Goal: Find specific page/section: Find specific page/section

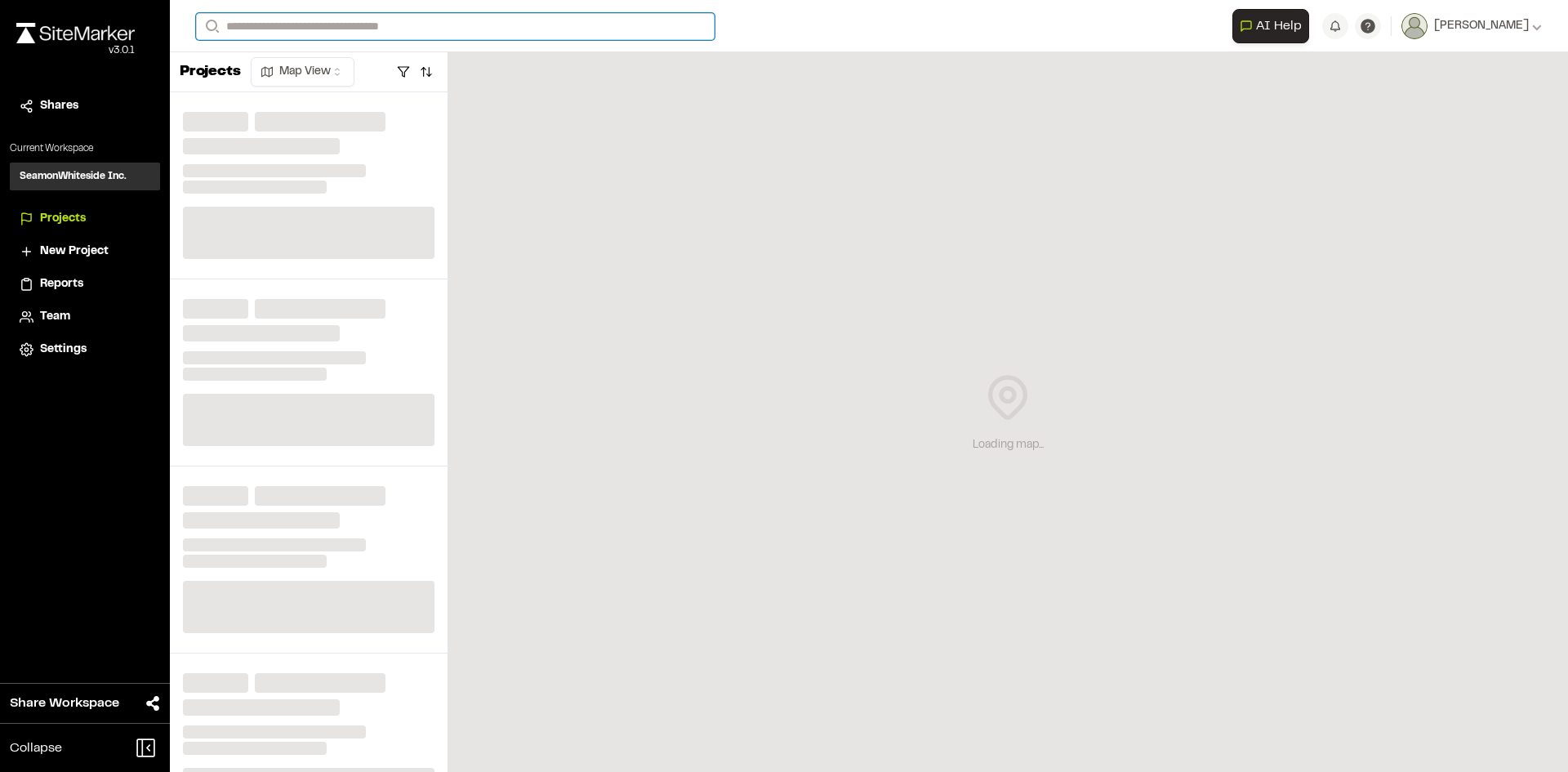
click at [242, 29] on input "Search" at bounding box center [455, 26] width 519 height 27
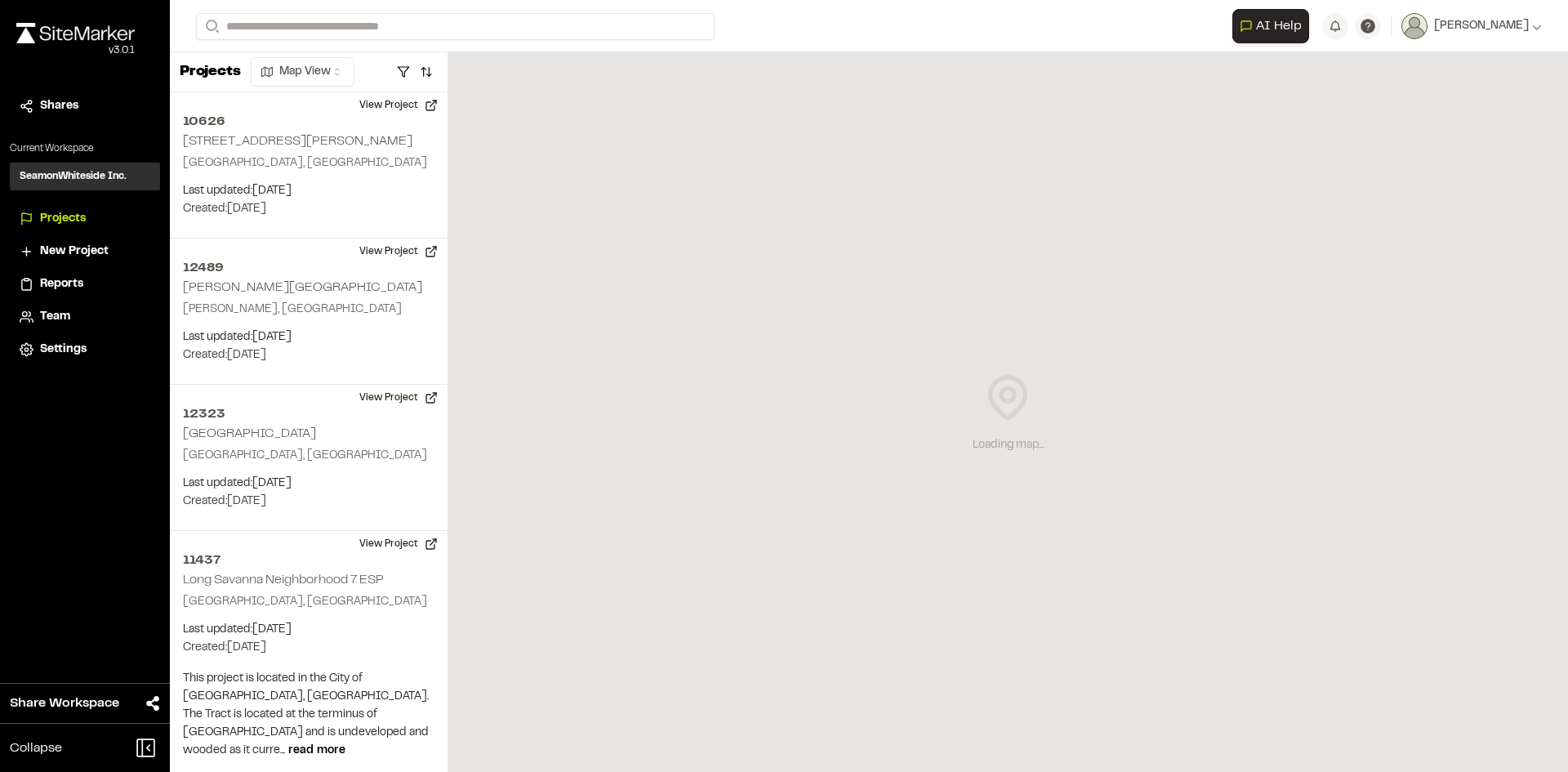
click at [262, 92] on p "10771 Boardwalk Storage" at bounding box center [440, 87] width 466 height 19
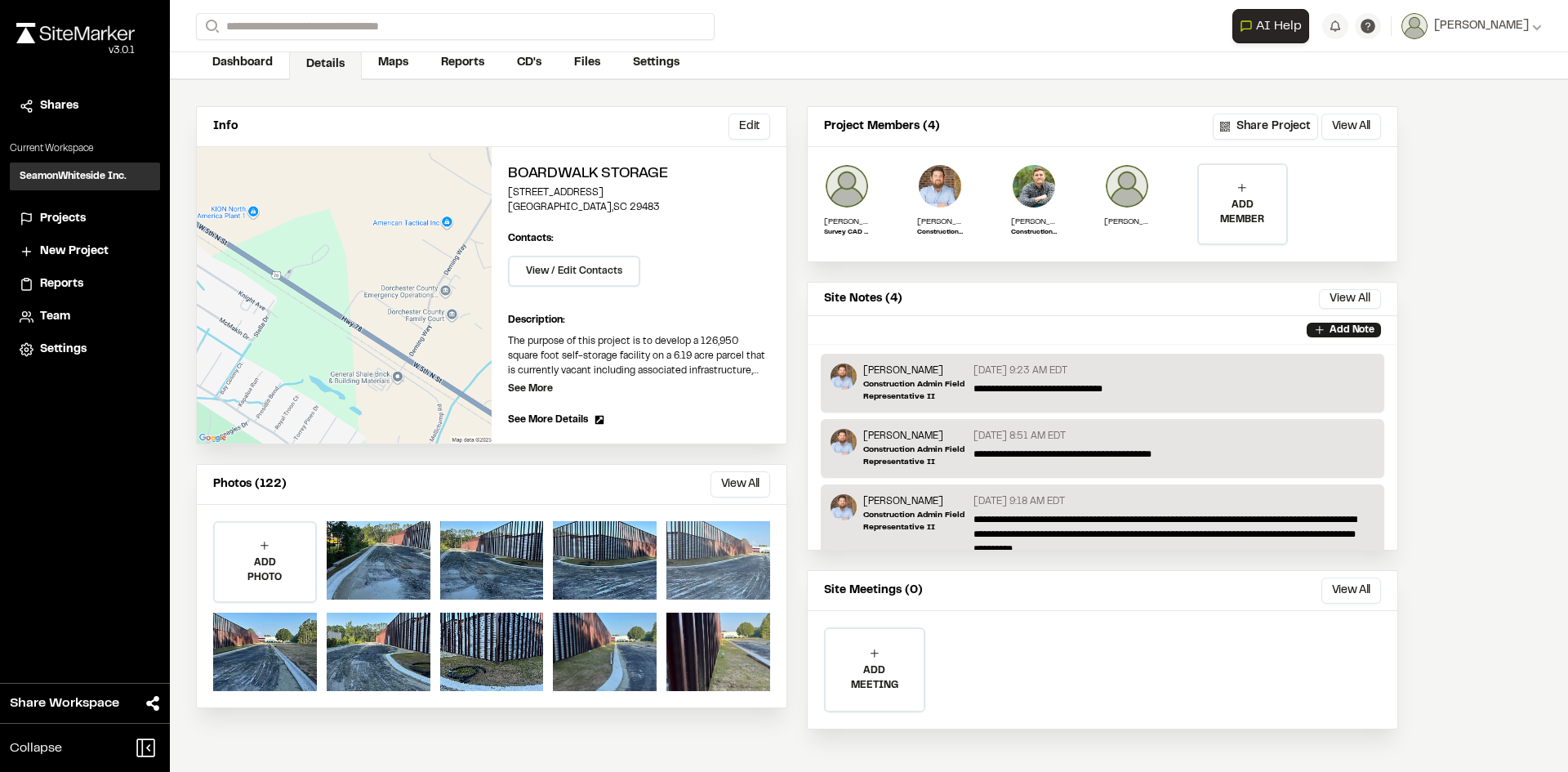
scroll to position [85, 0]
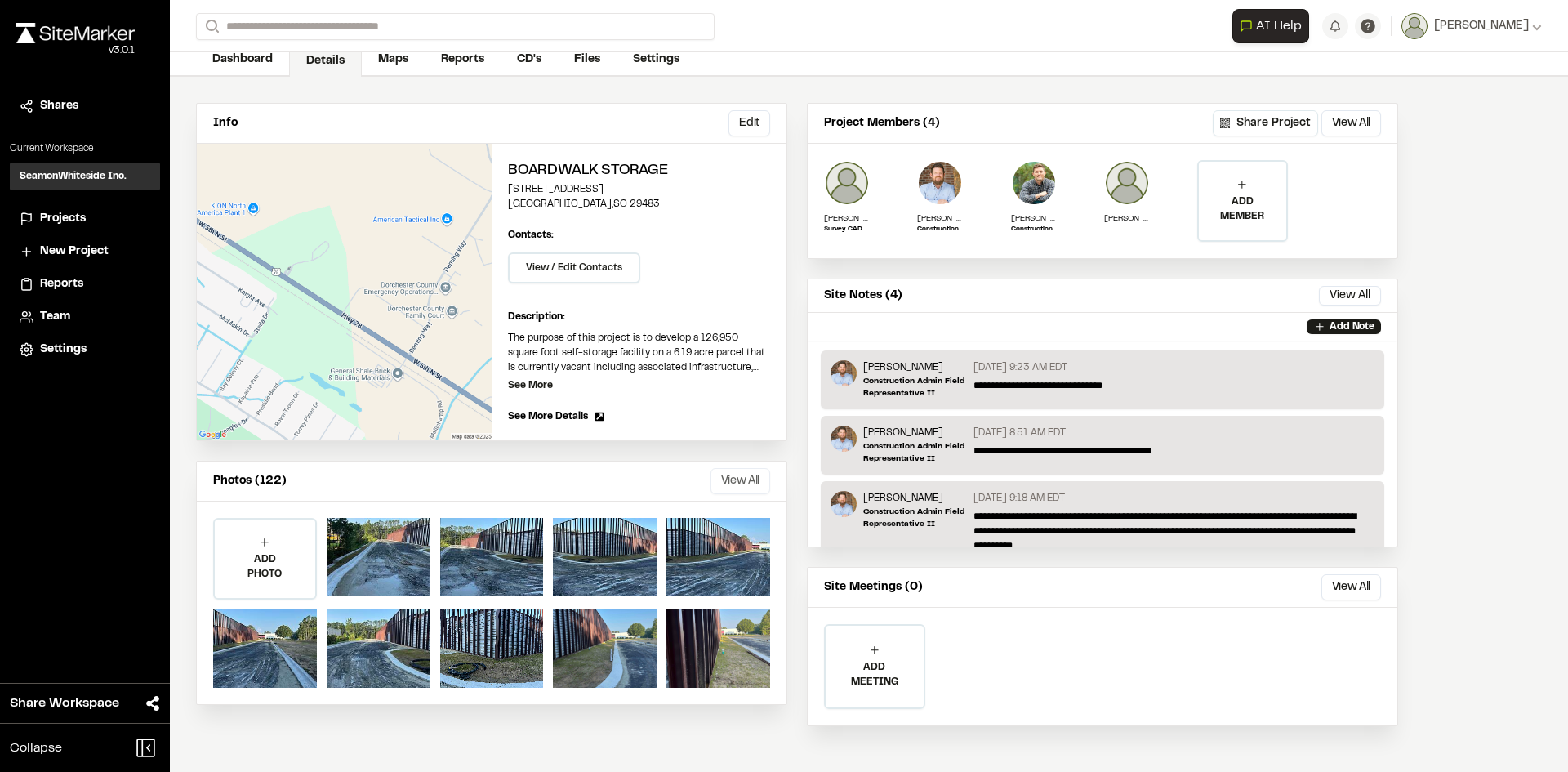
click at [738, 485] on button "View All" at bounding box center [740, 481] width 59 height 26
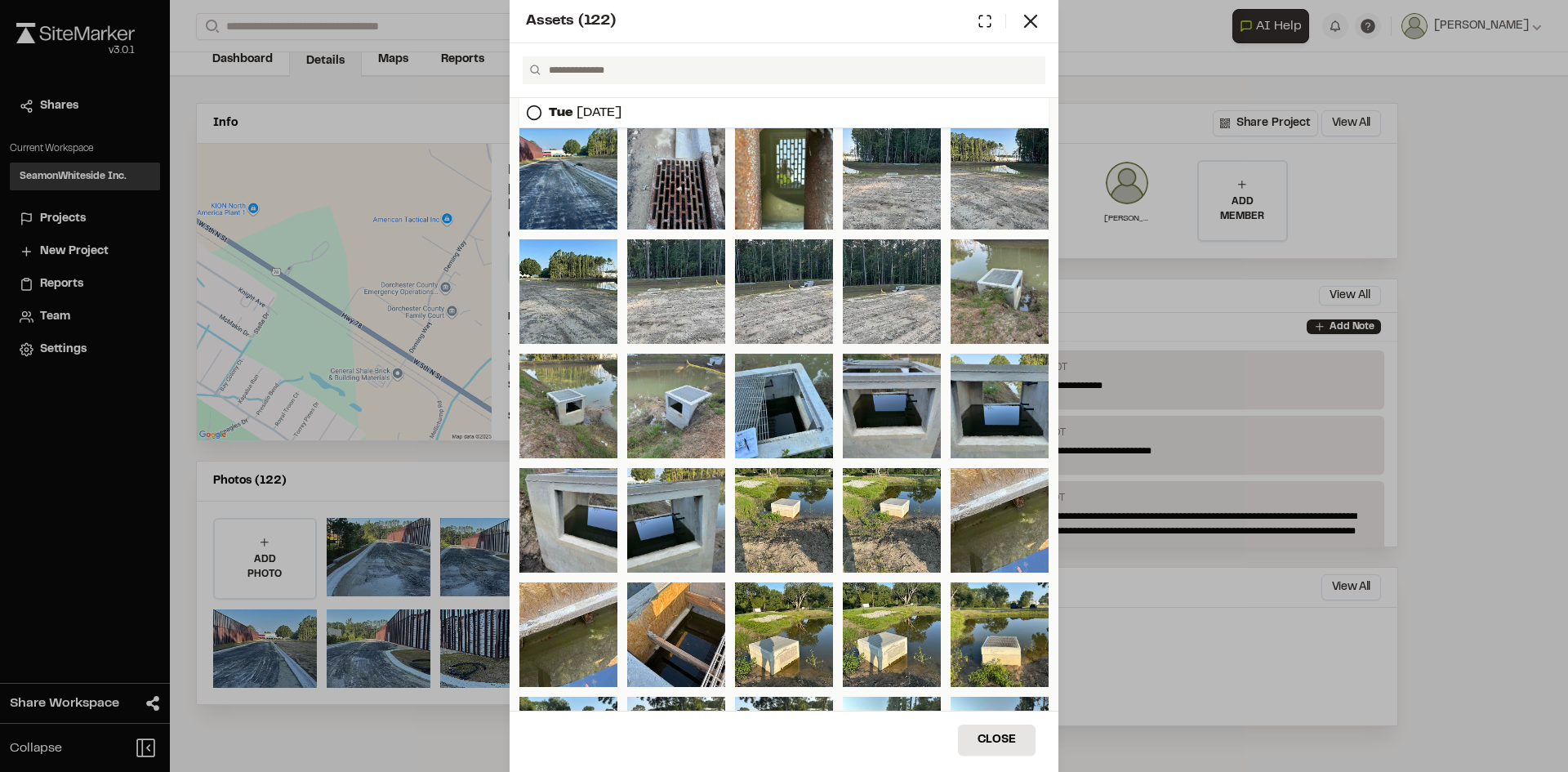
scroll to position [483, 0]
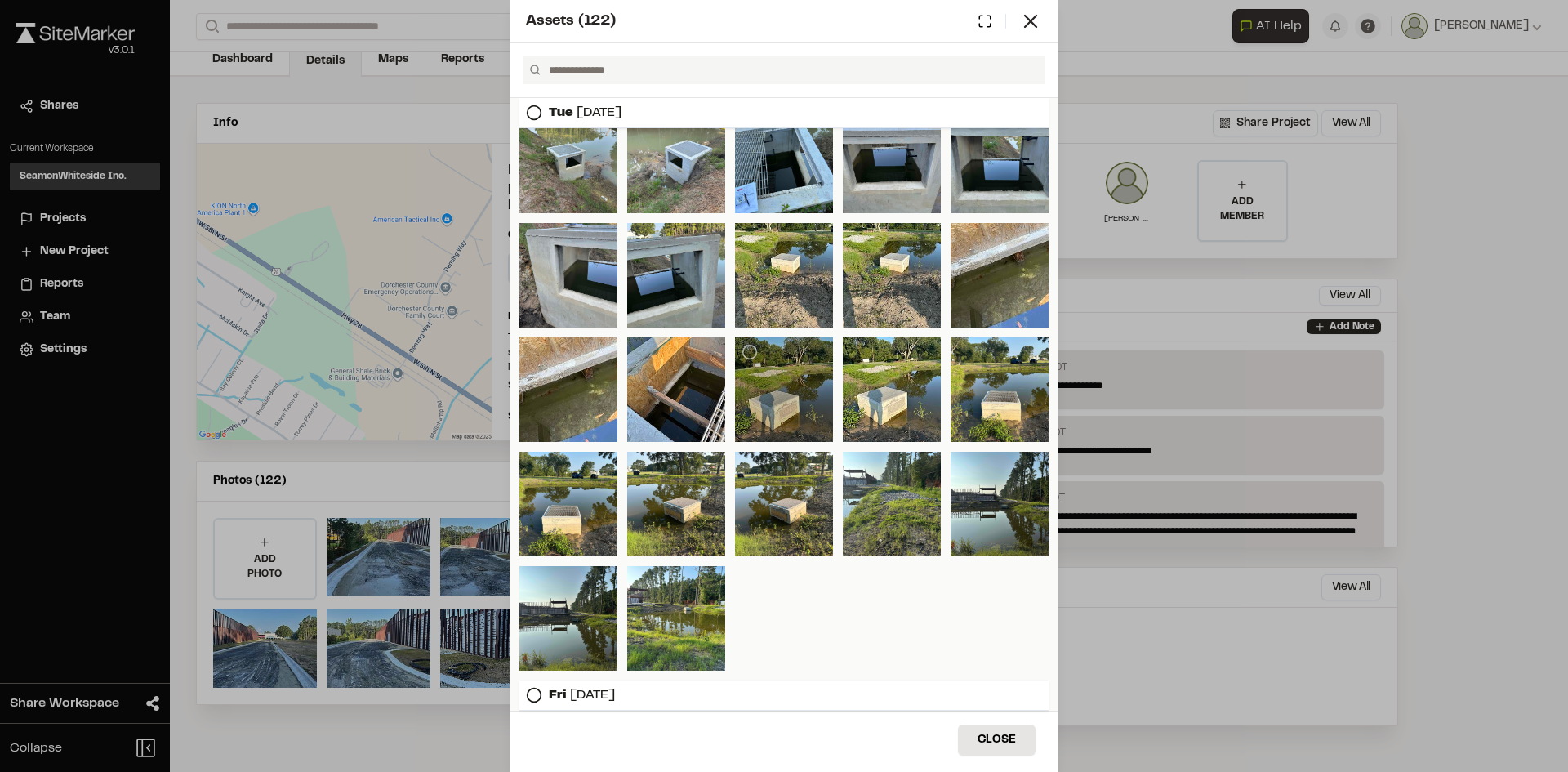
click at [764, 366] on div at bounding box center [784, 390] width 98 height 105
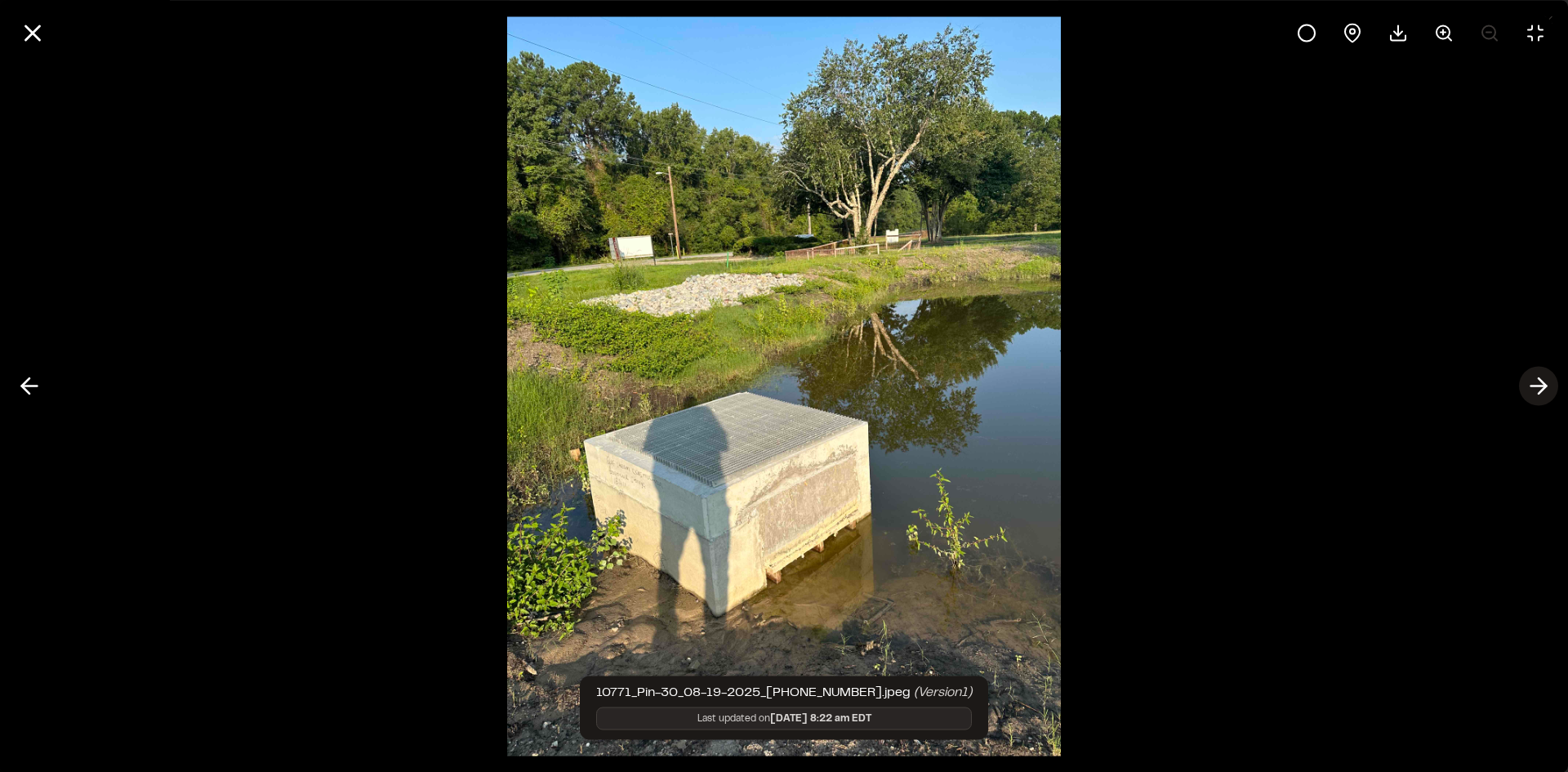
click at [1544, 388] on polyline at bounding box center [1542, 386] width 7 height 16
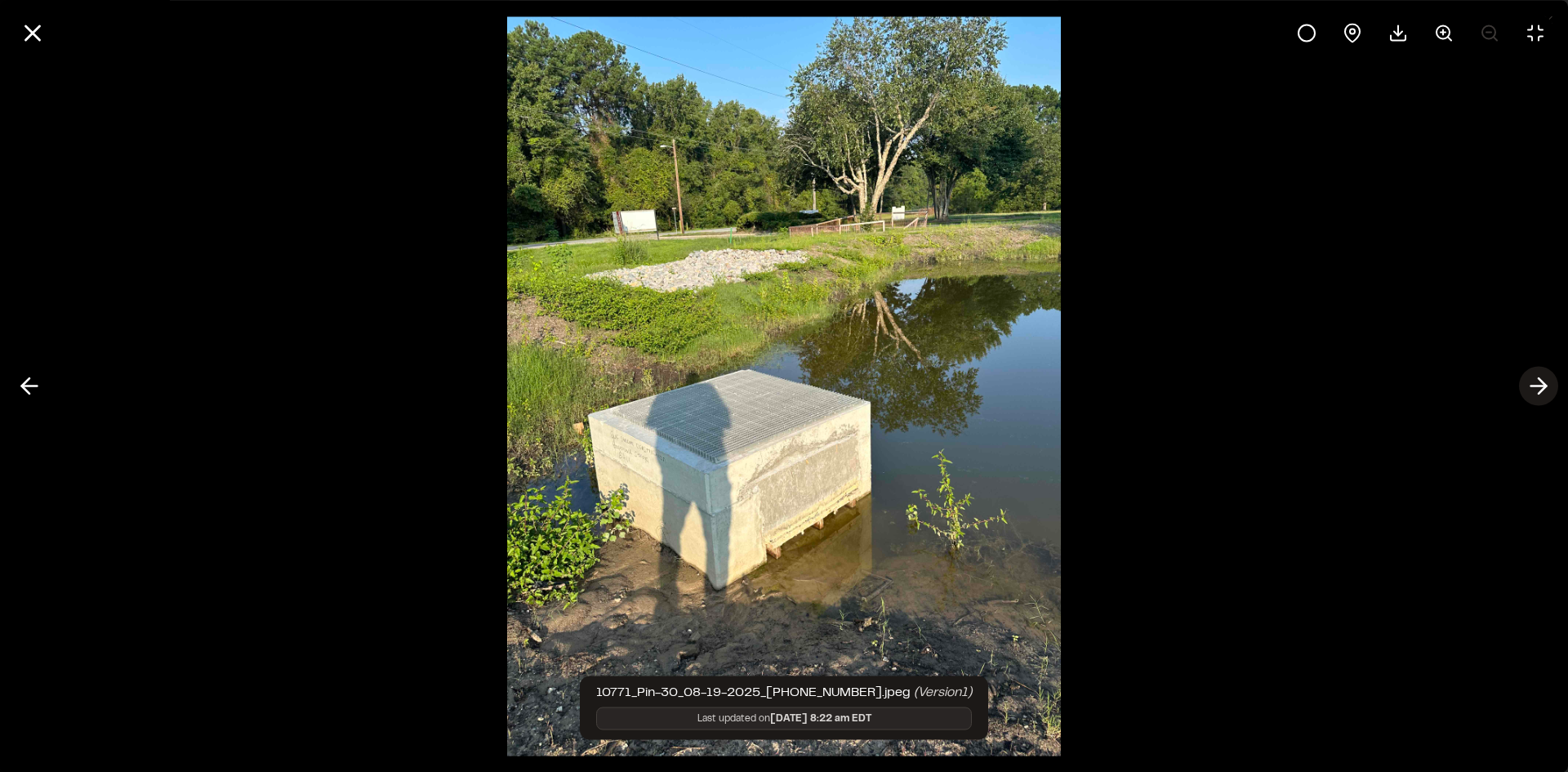
click at [1544, 388] on polyline at bounding box center [1542, 386] width 7 height 16
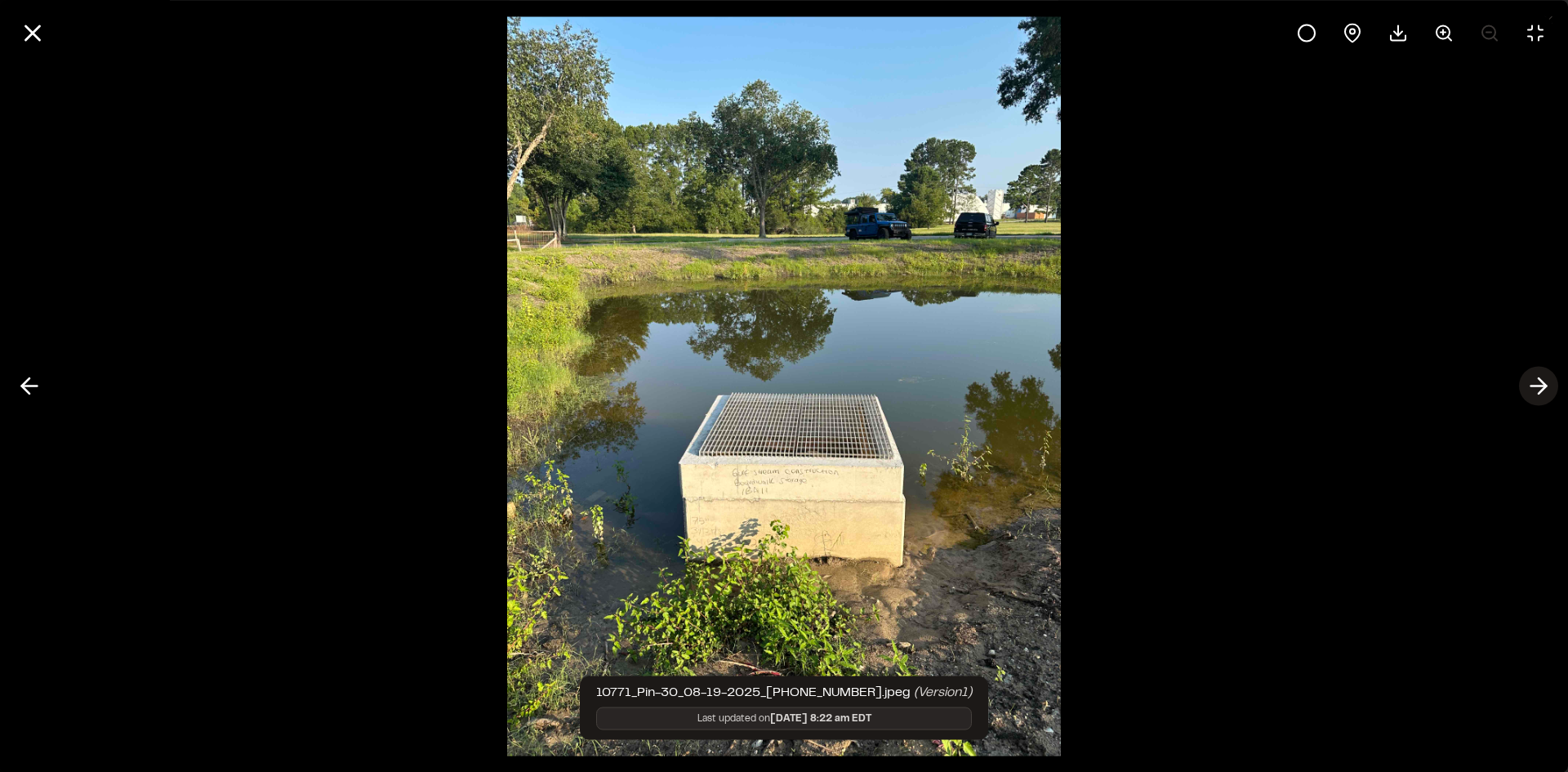
click at [1544, 388] on polyline at bounding box center [1542, 386] width 7 height 16
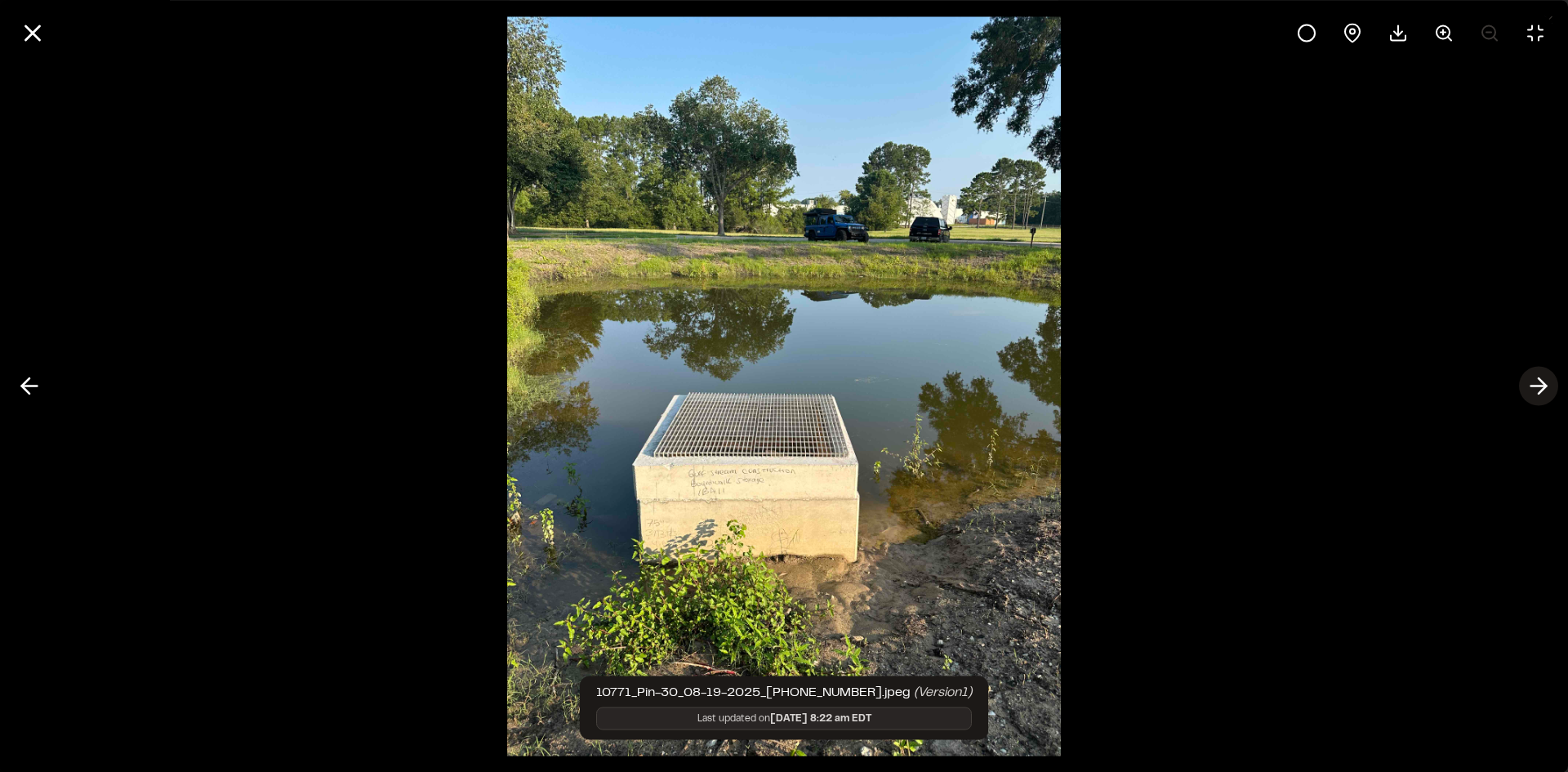
click at [1544, 391] on icon at bounding box center [1538, 386] width 26 height 28
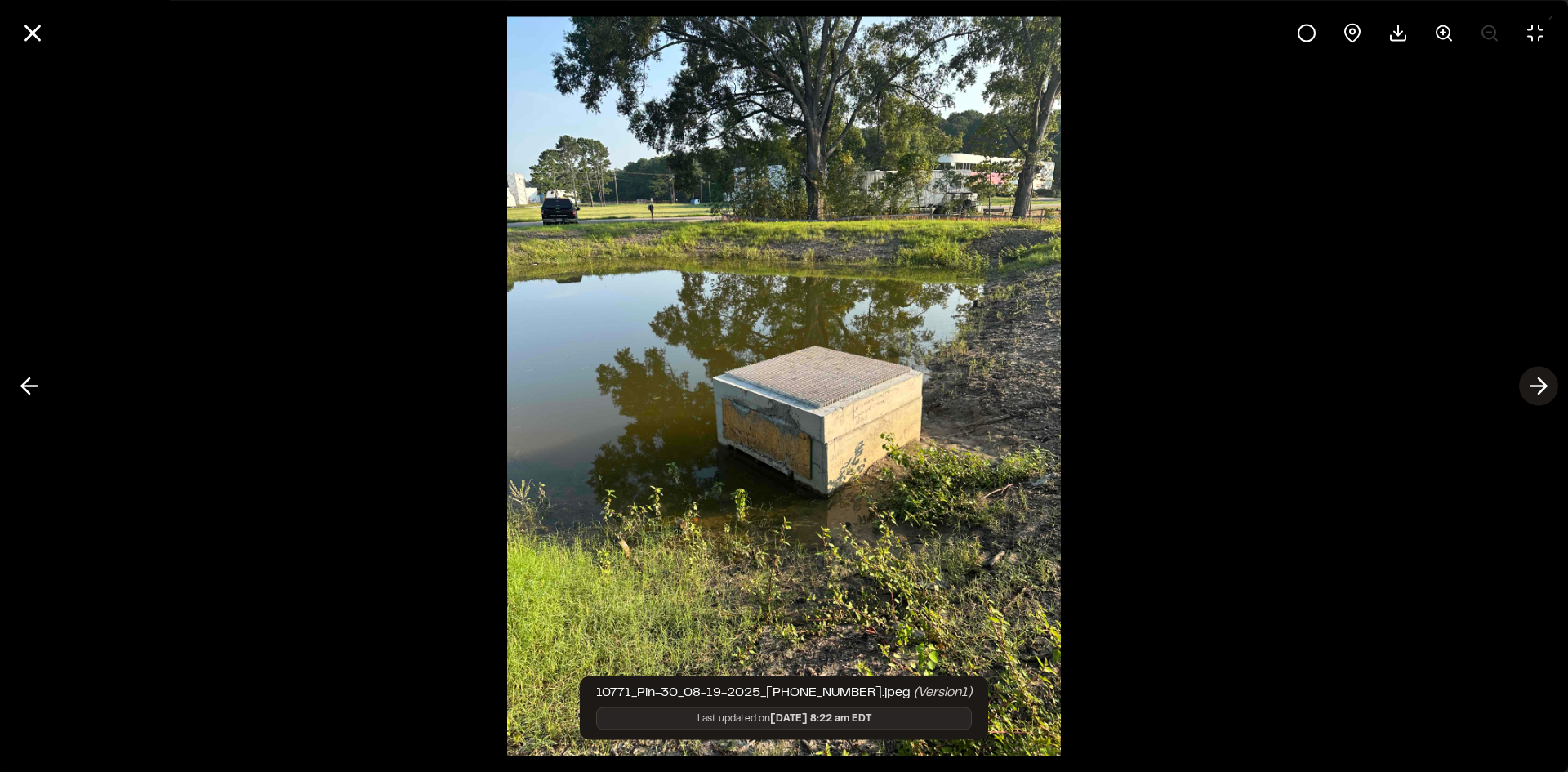
click at [1534, 389] on icon at bounding box center [1538, 386] width 26 height 28
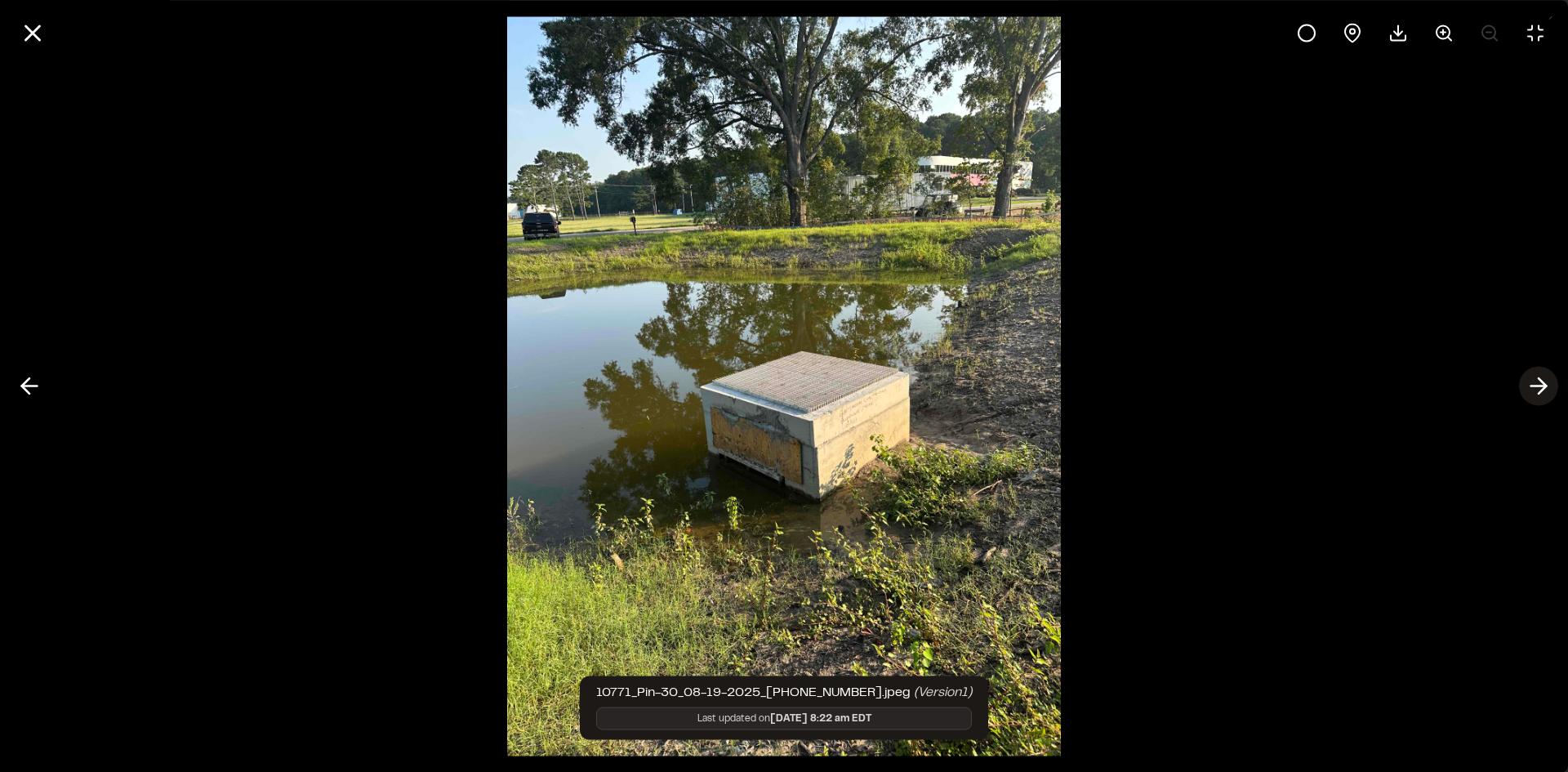
click at [1532, 387] on icon at bounding box center [1538, 386] width 26 height 28
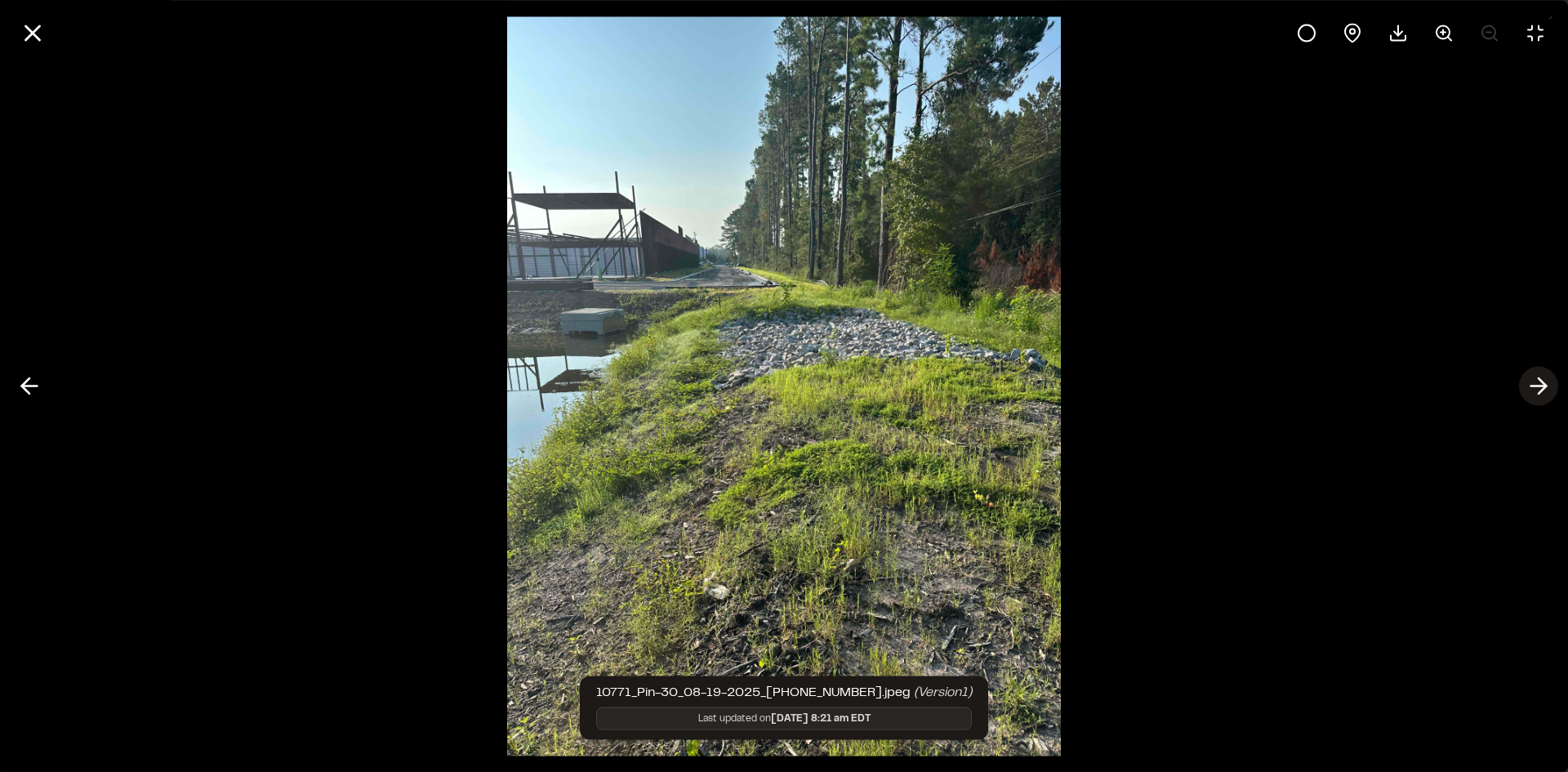
click at [1537, 384] on icon at bounding box center [1538, 386] width 26 height 28
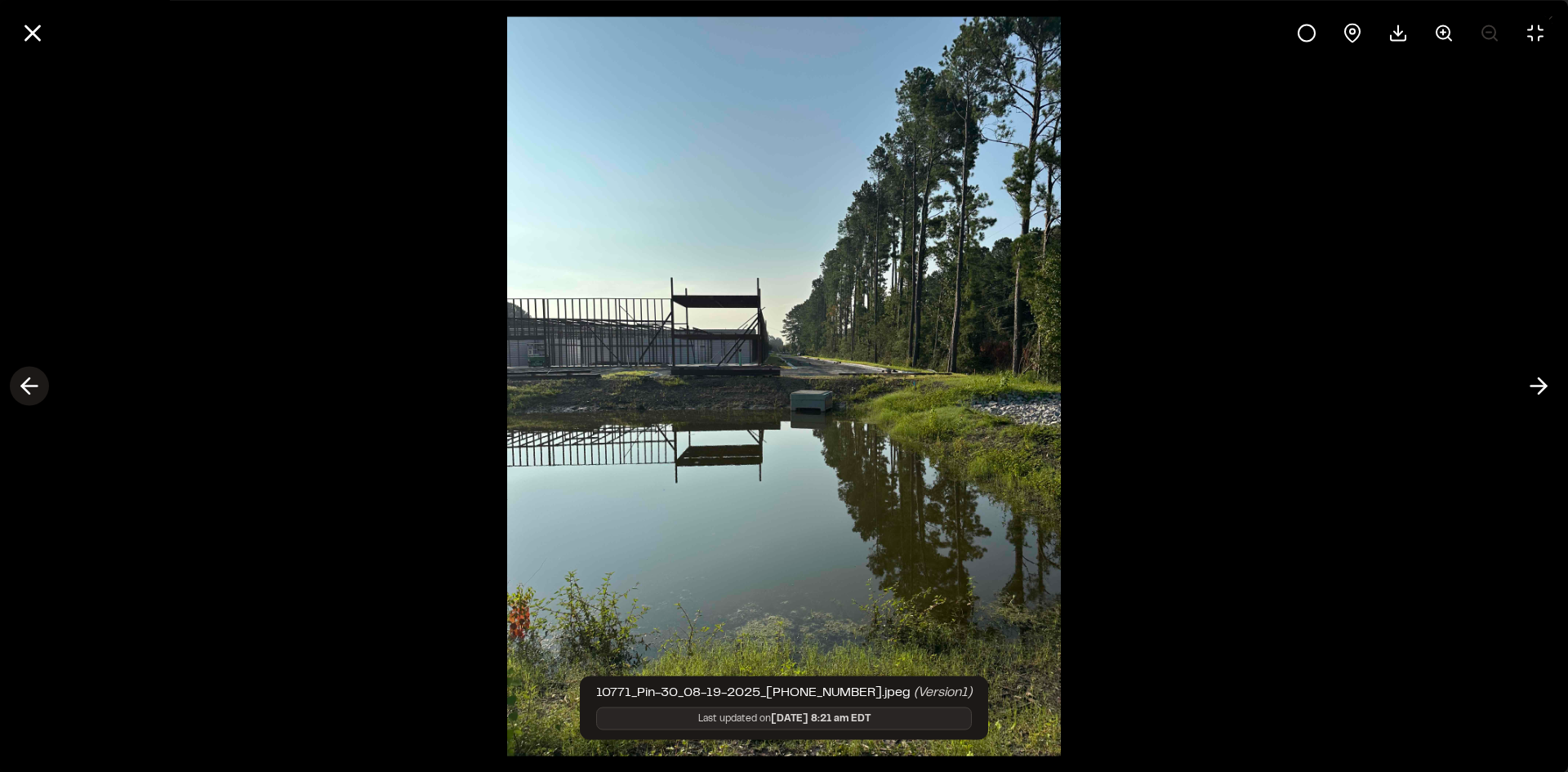
click at [19, 387] on icon at bounding box center [30, 386] width 26 height 28
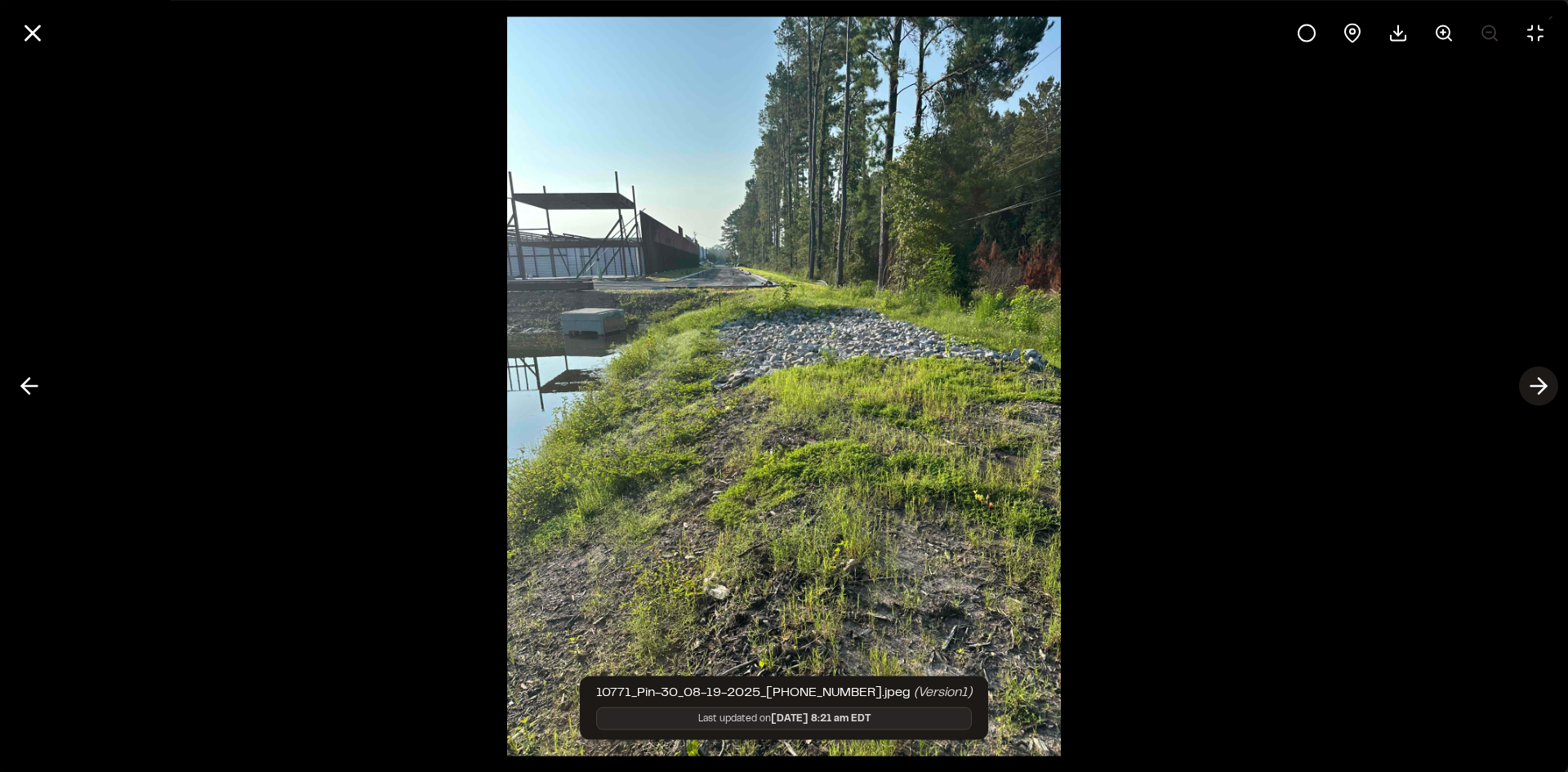
click at [1542, 382] on polyline at bounding box center [1542, 386] width 7 height 16
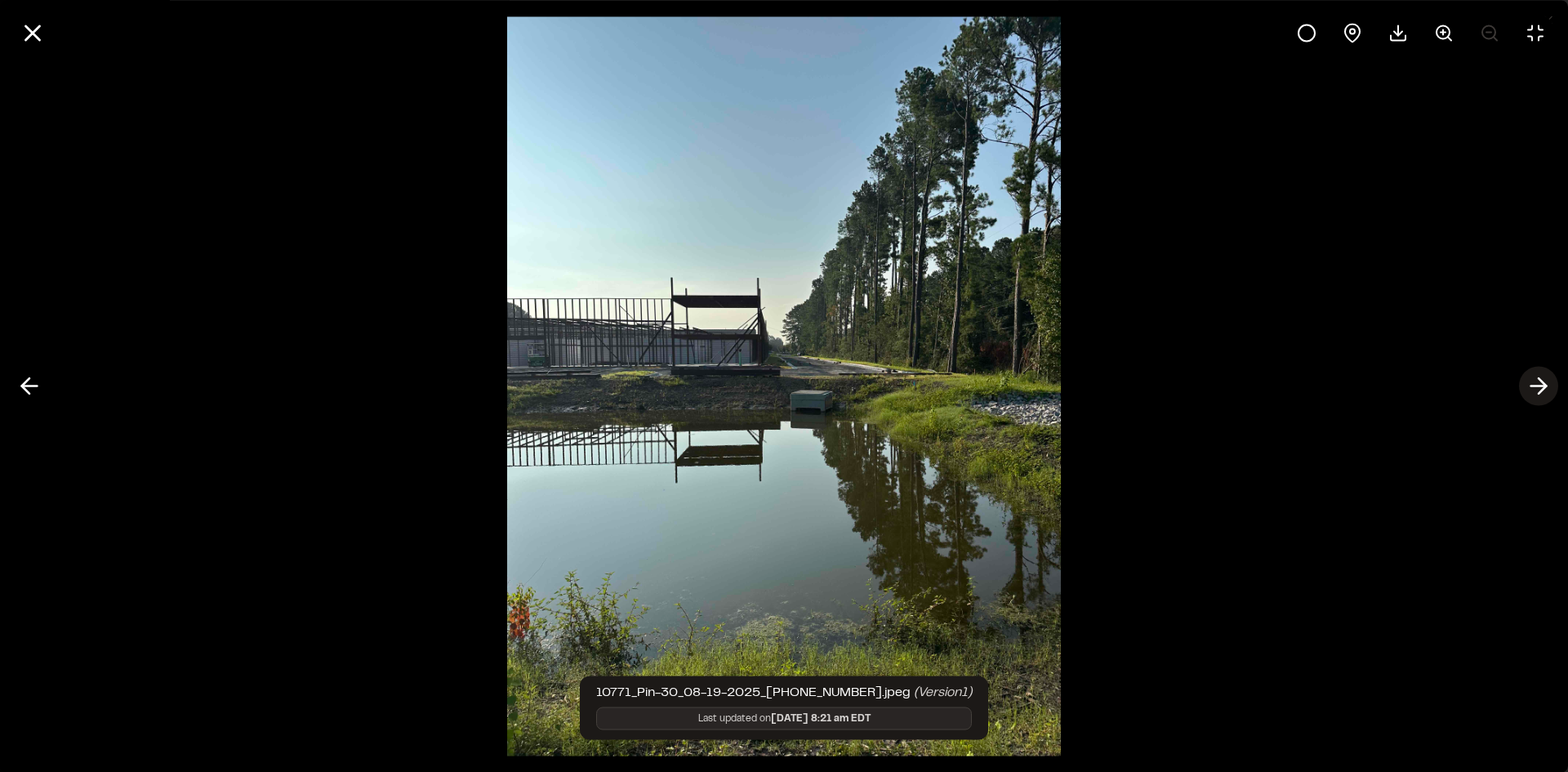
click at [1534, 386] on line at bounding box center [1539, 386] width 16 height 0
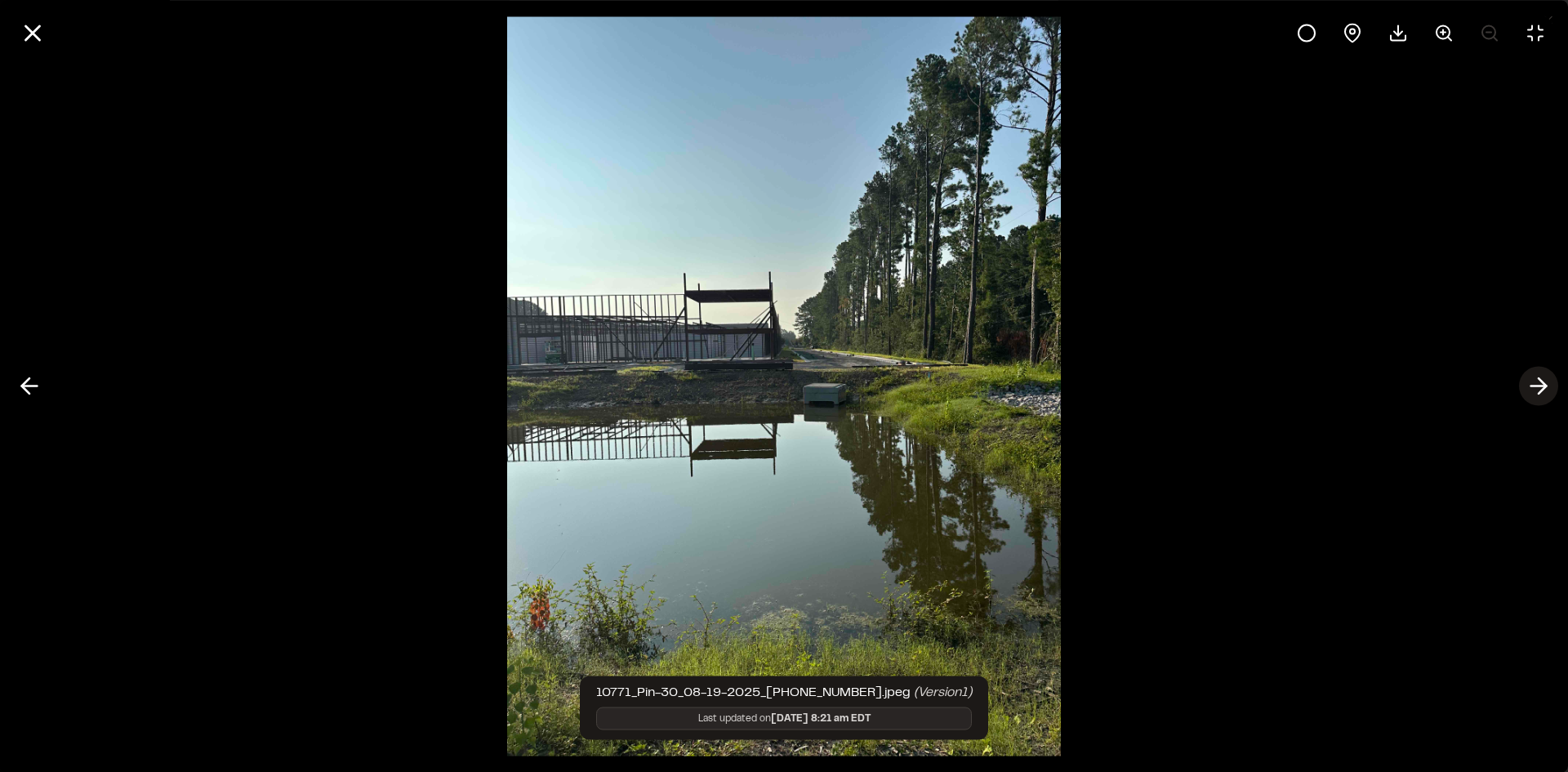
click at [1534, 386] on line at bounding box center [1539, 386] width 16 height 0
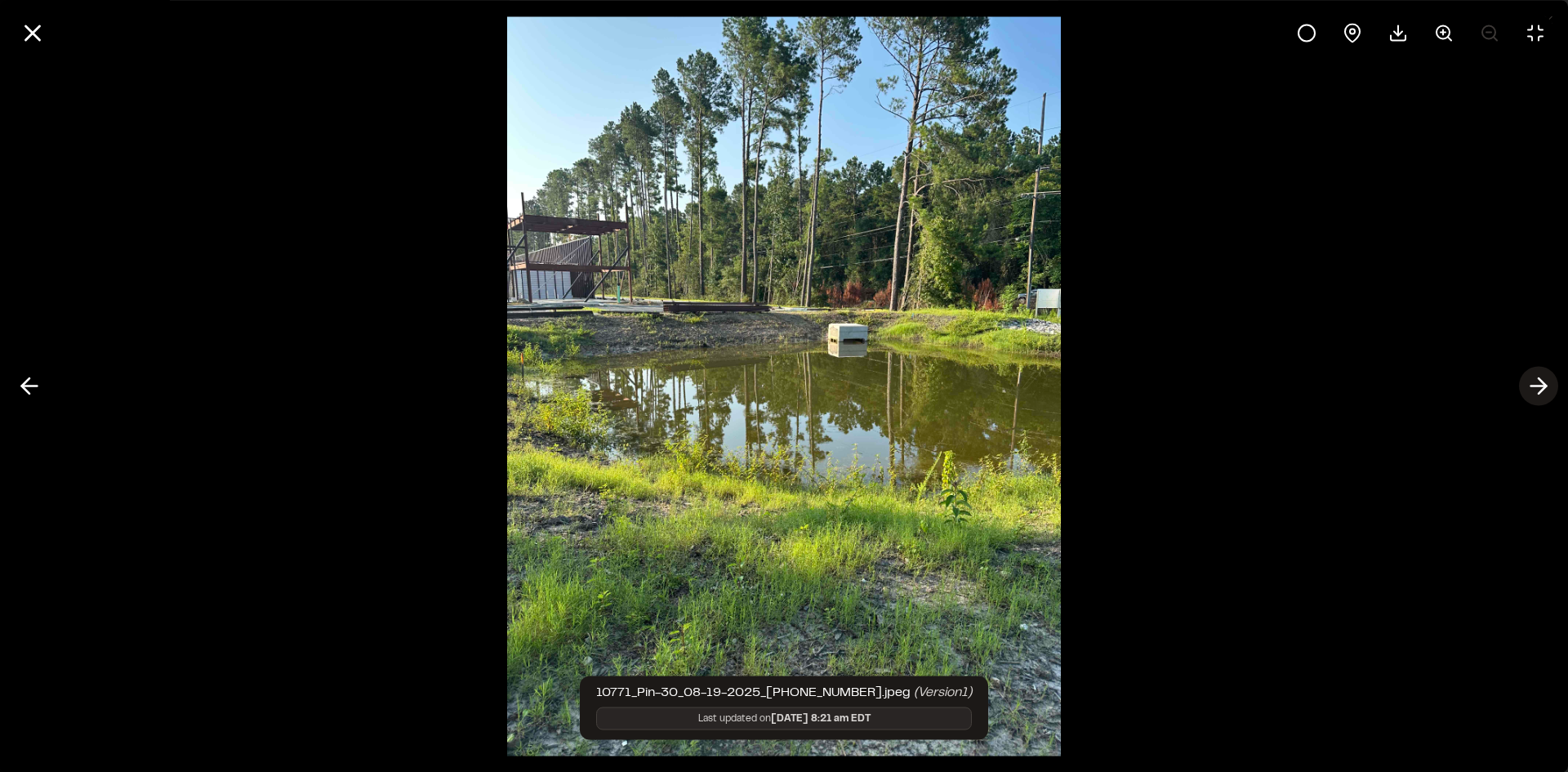
click at [1535, 385] on icon at bounding box center [1538, 386] width 26 height 28
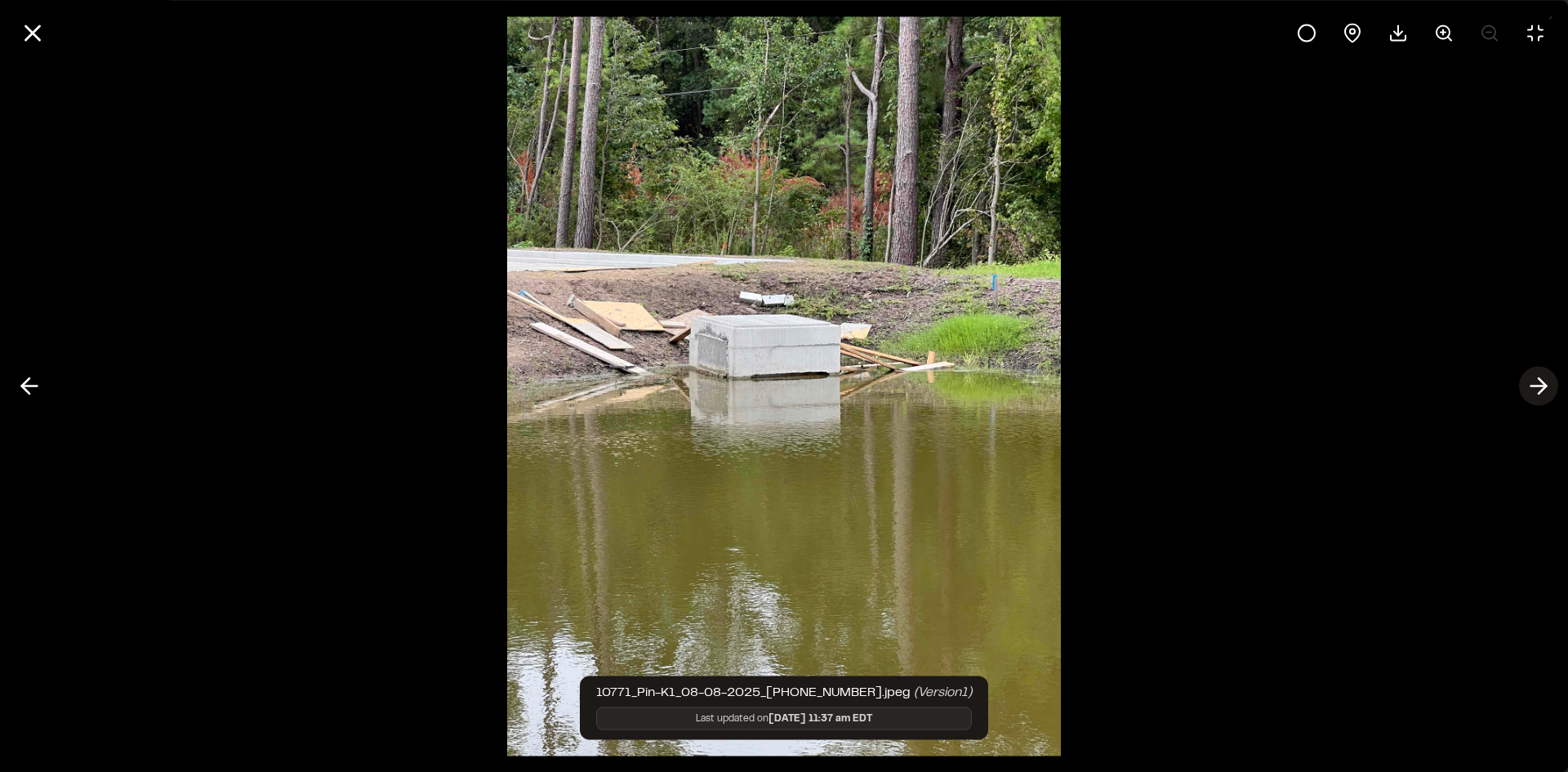
click at [1536, 384] on icon at bounding box center [1538, 386] width 26 height 28
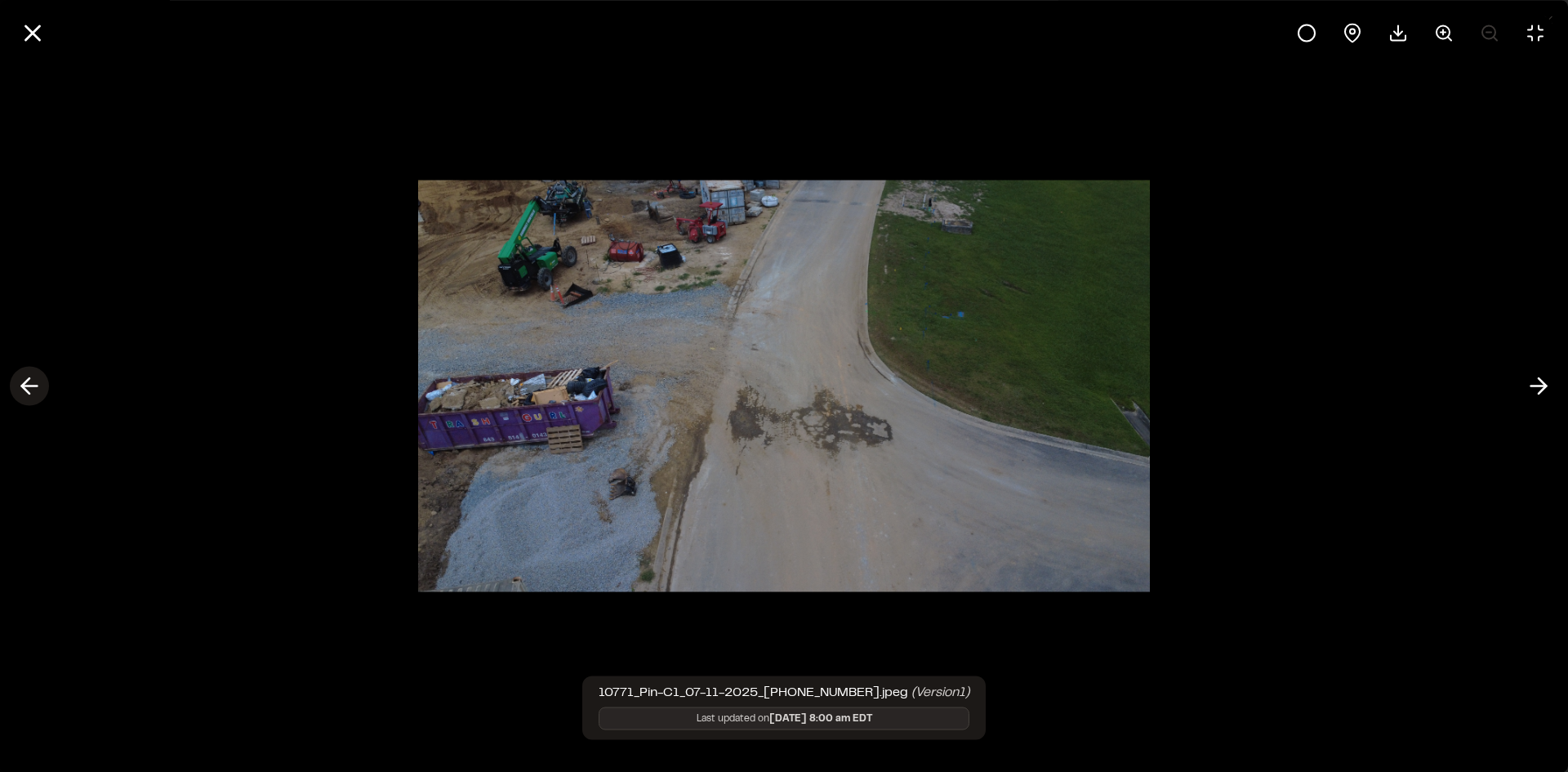
click at [28, 390] on icon at bounding box center [30, 386] width 26 height 28
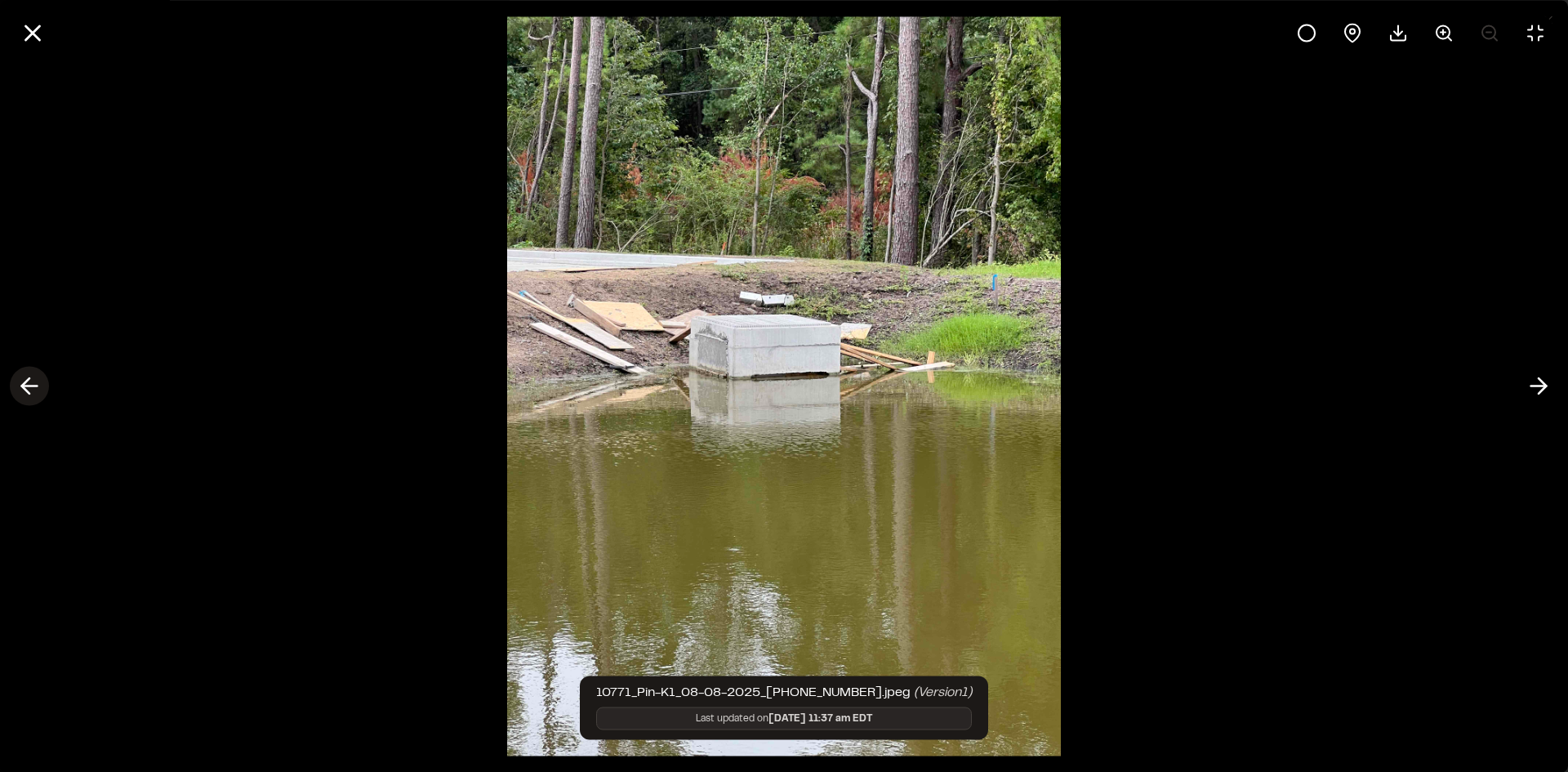
click at [28, 390] on icon at bounding box center [30, 386] width 26 height 28
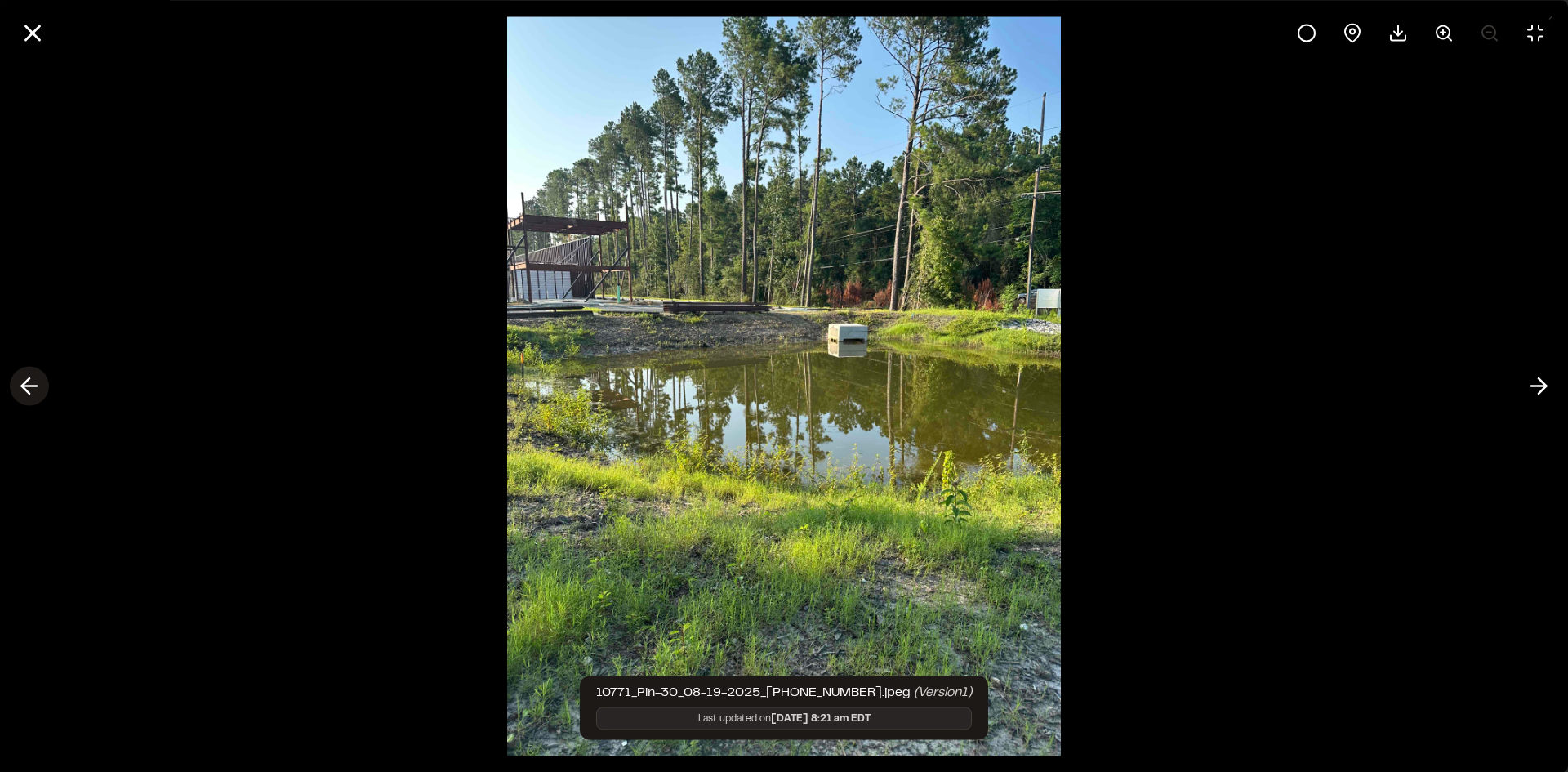
click at [28, 390] on icon at bounding box center [30, 386] width 26 height 28
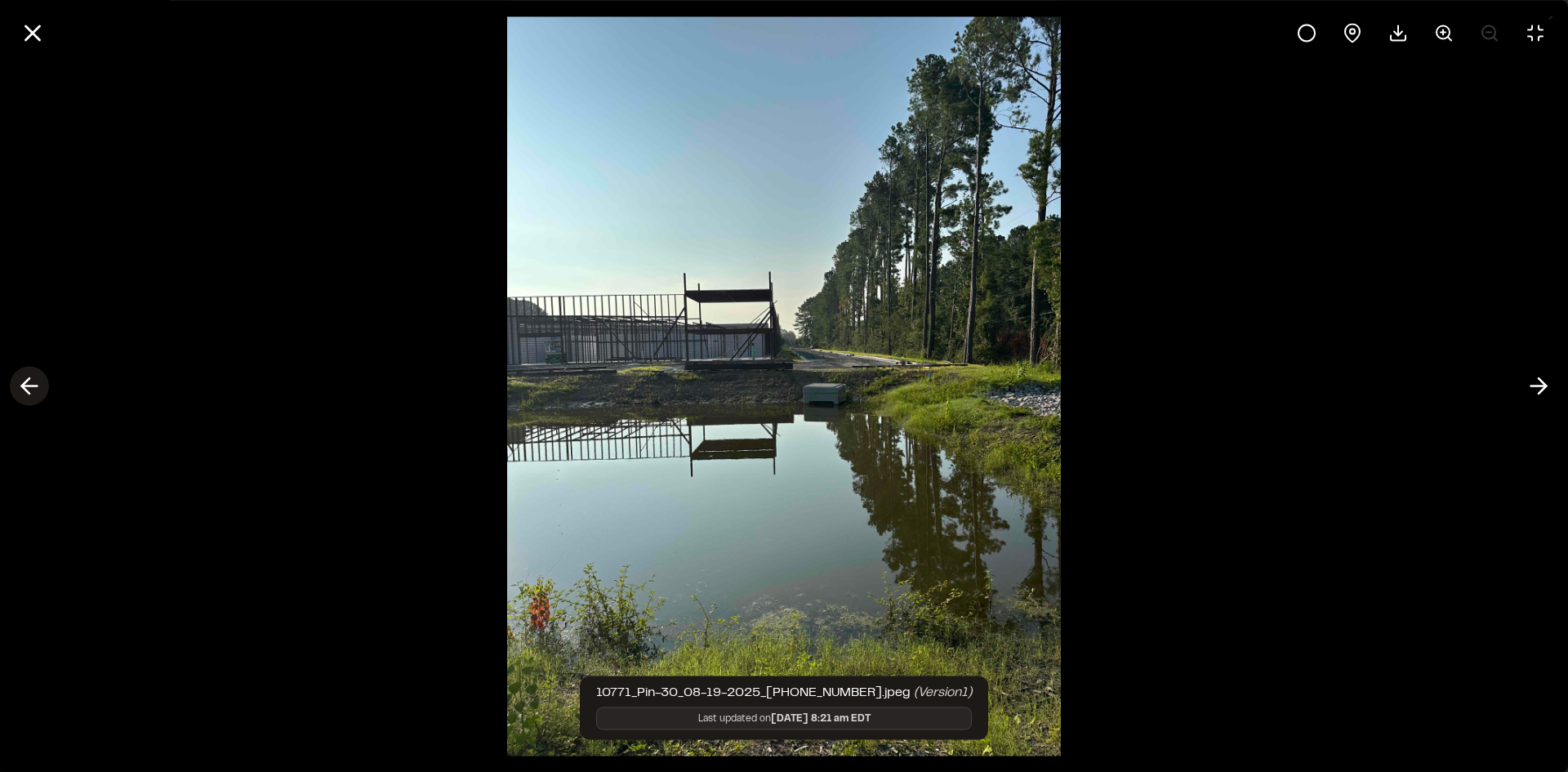
click at [28, 390] on icon at bounding box center [30, 386] width 26 height 28
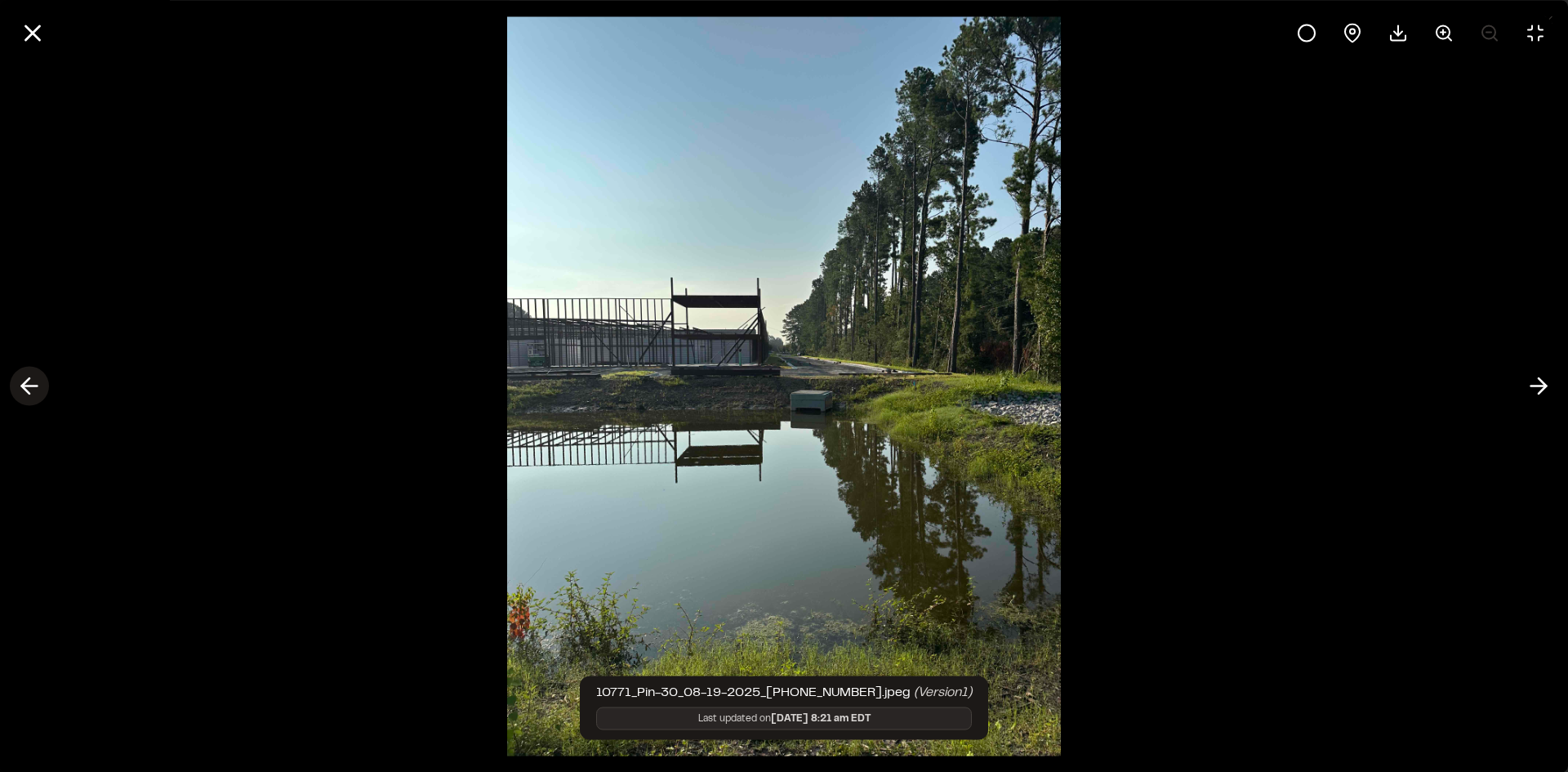
click at [28, 390] on icon at bounding box center [30, 386] width 26 height 28
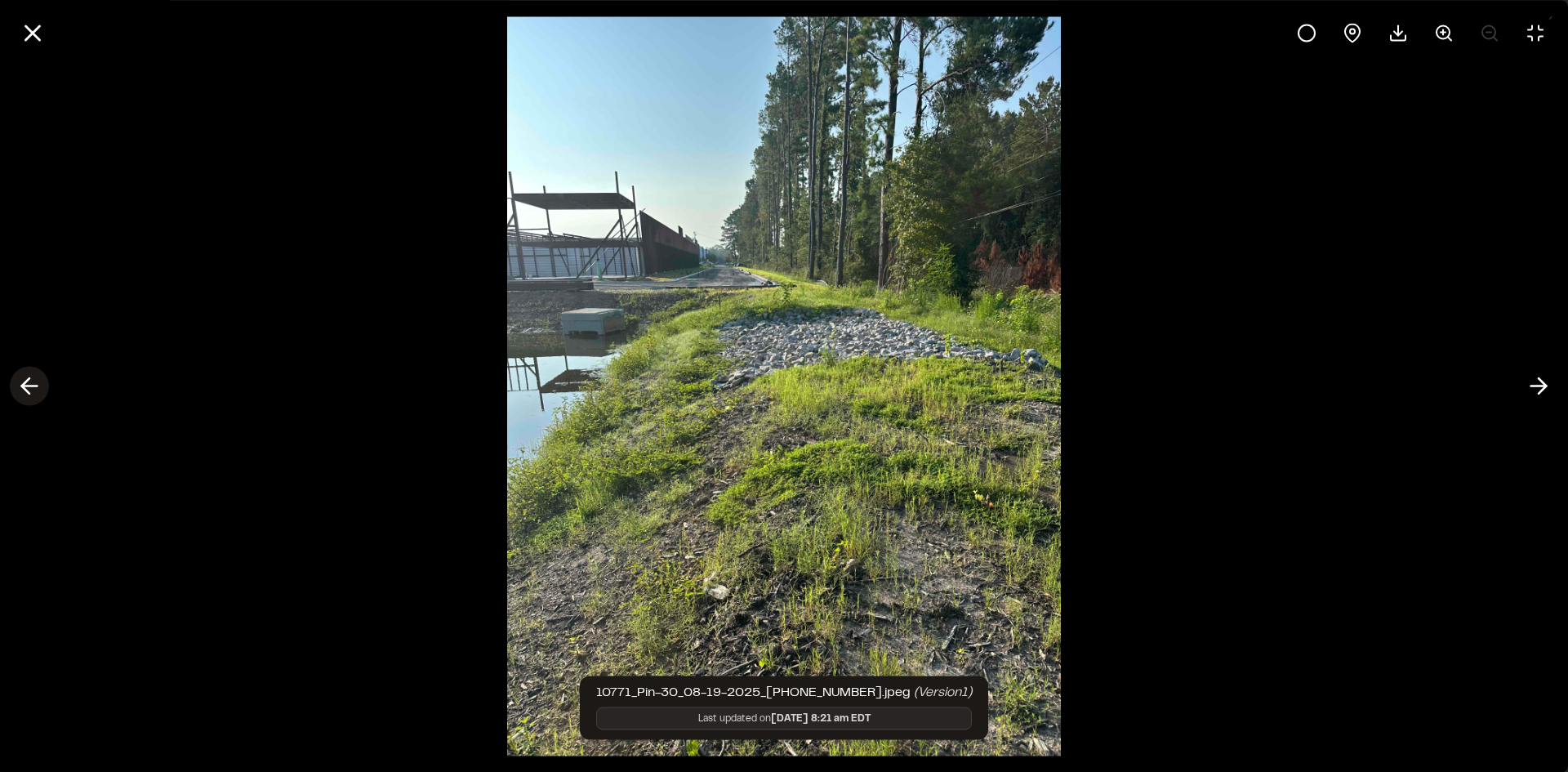
click at [29, 390] on icon at bounding box center [30, 386] width 26 height 28
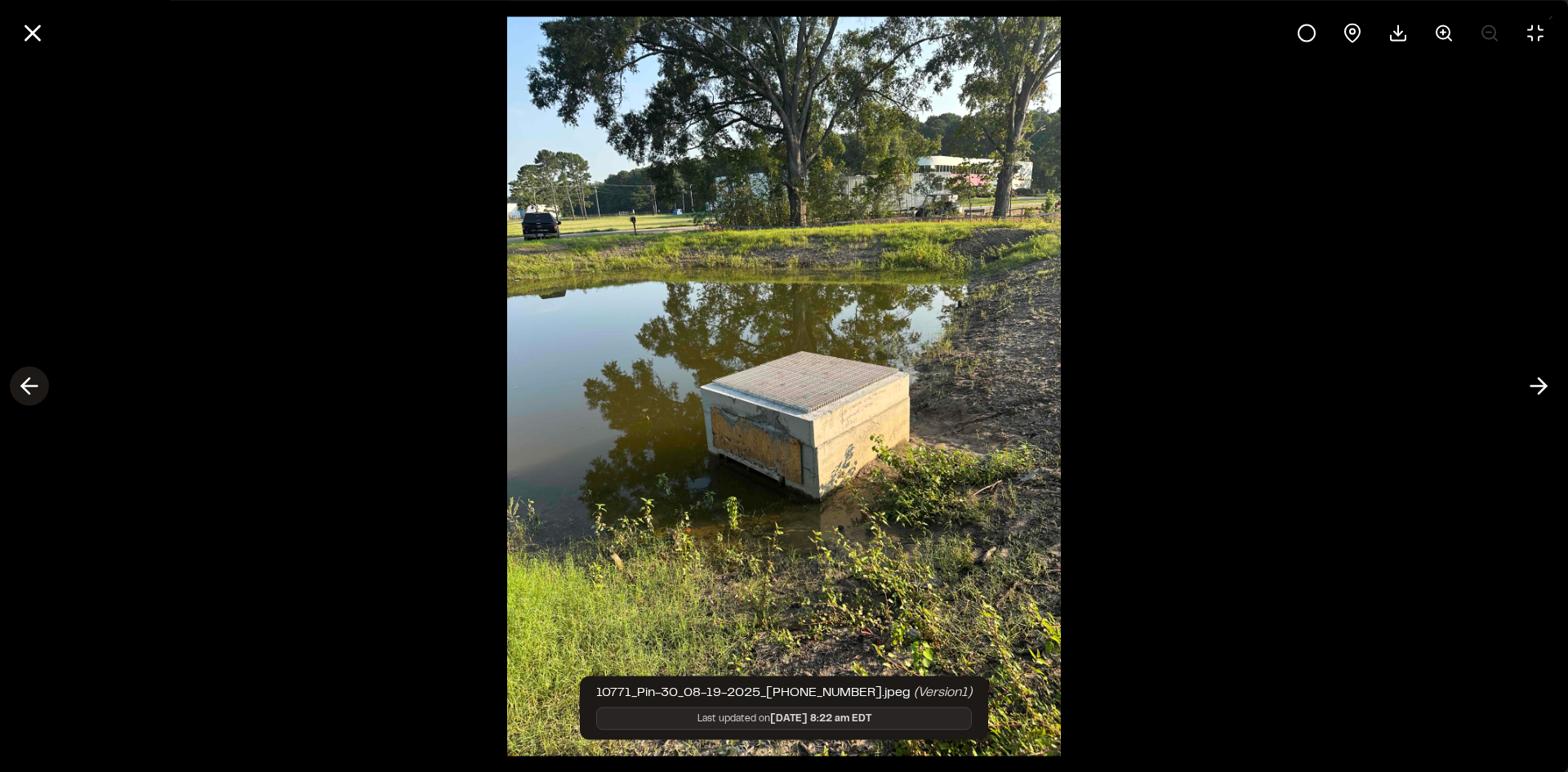
click at [29, 390] on icon at bounding box center [30, 386] width 26 height 28
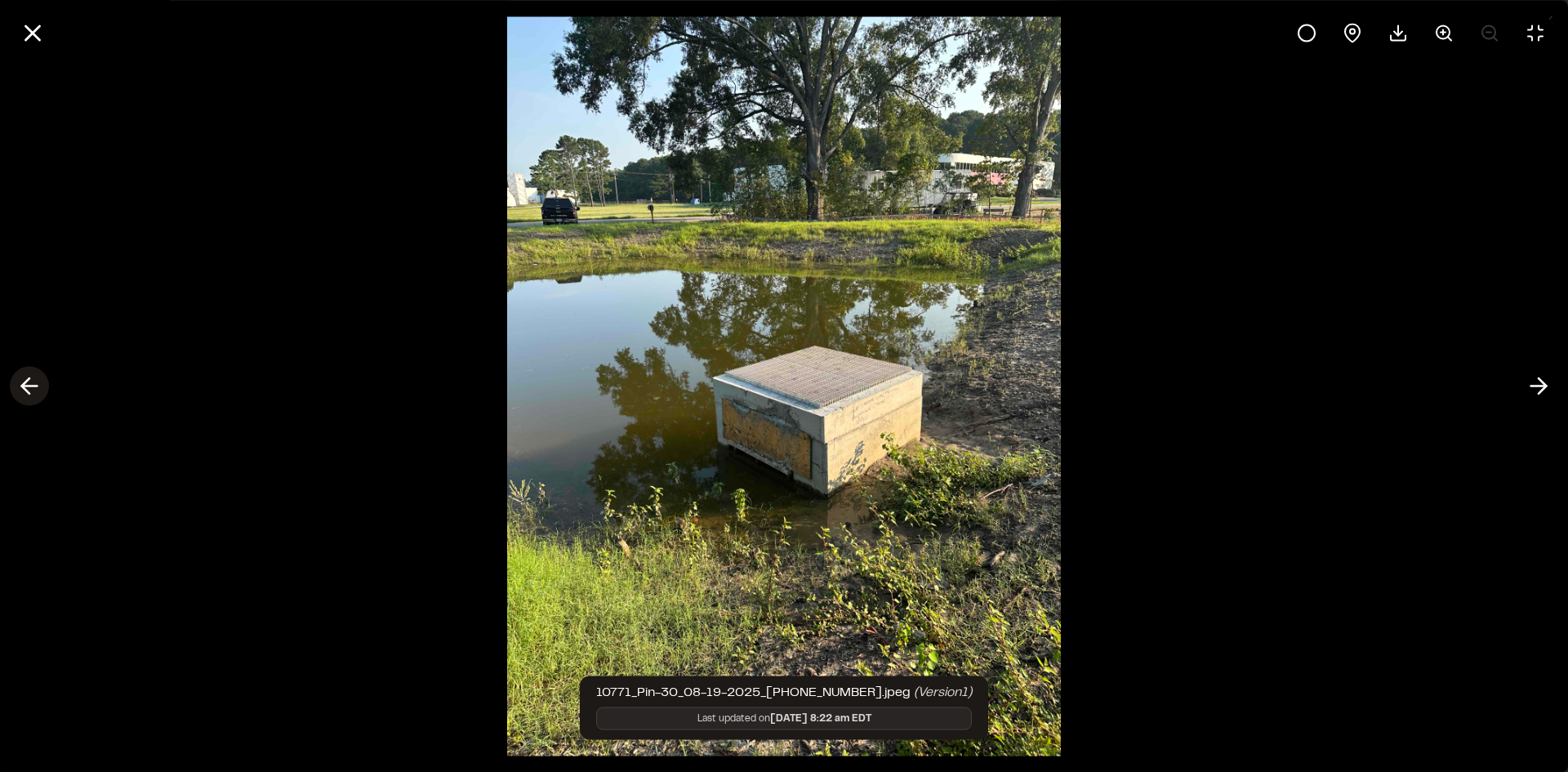
click at [30, 390] on icon at bounding box center [30, 386] width 26 height 28
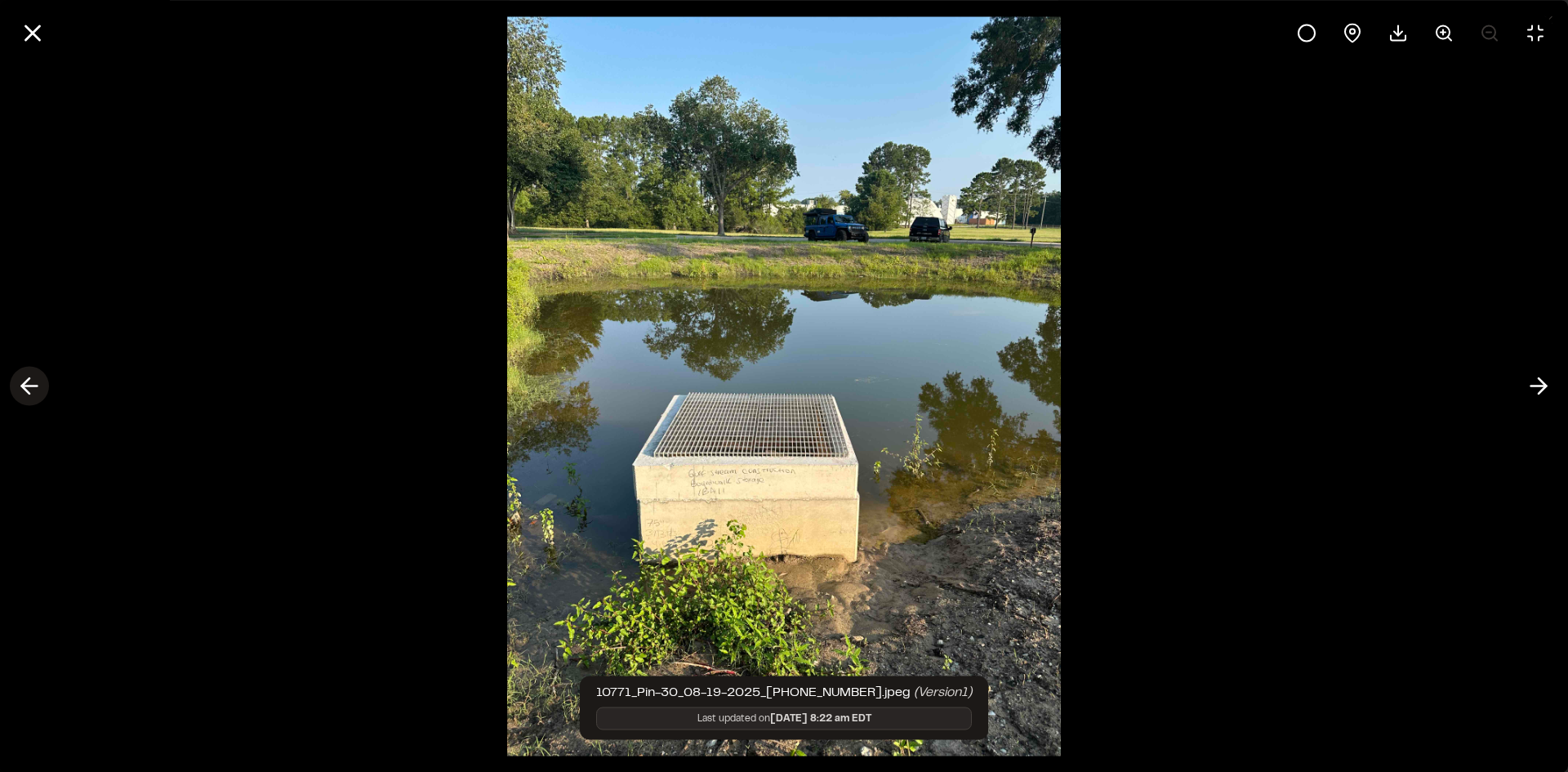
click at [30, 390] on icon at bounding box center [30, 386] width 26 height 28
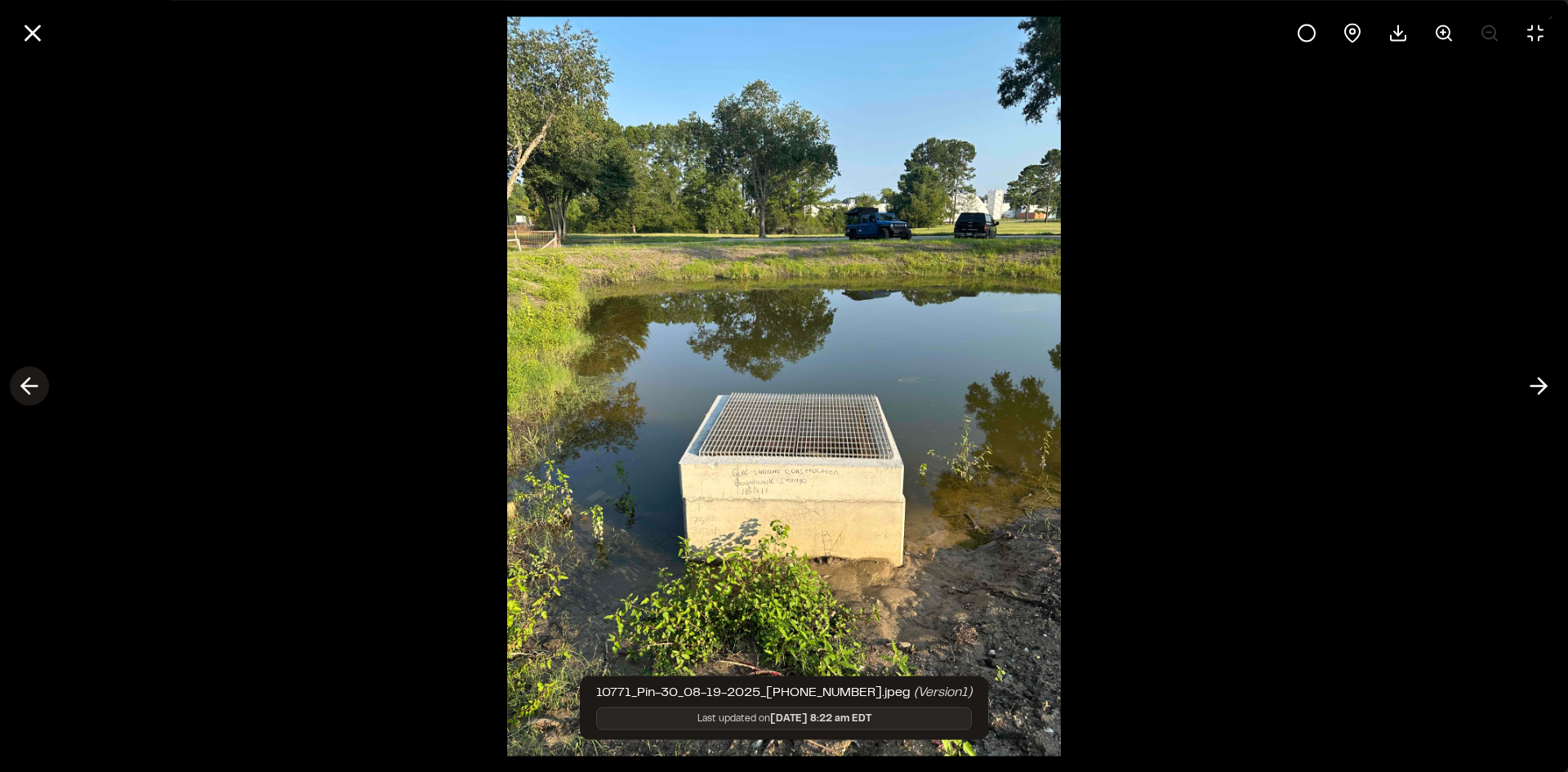
click at [30, 390] on icon at bounding box center [30, 386] width 26 height 28
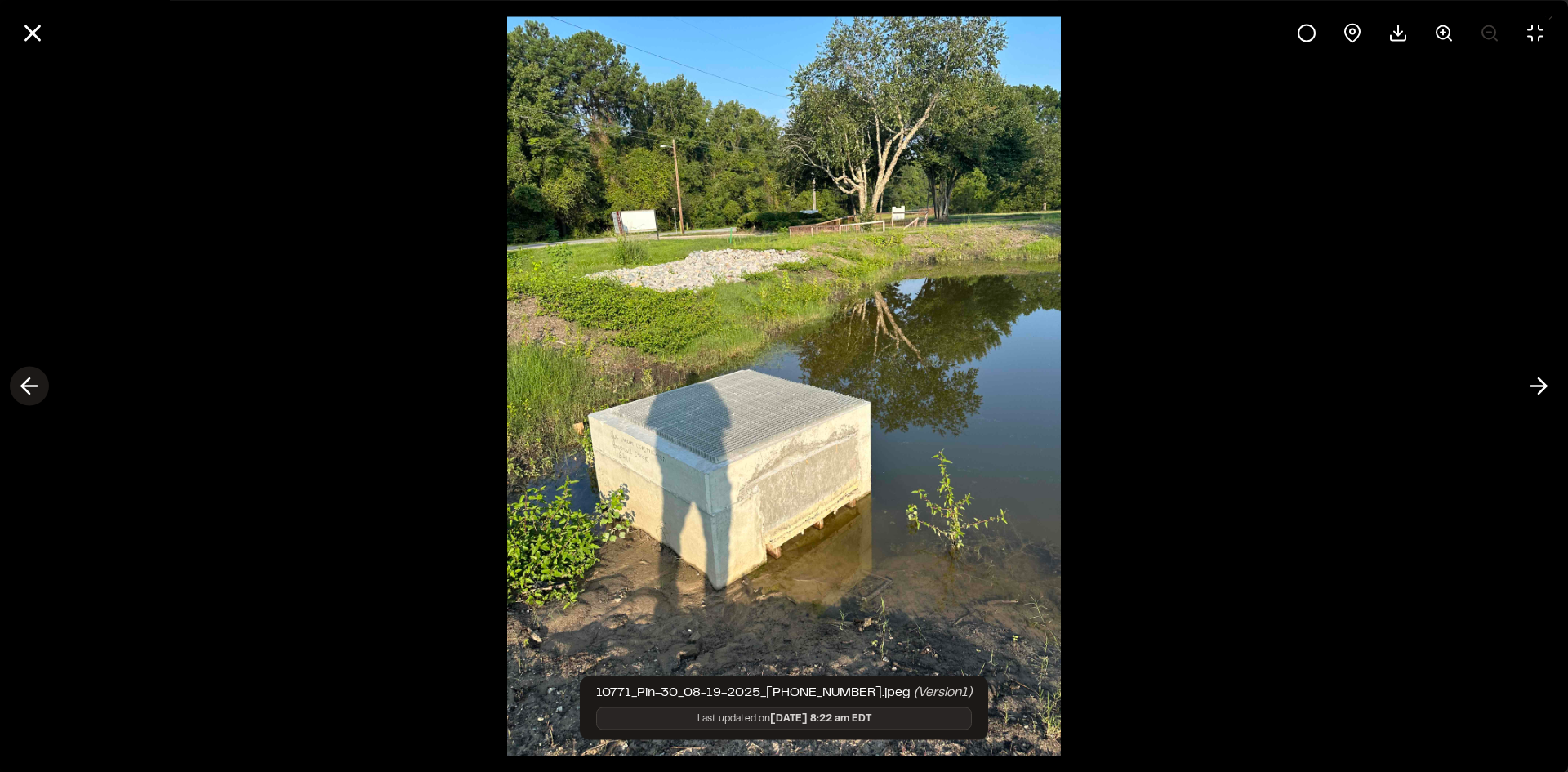
click at [30, 390] on icon at bounding box center [30, 386] width 26 height 28
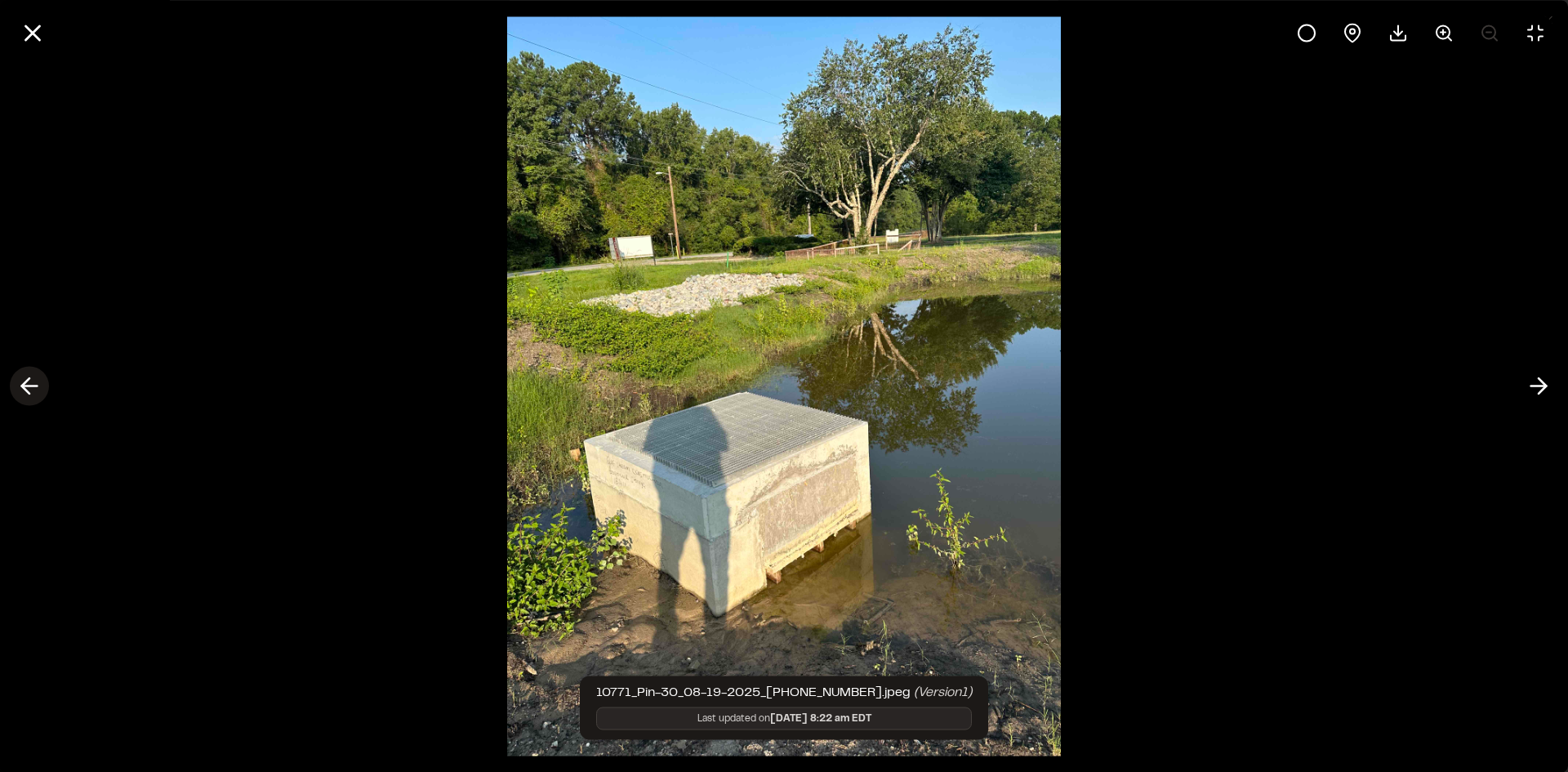
click at [30, 390] on icon at bounding box center [30, 386] width 26 height 28
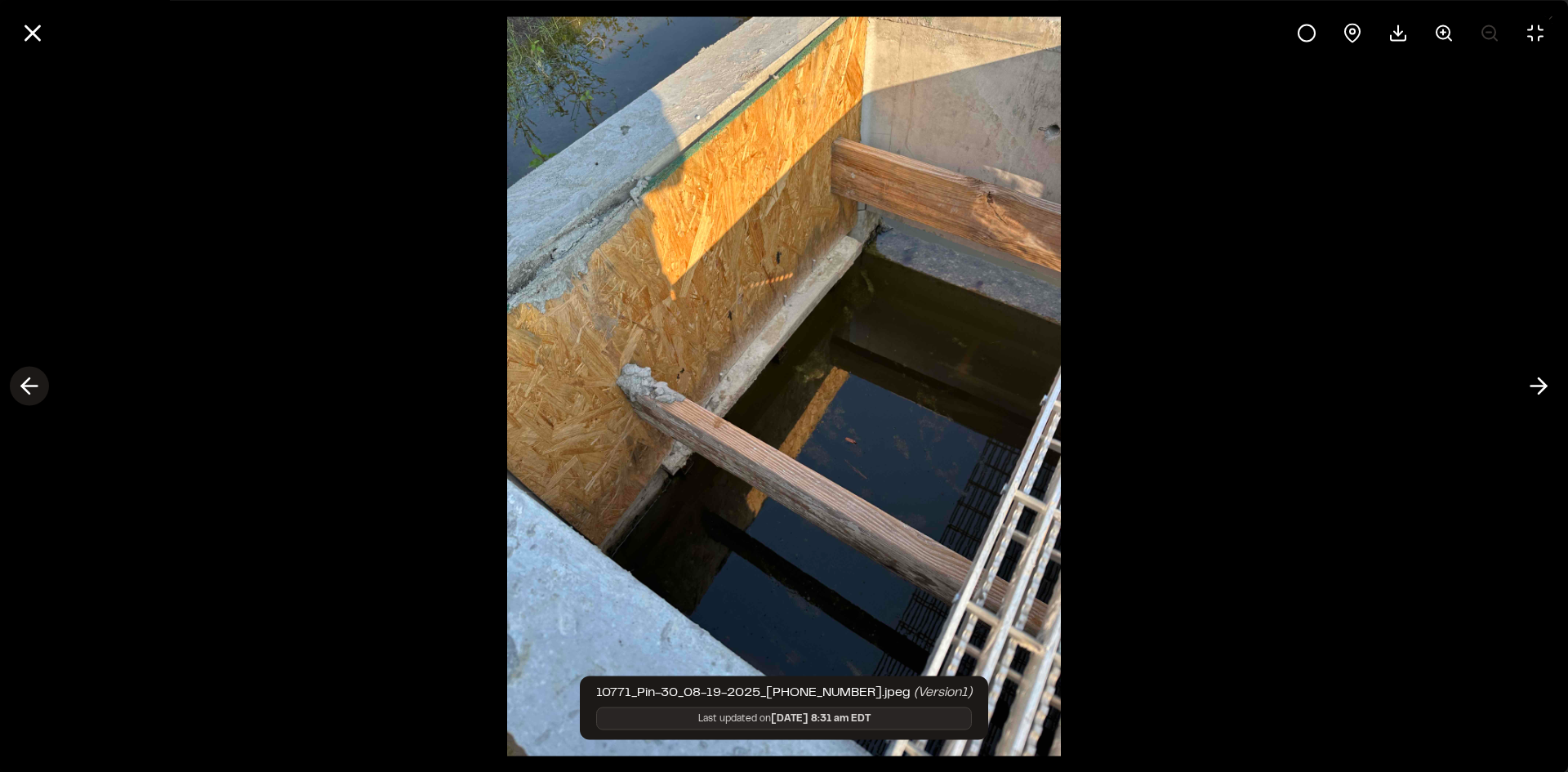
click at [30, 390] on icon at bounding box center [30, 386] width 26 height 28
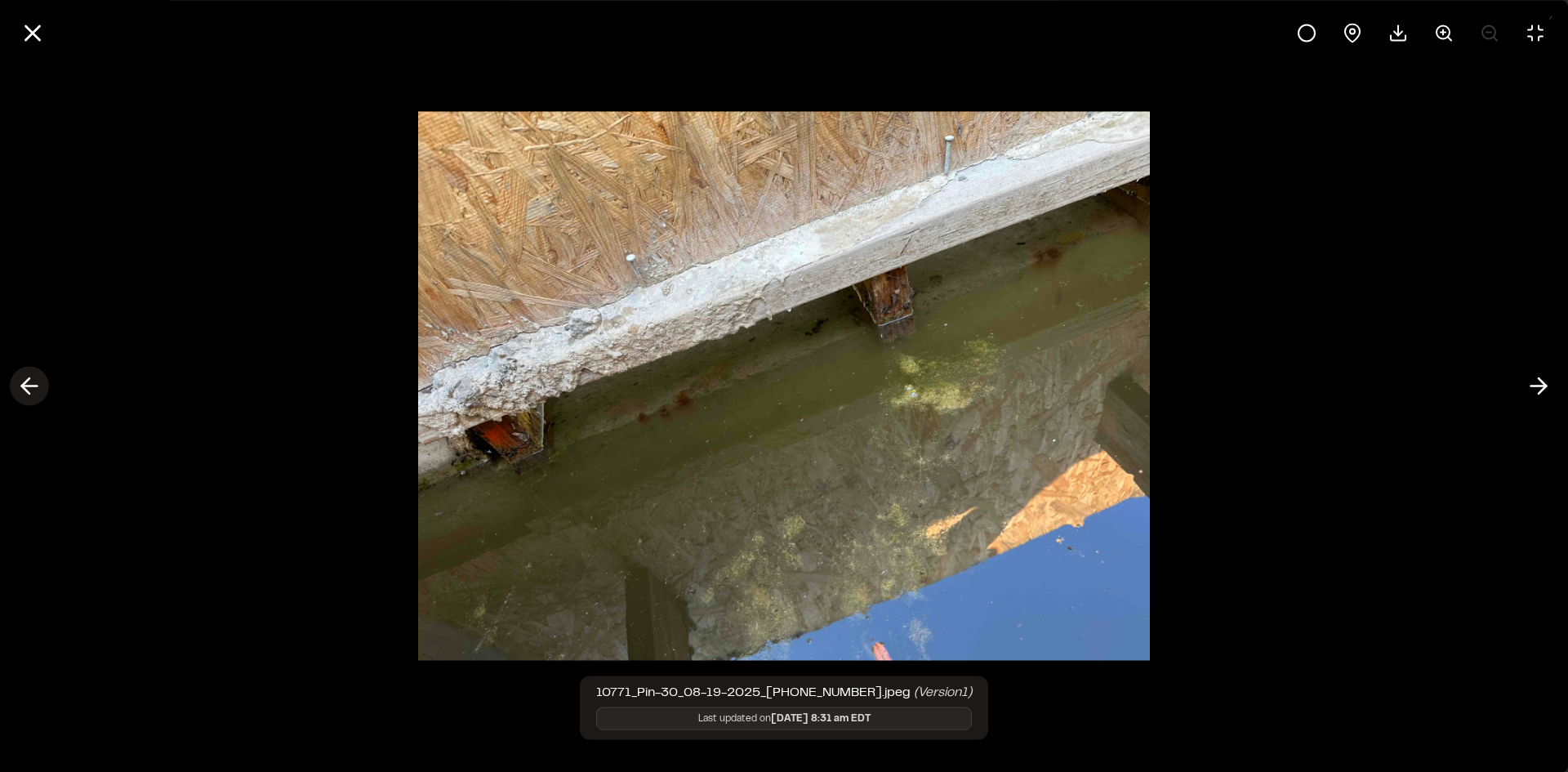
click at [30, 390] on icon at bounding box center [30, 386] width 26 height 28
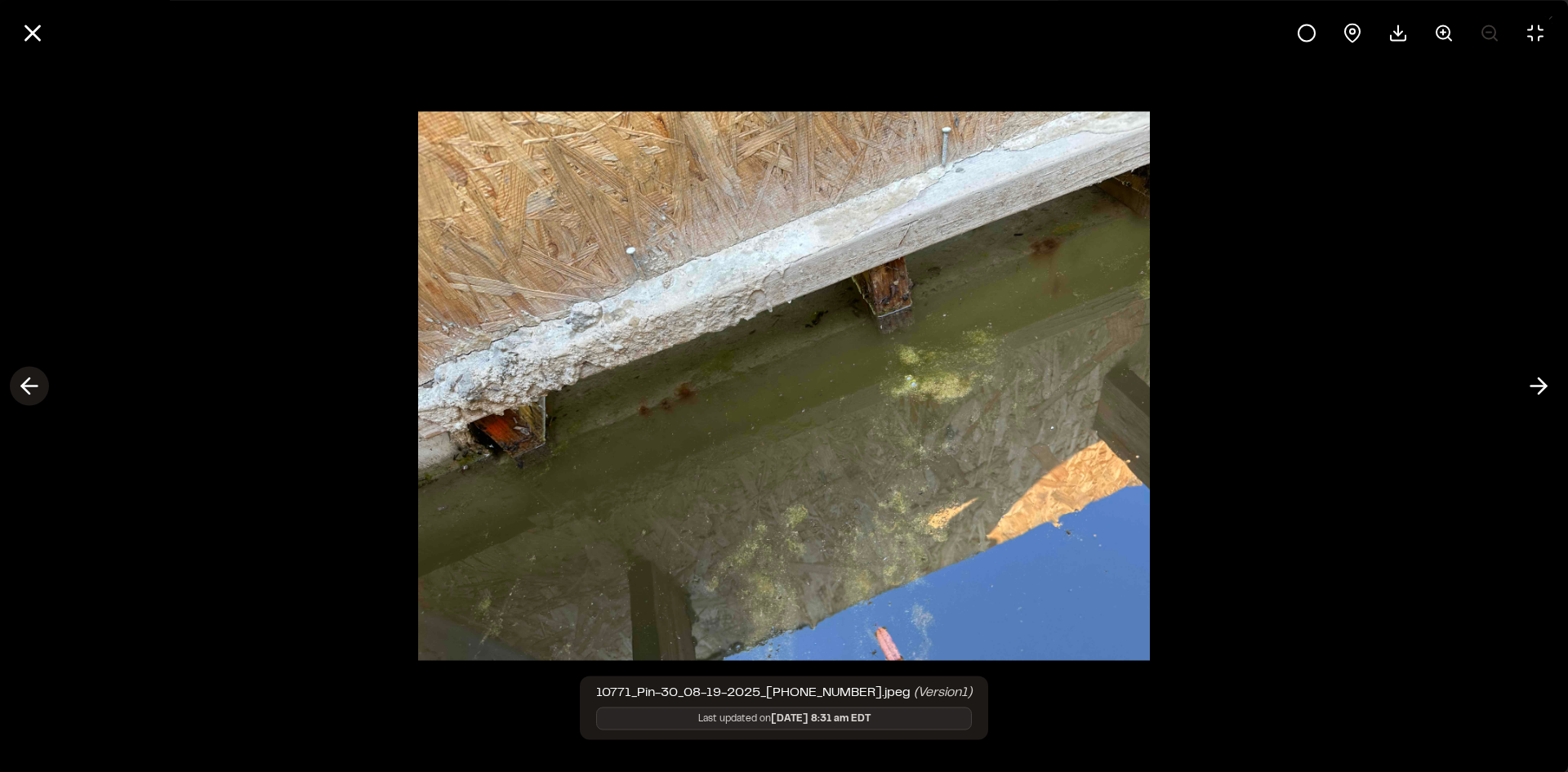
click at [30, 390] on icon at bounding box center [30, 386] width 26 height 28
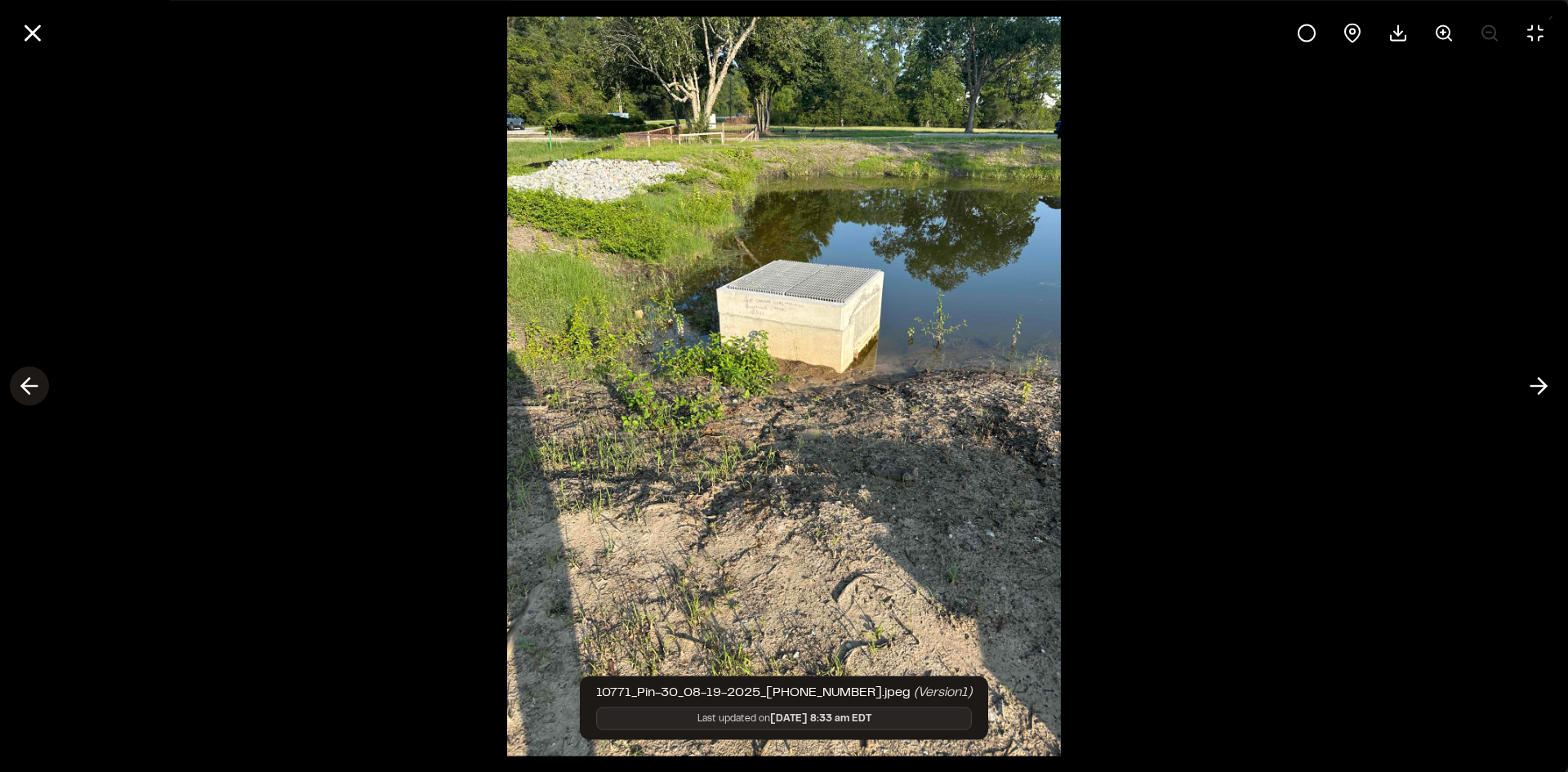
click at [30, 390] on icon at bounding box center [30, 386] width 26 height 28
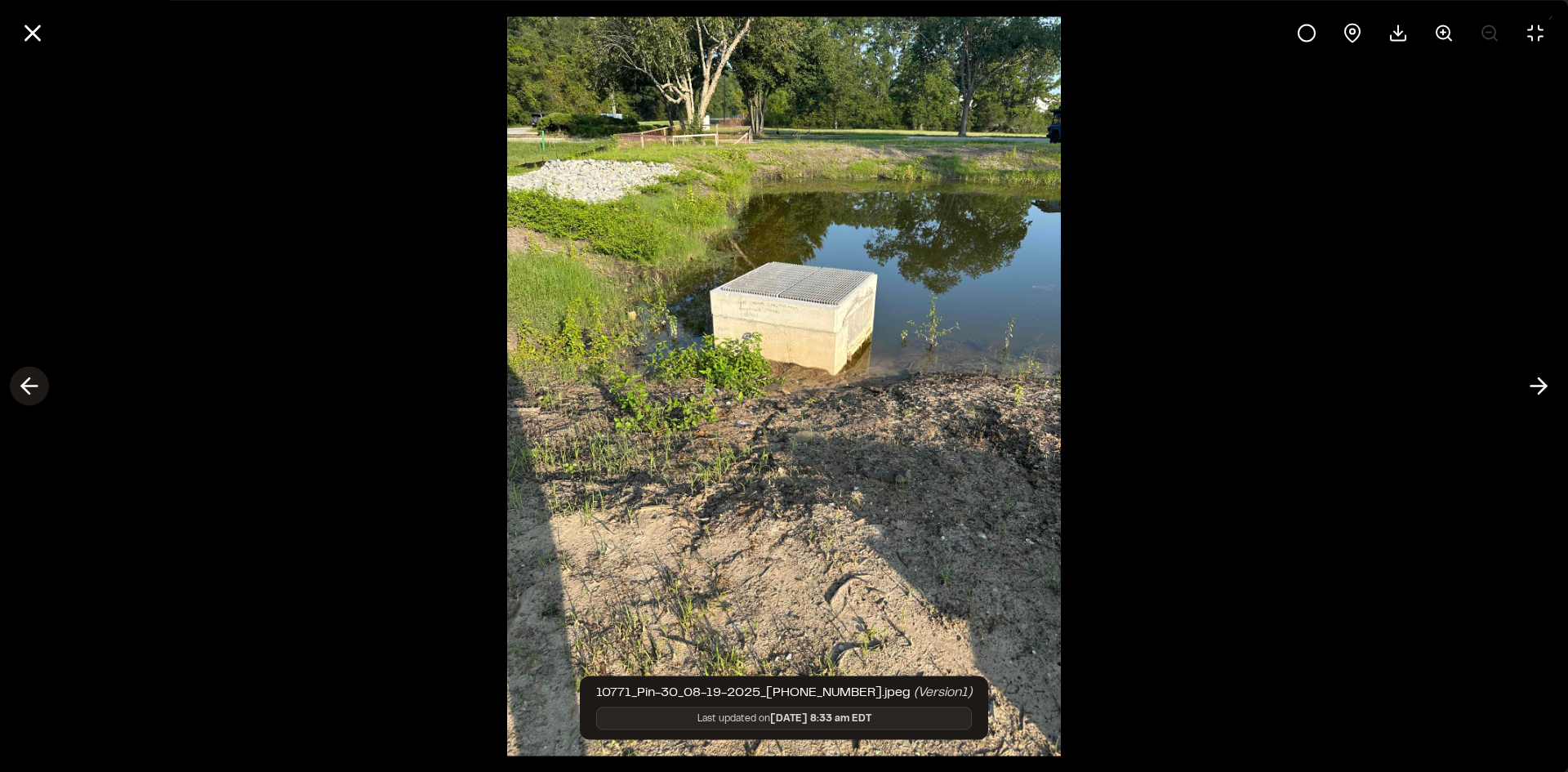
click at [30, 390] on icon at bounding box center [30, 386] width 26 height 28
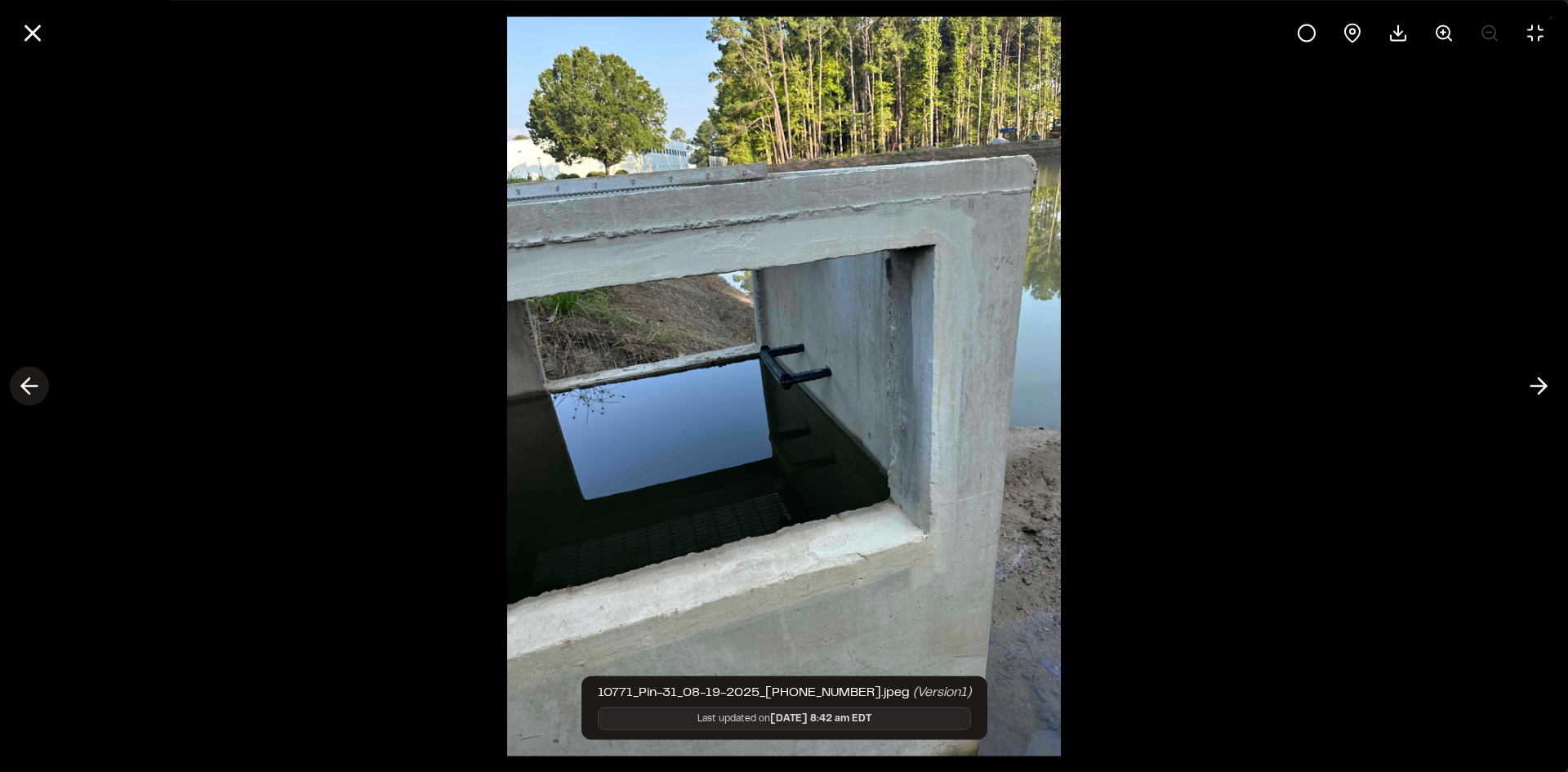
click at [30, 390] on icon at bounding box center [30, 386] width 26 height 28
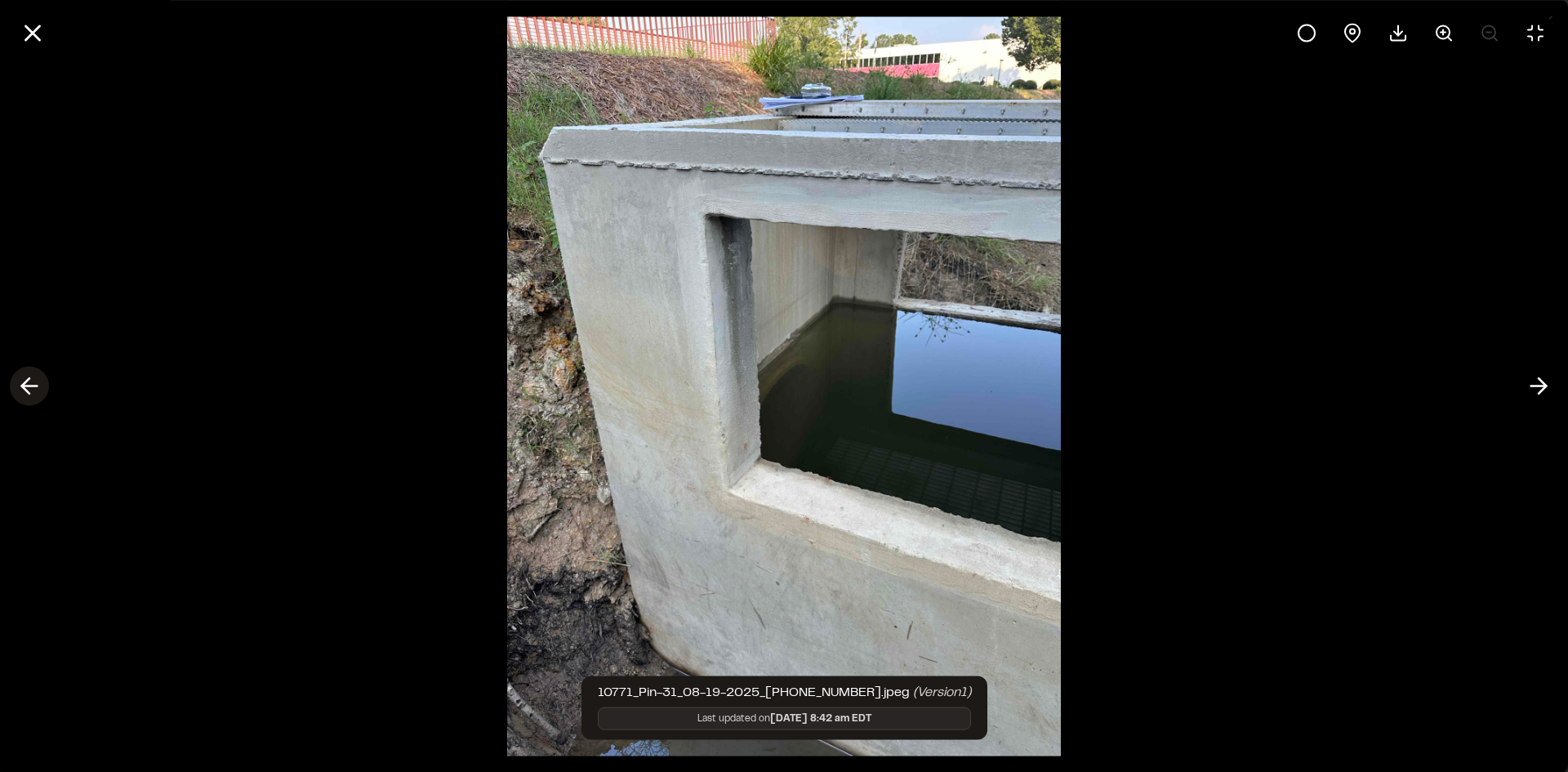
click at [30, 390] on icon at bounding box center [30, 386] width 26 height 28
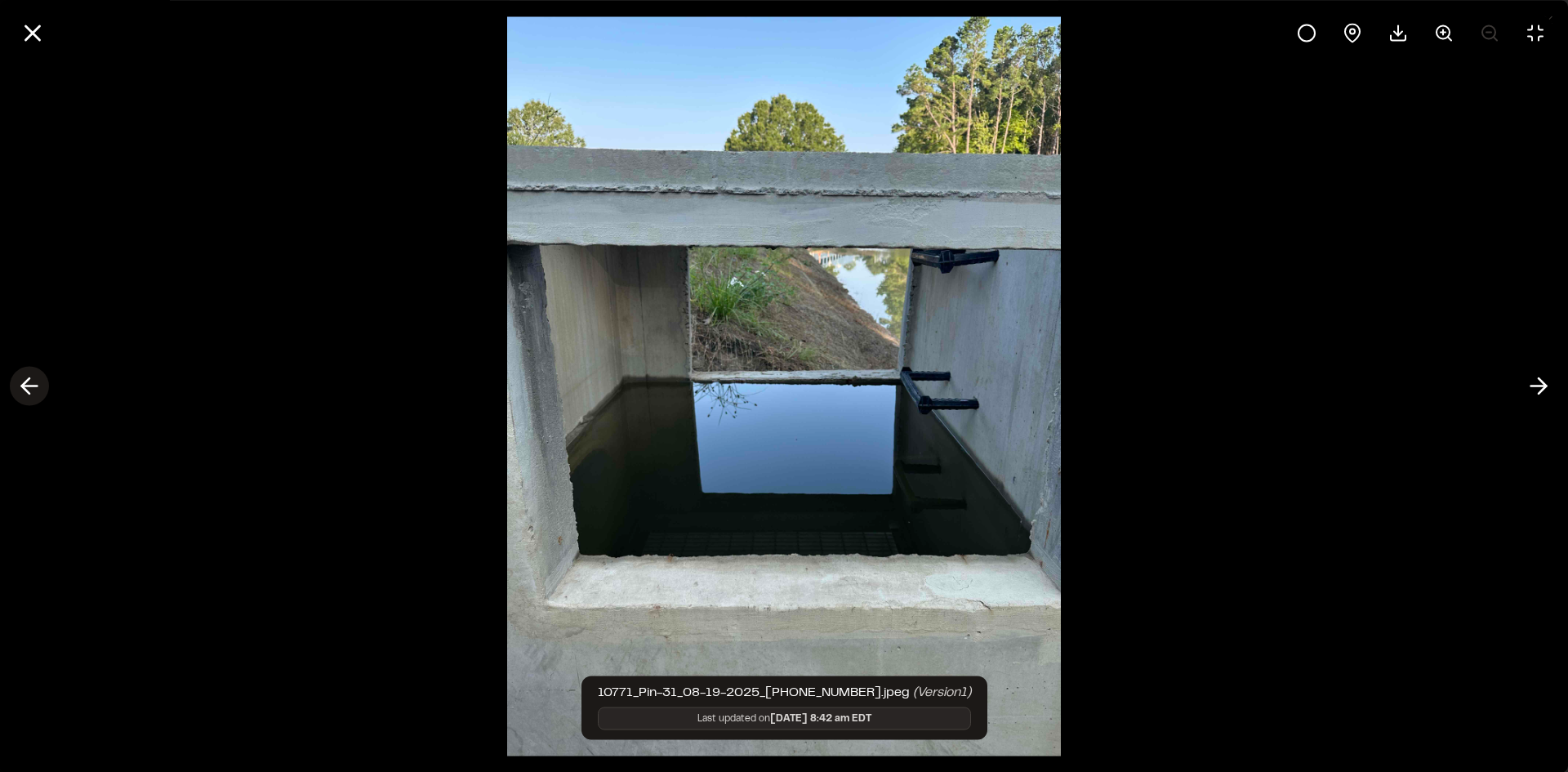
click at [30, 390] on icon at bounding box center [30, 386] width 26 height 28
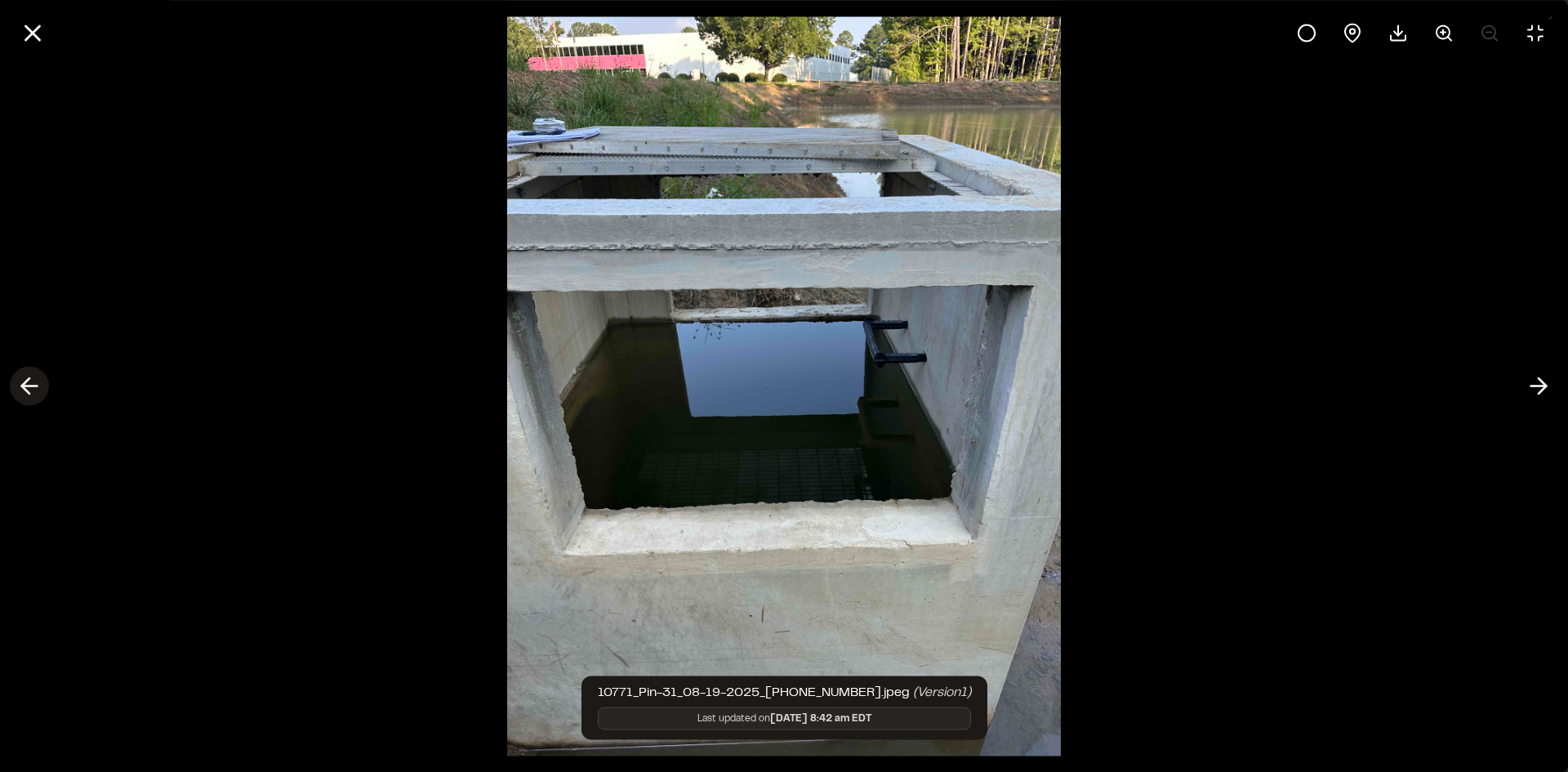
click at [30, 390] on icon at bounding box center [30, 386] width 26 height 28
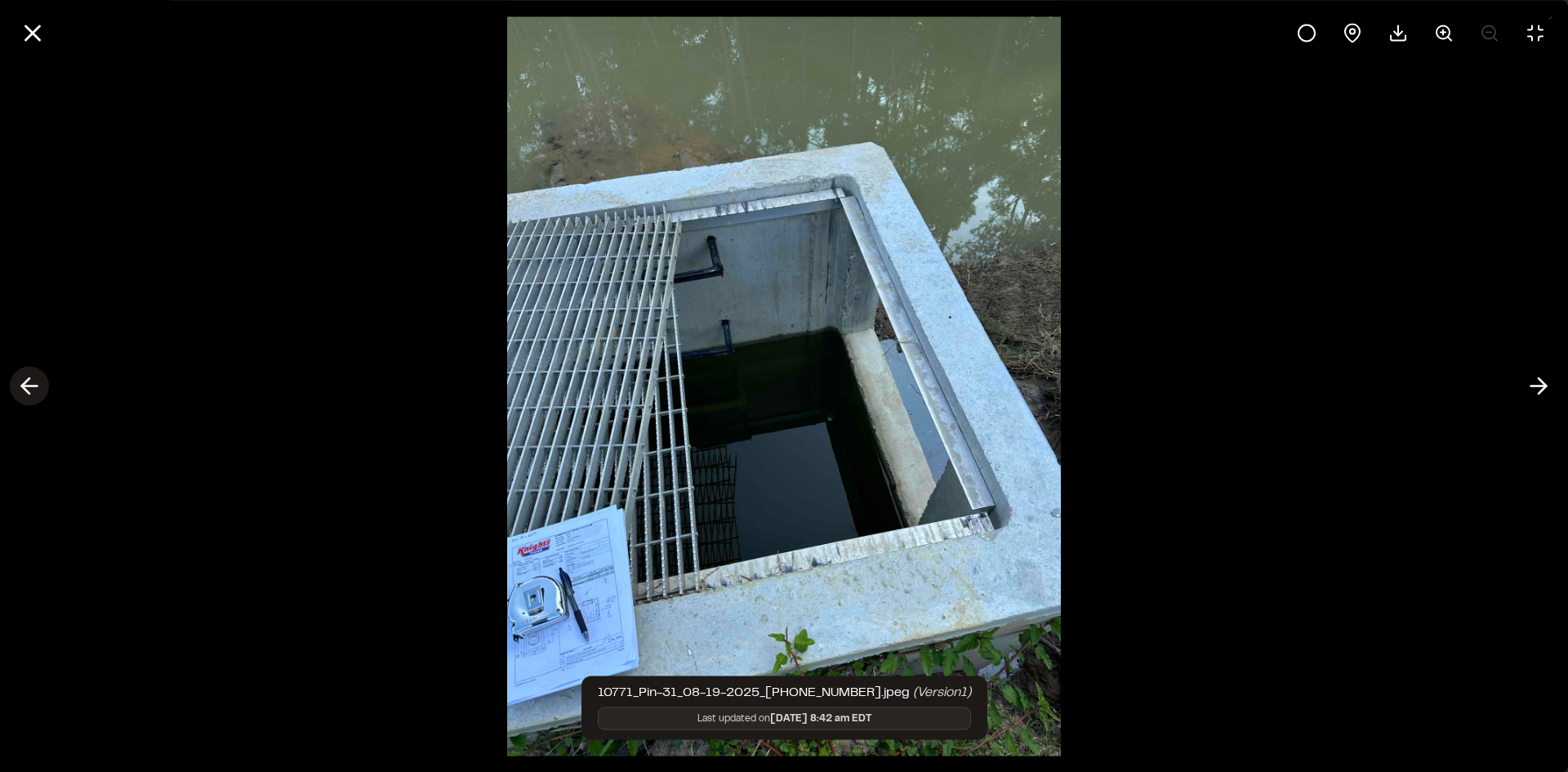
click at [30, 390] on icon at bounding box center [30, 386] width 26 height 28
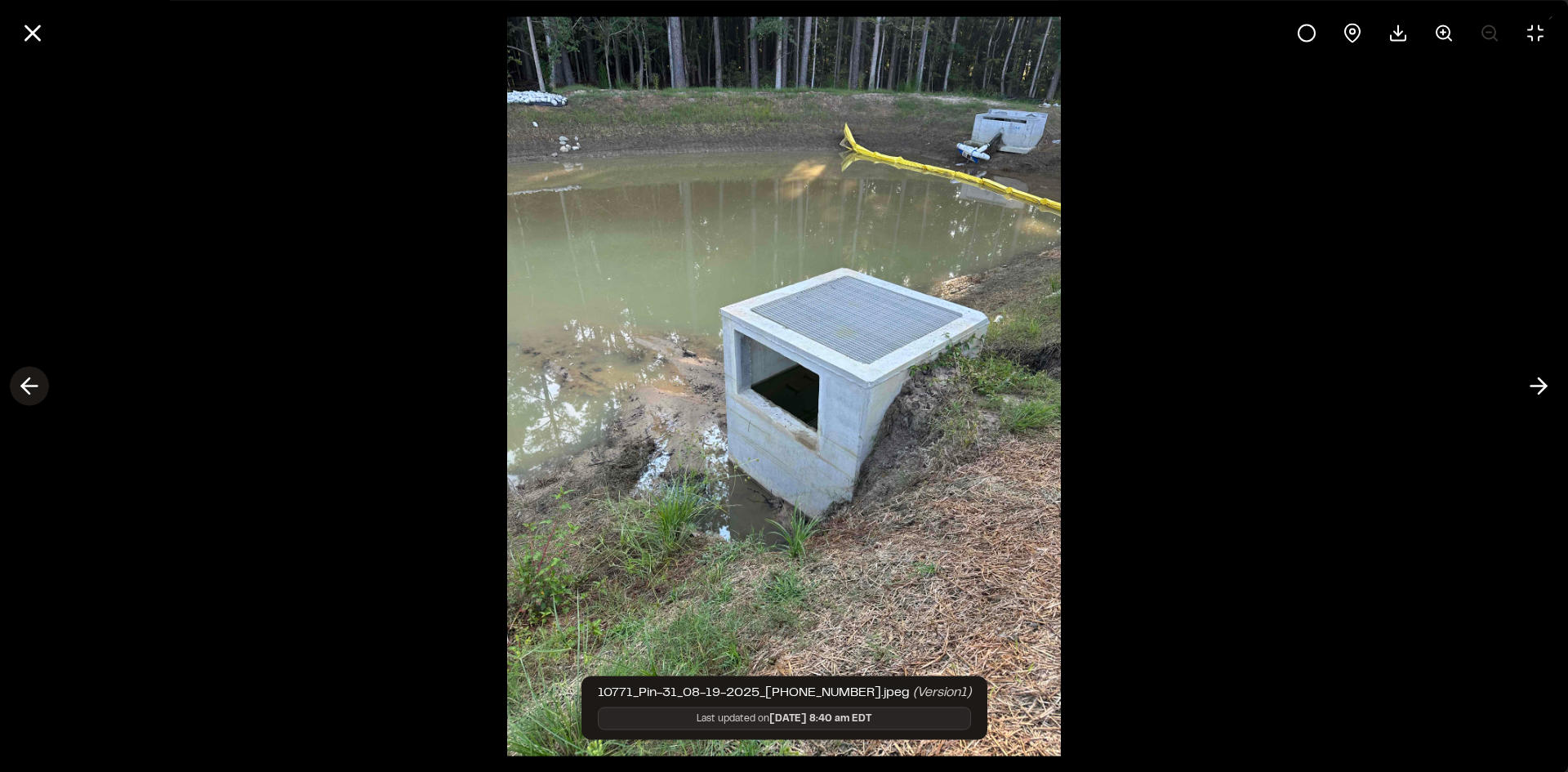
click at [30, 390] on icon at bounding box center [30, 386] width 26 height 28
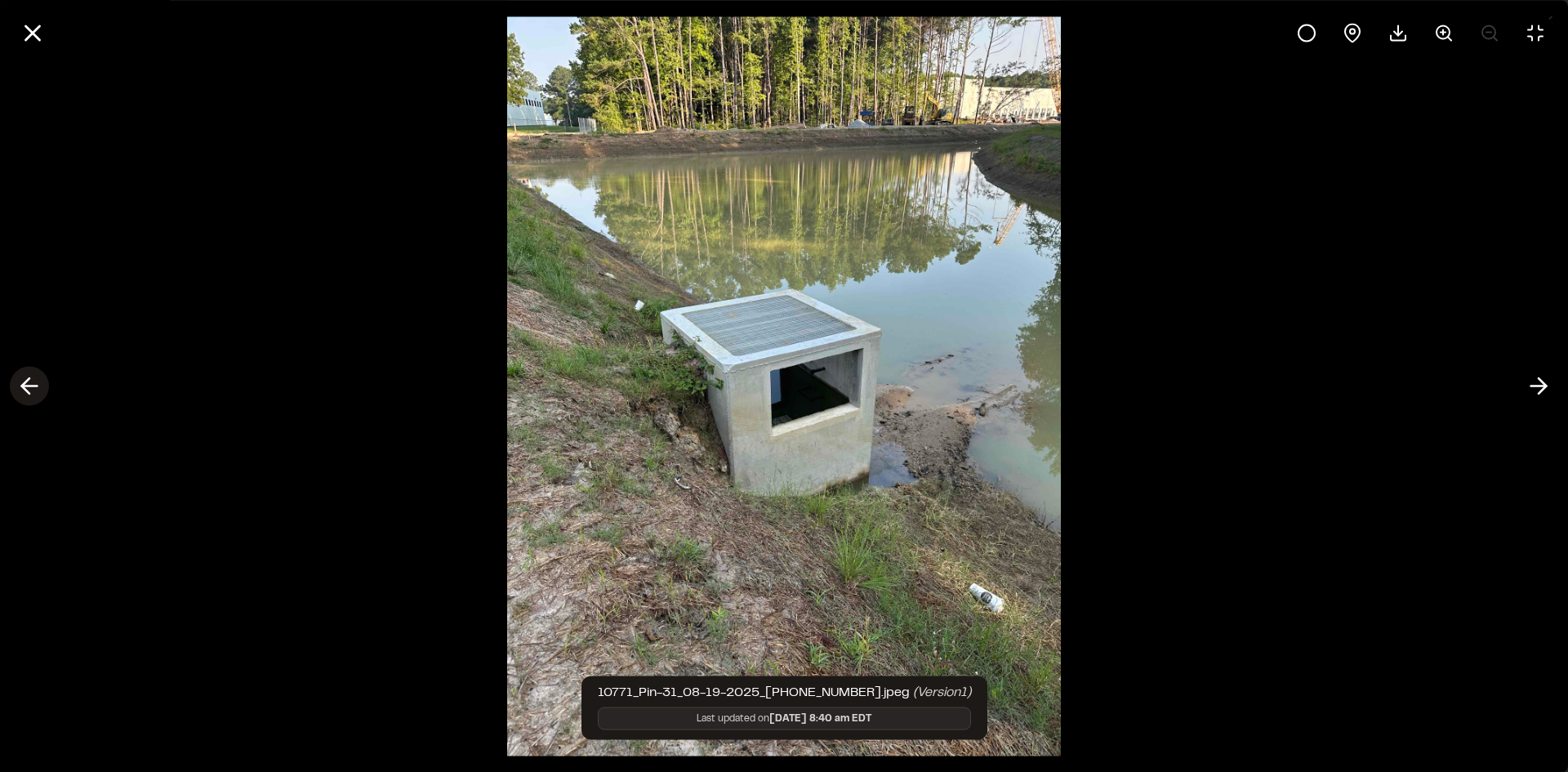
click at [33, 382] on icon at bounding box center [30, 386] width 26 height 28
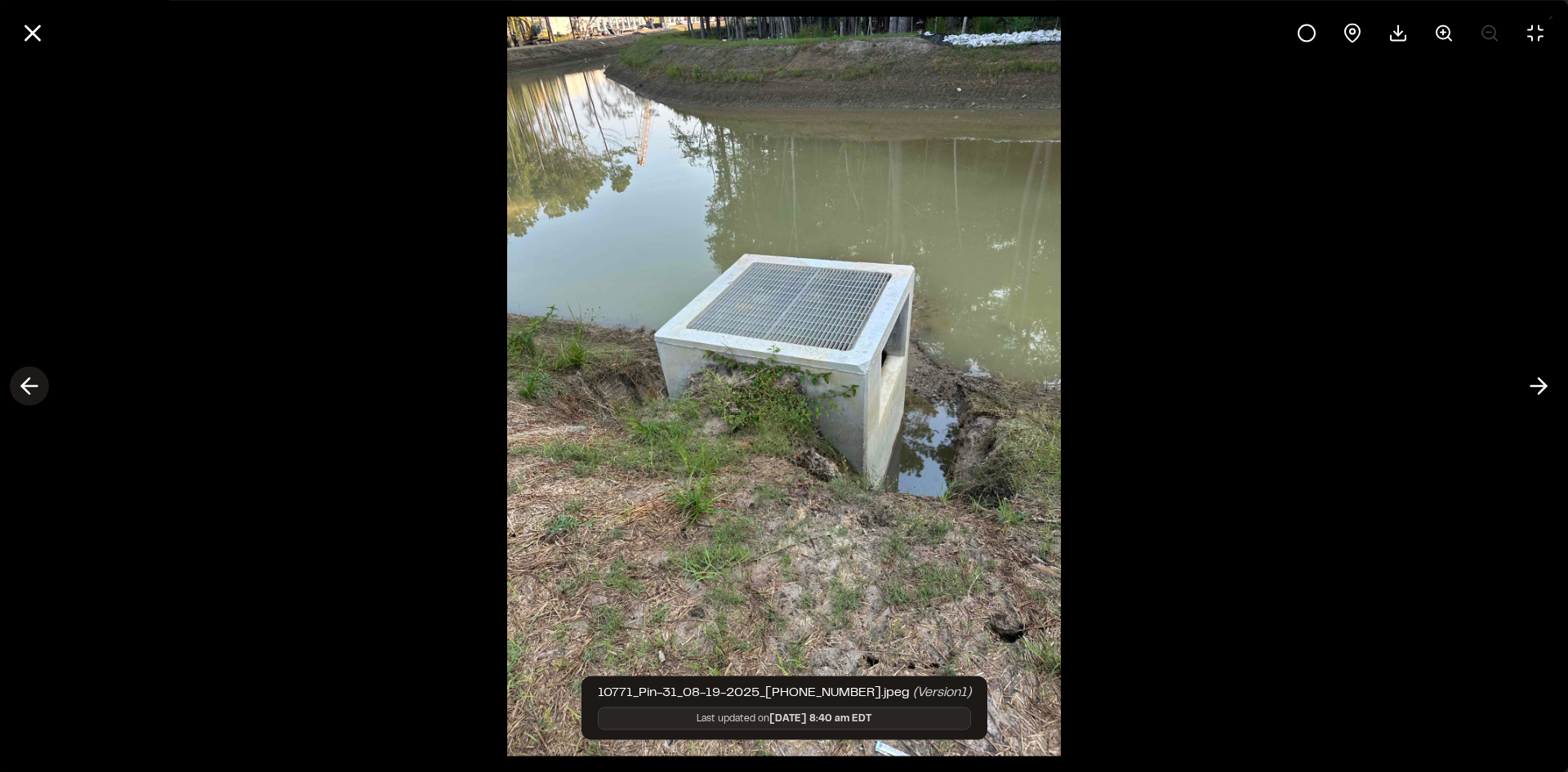
click at [33, 381] on icon at bounding box center [30, 386] width 26 height 28
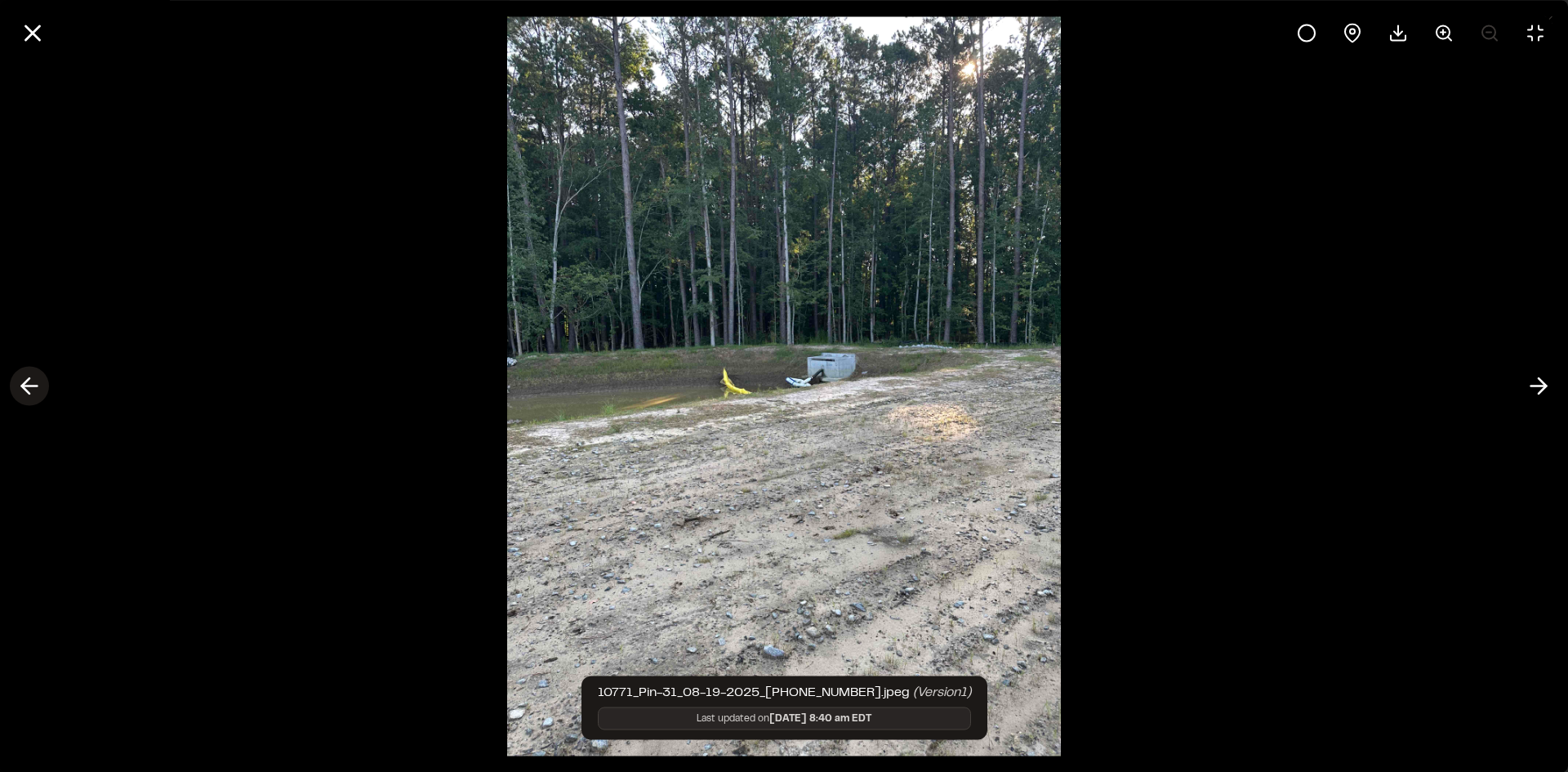
click at [33, 381] on icon at bounding box center [30, 386] width 26 height 28
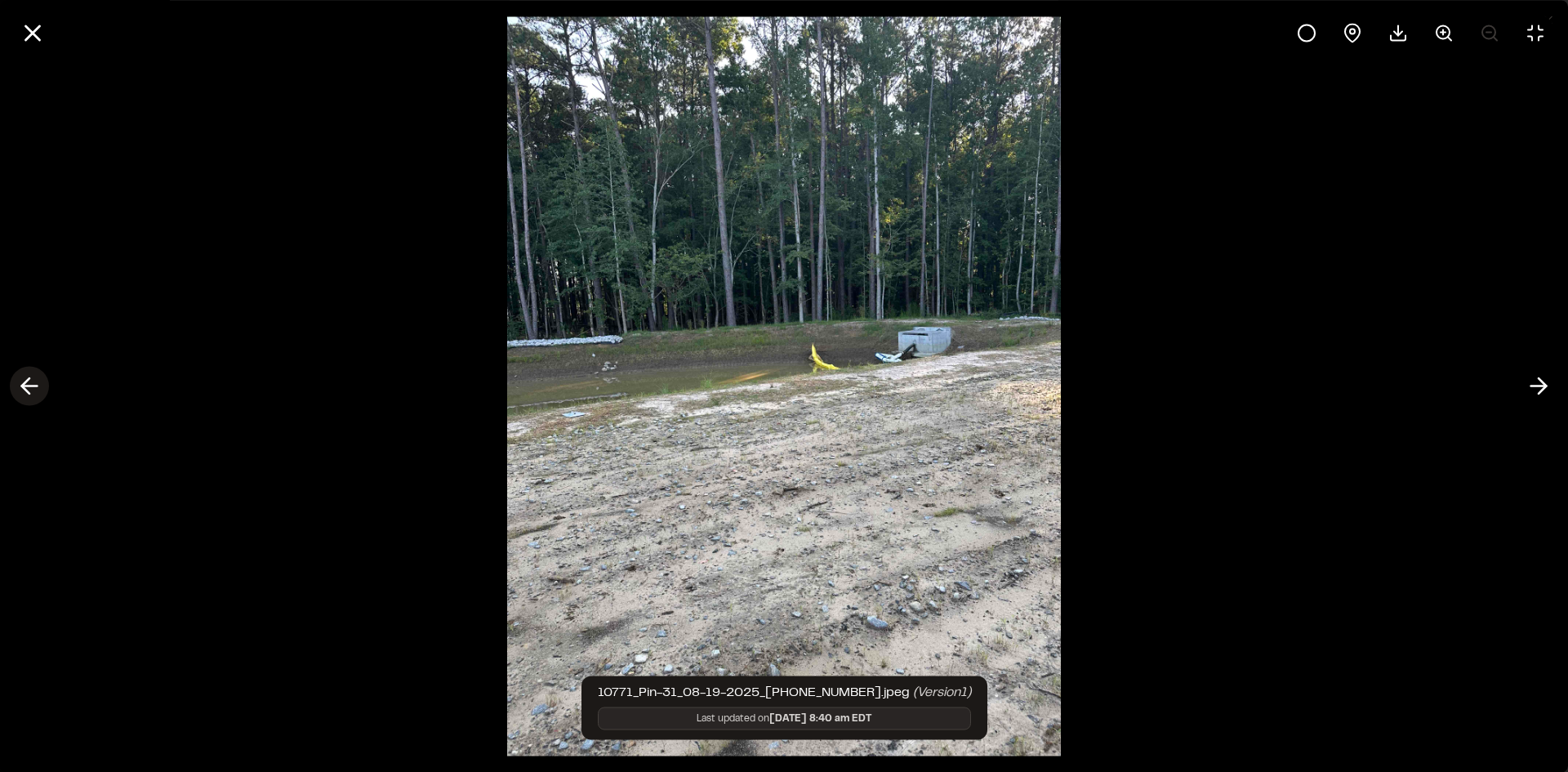
click at [33, 381] on icon at bounding box center [30, 386] width 26 height 28
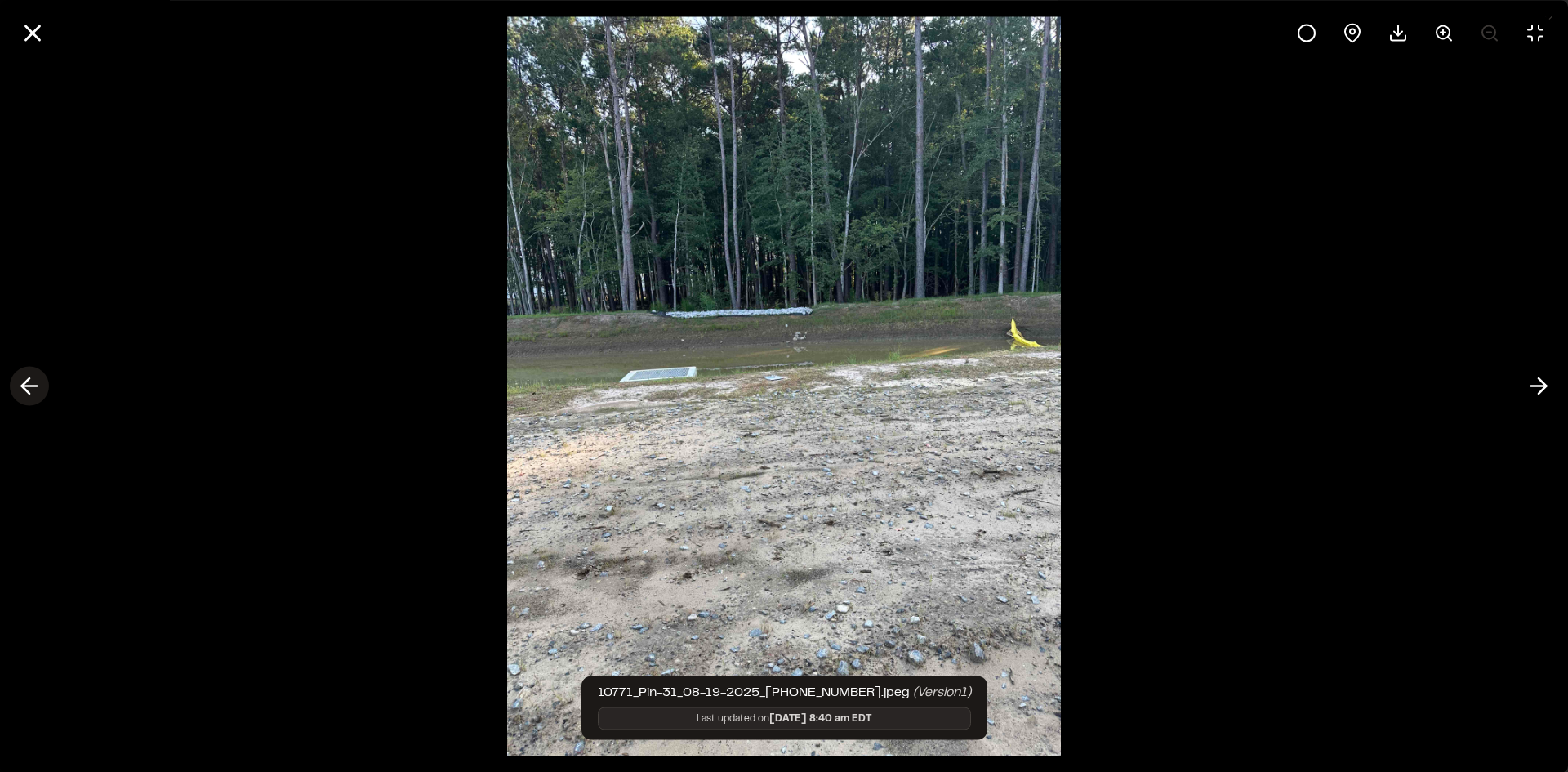
click at [33, 381] on icon at bounding box center [30, 386] width 26 height 28
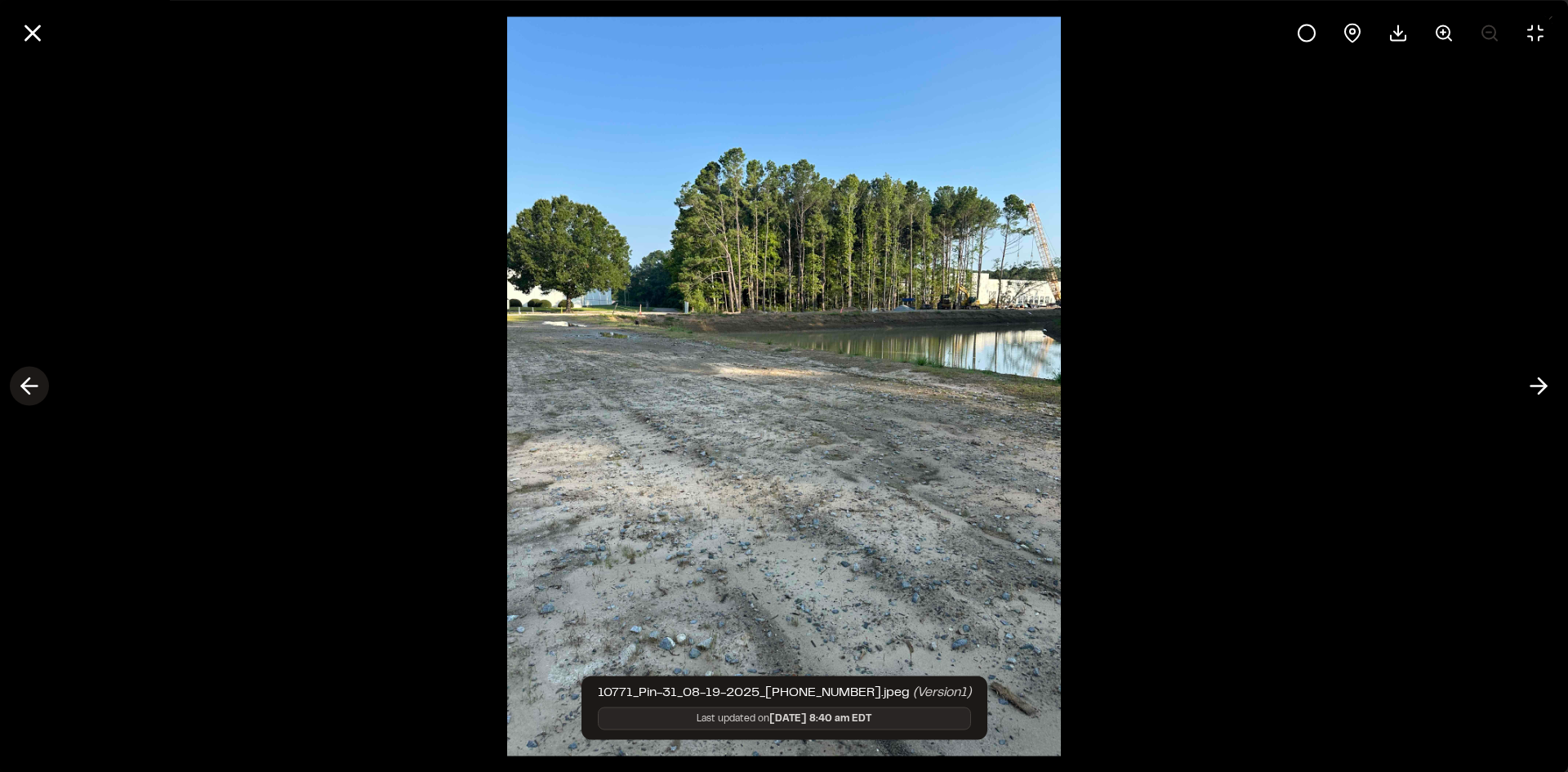
click at [33, 381] on icon at bounding box center [30, 386] width 26 height 28
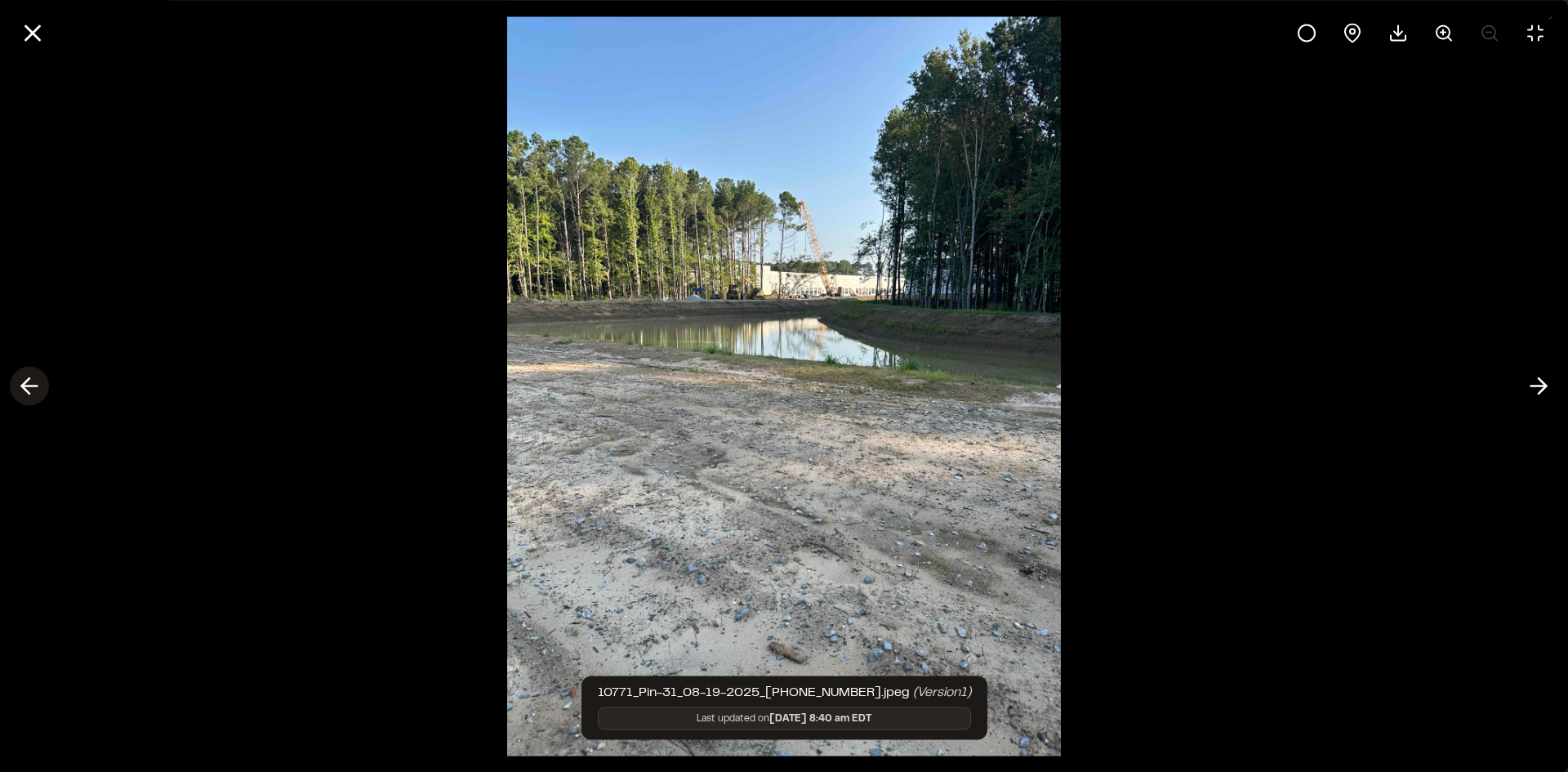
click at [33, 381] on icon at bounding box center [30, 386] width 26 height 28
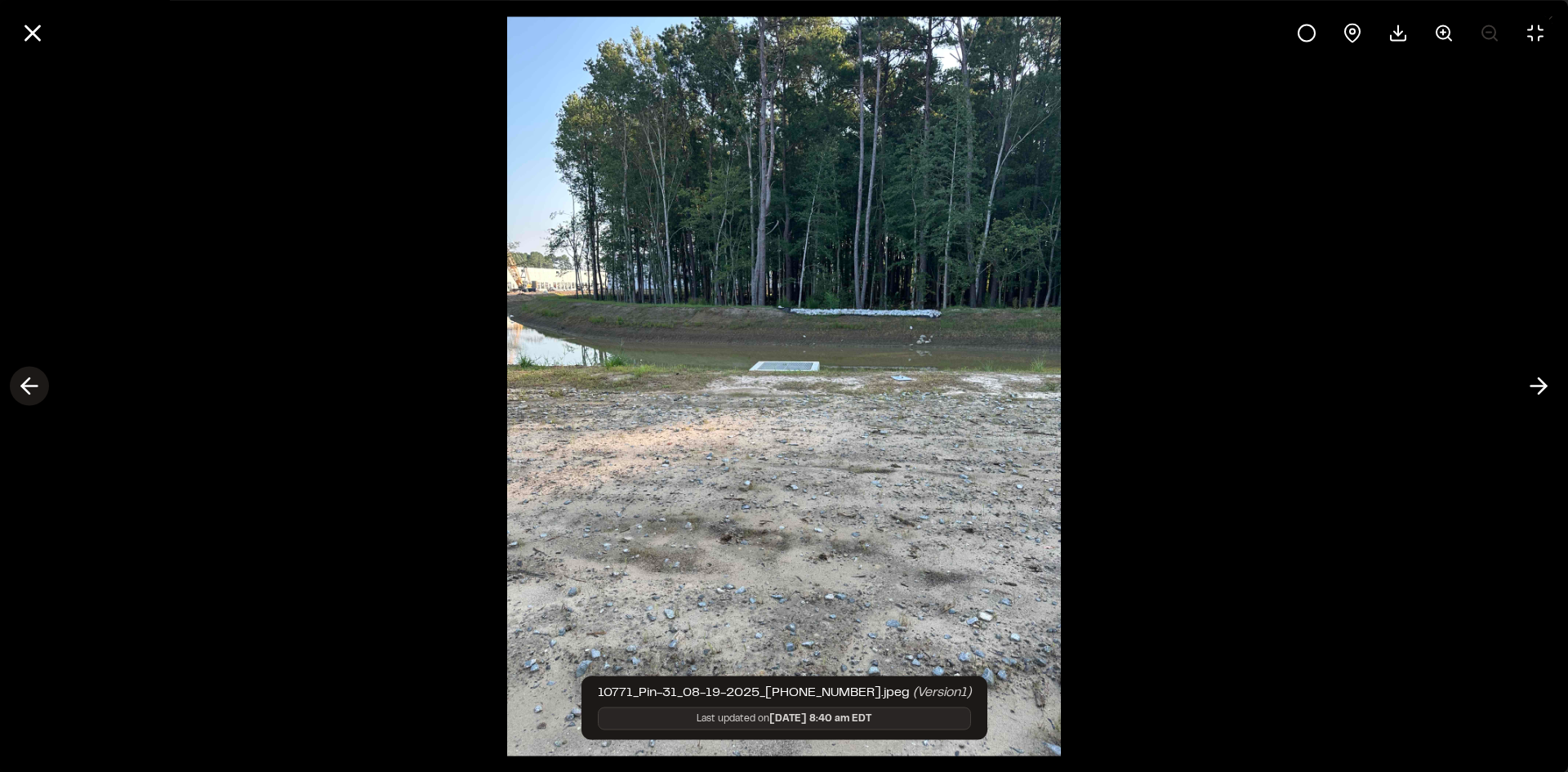
click at [33, 381] on icon at bounding box center [30, 386] width 26 height 28
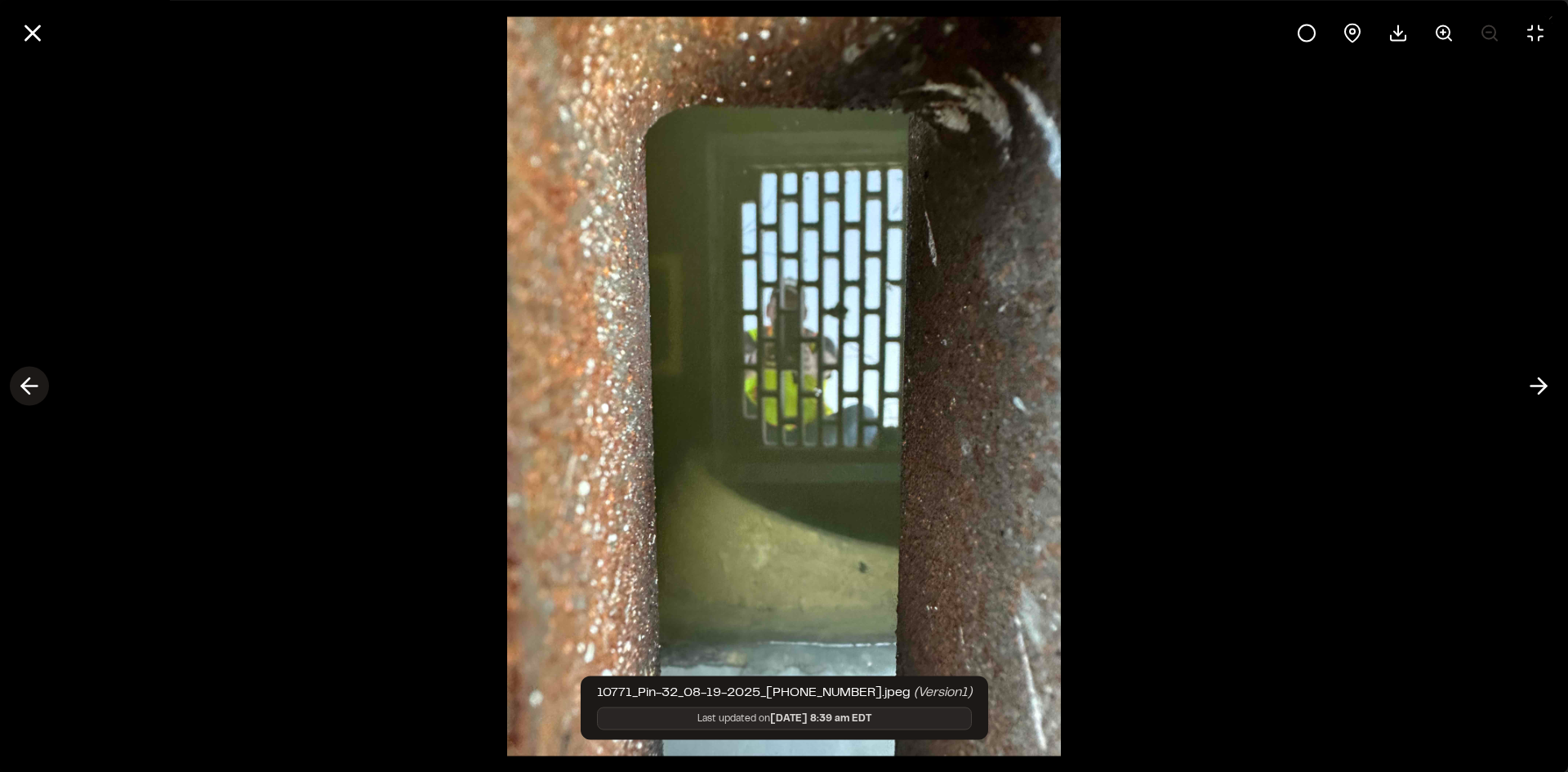
click at [33, 381] on icon at bounding box center [30, 386] width 26 height 28
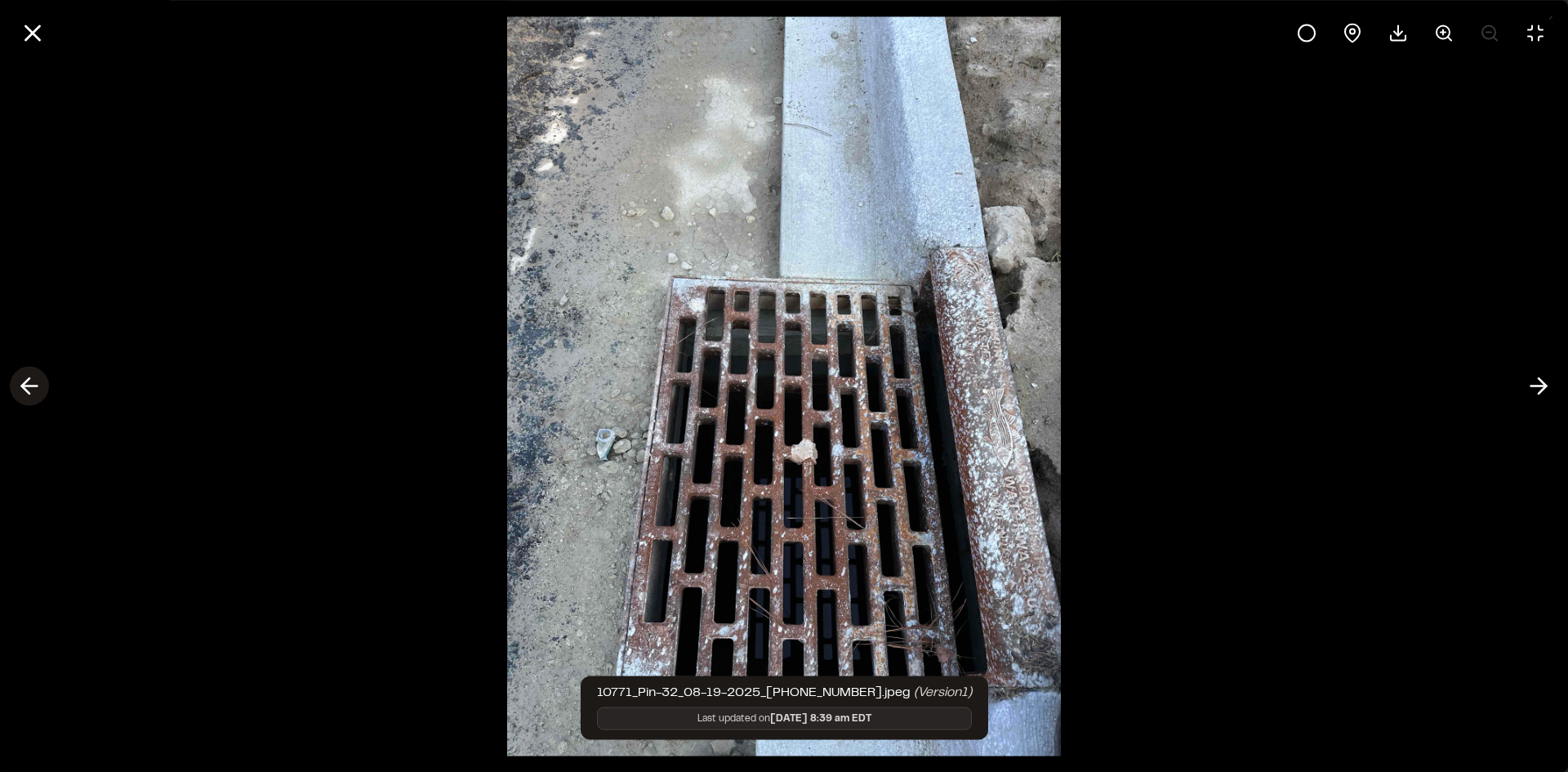
click at [26, 386] on line at bounding box center [30, 386] width 16 height 0
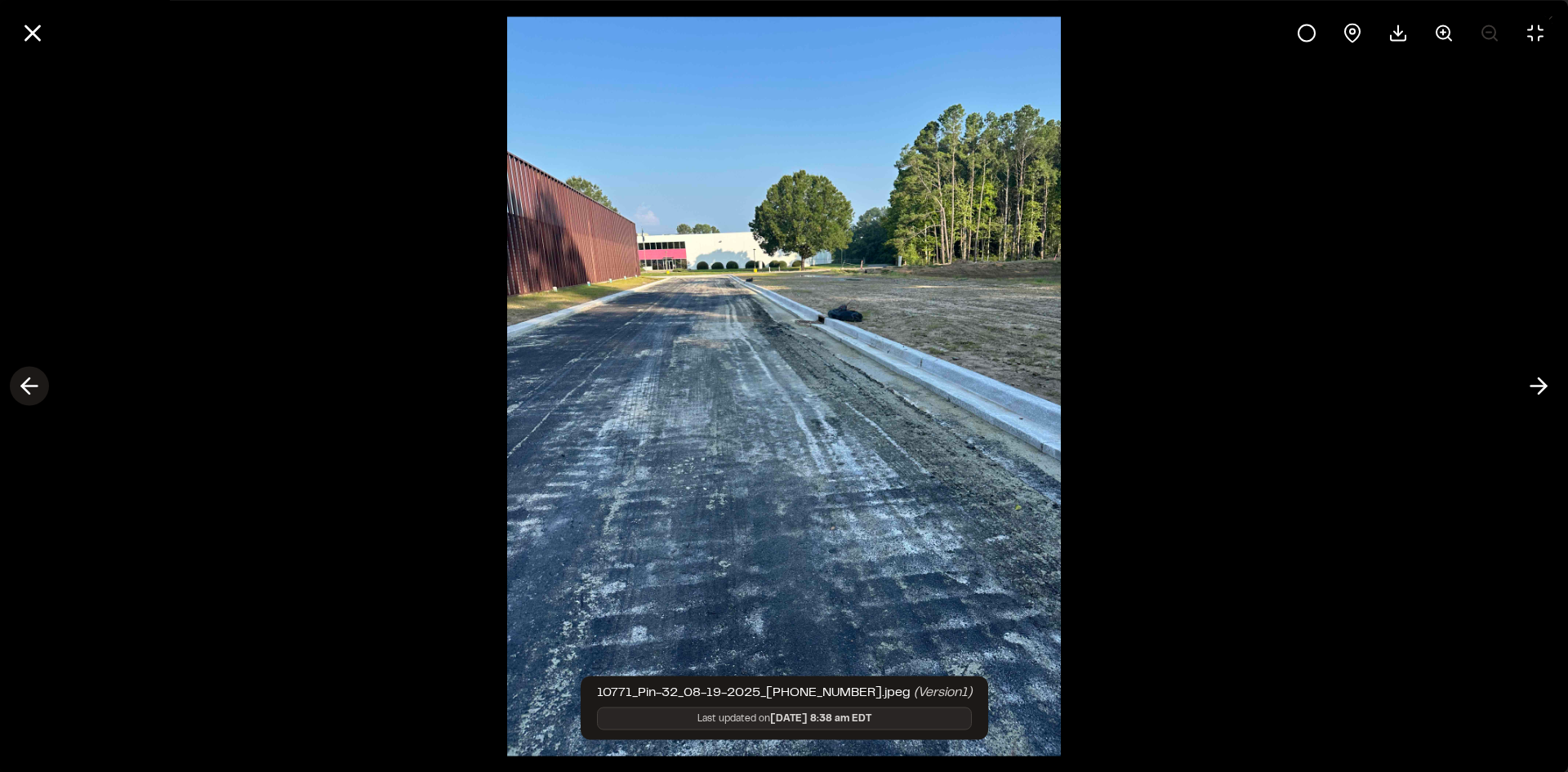
click at [23, 390] on icon at bounding box center [30, 386] width 26 height 28
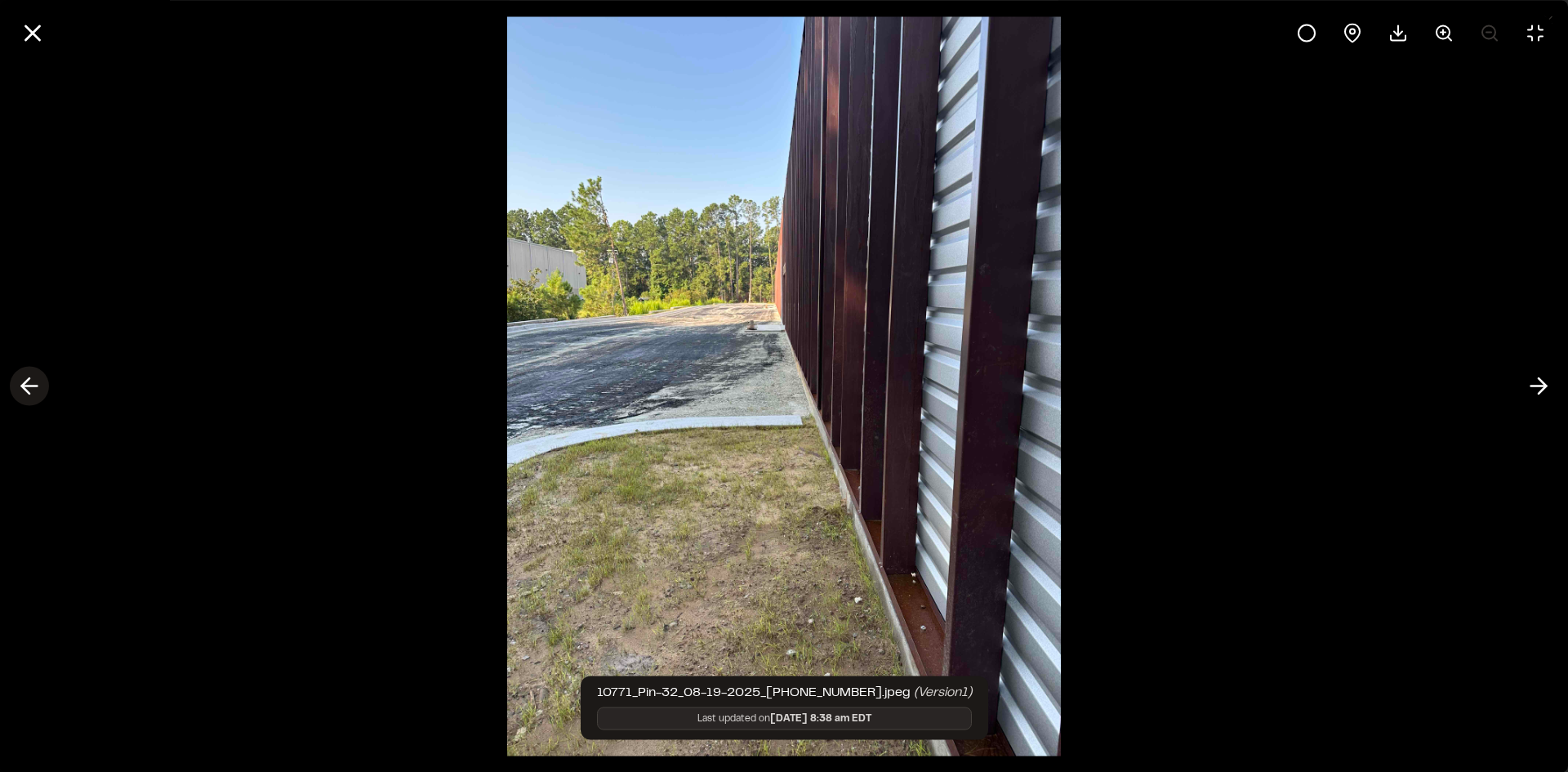
click at [24, 390] on icon at bounding box center [30, 386] width 26 height 28
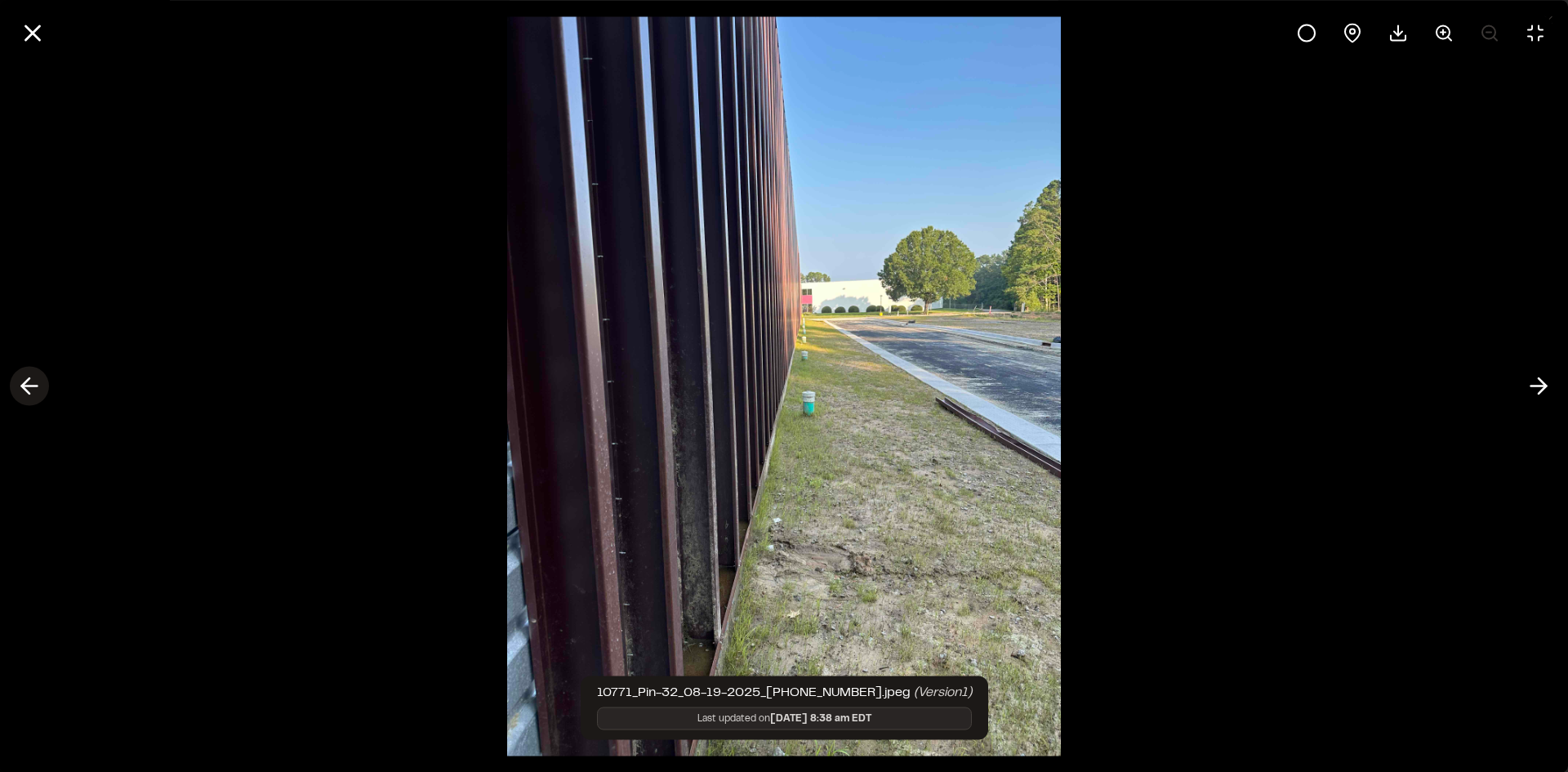
click at [30, 386] on line at bounding box center [30, 386] width 16 height 0
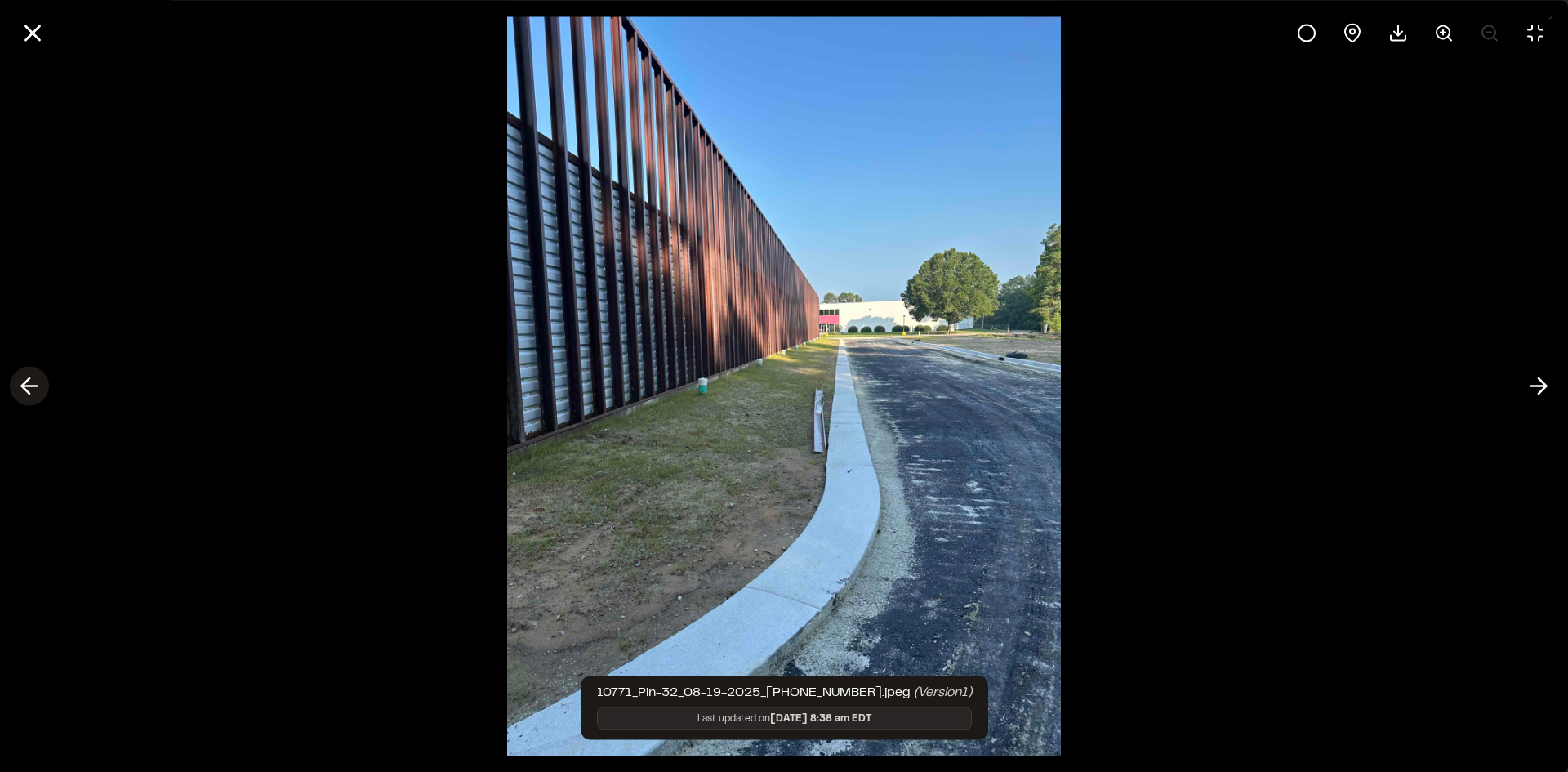
click at [30, 386] on line at bounding box center [30, 386] width 16 height 0
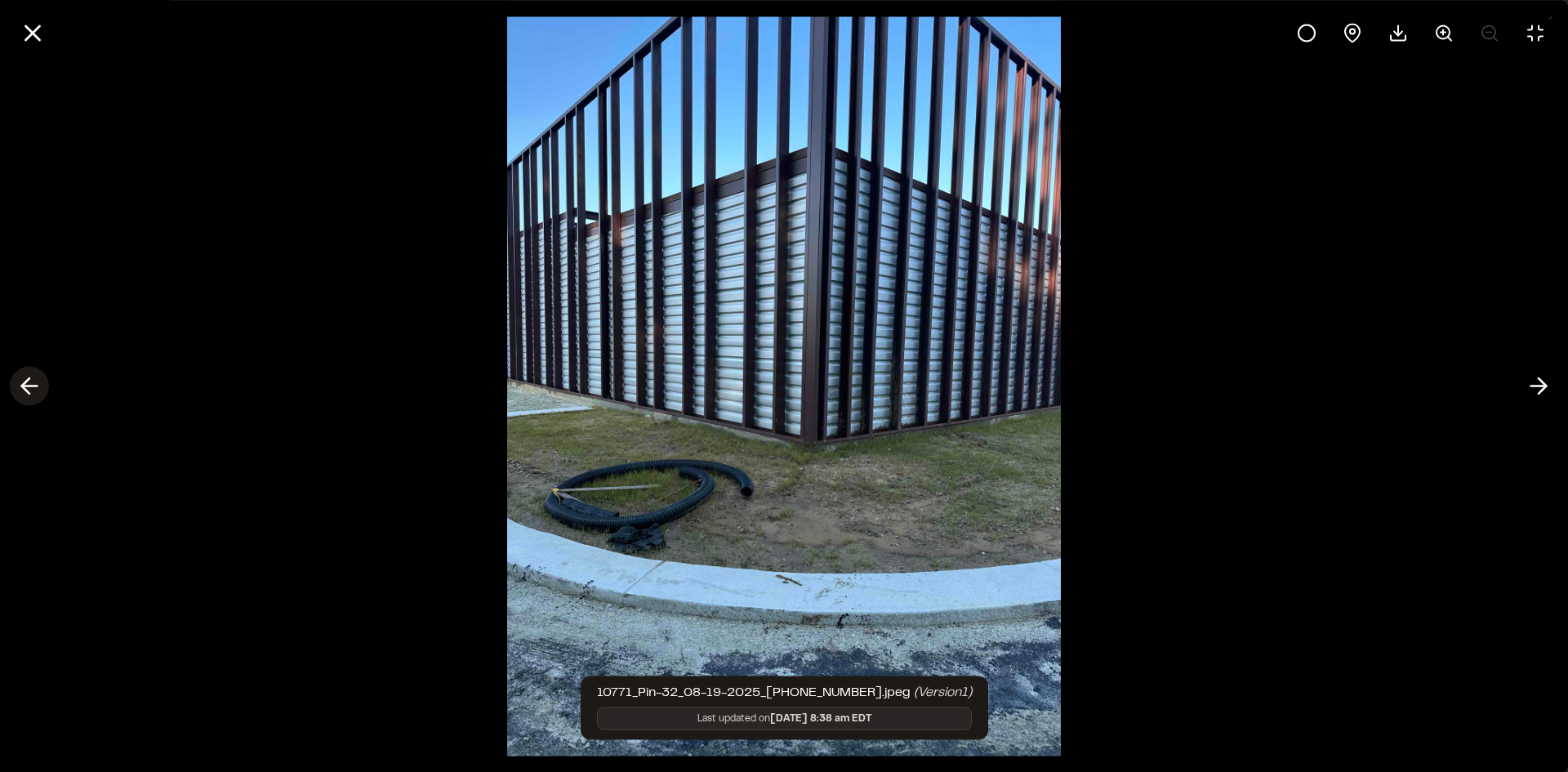
click at [30, 386] on line at bounding box center [30, 386] width 16 height 0
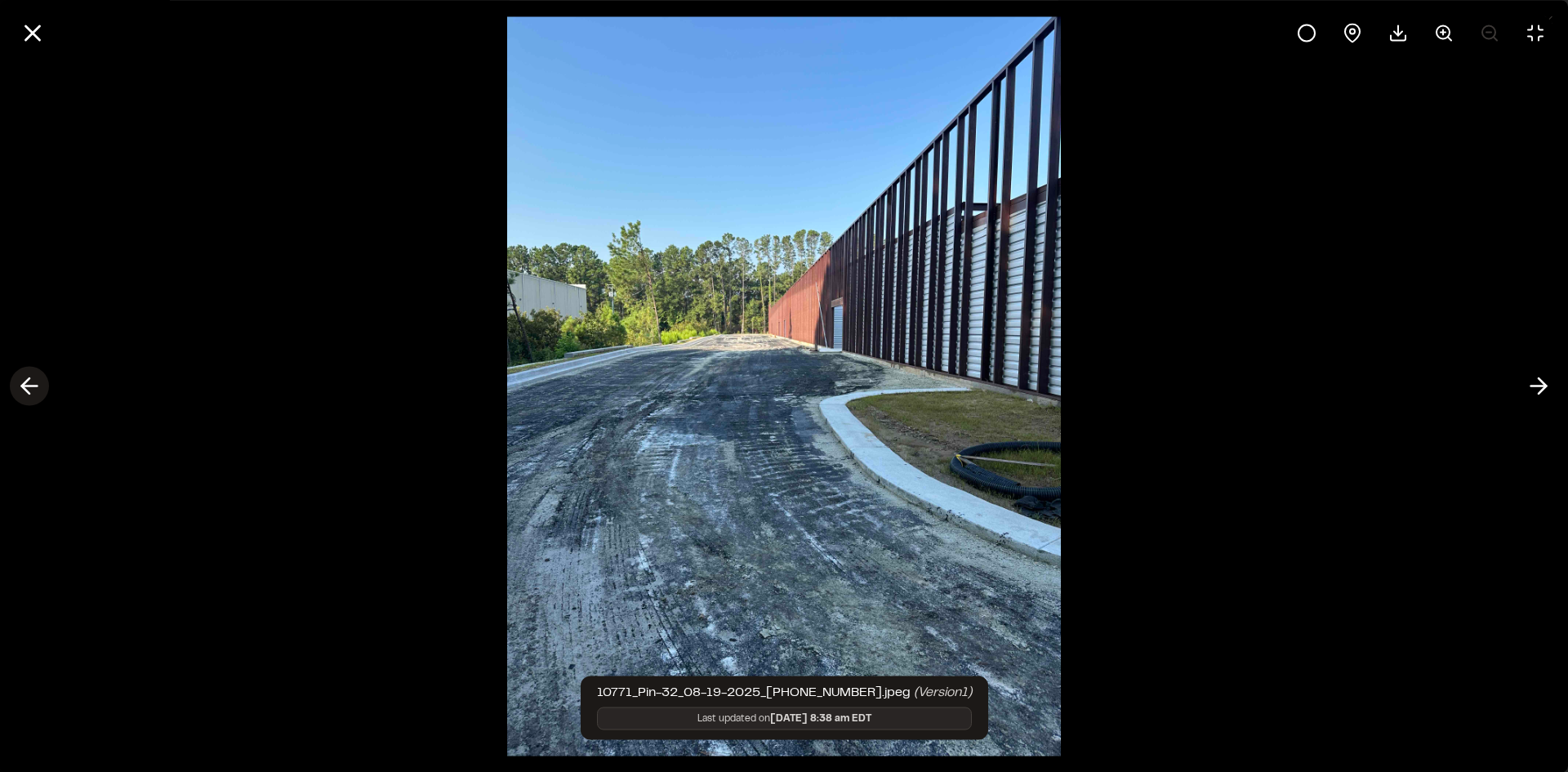
click at [34, 388] on icon at bounding box center [30, 386] width 26 height 28
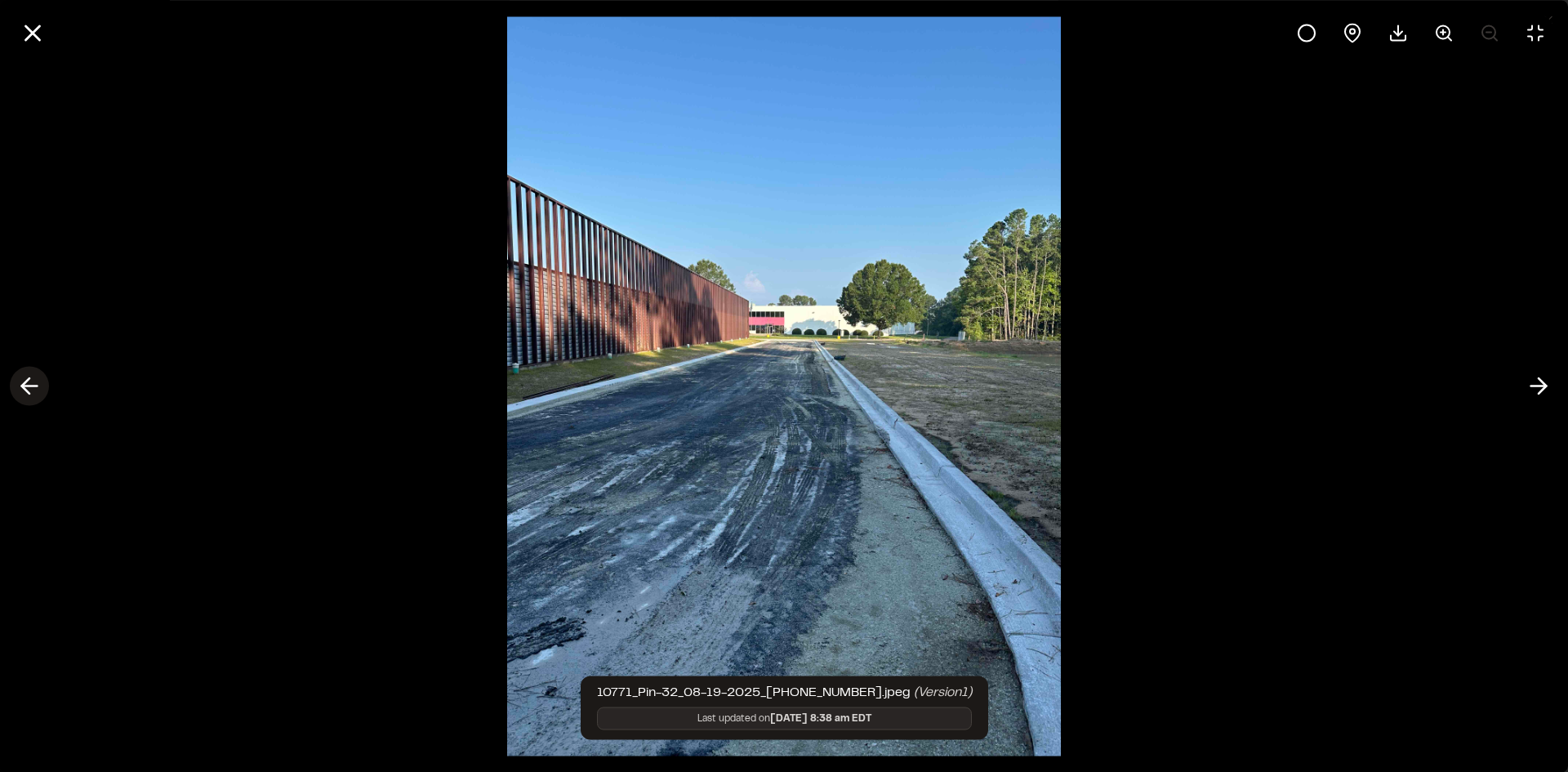
click at [34, 388] on icon at bounding box center [30, 386] width 26 height 28
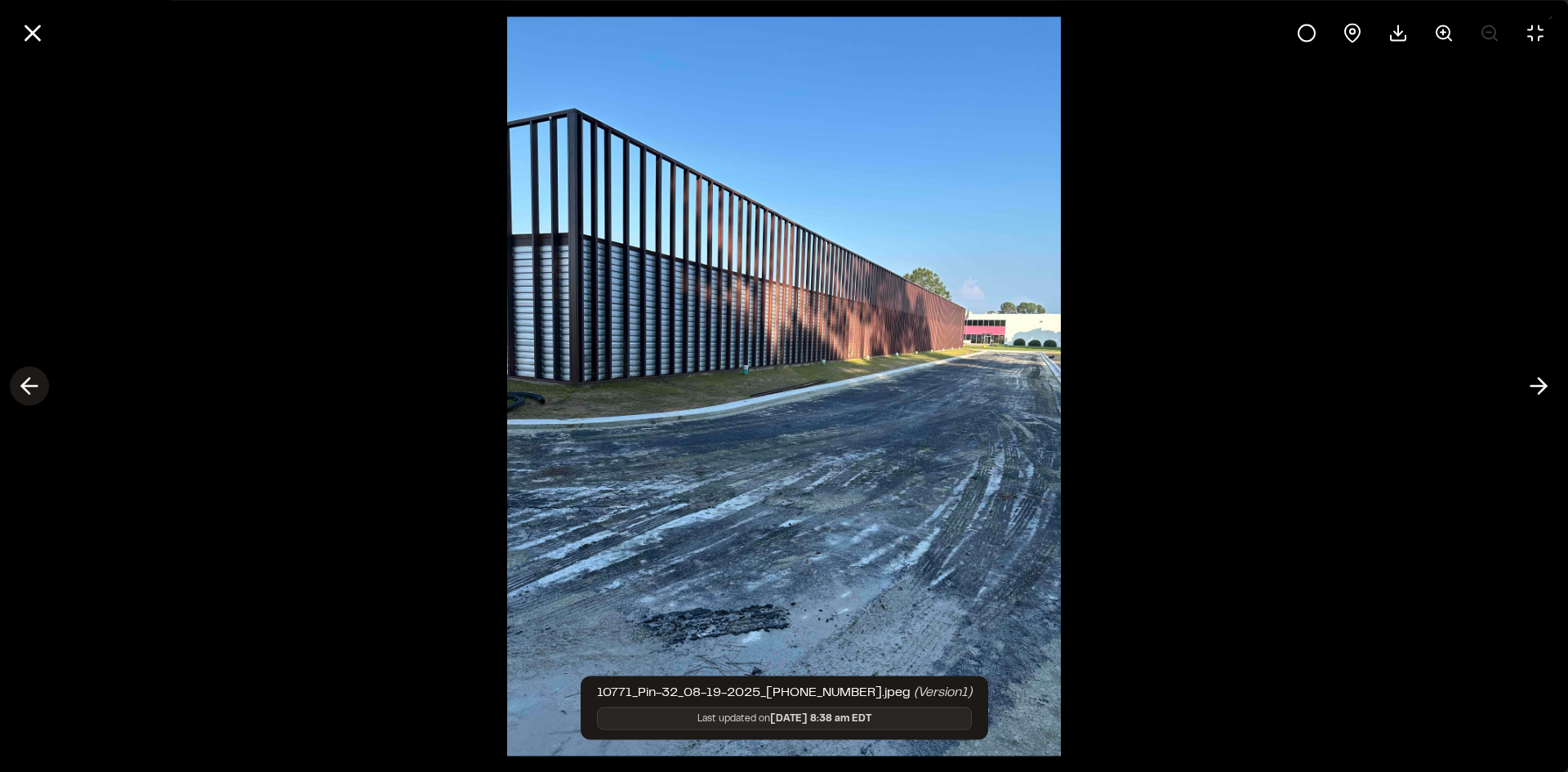
click at [34, 388] on icon at bounding box center [30, 386] width 26 height 28
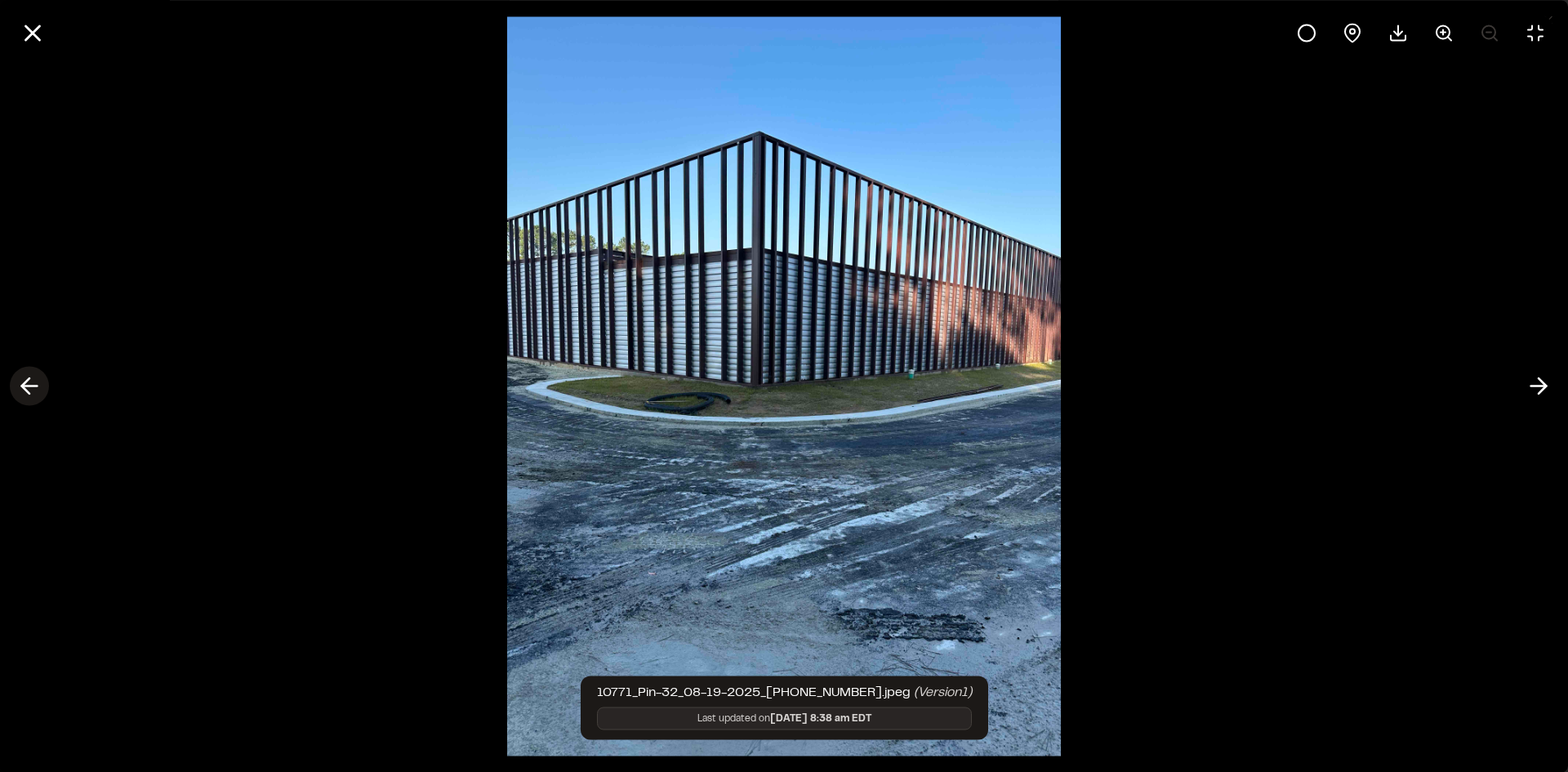
click at [34, 388] on icon at bounding box center [30, 386] width 26 height 28
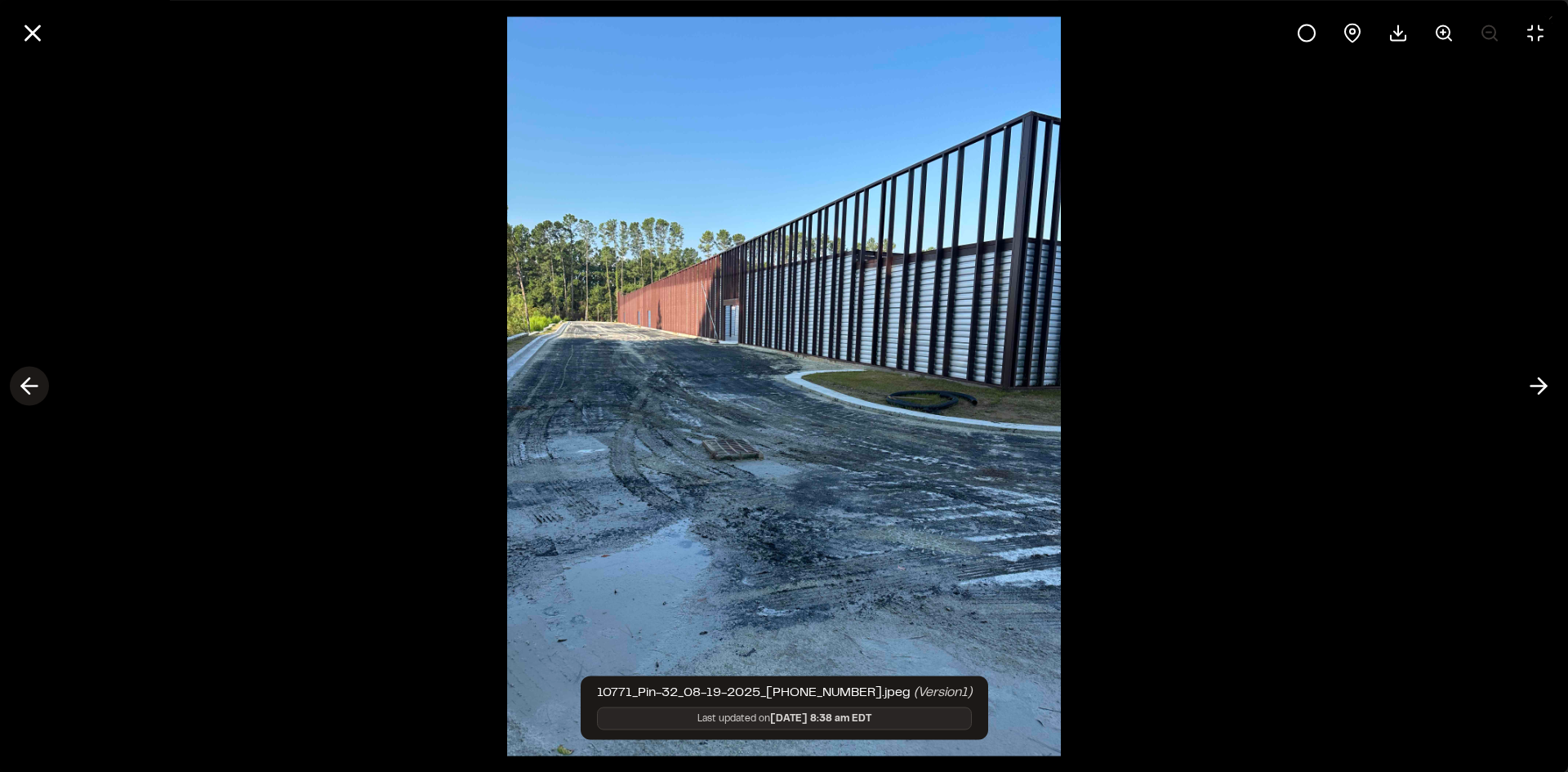
click at [34, 388] on icon at bounding box center [30, 386] width 26 height 28
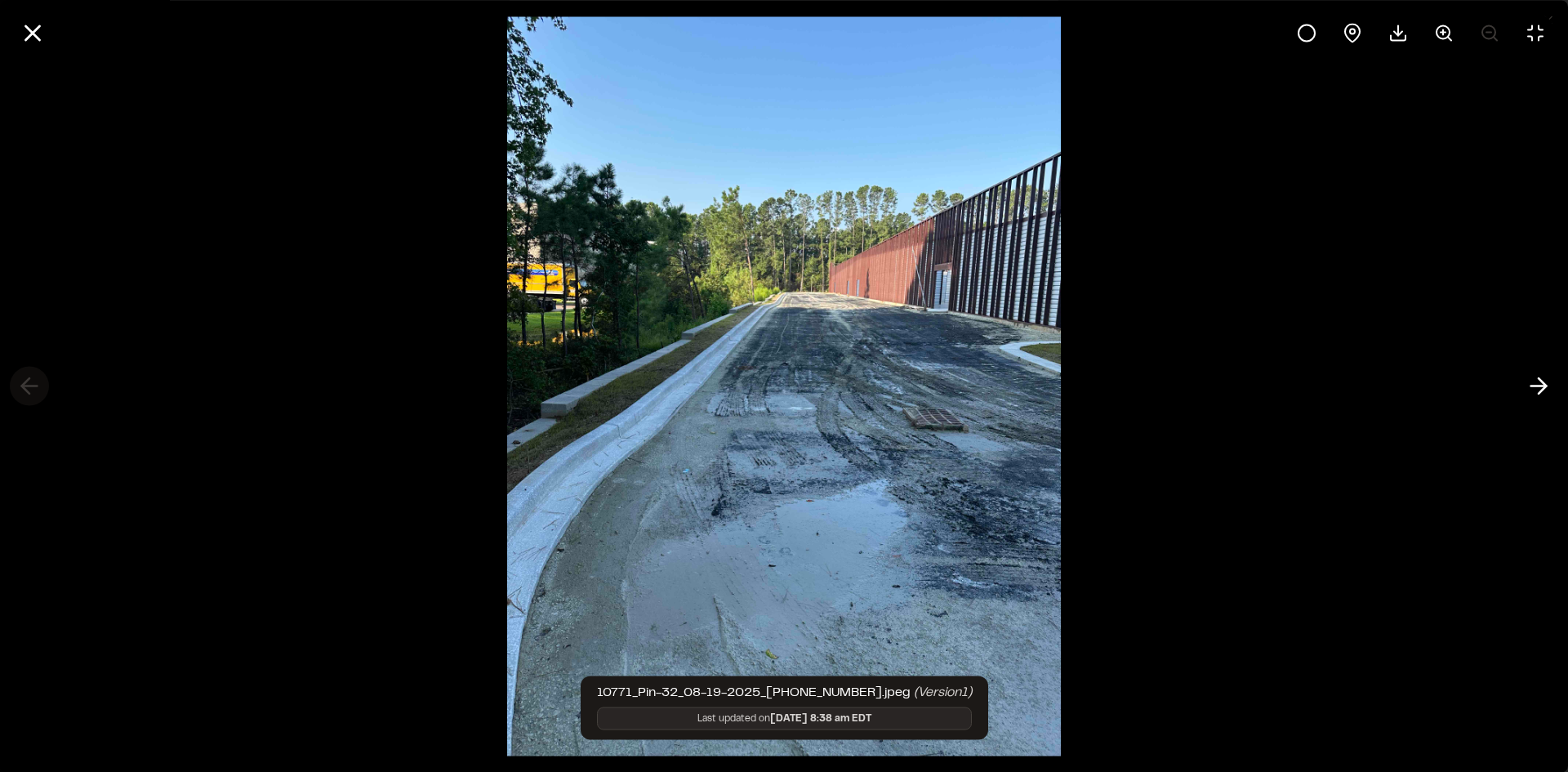
click at [34, 388] on div at bounding box center [784, 386] width 1568 height 772
click at [1531, 392] on icon at bounding box center [1538, 386] width 26 height 28
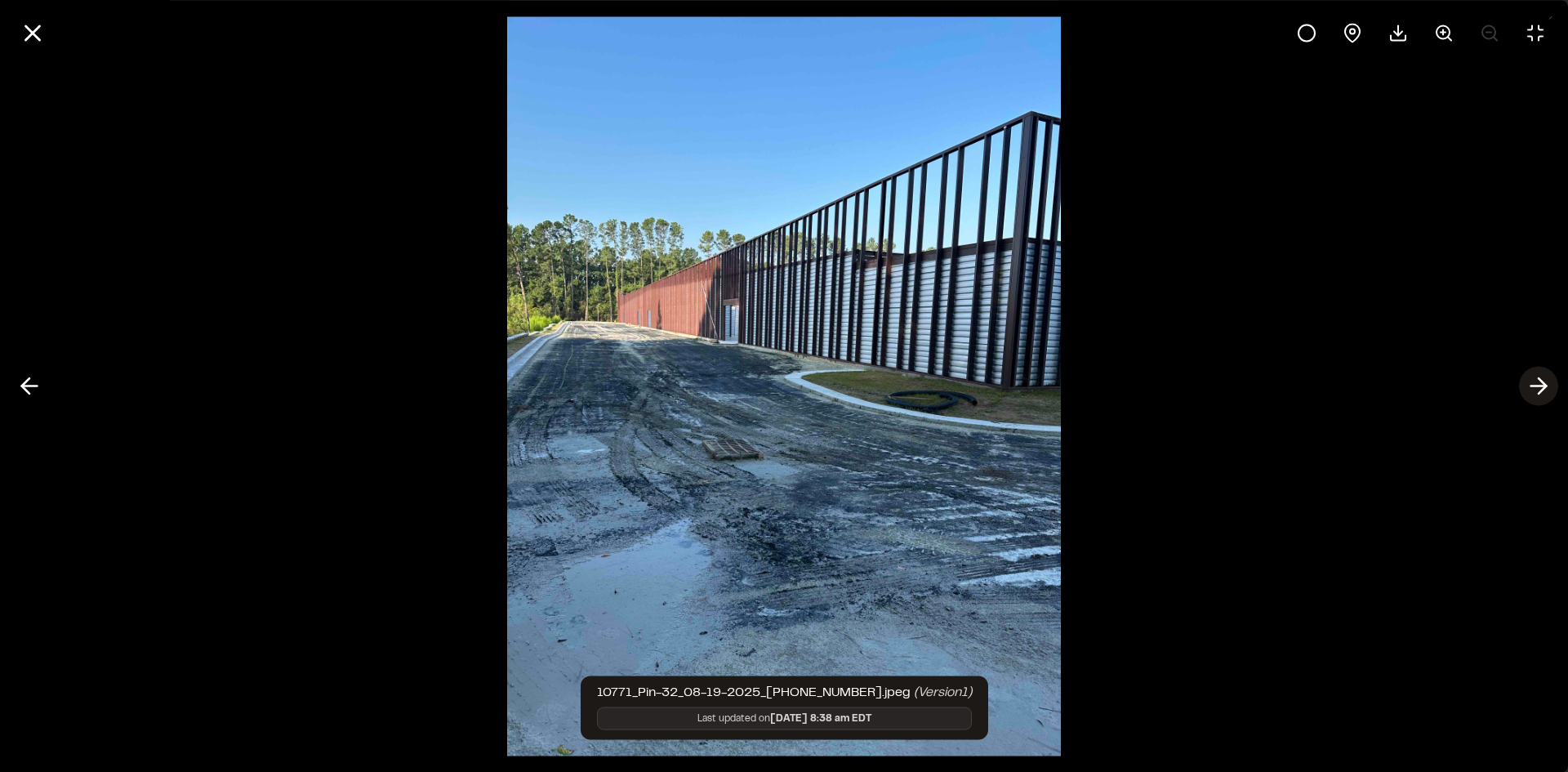
click at [1535, 389] on icon at bounding box center [1538, 386] width 26 height 28
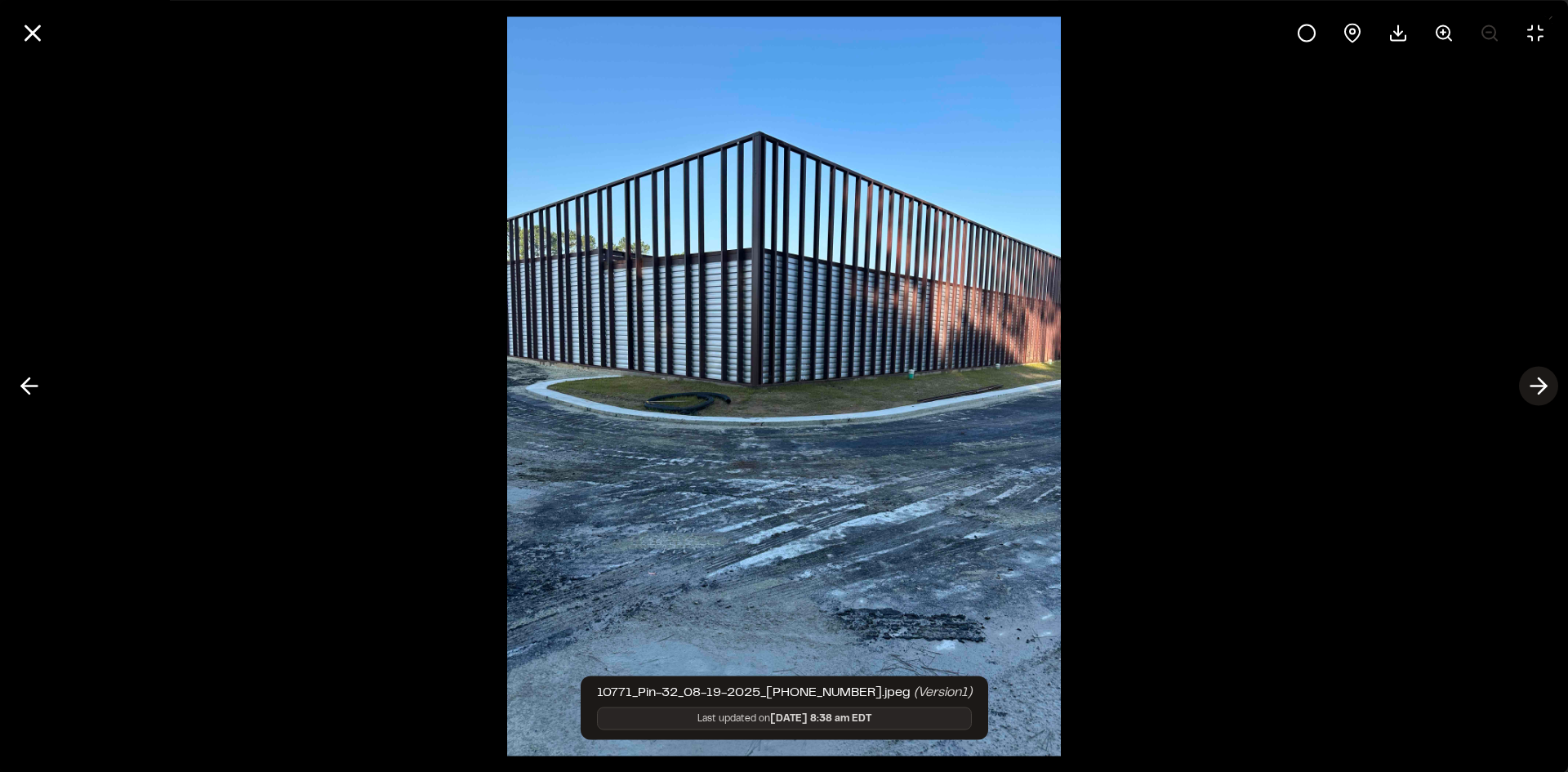
click at [1535, 389] on icon at bounding box center [1538, 386] width 26 height 28
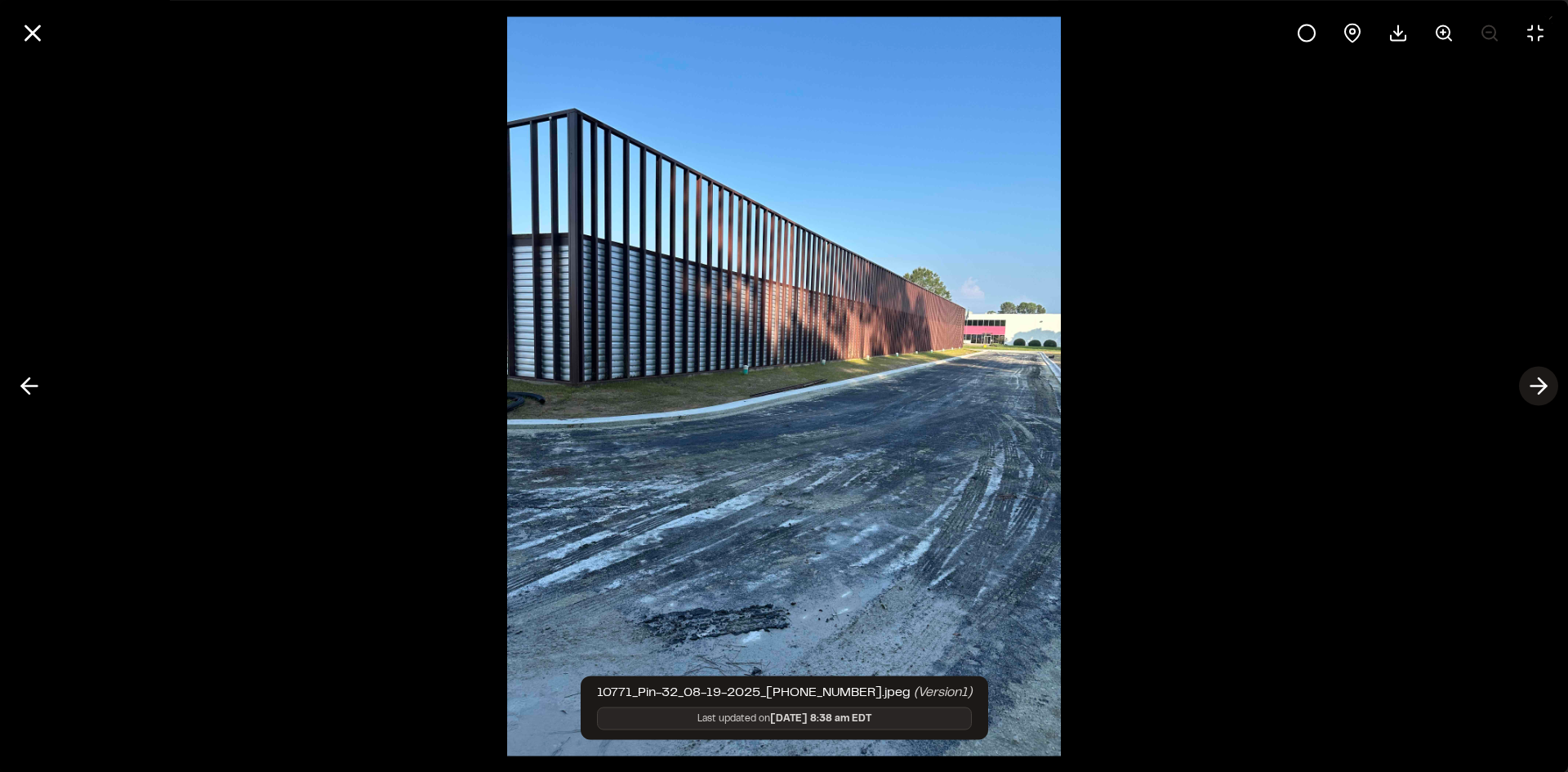
click at [1535, 389] on icon at bounding box center [1538, 386] width 26 height 28
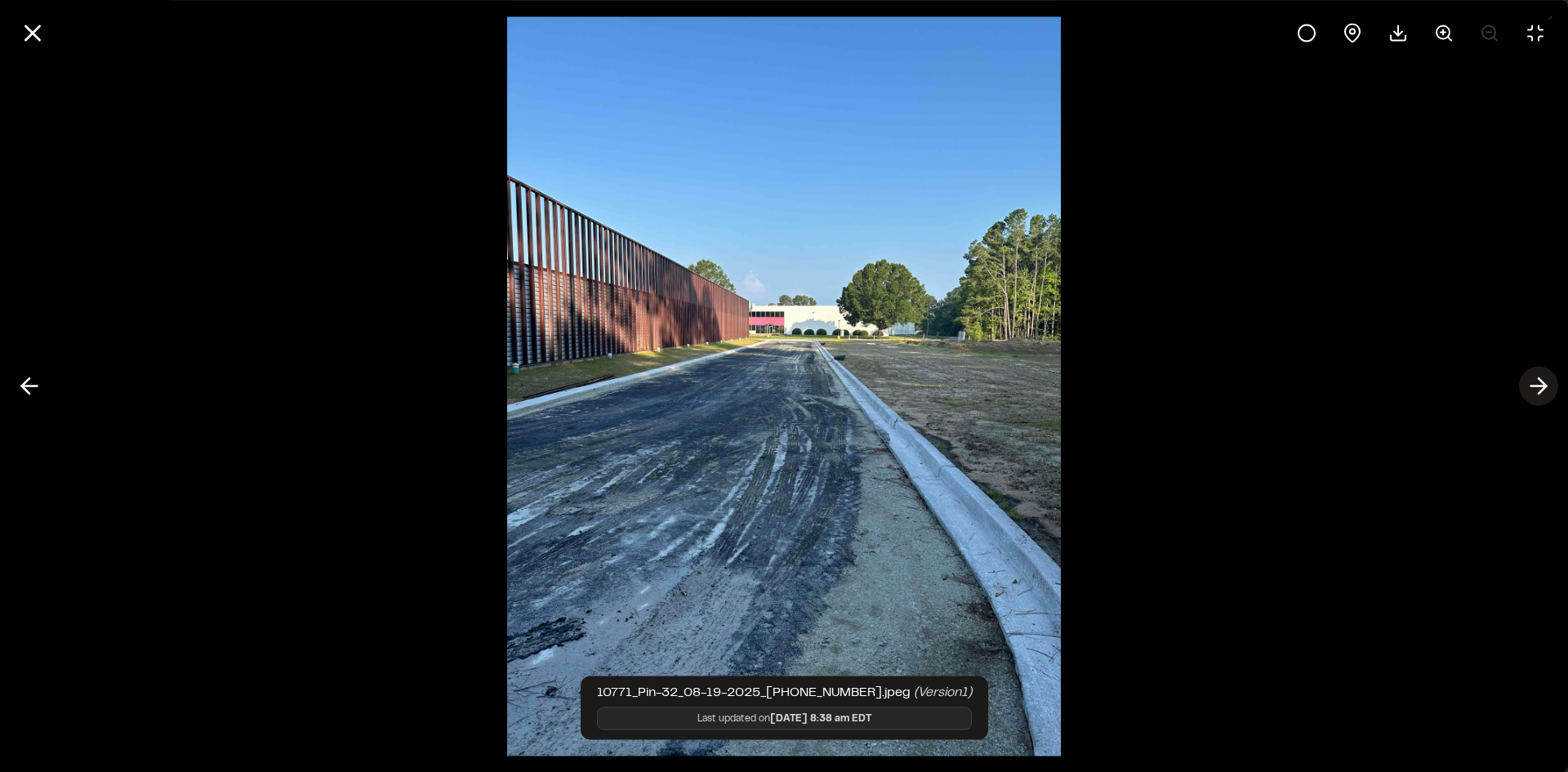
click at [1535, 389] on icon at bounding box center [1538, 386] width 26 height 28
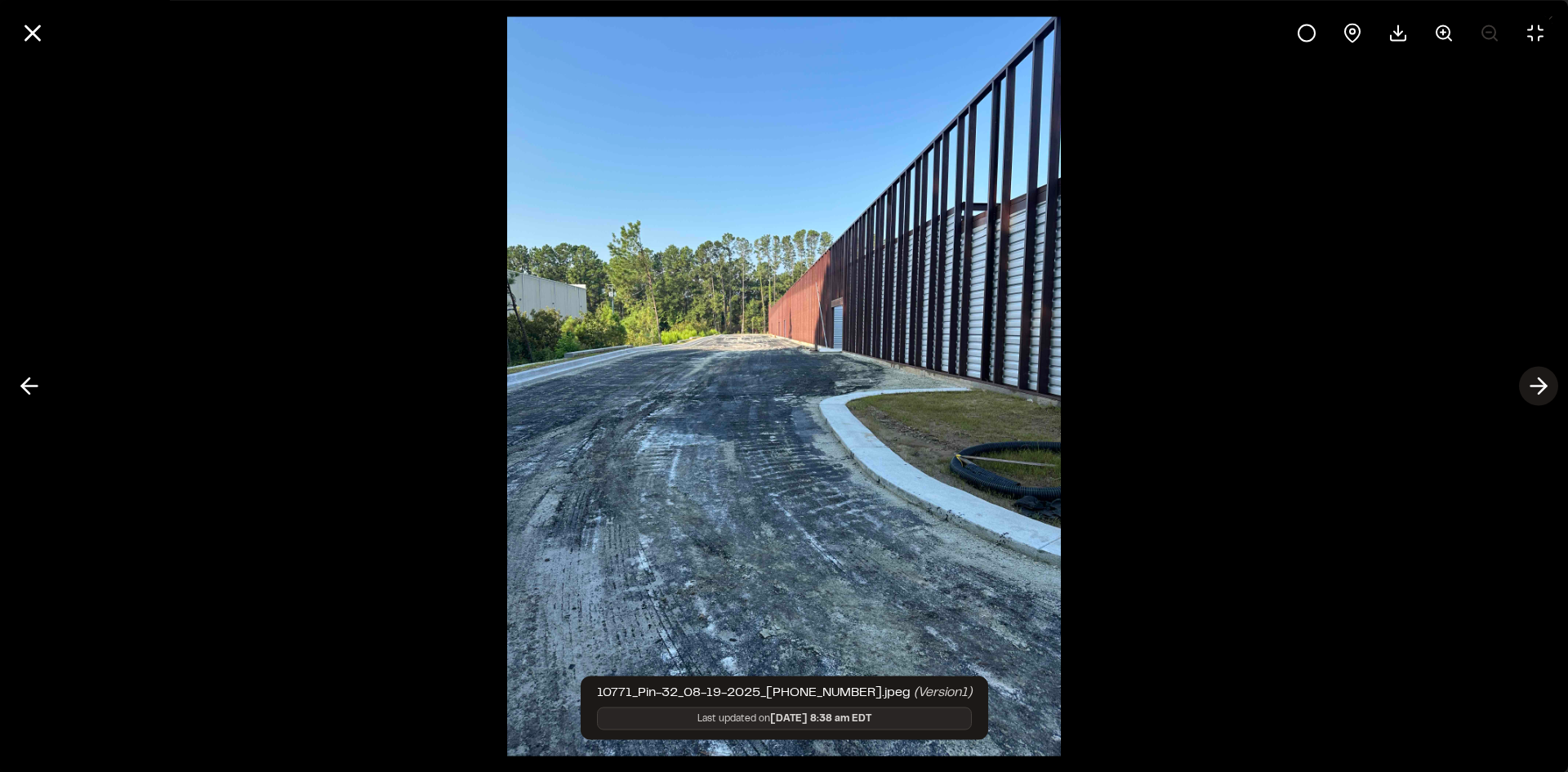
click at [1535, 389] on icon at bounding box center [1538, 386] width 26 height 28
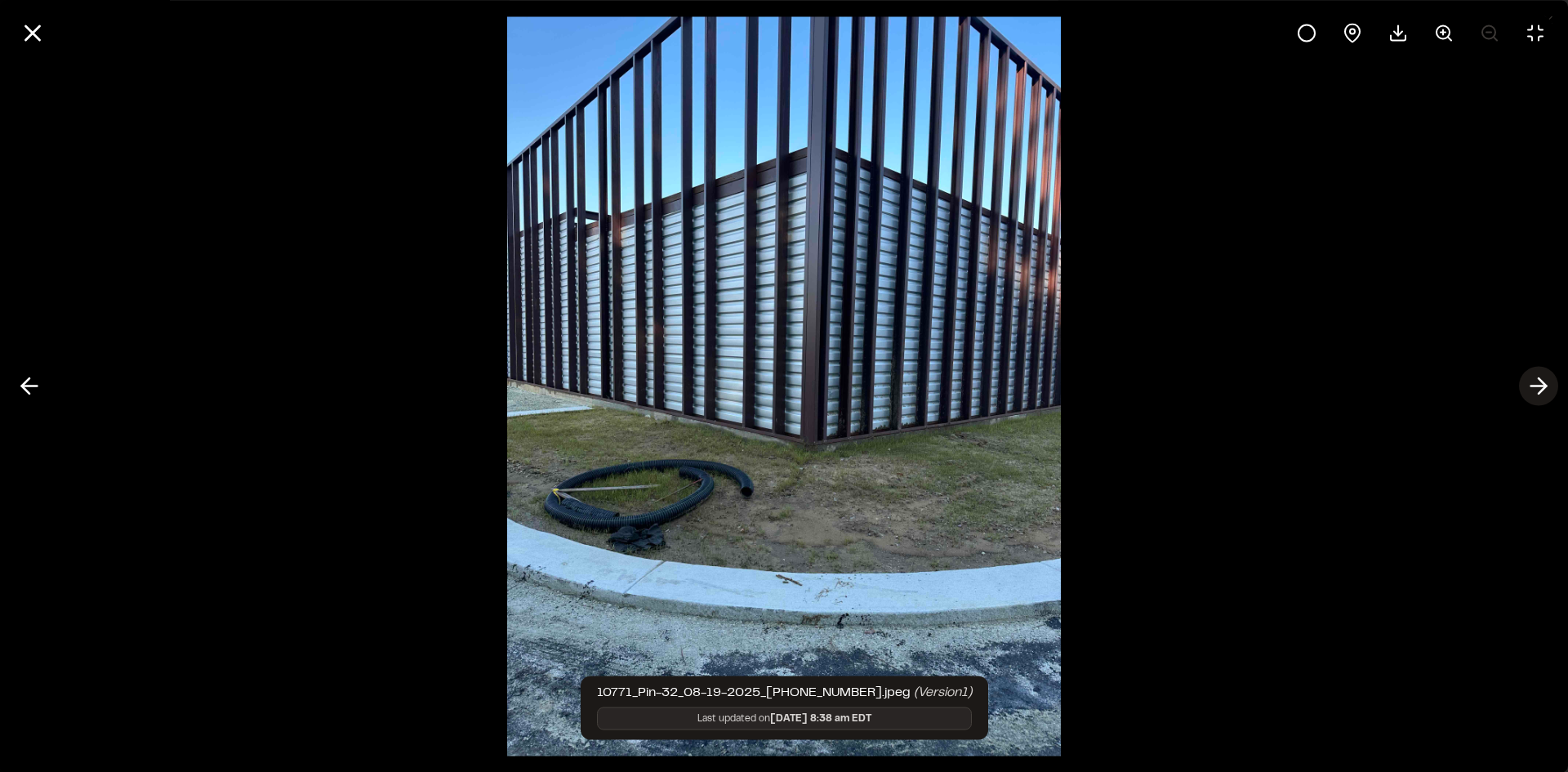
click at [1535, 389] on icon at bounding box center [1538, 386] width 26 height 28
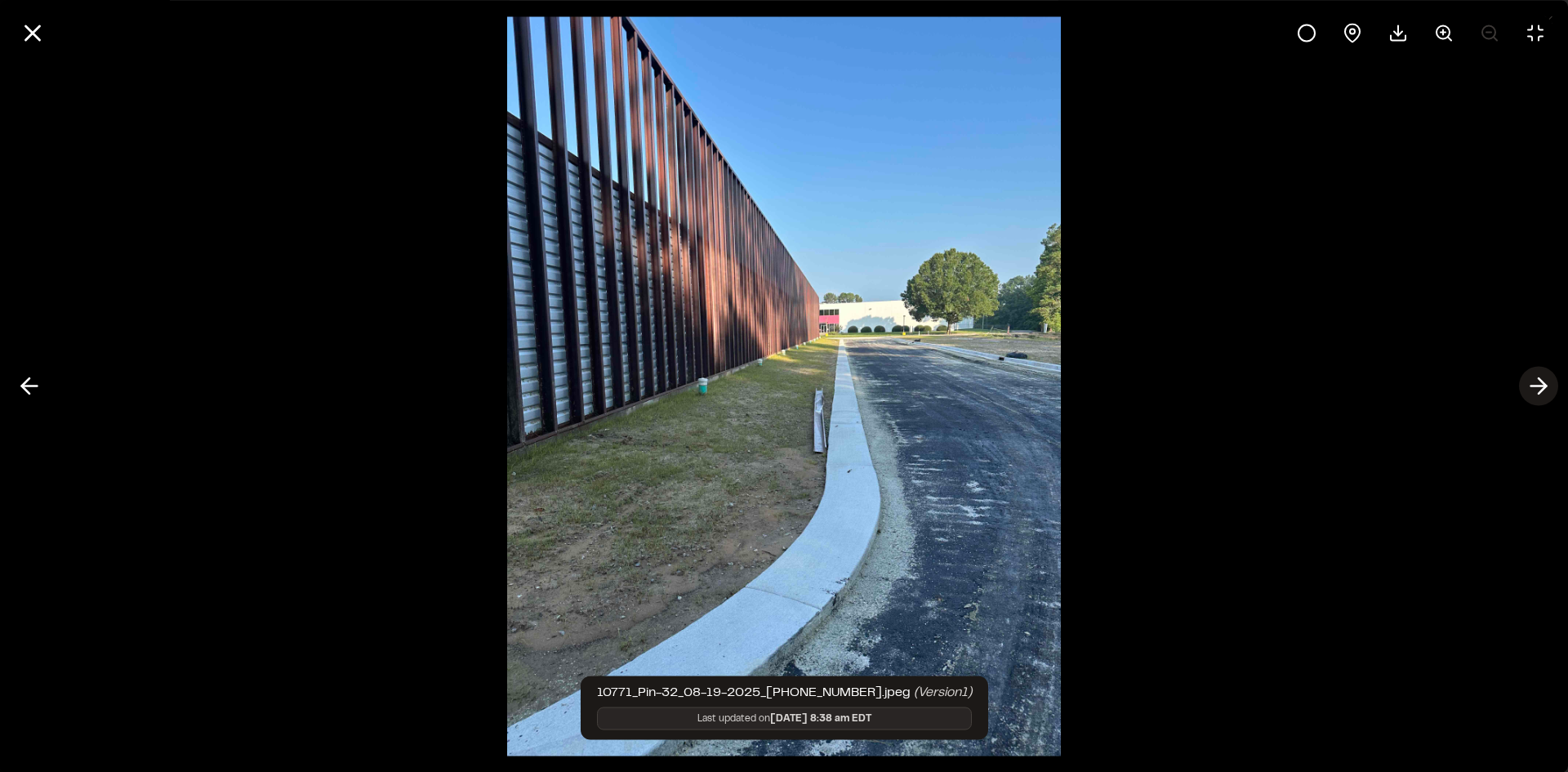
click at [1535, 389] on icon at bounding box center [1538, 386] width 26 height 28
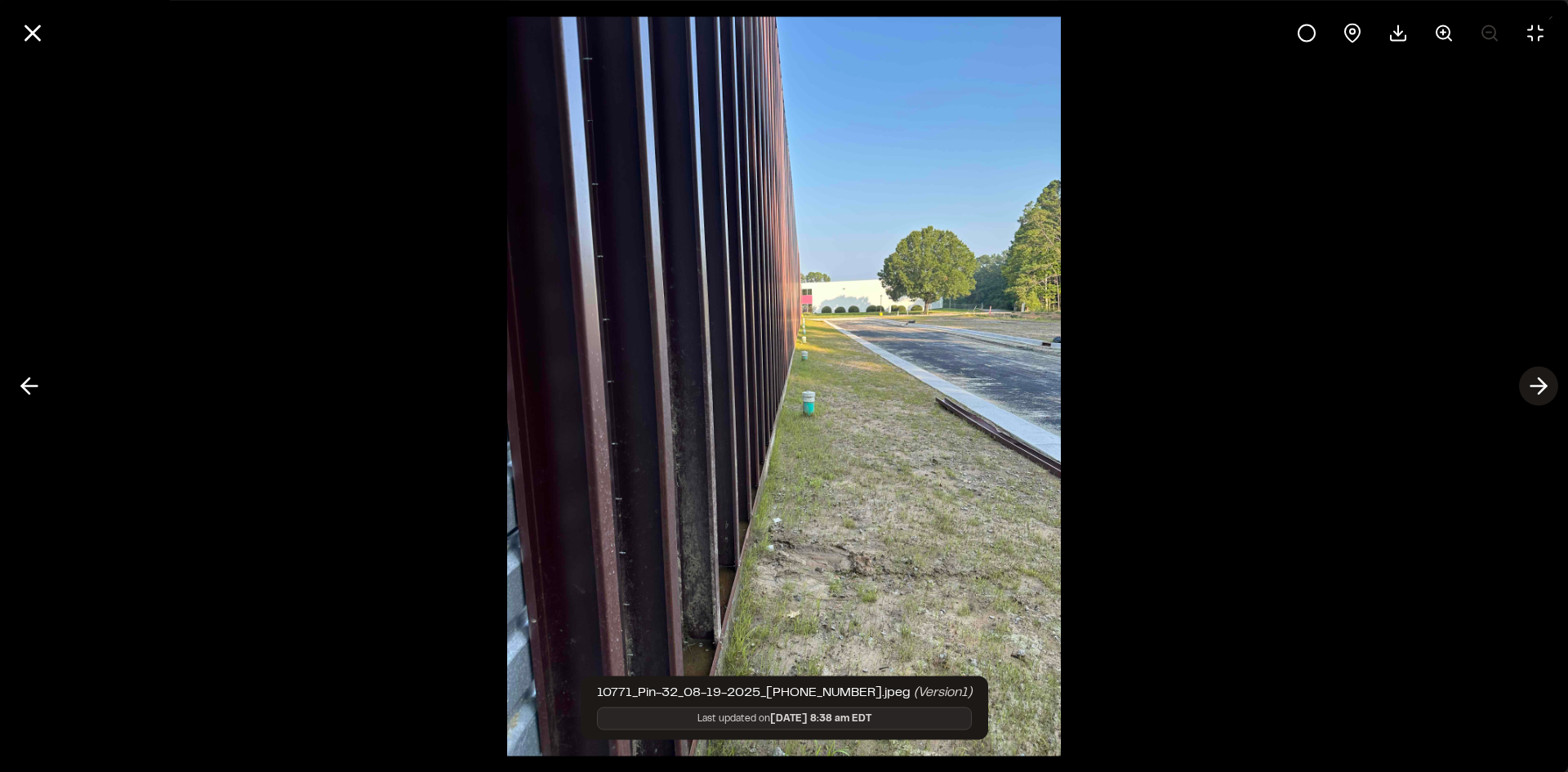
click at [1535, 389] on icon at bounding box center [1538, 386] width 26 height 28
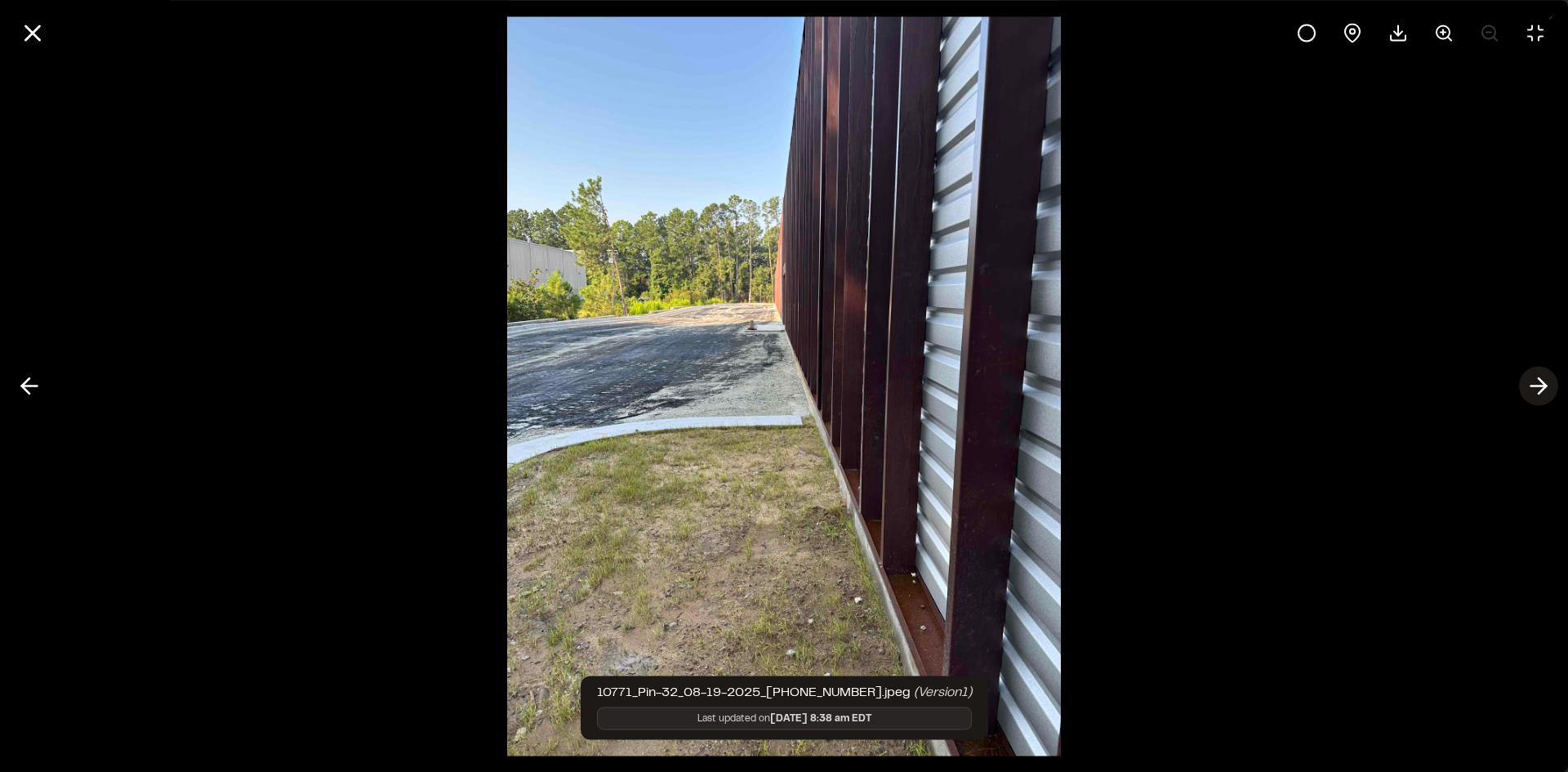
click at [1535, 389] on icon at bounding box center [1538, 386] width 26 height 28
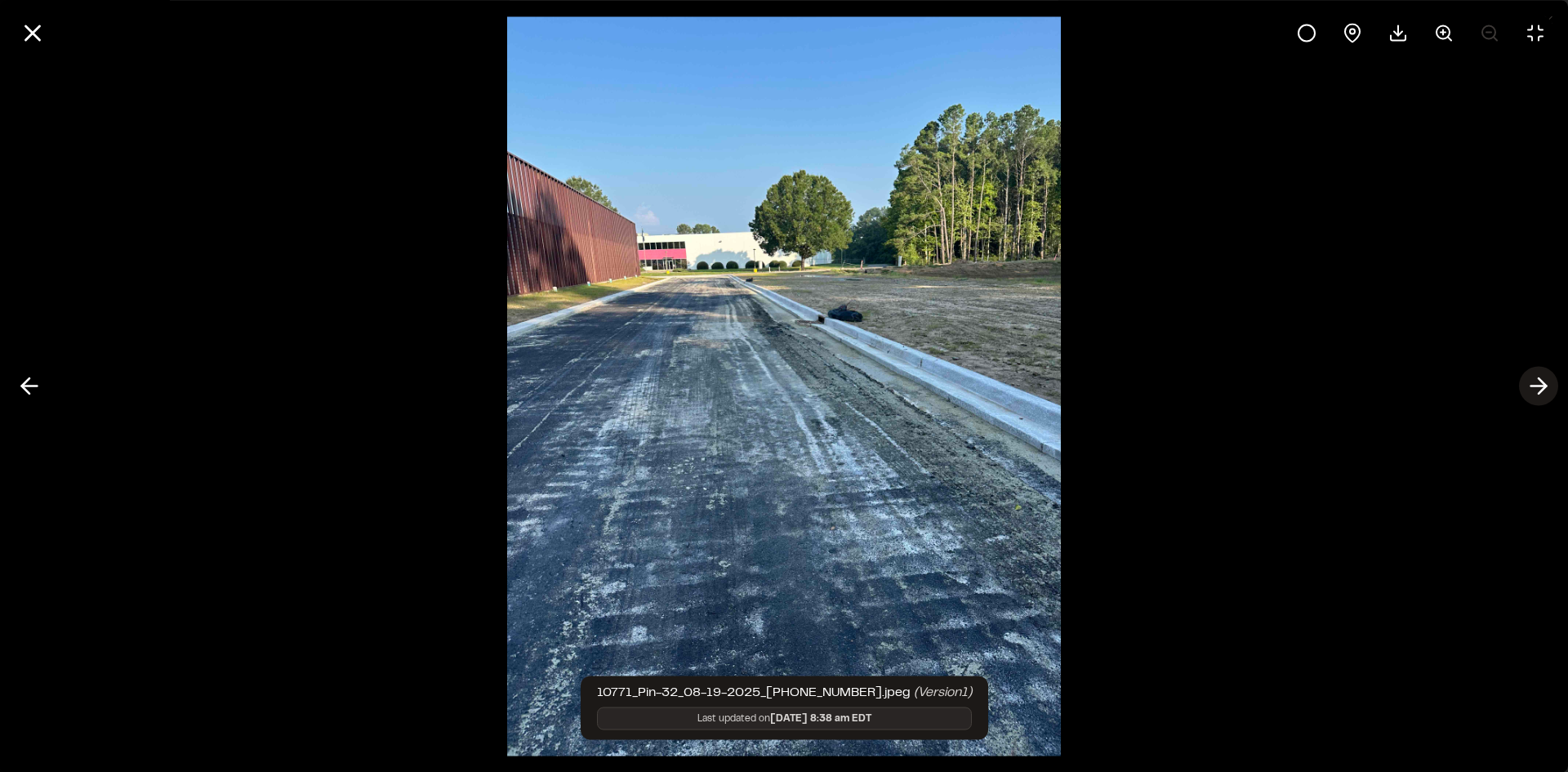
click at [1535, 389] on icon at bounding box center [1538, 386] width 26 height 28
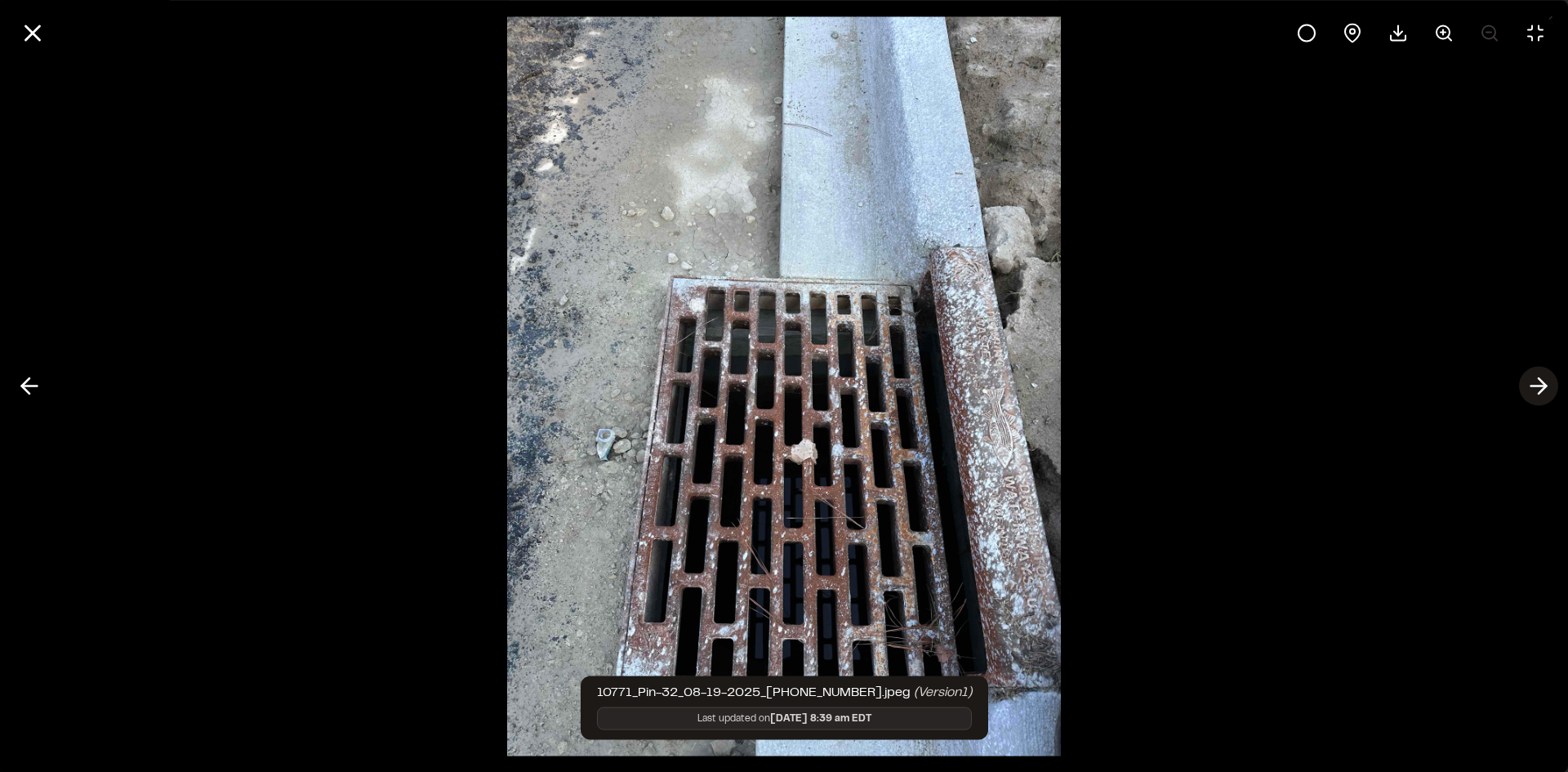
click at [1535, 389] on icon at bounding box center [1538, 386] width 26 height 28
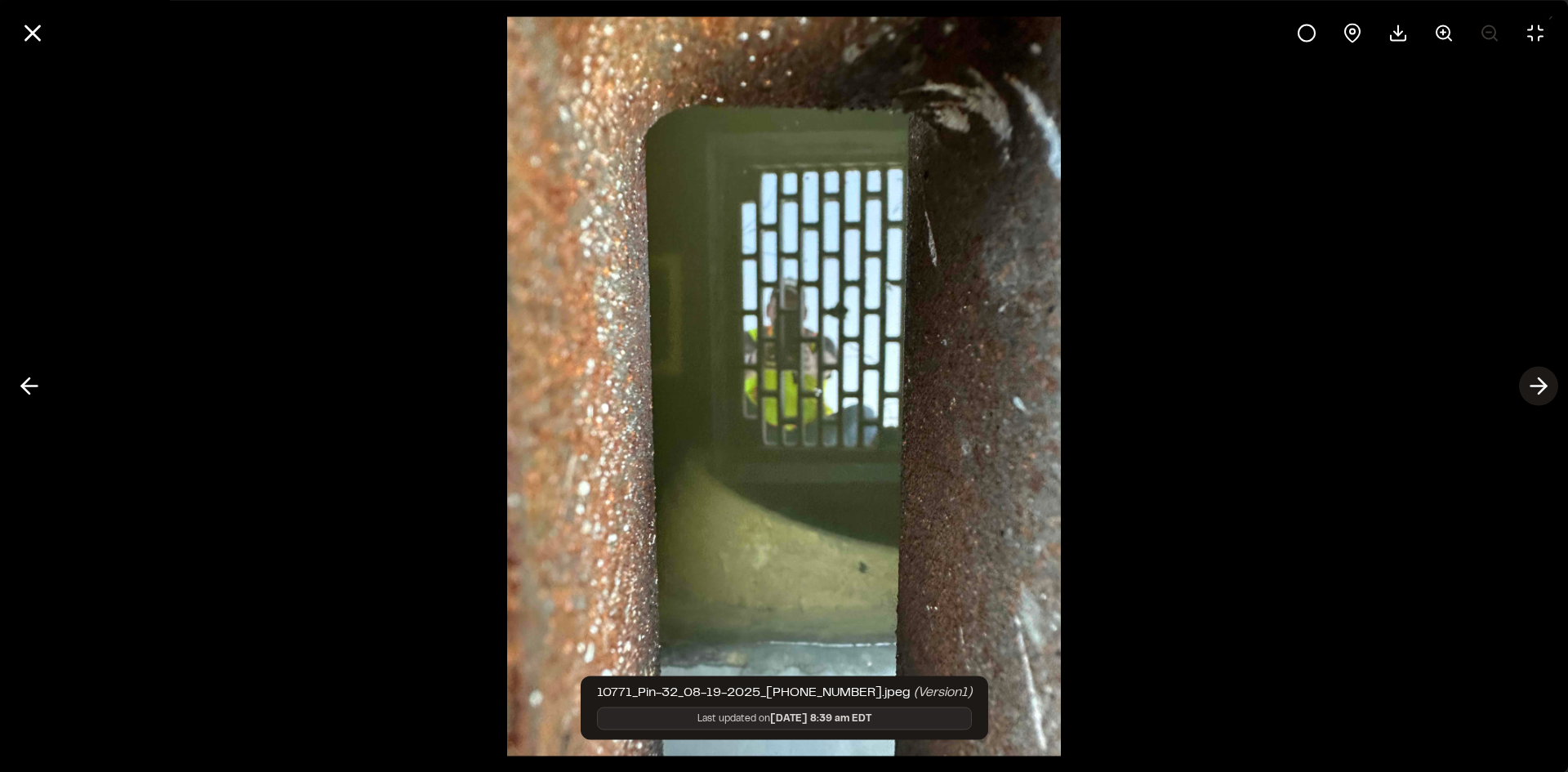
click at [1535, 389] on icon at bounding box center [1538, 386] width 26 height 28
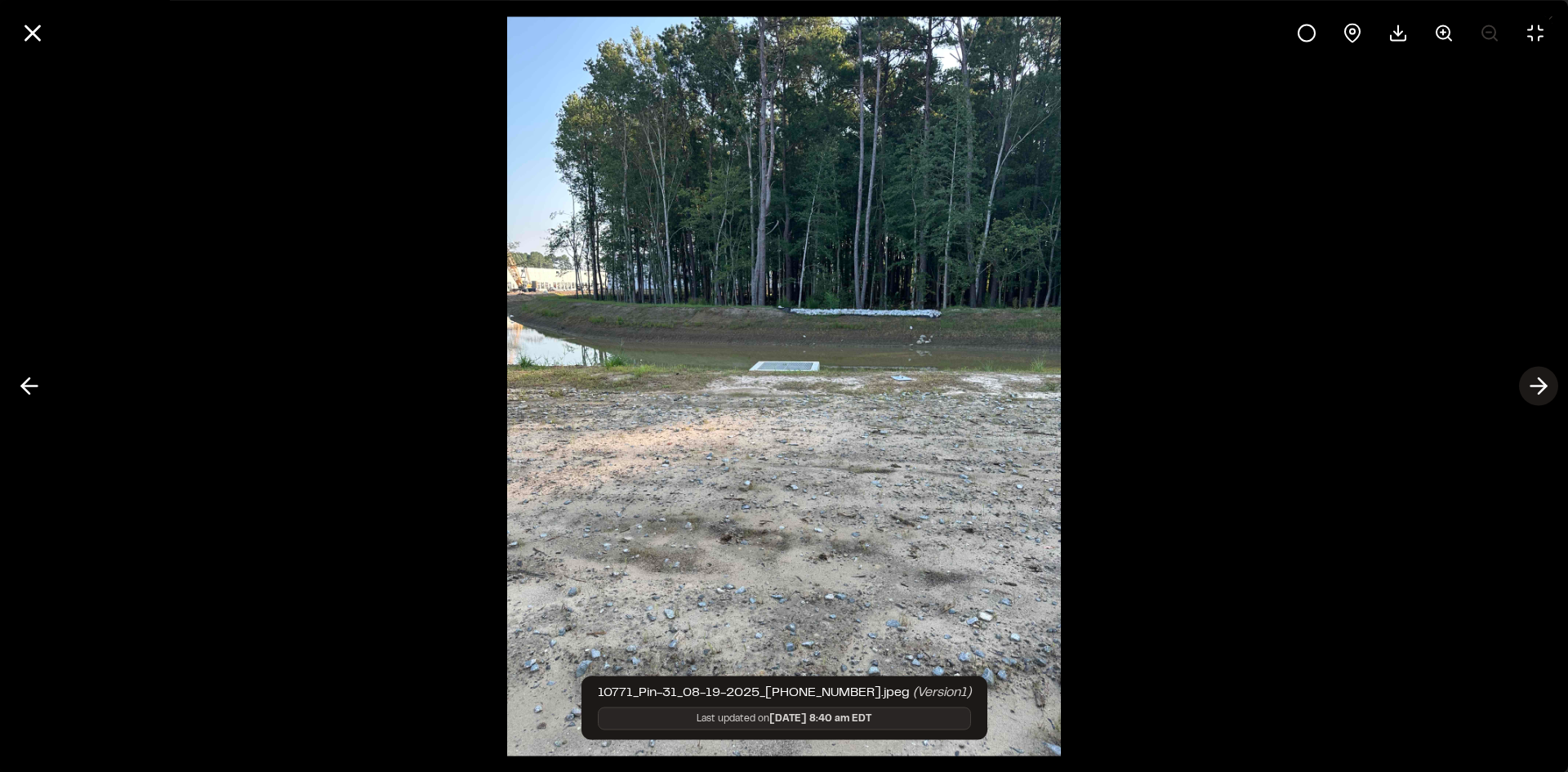
click at [1536, 389] on icon at bounding box center [1538, 386] width 26 height 28
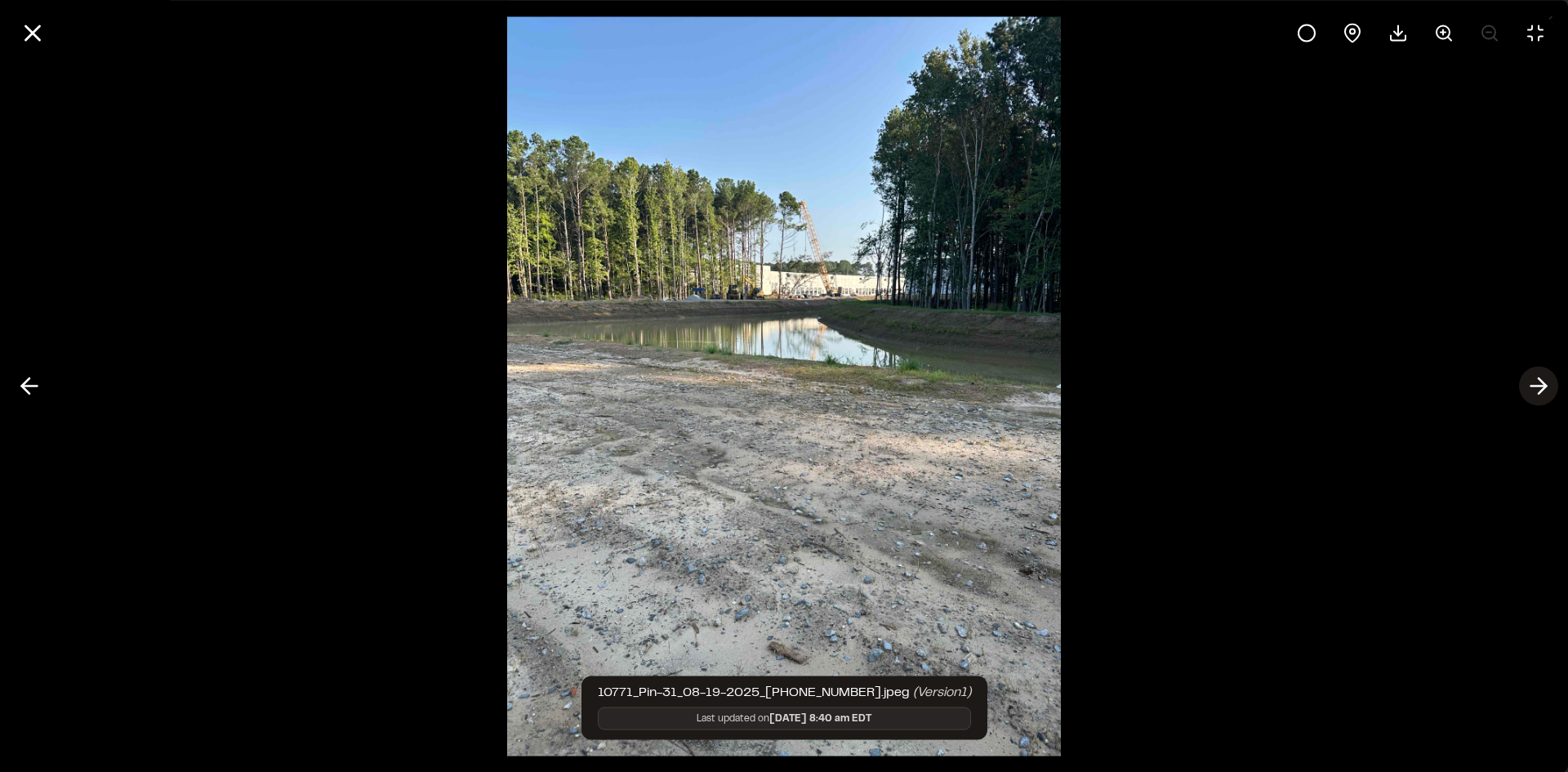
click at [1536, 389] on icon at bounding box center [1538, 386] width 26 height 28
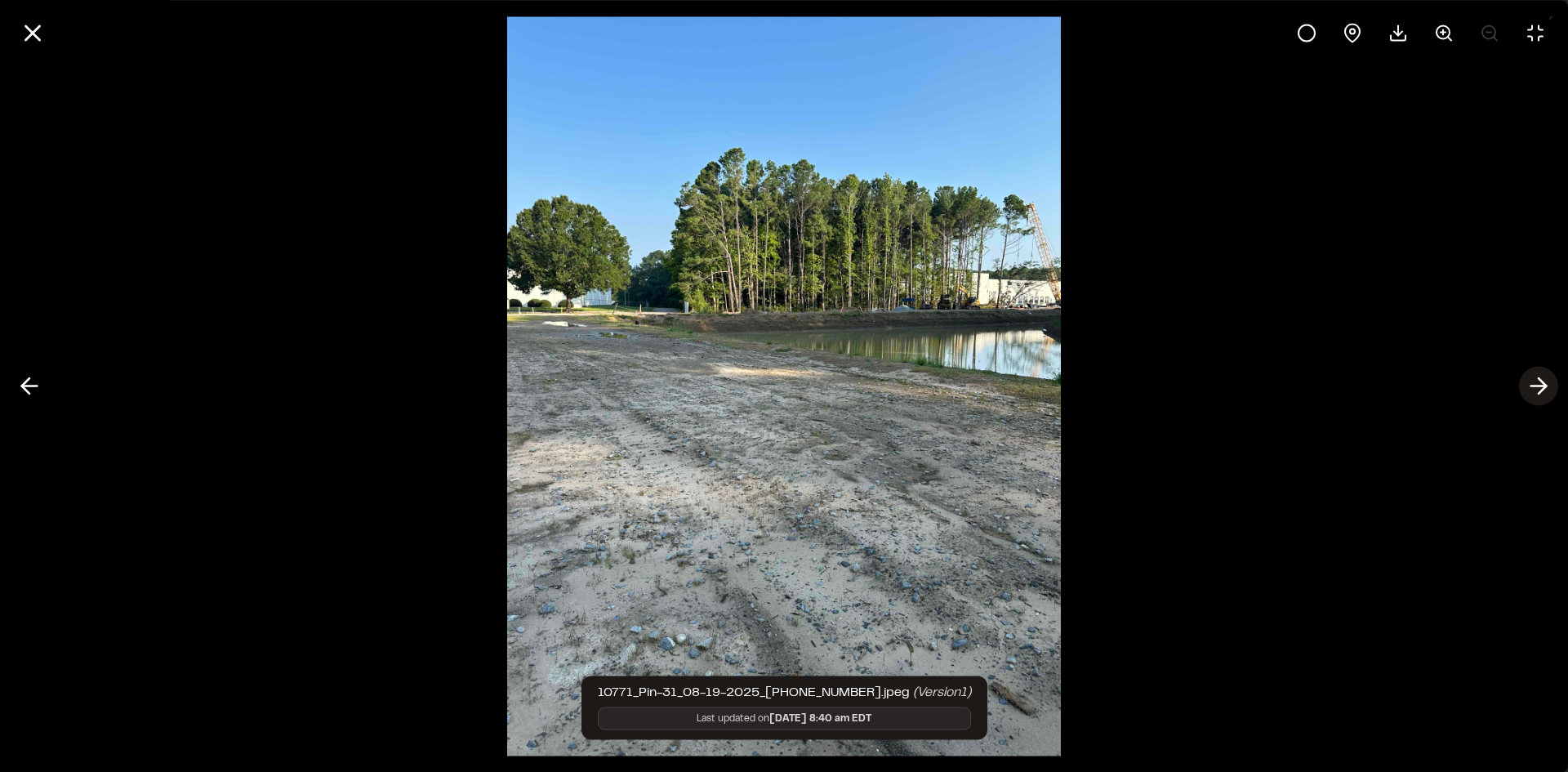
click at [1536, 389] on icon at bounding box center [1538, 386] width 26 height 28
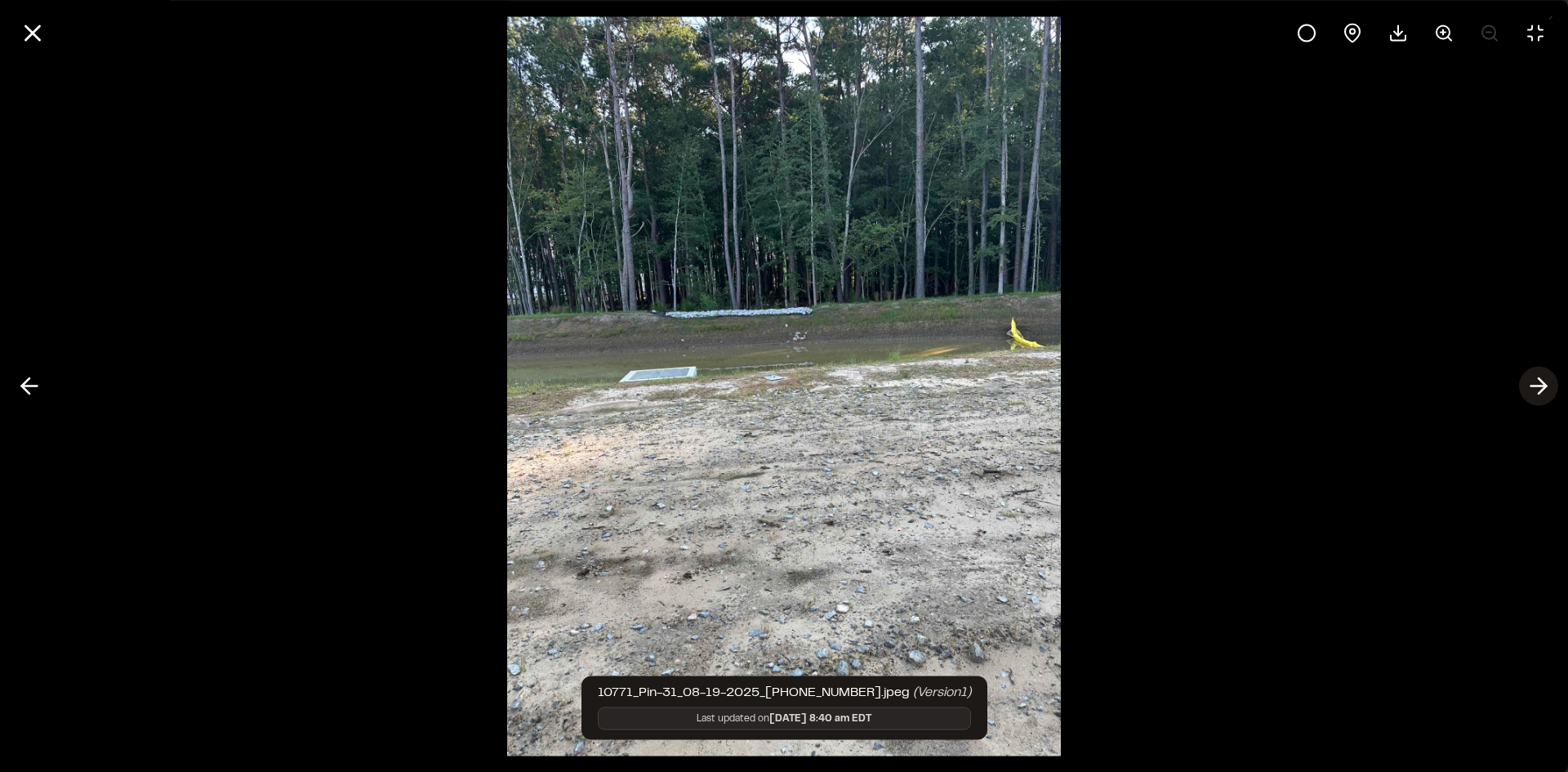
click at [1537, 389] on icon at bounding box center [1538, 386] width 26 height 28
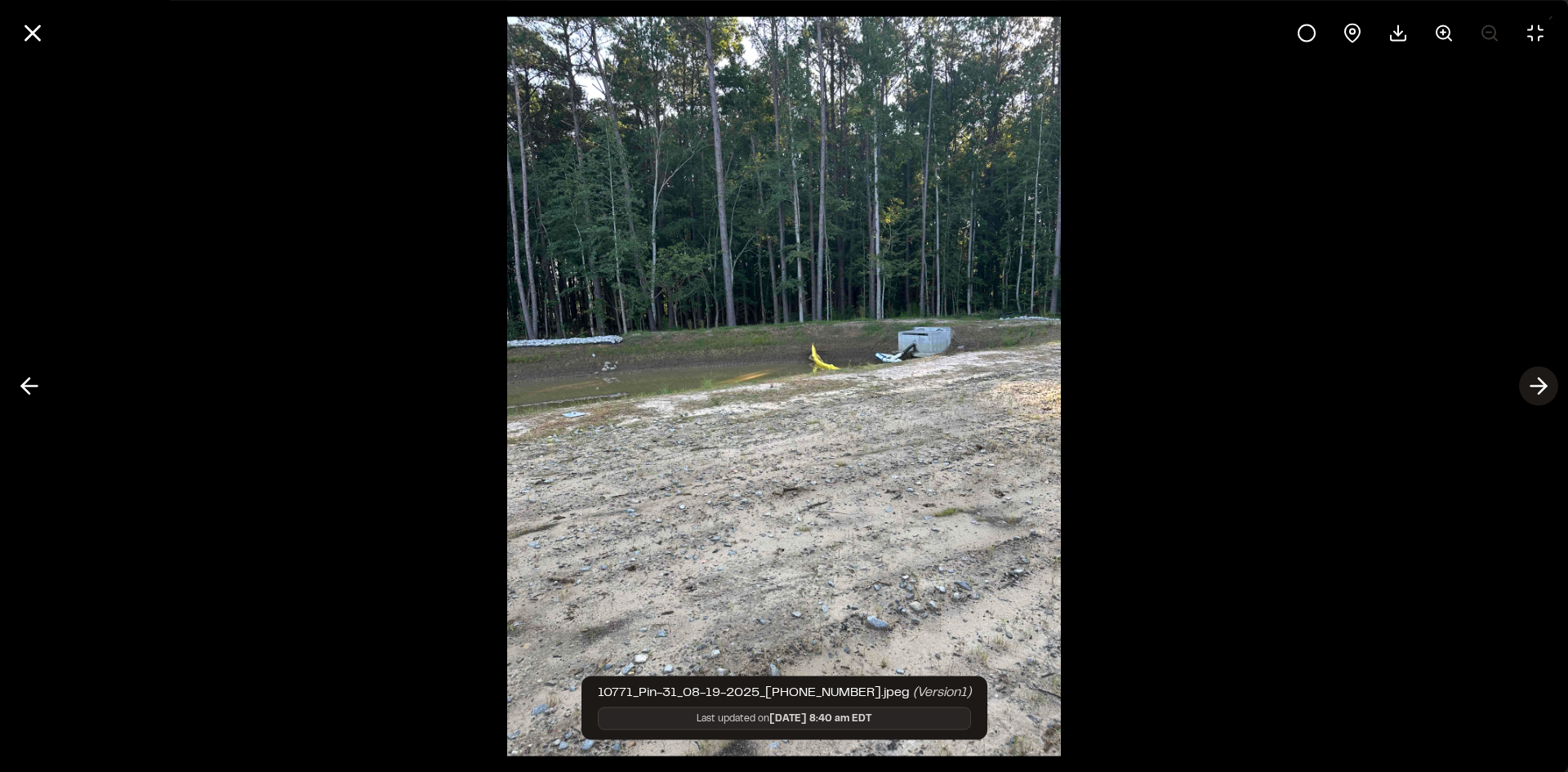
click at [1537, 389] on icon at bounding box center [1538, 386] width 26 height 28
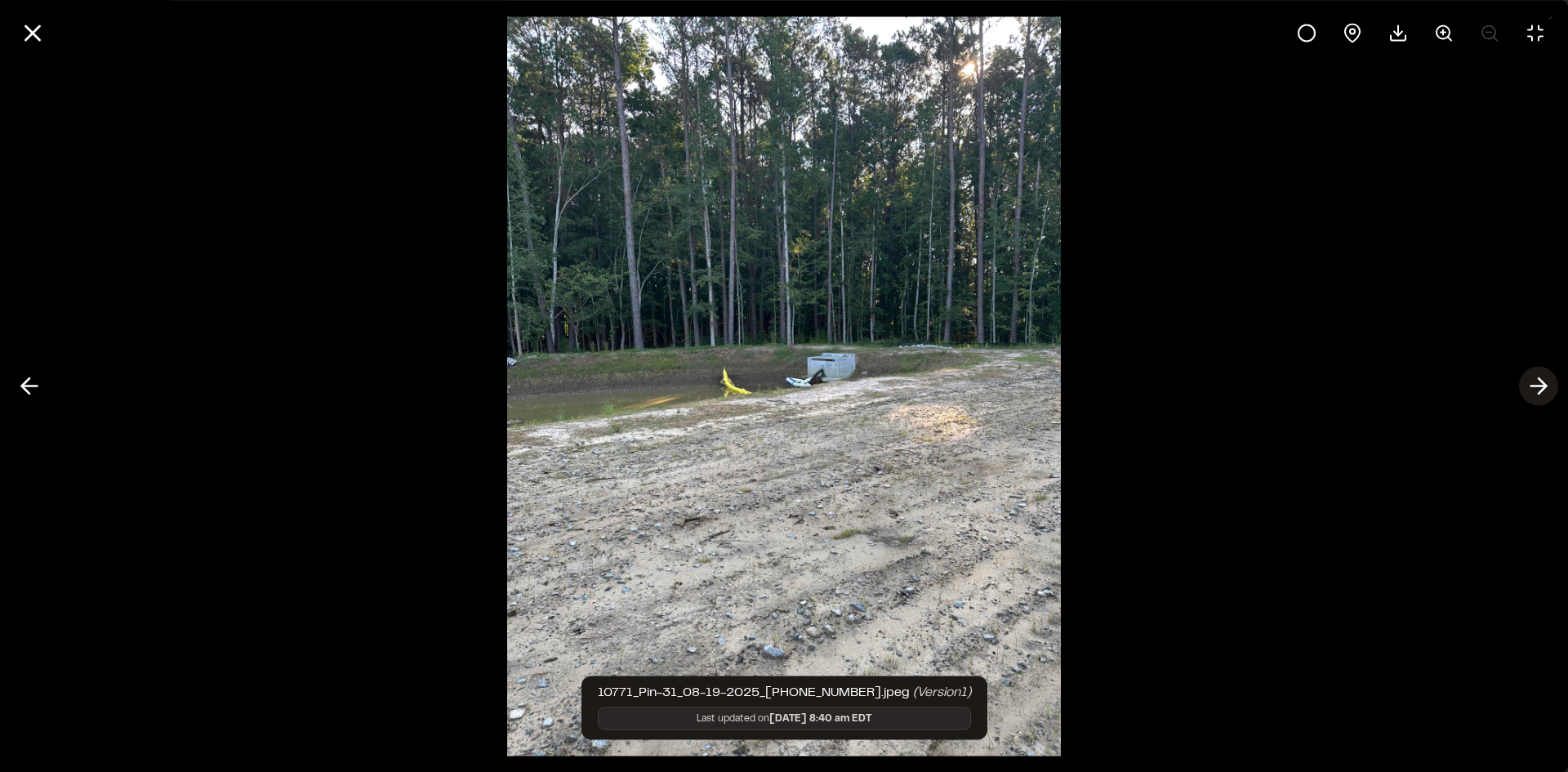
click at [1537, 389] on icon at bounding box center [1538, 386] width 26 height 28
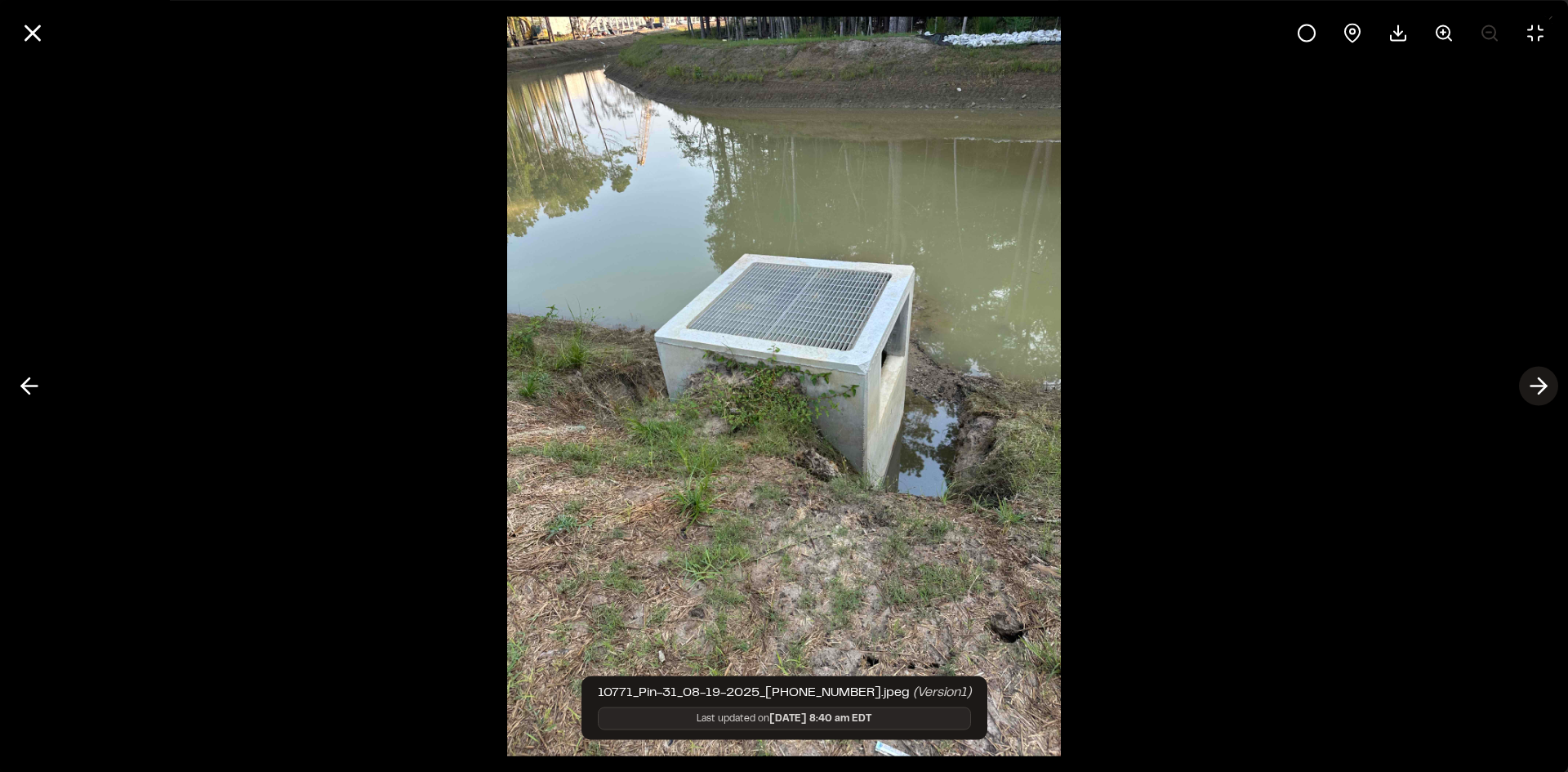
click at [1537, 389] on icon at bounding box center [1538, 386] width 26 height 28
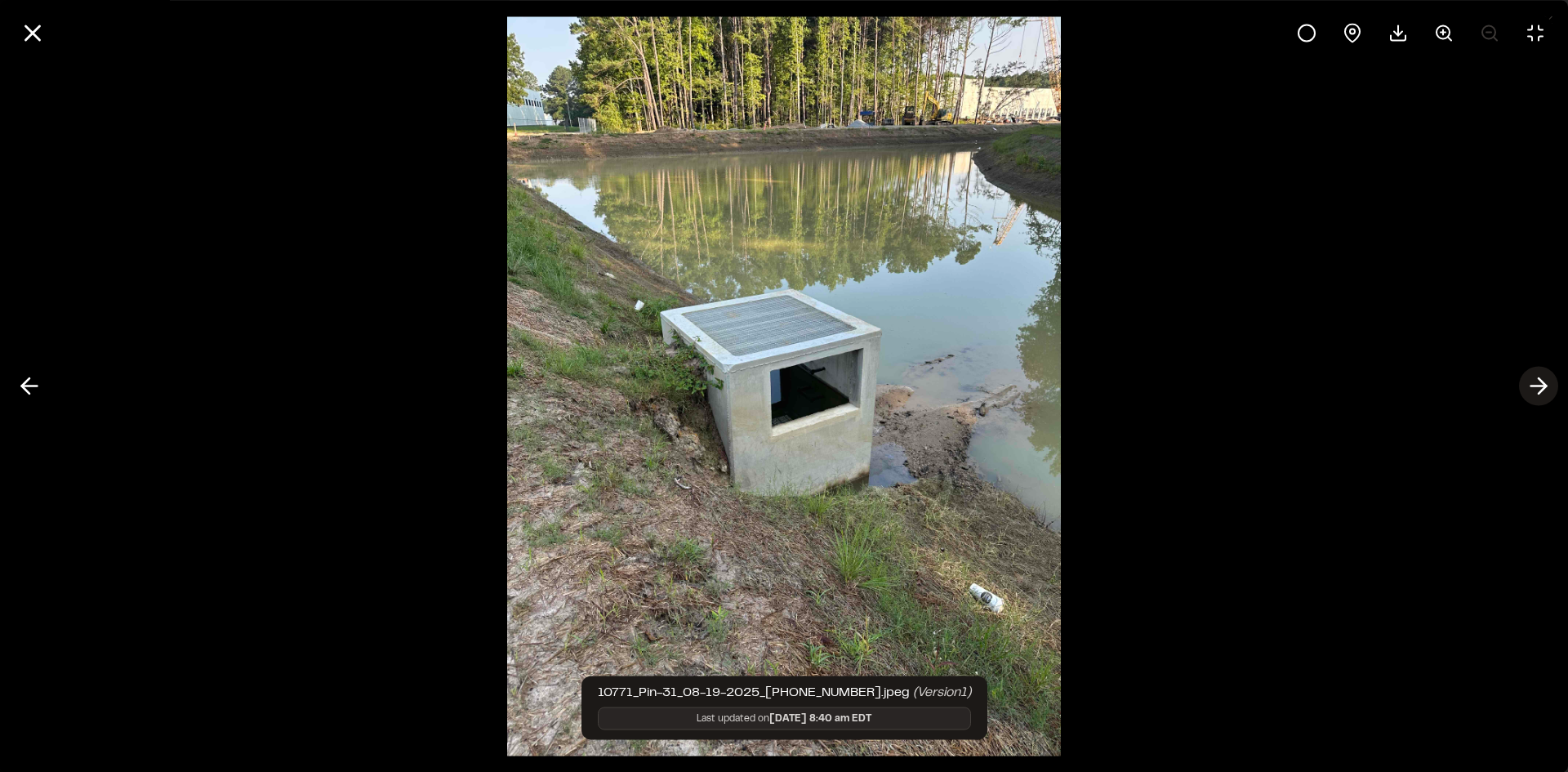
click at [1537, 389] on icon at bounding box center [1538, 386] width 26 height 28
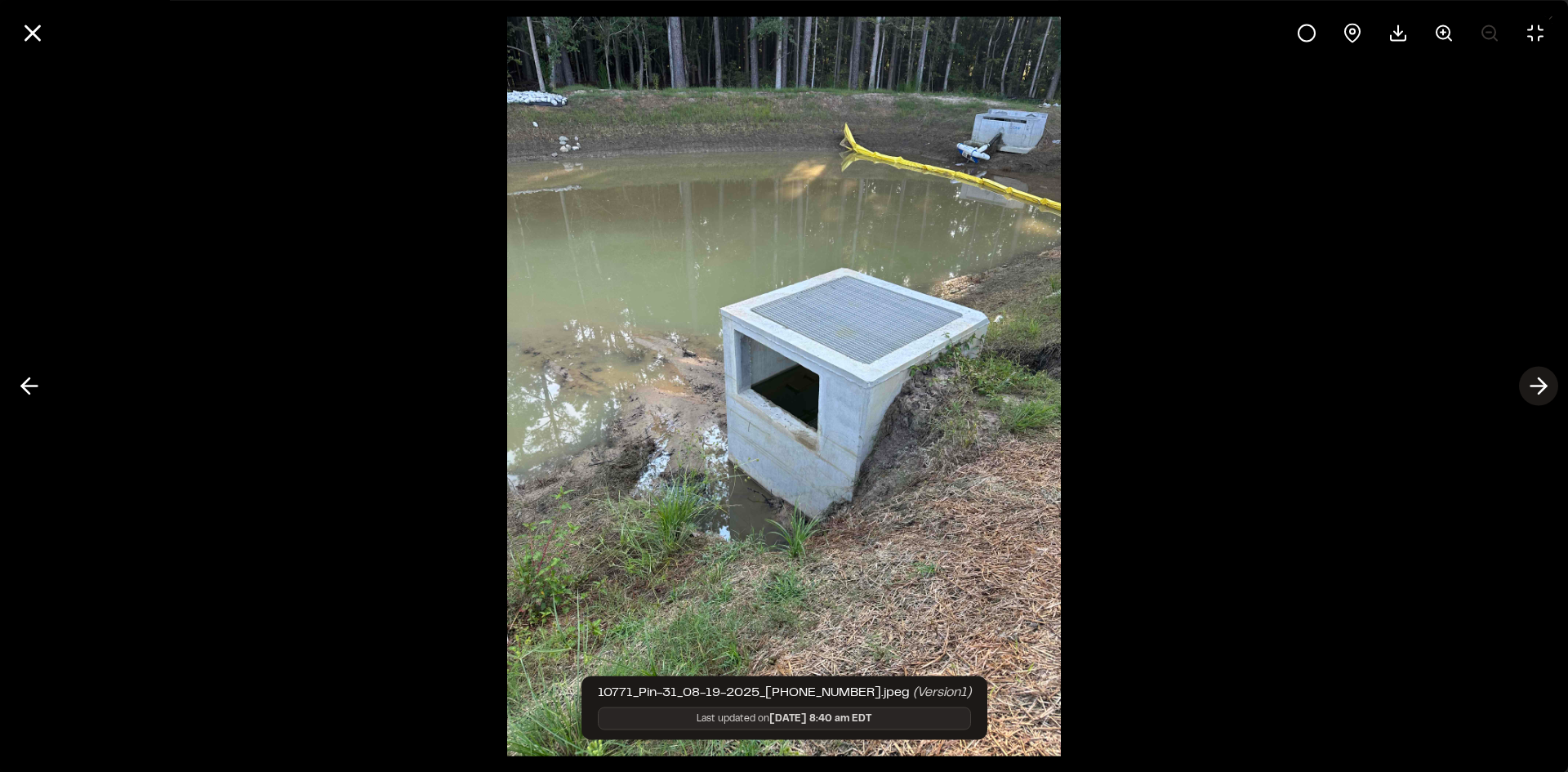
click at [1537, 389] on icon at bounding box center [1538, 386] width 26 height 28
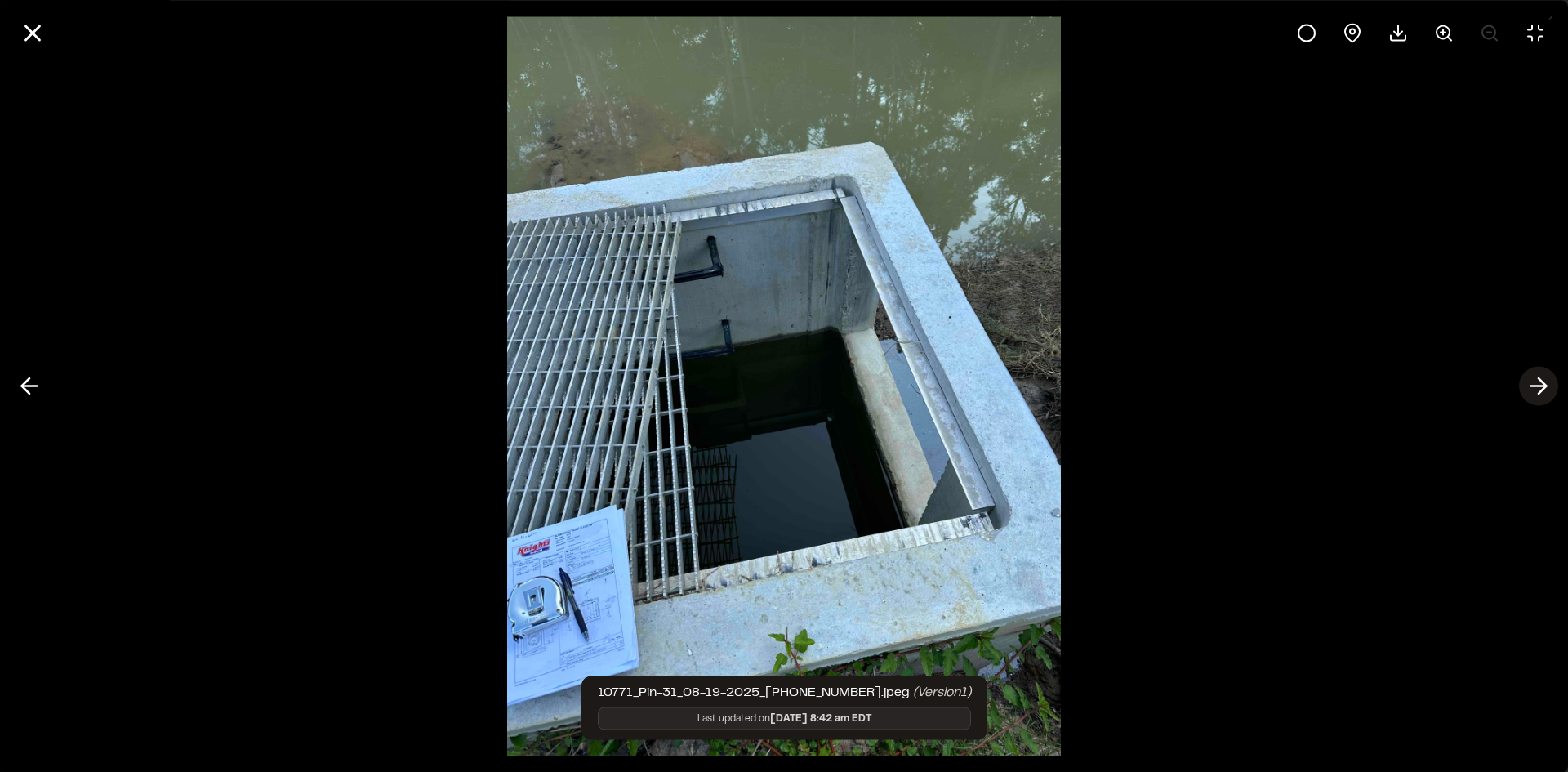
click at [1537, 389] on icon at bounding box center [1538, 386] width 26 height 28
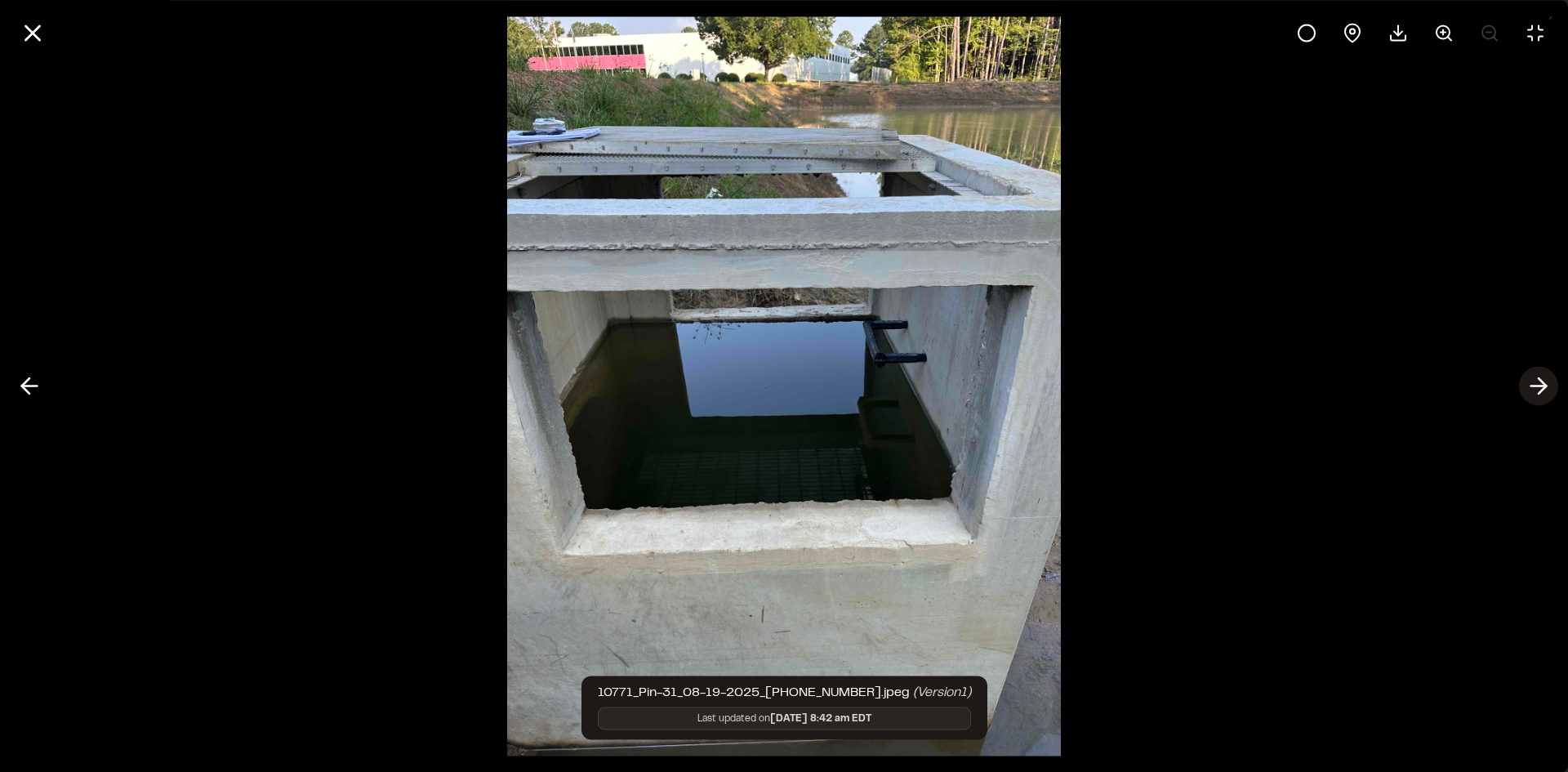
click at [1537, 389] on icon at bounding box center [1538, 386] width 26 height 28
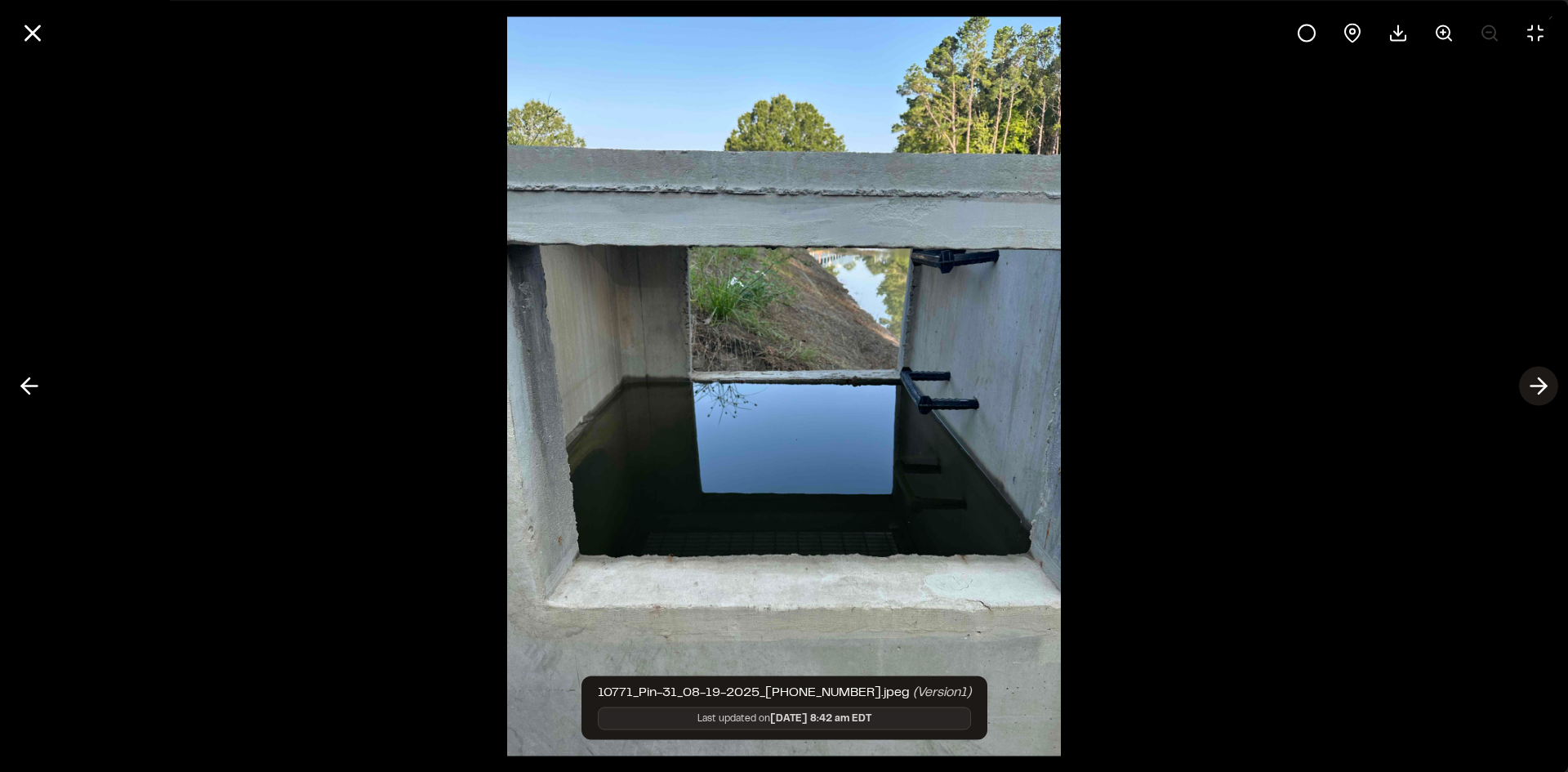
click at [1537, 389] on icon at bounding box center [1538, 386] width 26 height 28
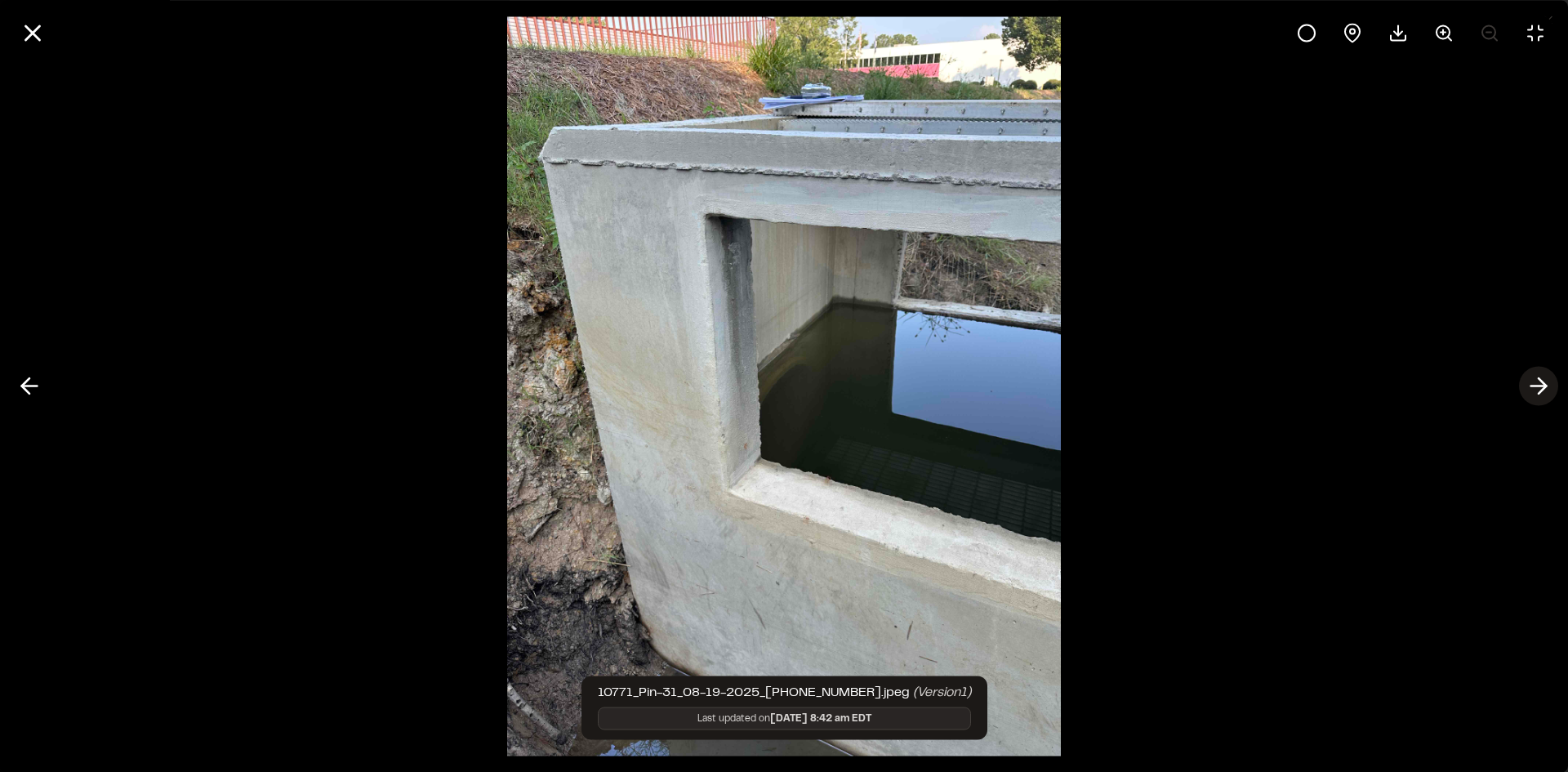
click at [1537, 389] on icon at bounding box center [1538, 386] width 26 height 28
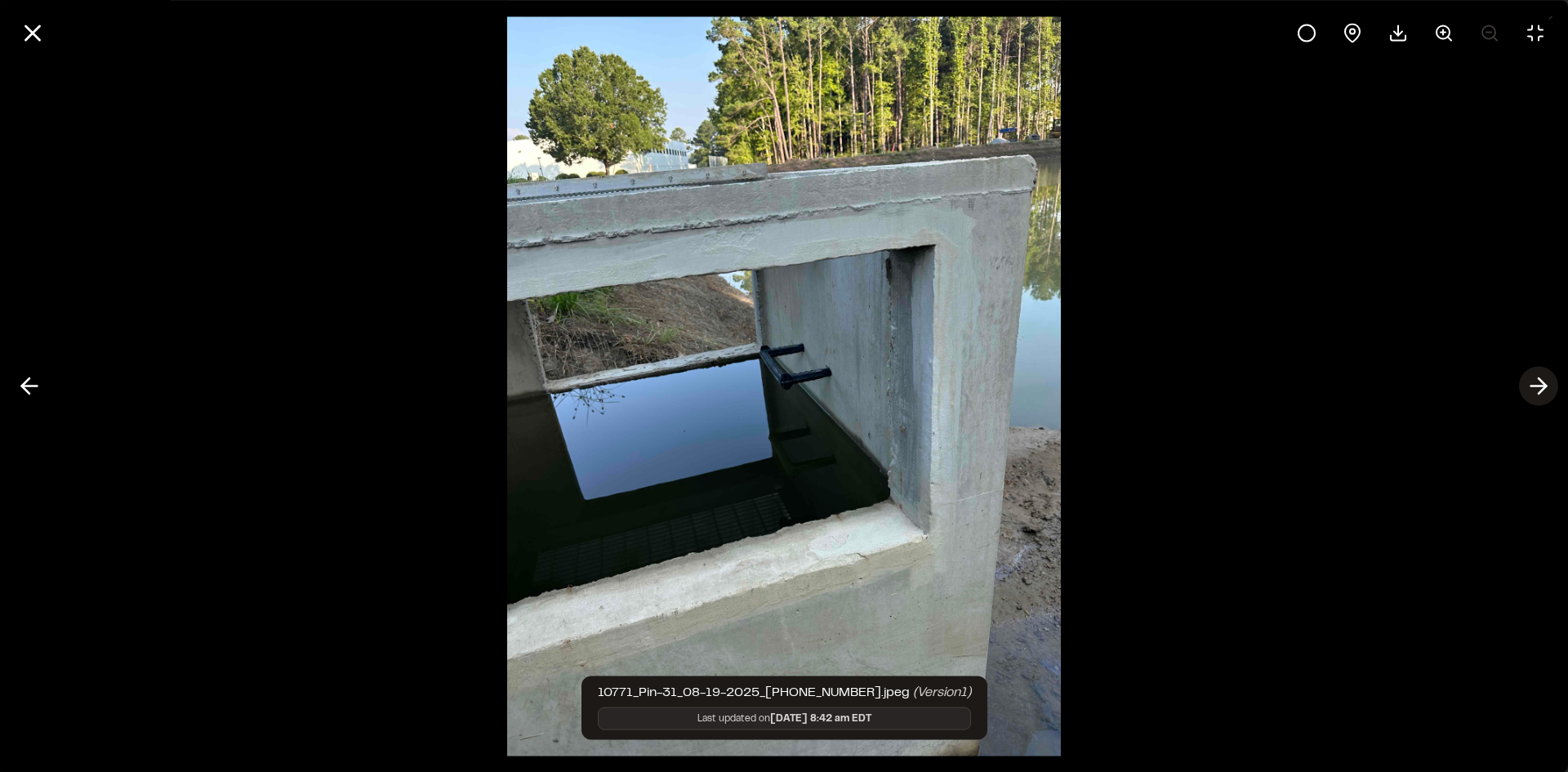
click at [1537, 389] on icon at bounding box center [1538, 386] width 26 height 28
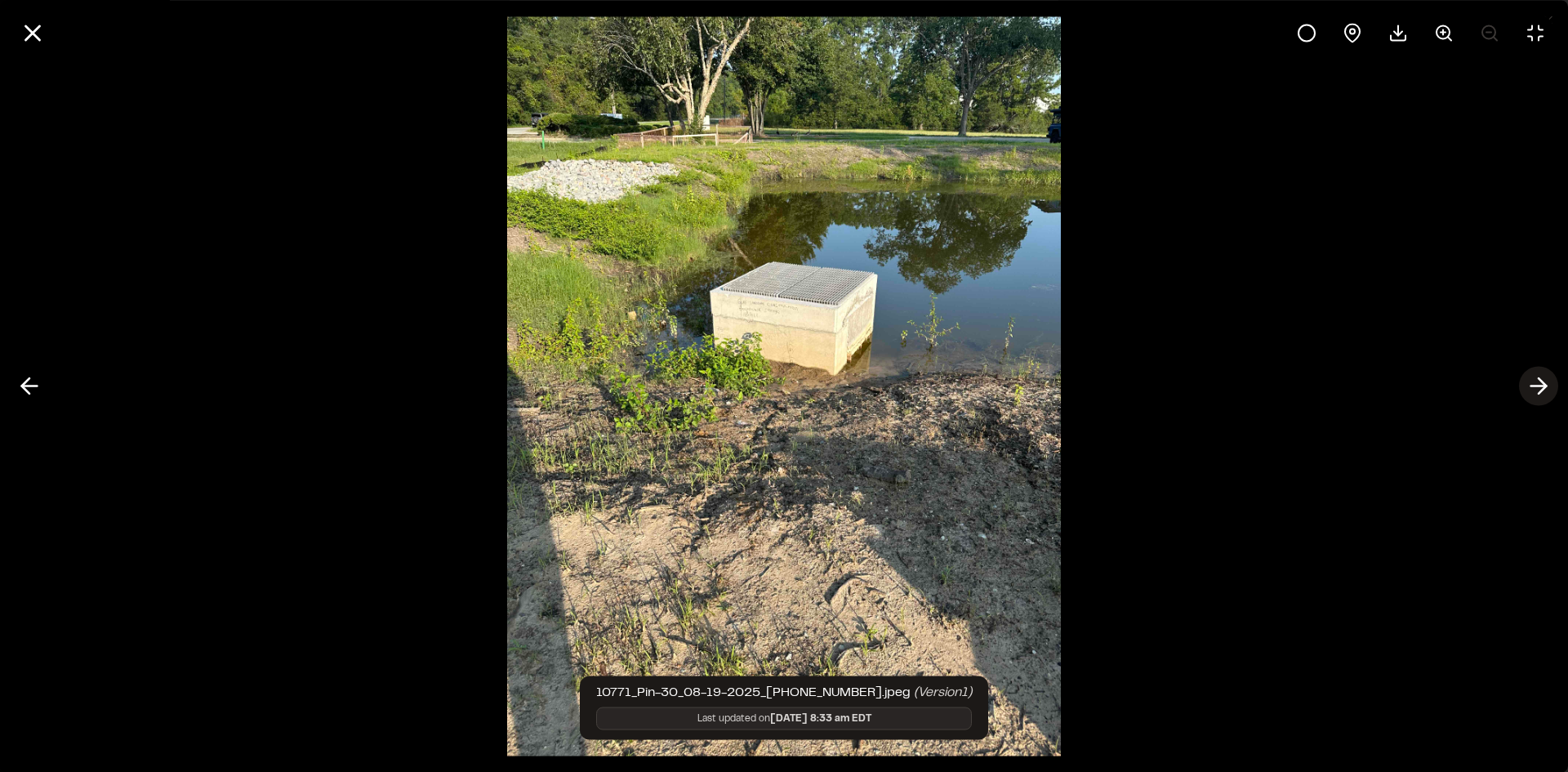
click at [1537, 389] on icon at bounding box center [1538, 386] width 26 height 28
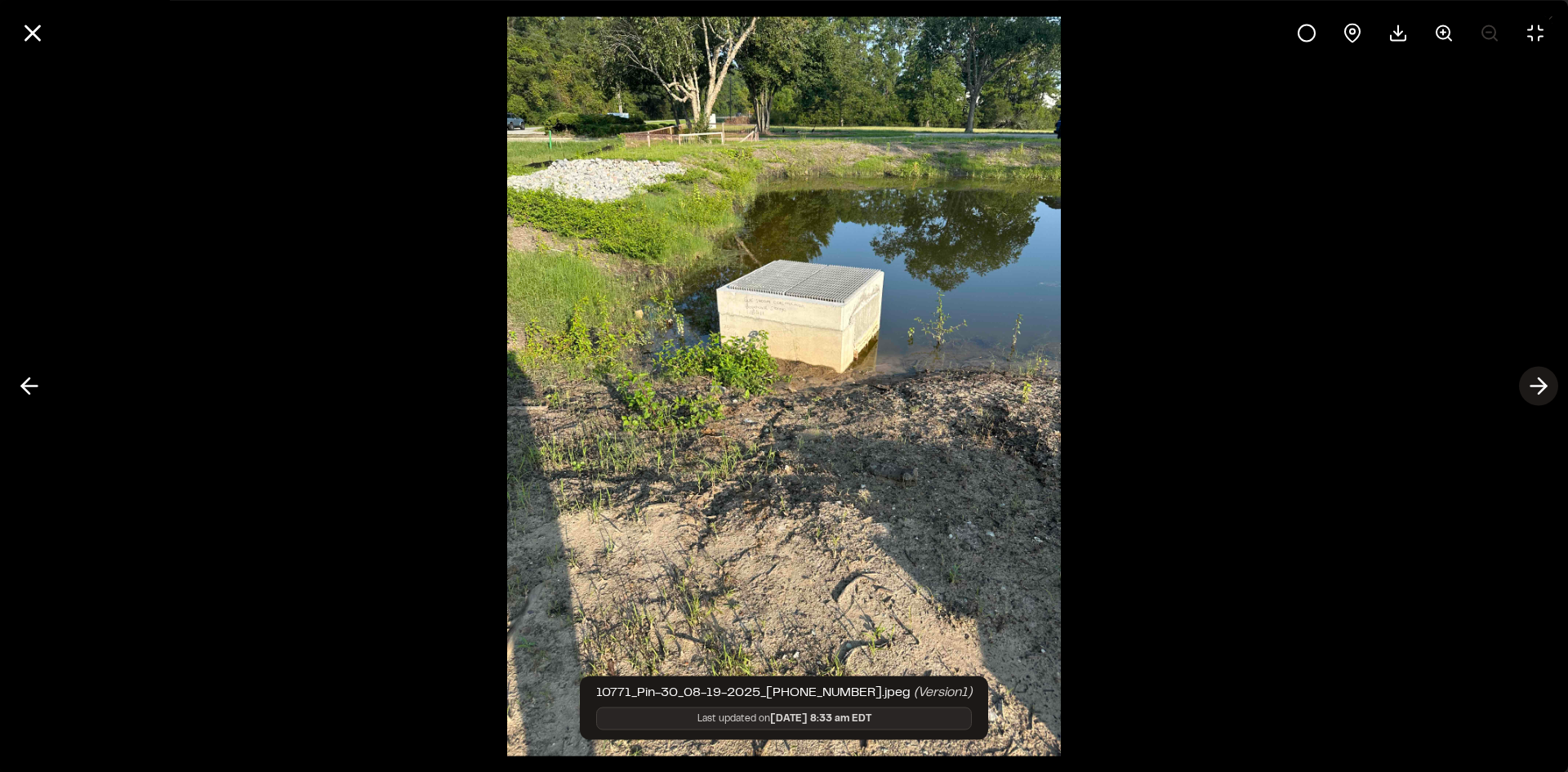
click at [1537, 389] on icon at bounding box center [1538, 386] width 26 height 28
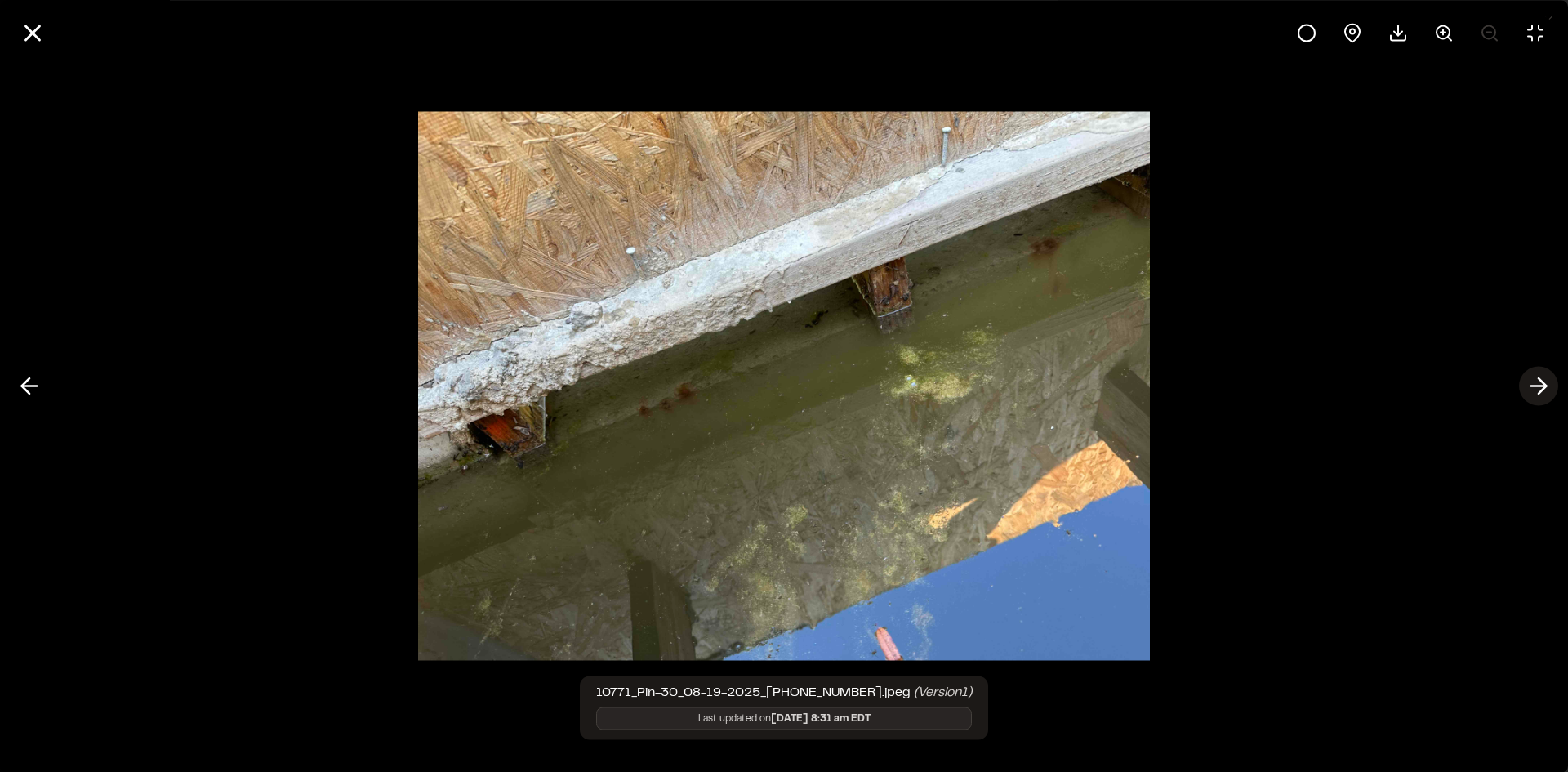
click at [1537, 389] on icon at bounding box center [1538, 386] width 26 height 28
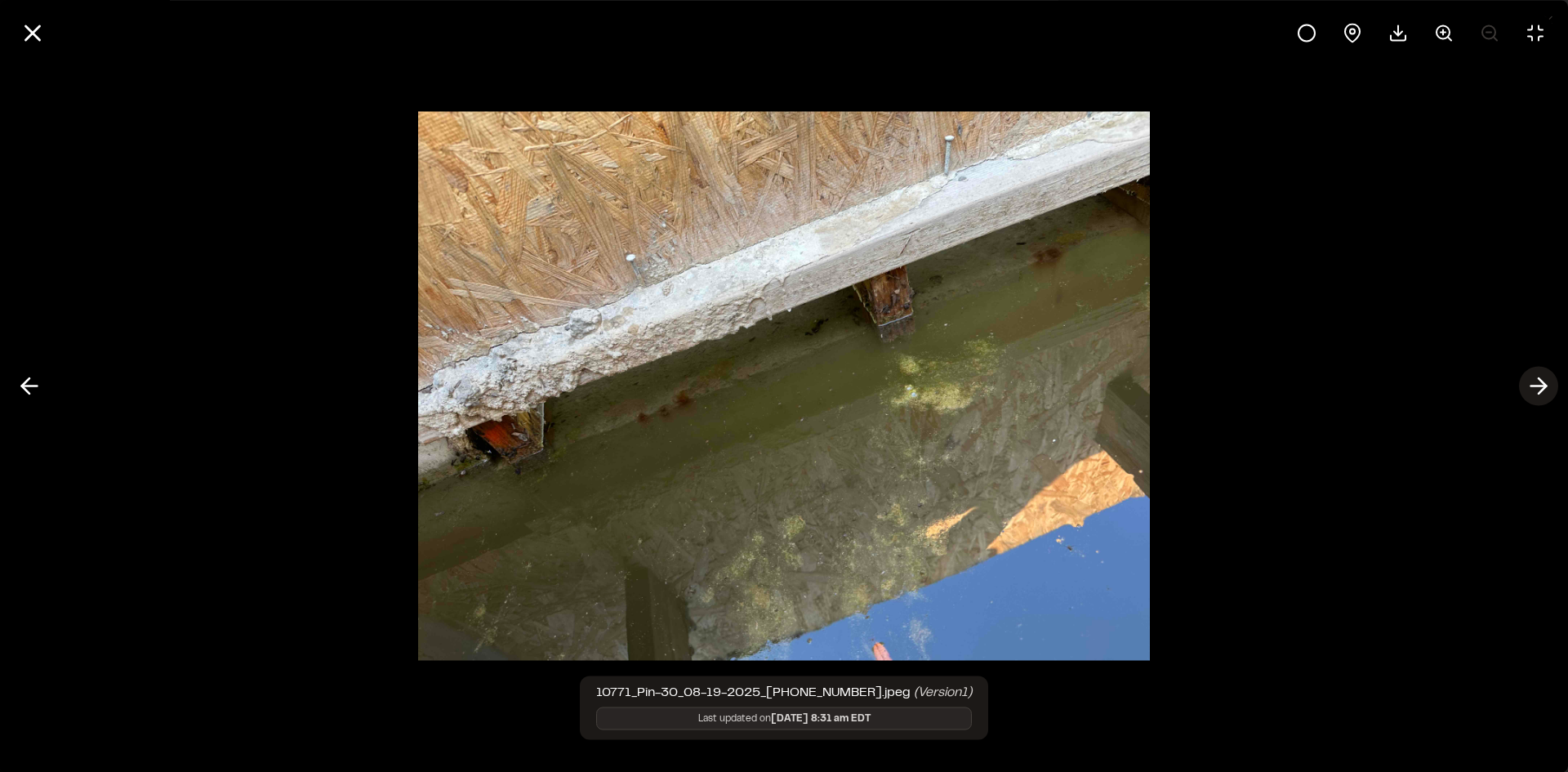
click at [1537, 389] on icon at bounding box center [1538, 386] width 26 height 28
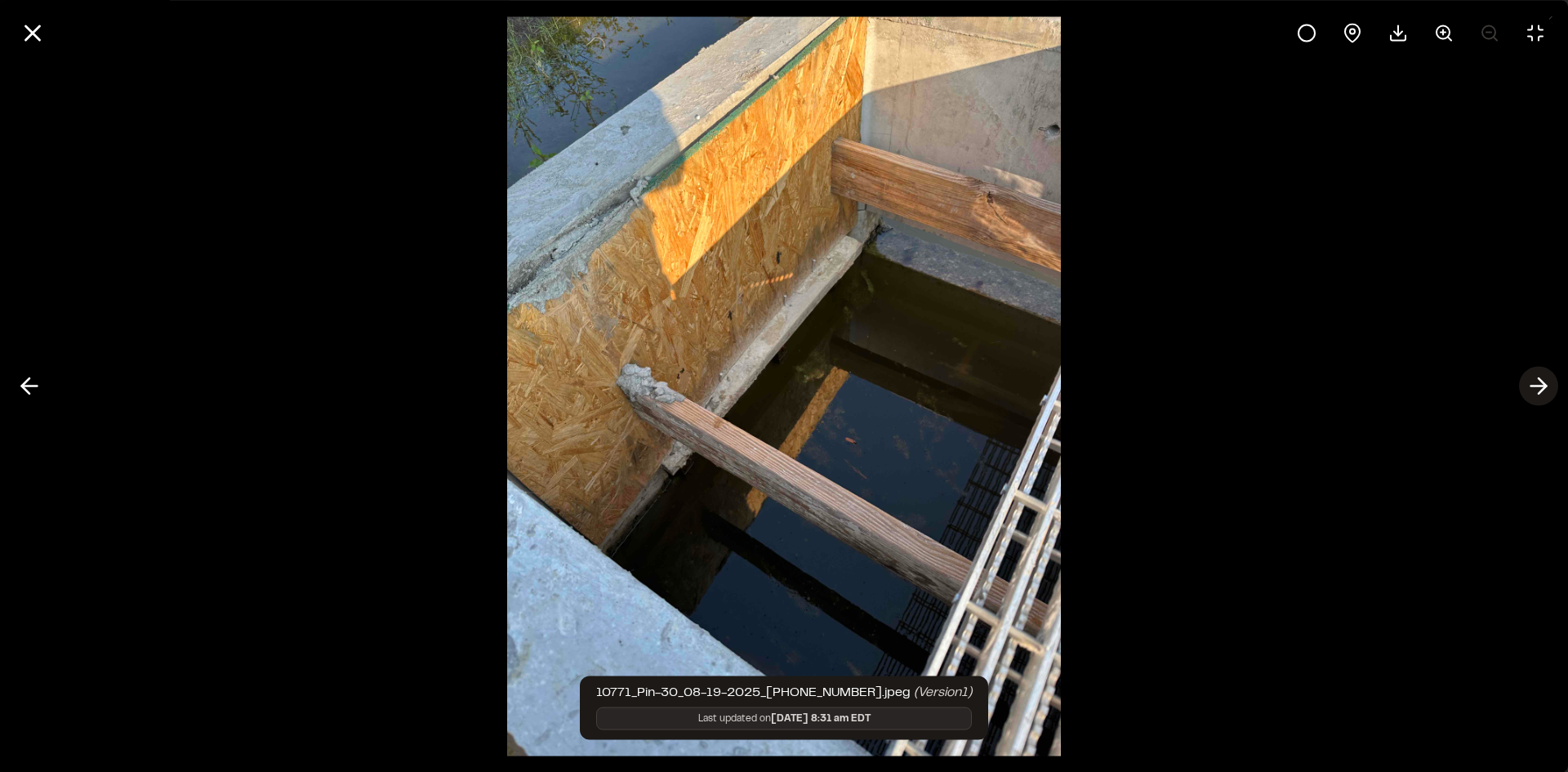
click at [1538, 389] on icon at bounding box center [1538, 386] width 26 height 28
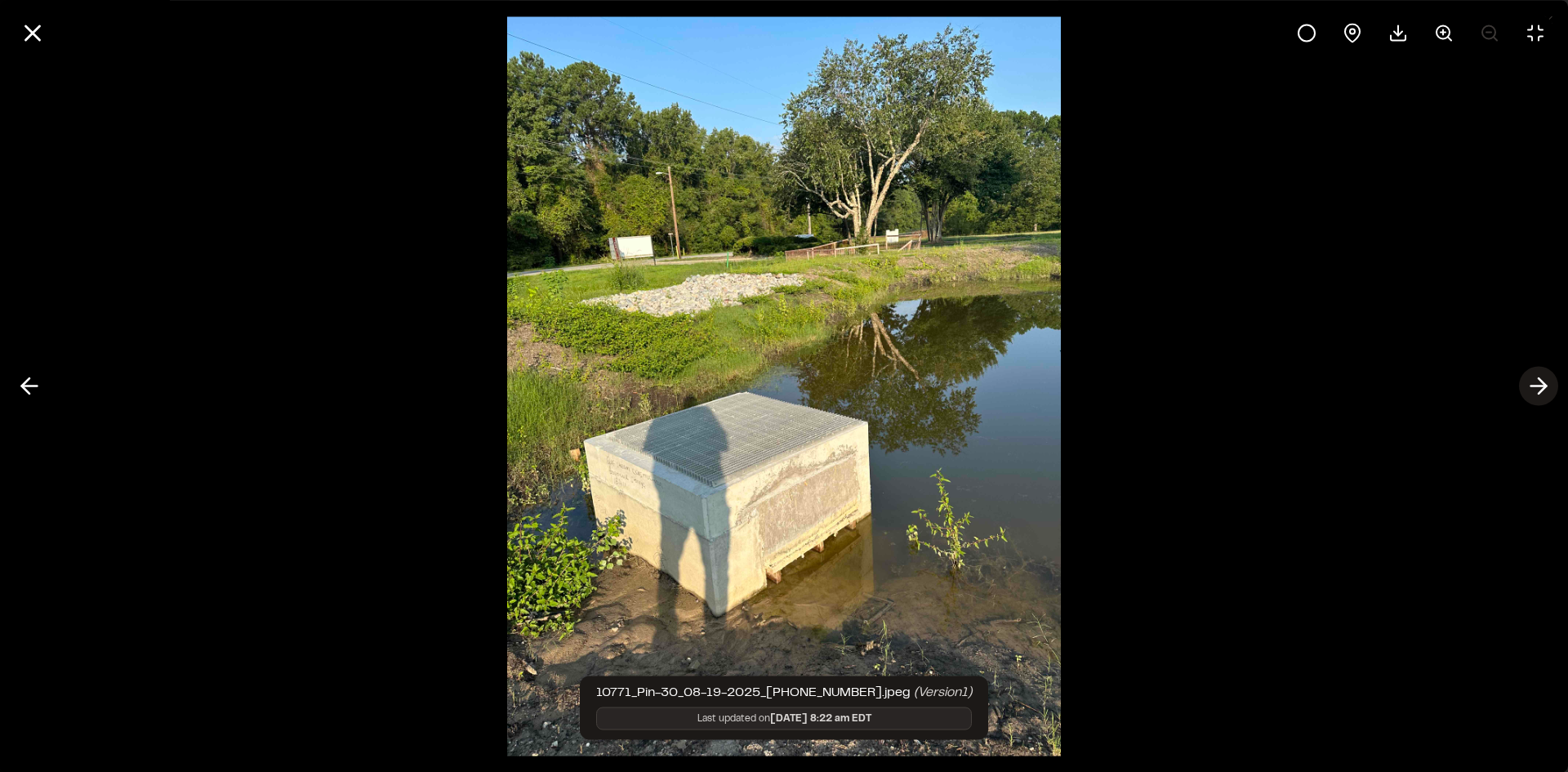
click at [1538, 389] on icon at bounding box center [1538, 386] width 26 height 28
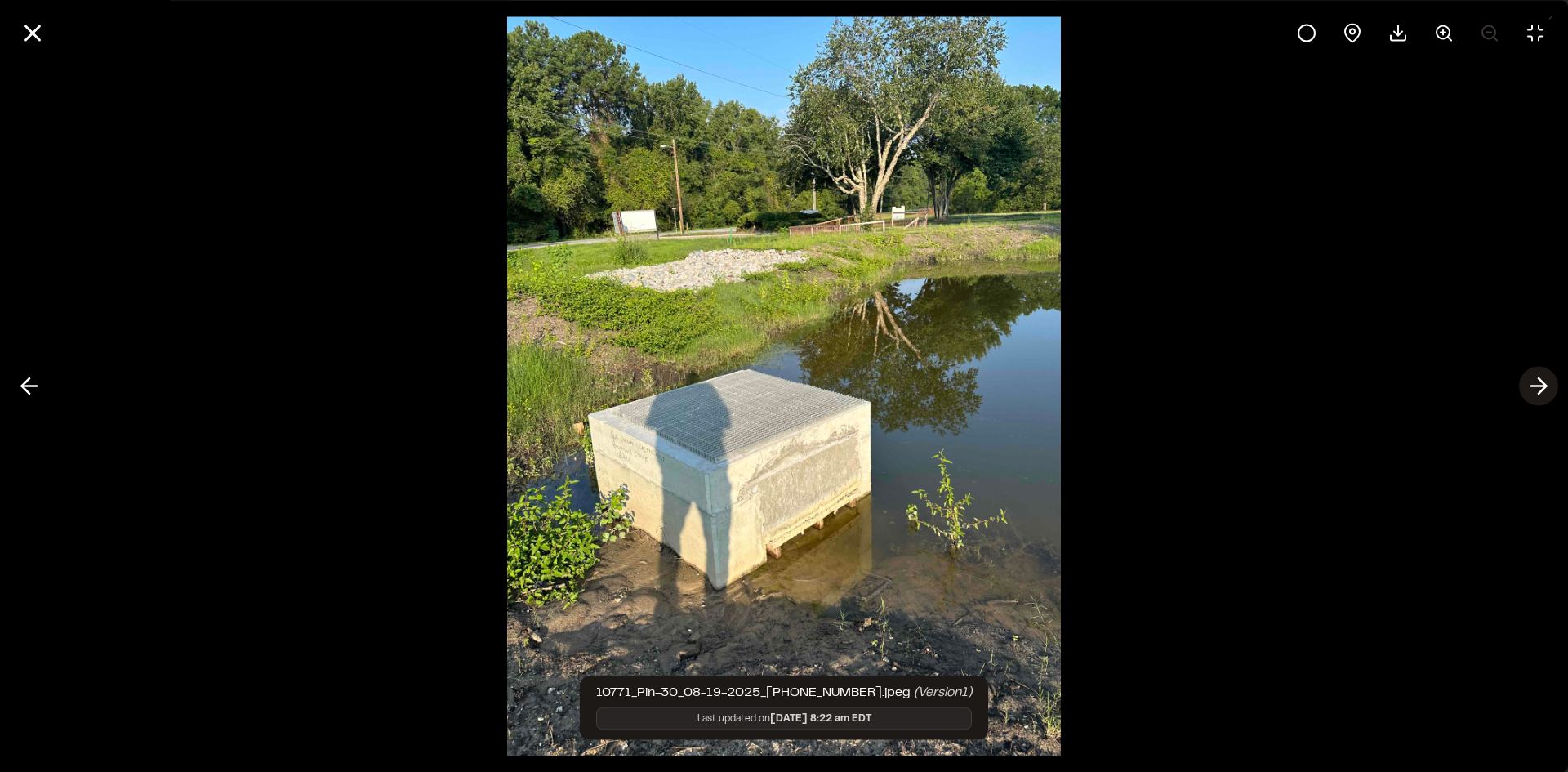
click at [1538, 389] on icon at bounding box center [1538, 386] width 26 height 28
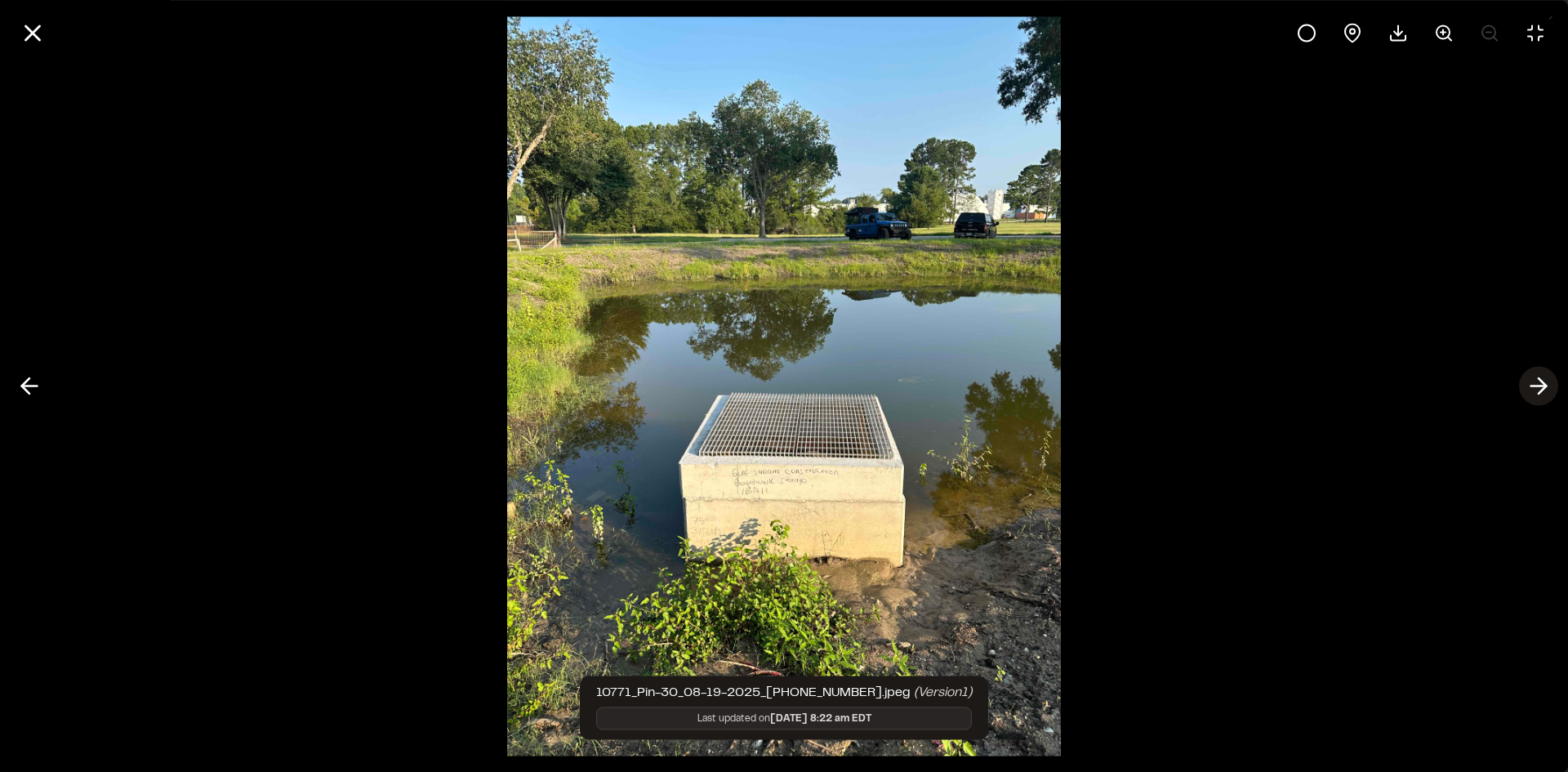
click at [1538, 389] on icon at bounding box center [1538, 386] width 26 height 28
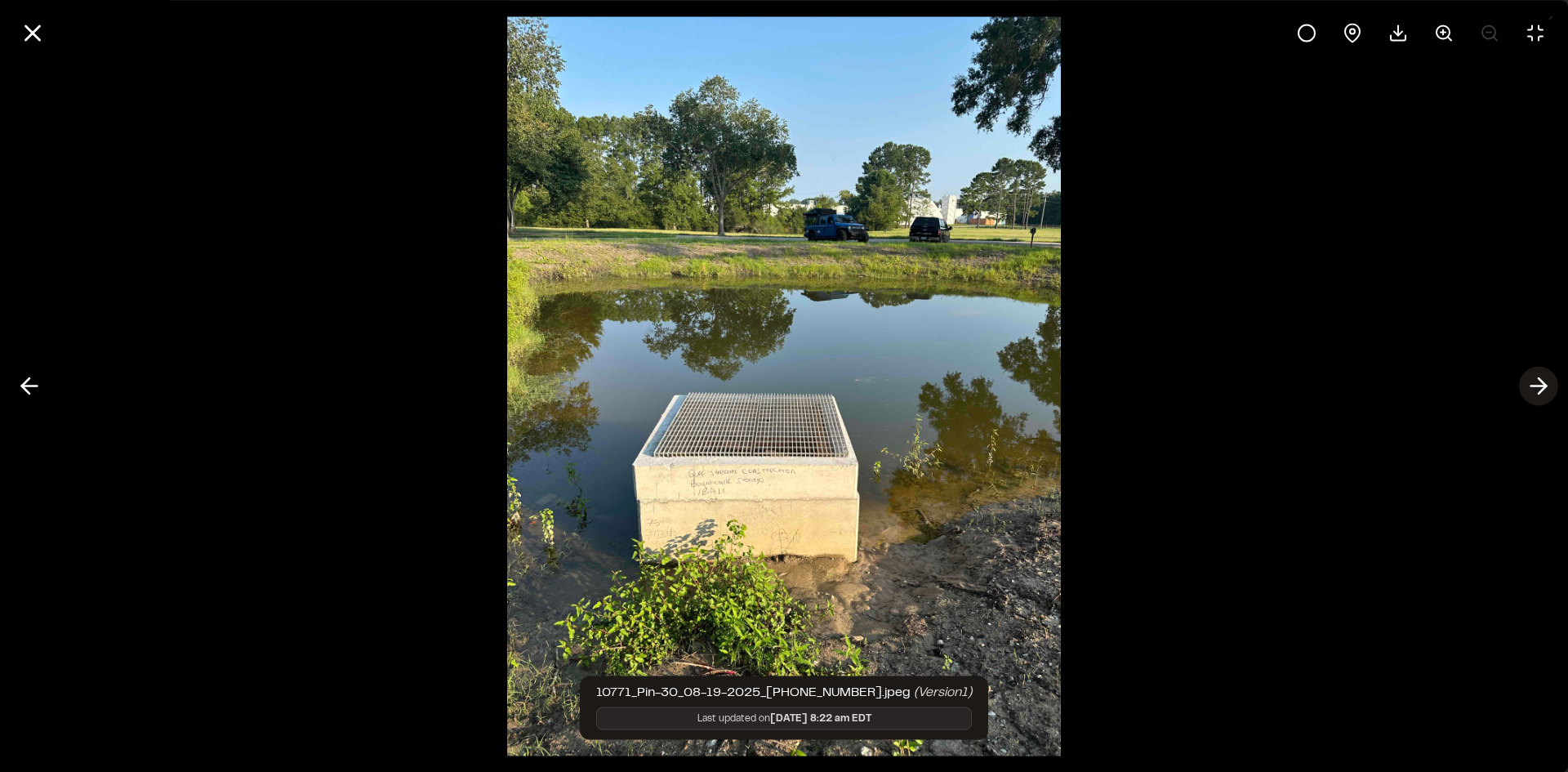
click at [1538, 389] on icon at bounding box center [1538, 386] width 26 height 28
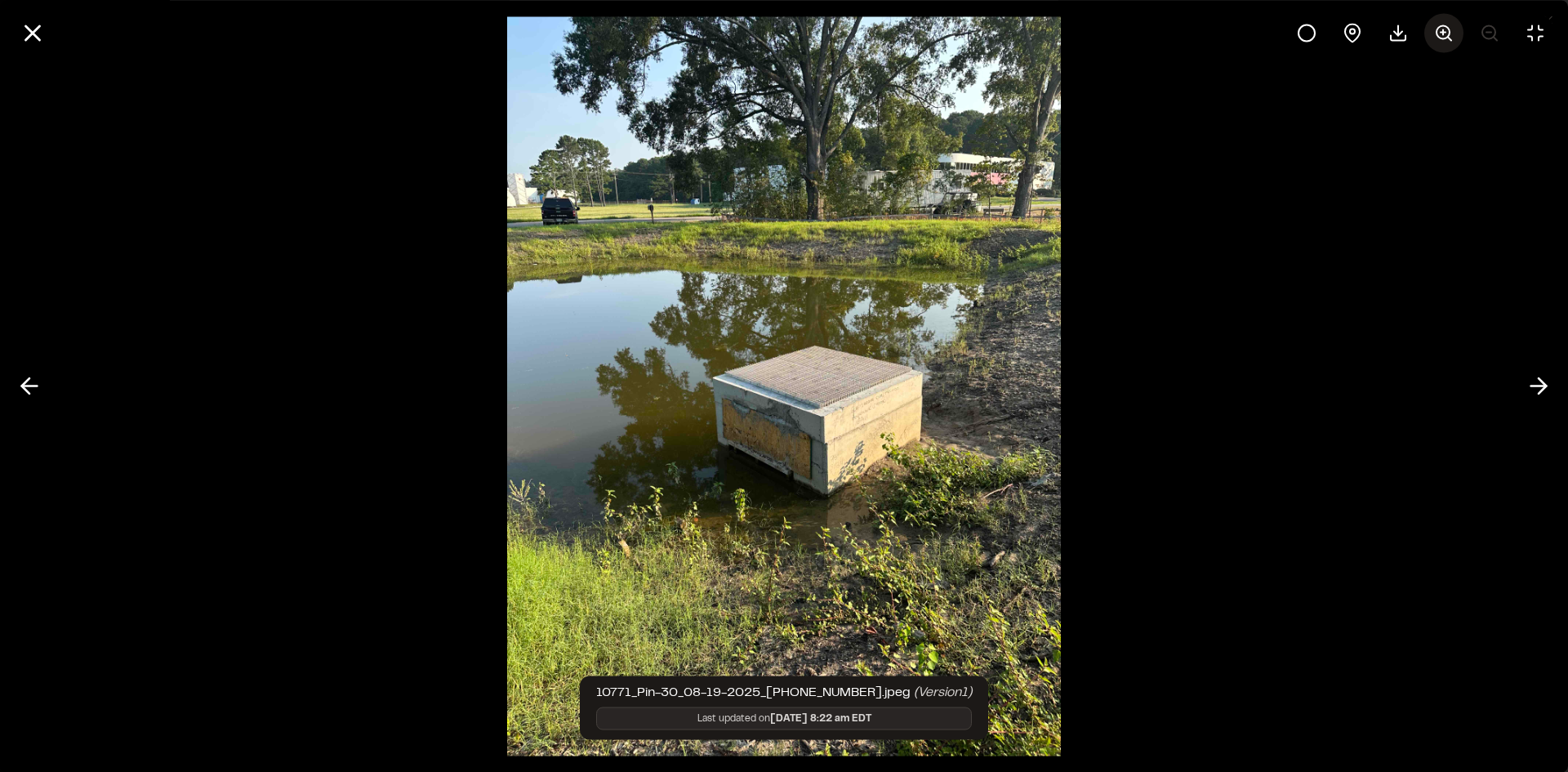
click at [1444, 31] on icon at bounding box center [1443, 32] width 19 height 19
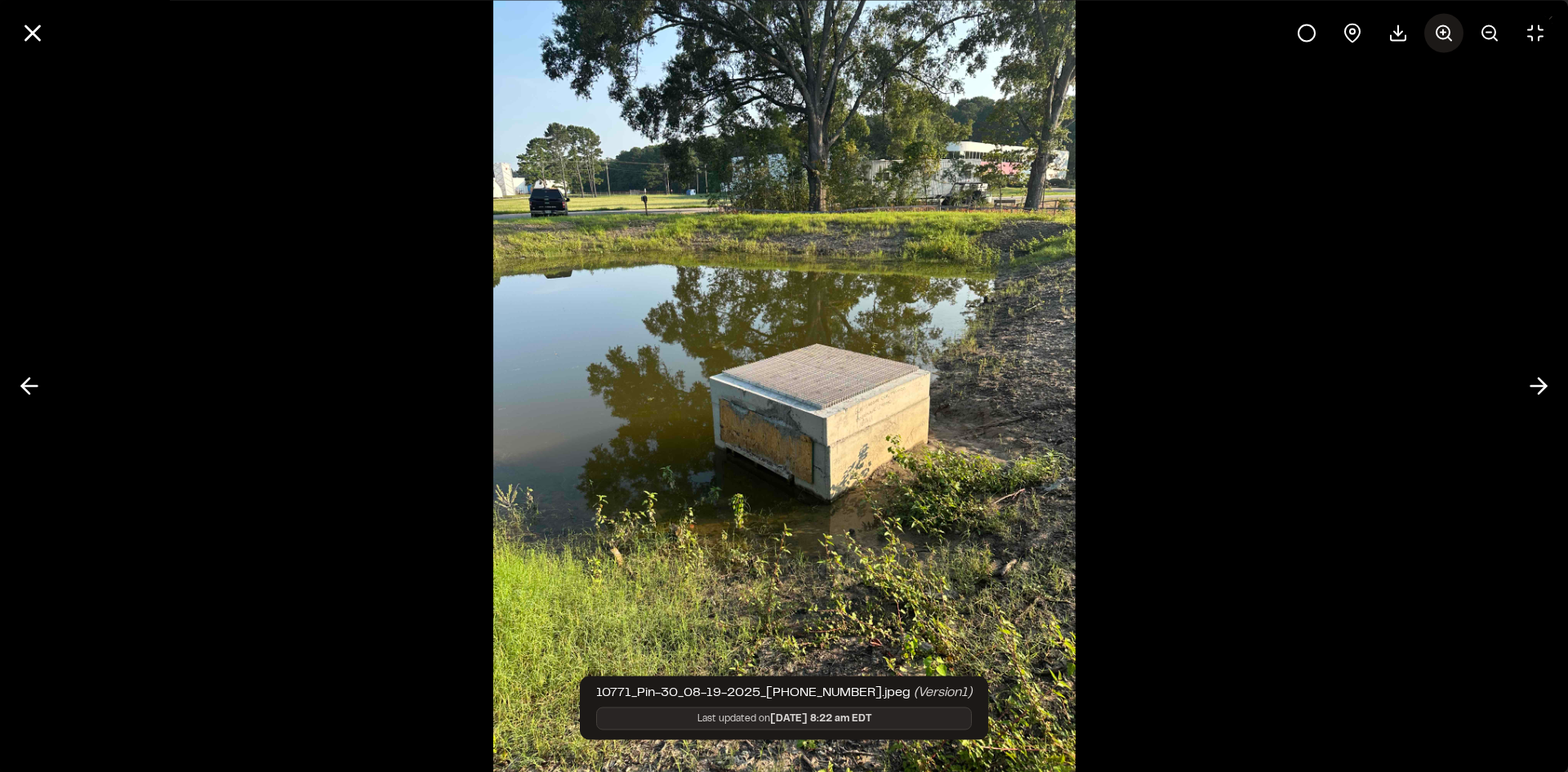
click at [1444, 31] on icon at bounding box center [1443, 32] width 19 height 19
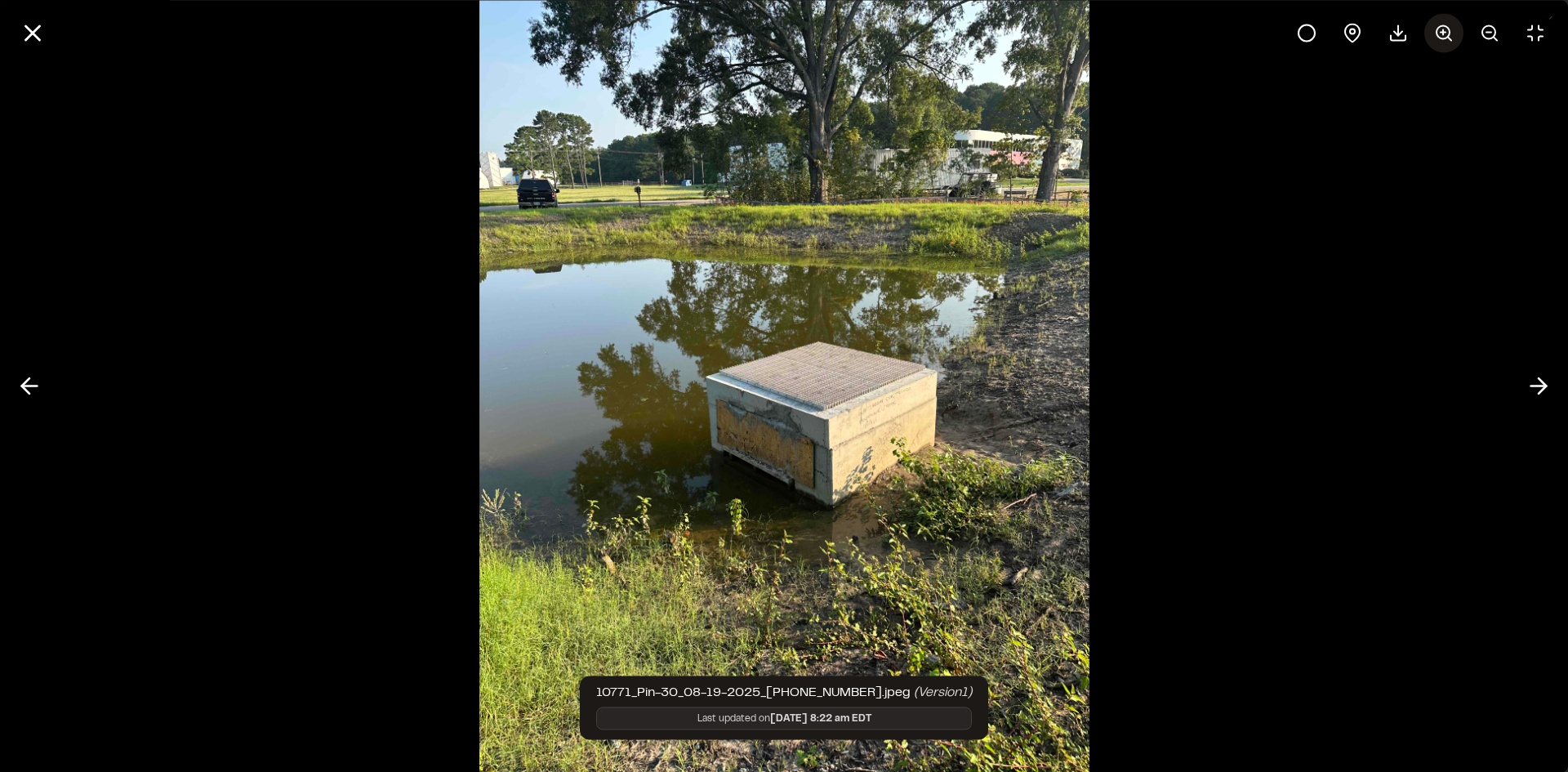
click at [1444, 31] on icon at bounding box center [1443, 32] width 19 height 19
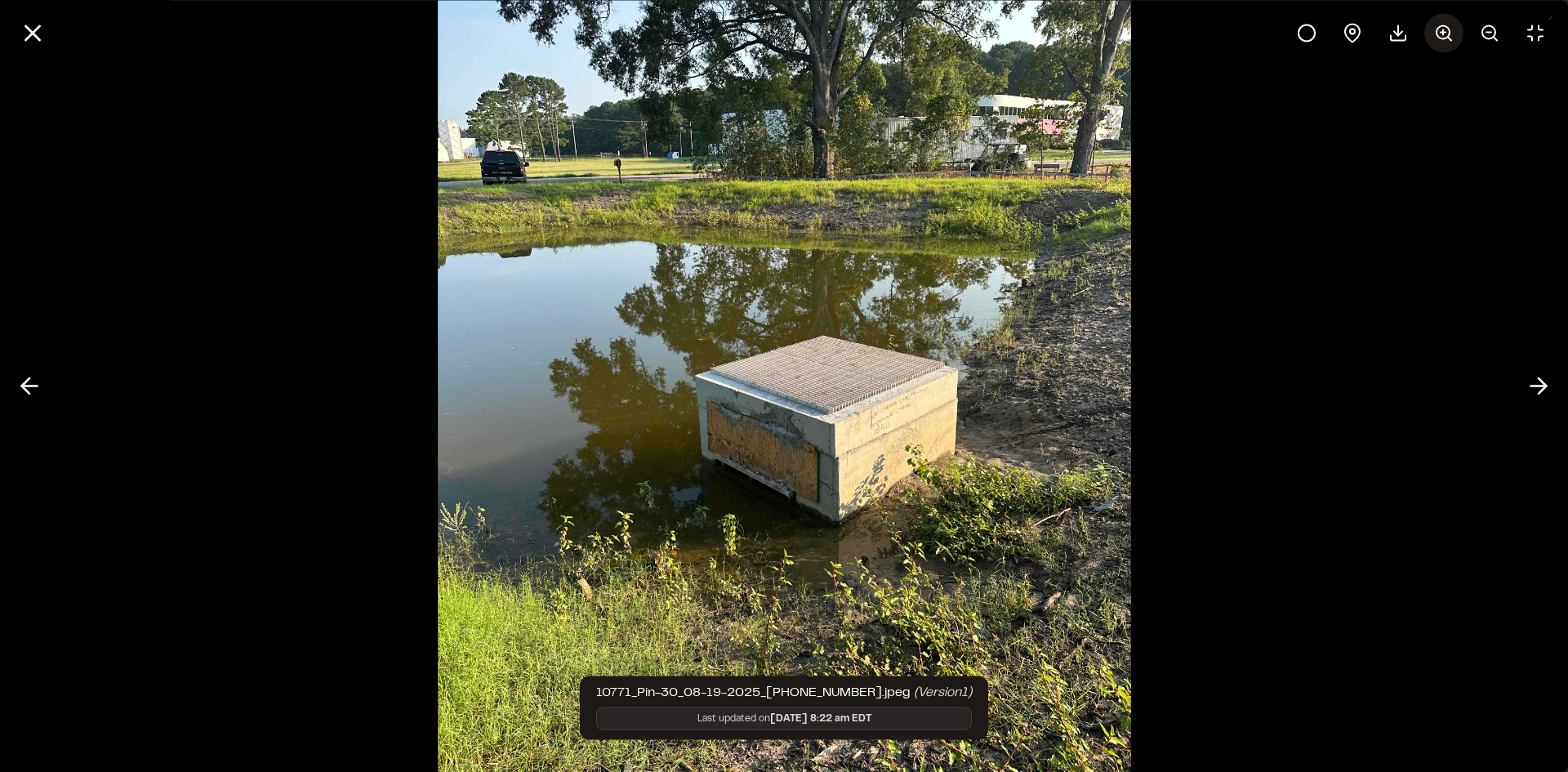
click at [1444, 31] on icon at bounding box center [1443, 32] width 19 height 19
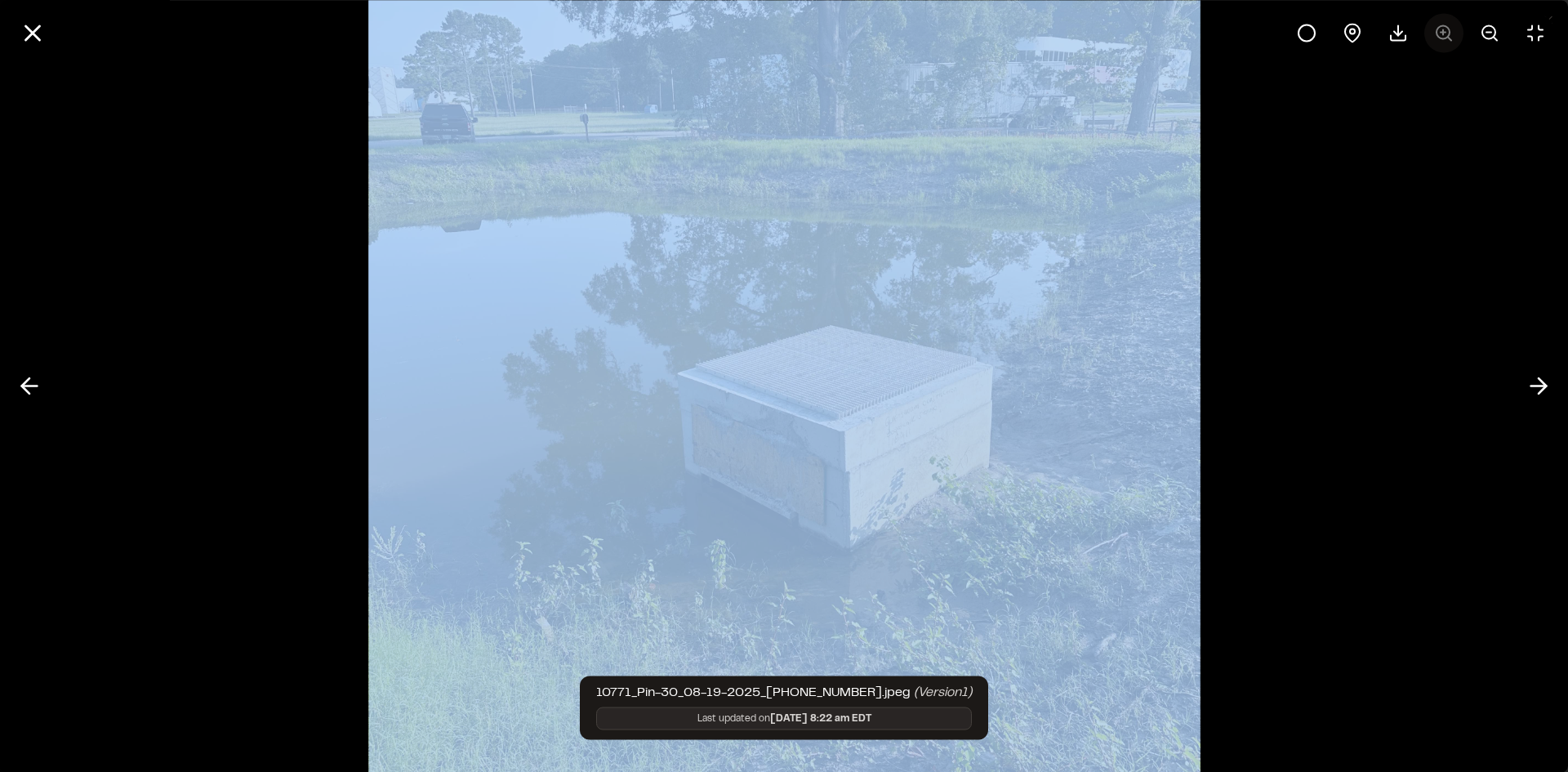
click at [1444, 31] on div at bounding box center [1421, 32] width 268 height 39
click at [1264, 295] on div at bounding box center [784, 386] width 1568 height 772
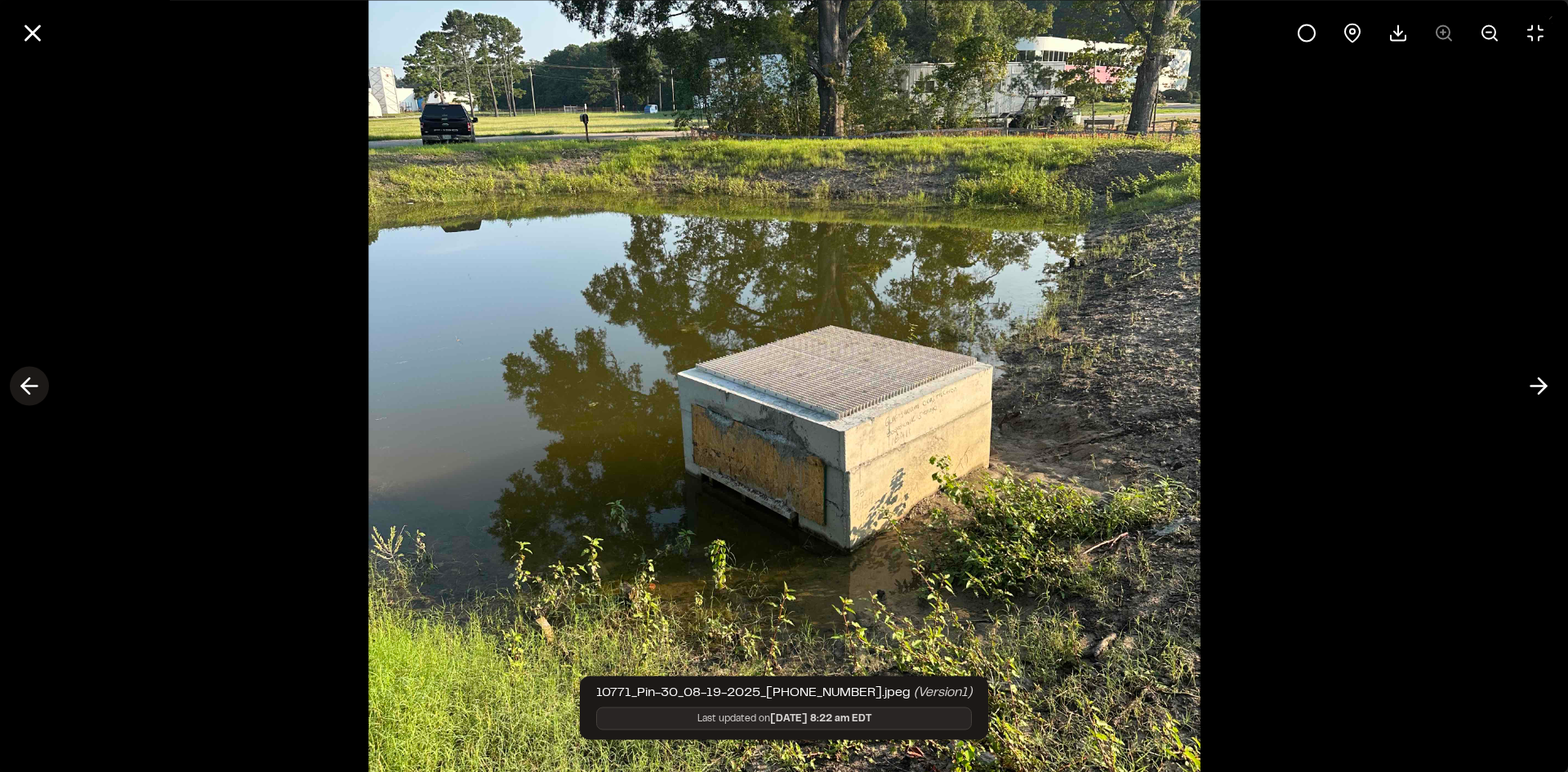
click at [35, 389] on icon at bounding box center [30, 386] width 26 height 28
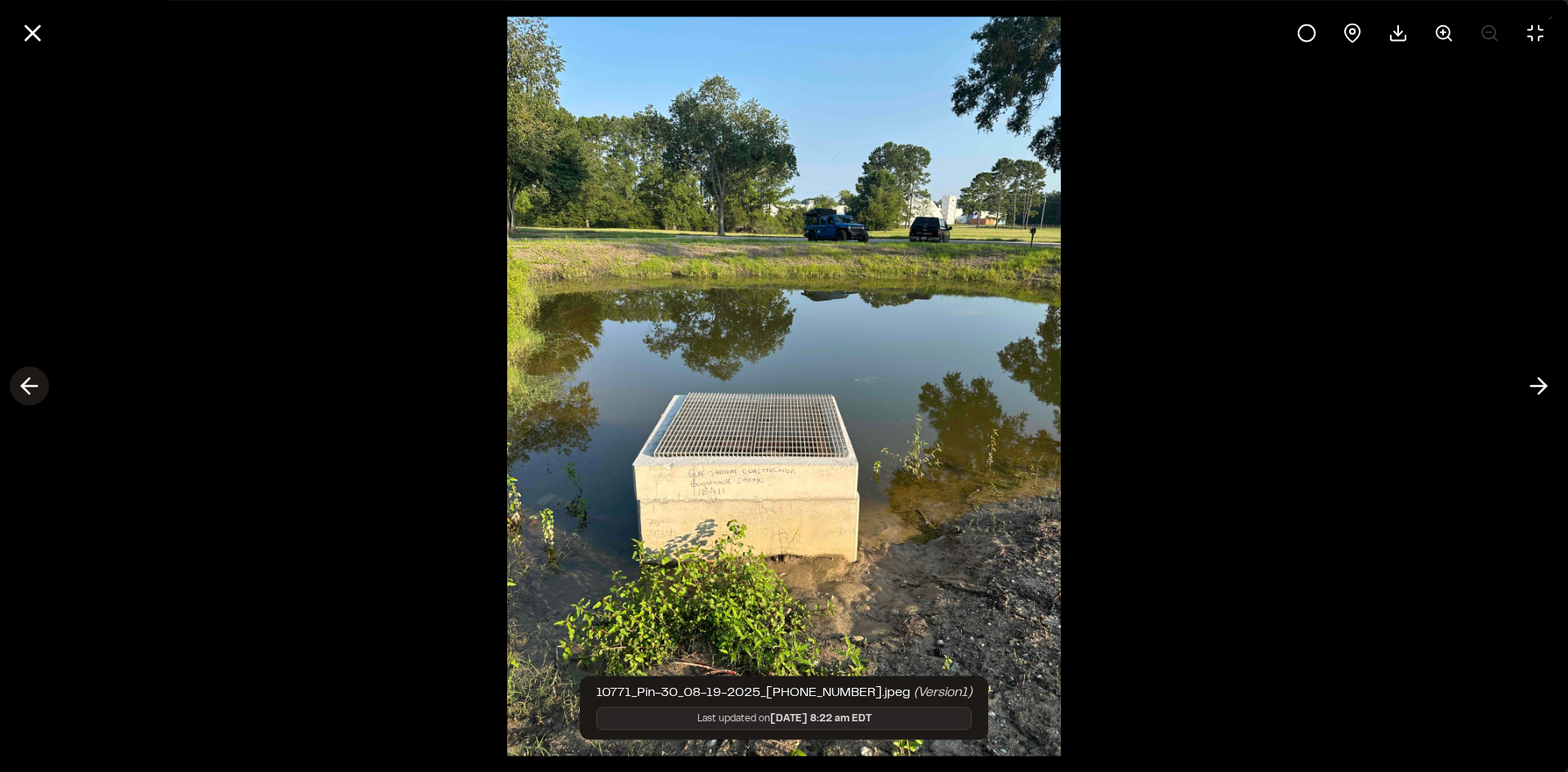
click at [35, 389] on icon at bounding box center [30, 386] width 26 height 28
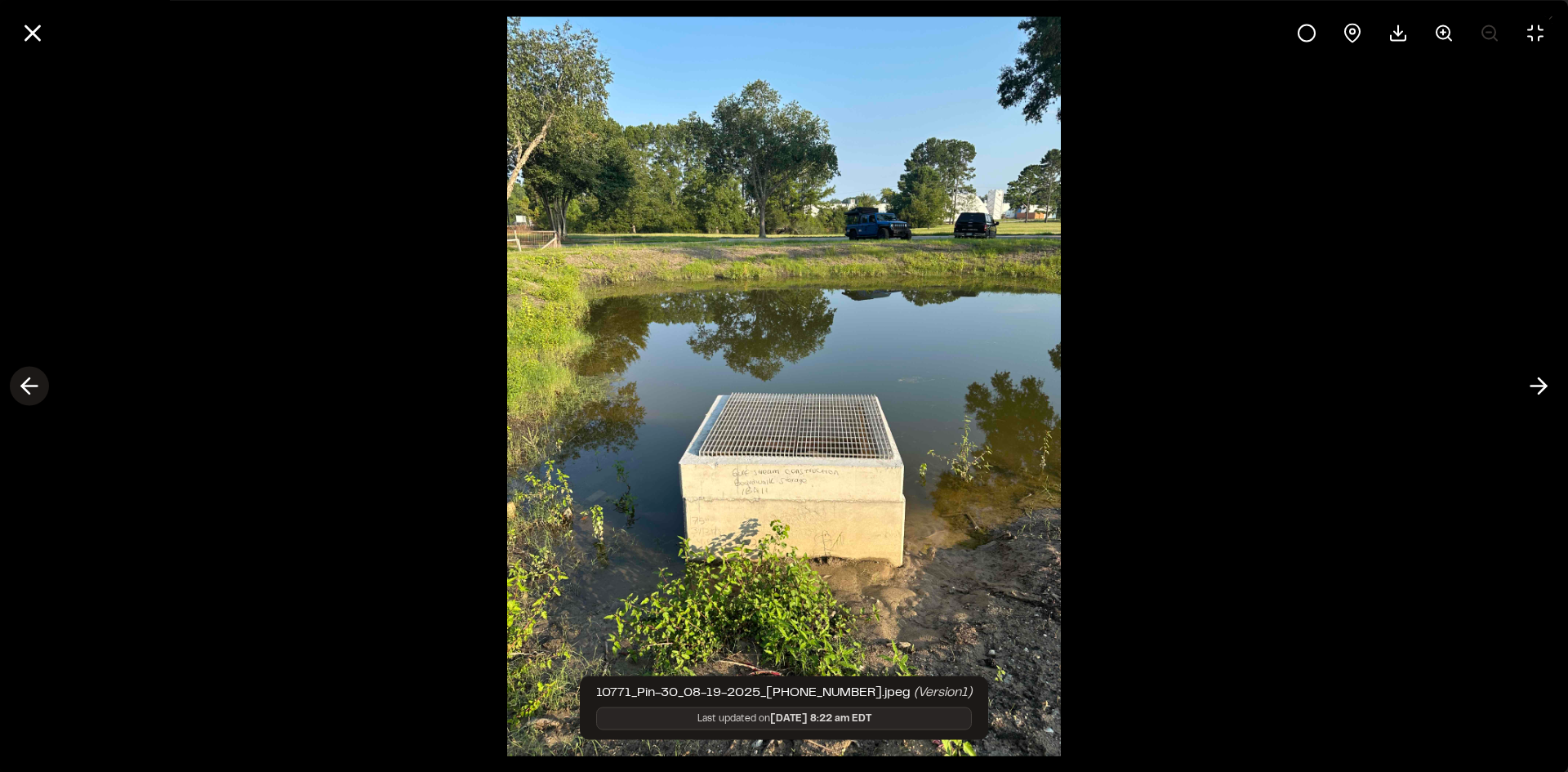
click at [35, 389] on icon at bounding box center [30, 386] width 26 height 28
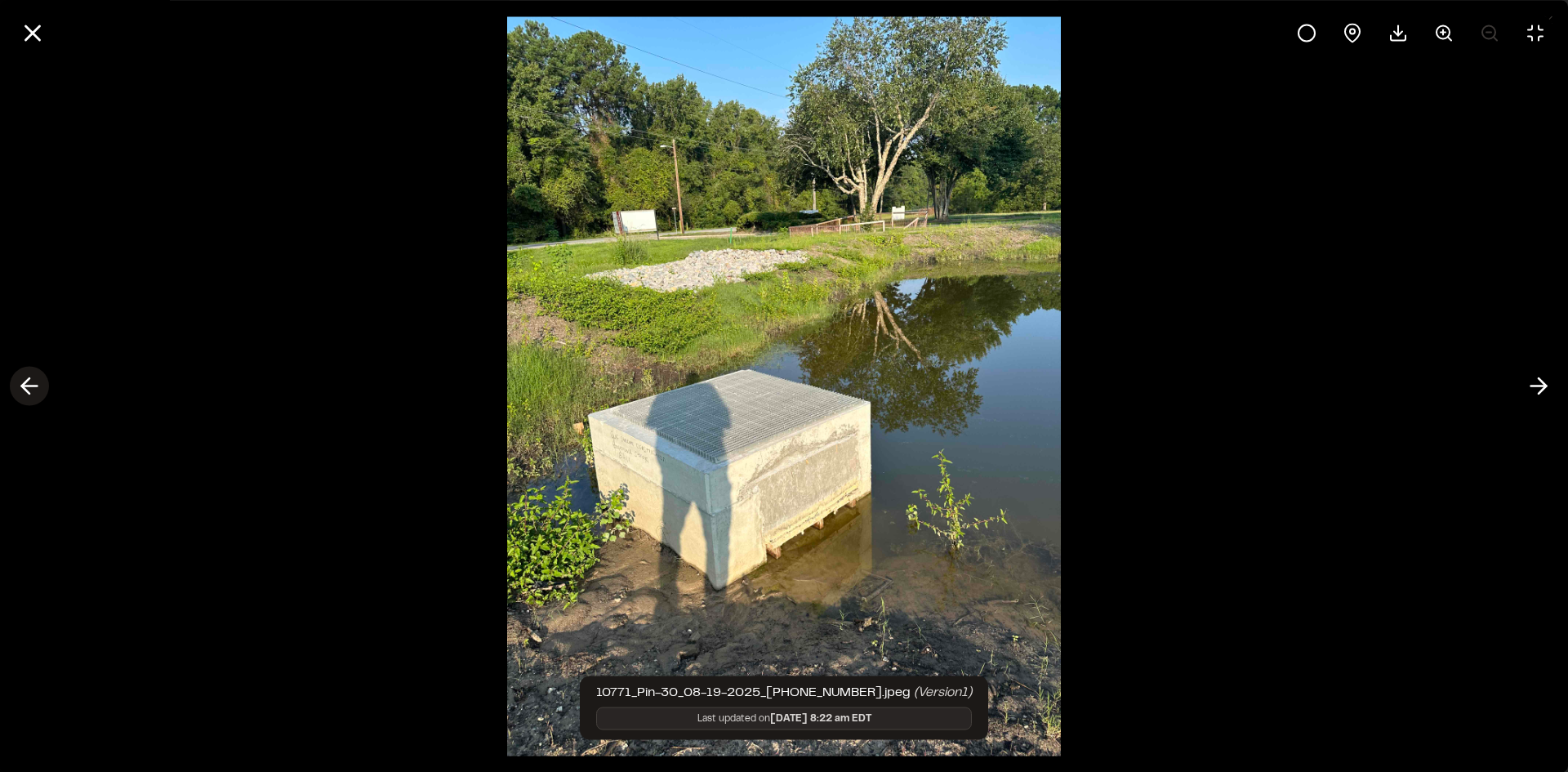
click at [36, 389] on icon at bounding box center [30, 386] width 26 height 28
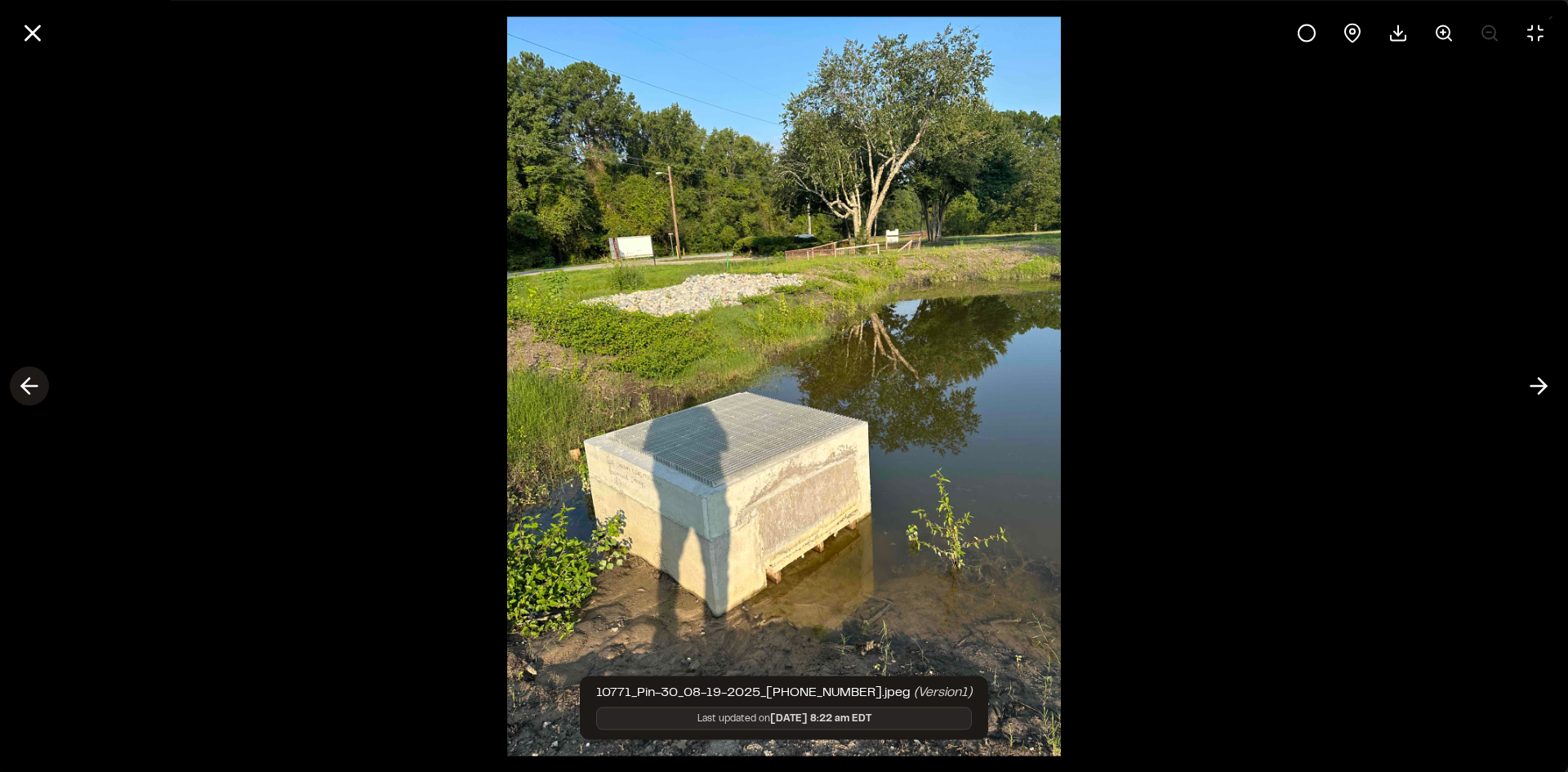
click at [36, 389] on icon at bounding box center [30, 386] width 26 height 28
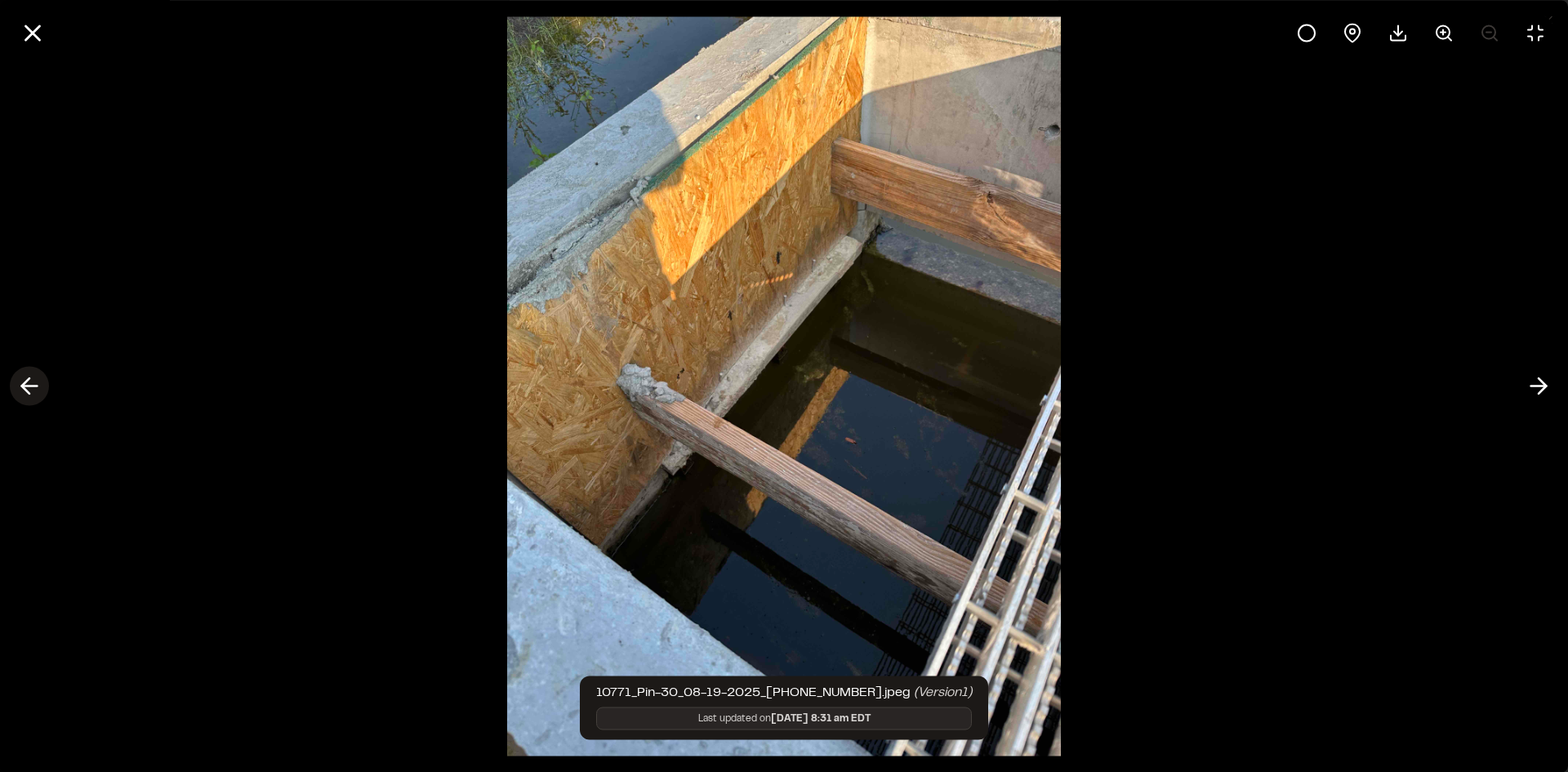
click at [36, 389] on icon at bounding box center [30, 386] width 26 height 28
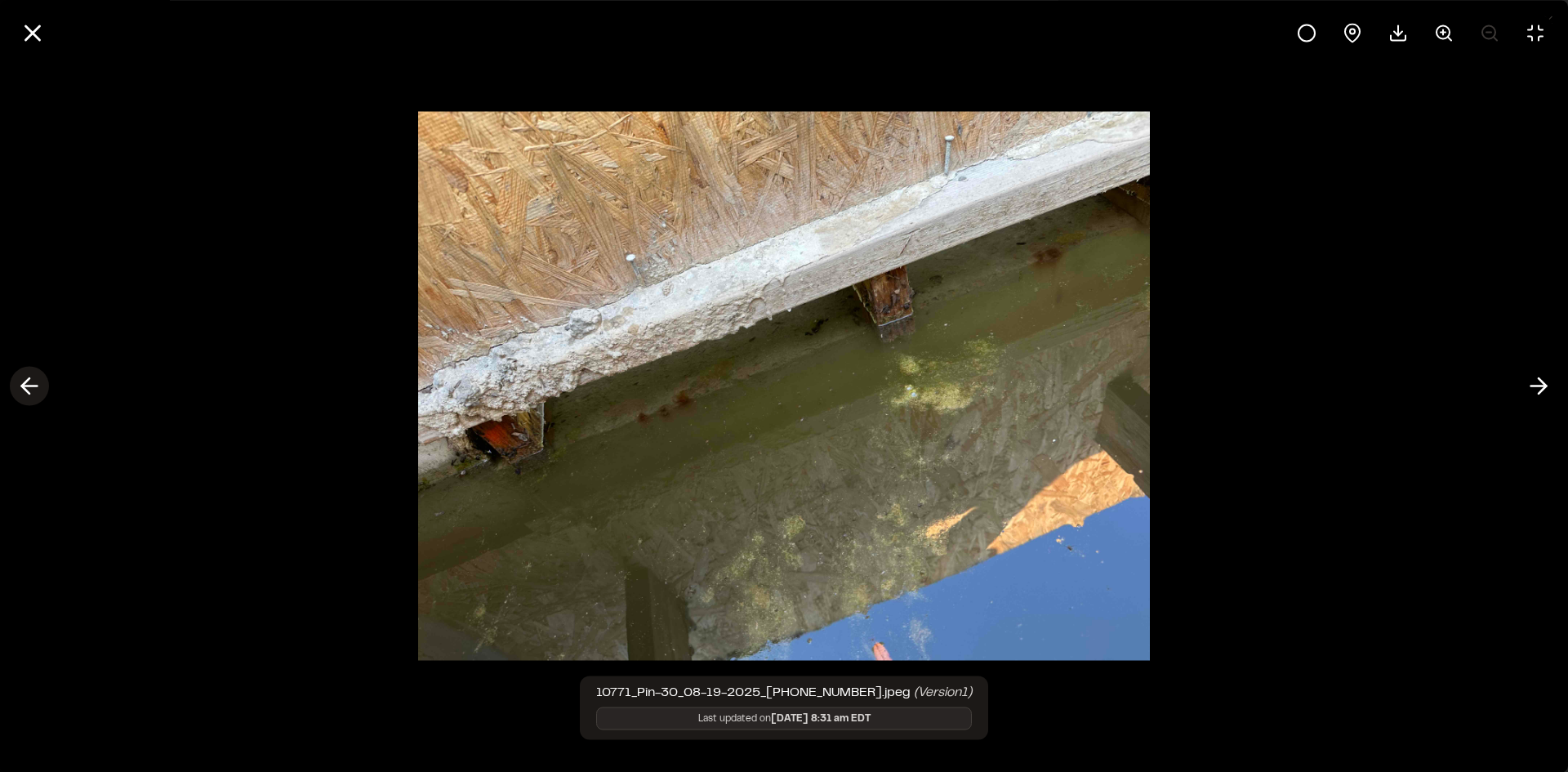
click at [36, 389] on icon at bounding box center [30, 386] width 26 height 28
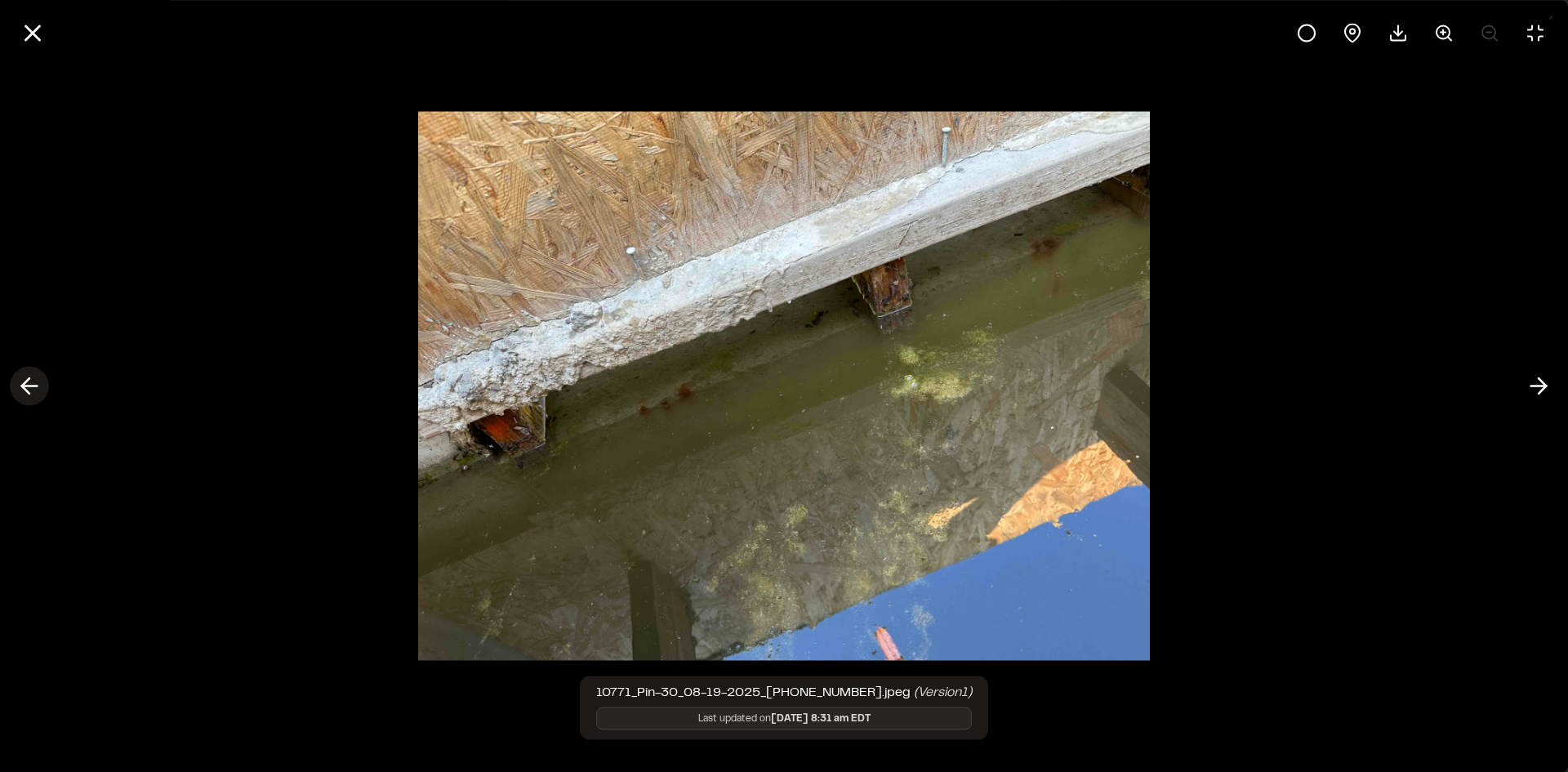
click at [36, 389] on icon at bounding box center [30, 386] width 26 height 28
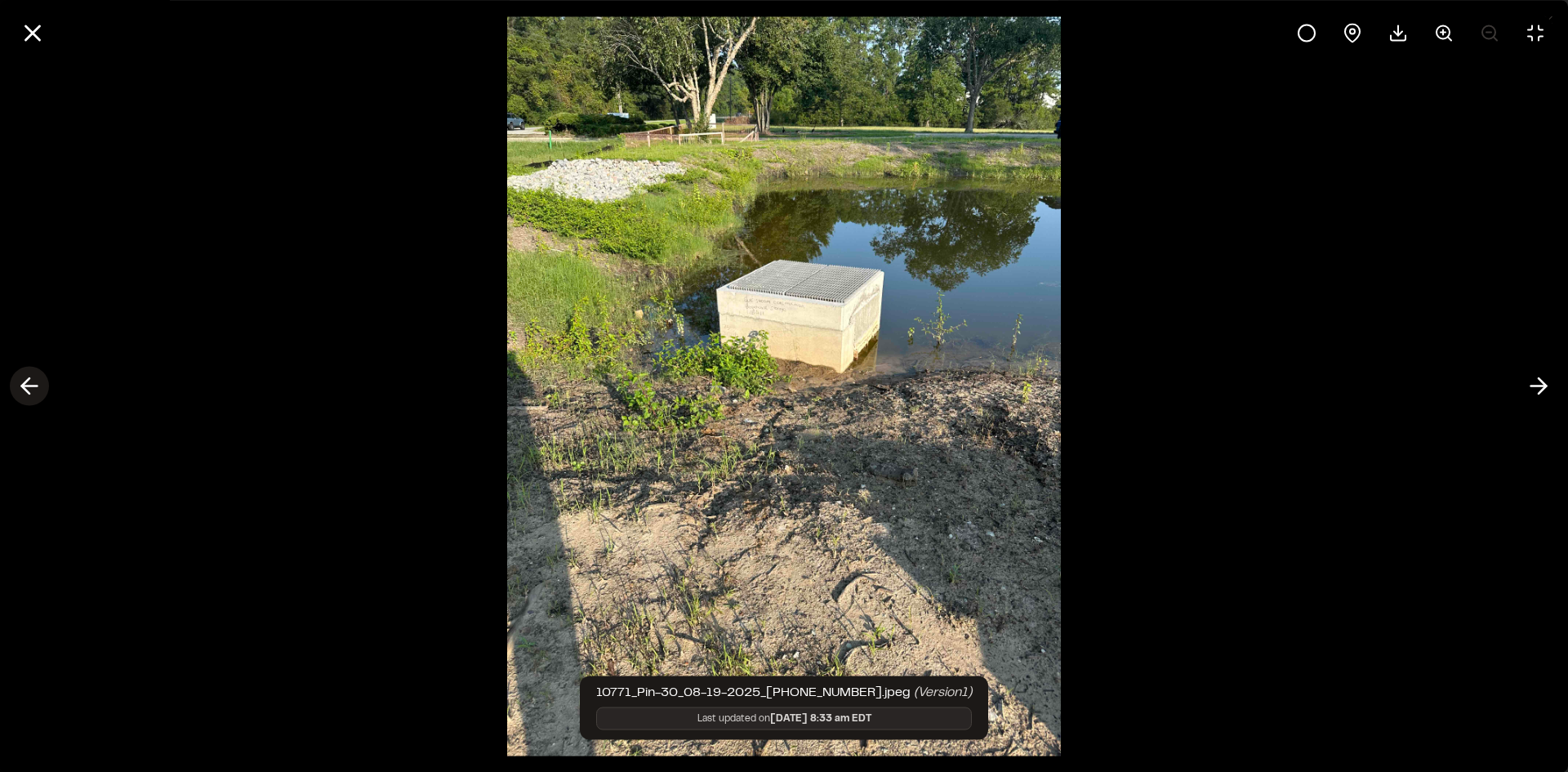
click at [36, 389] on icon at bounding box center [30, 386] width 26 height 28
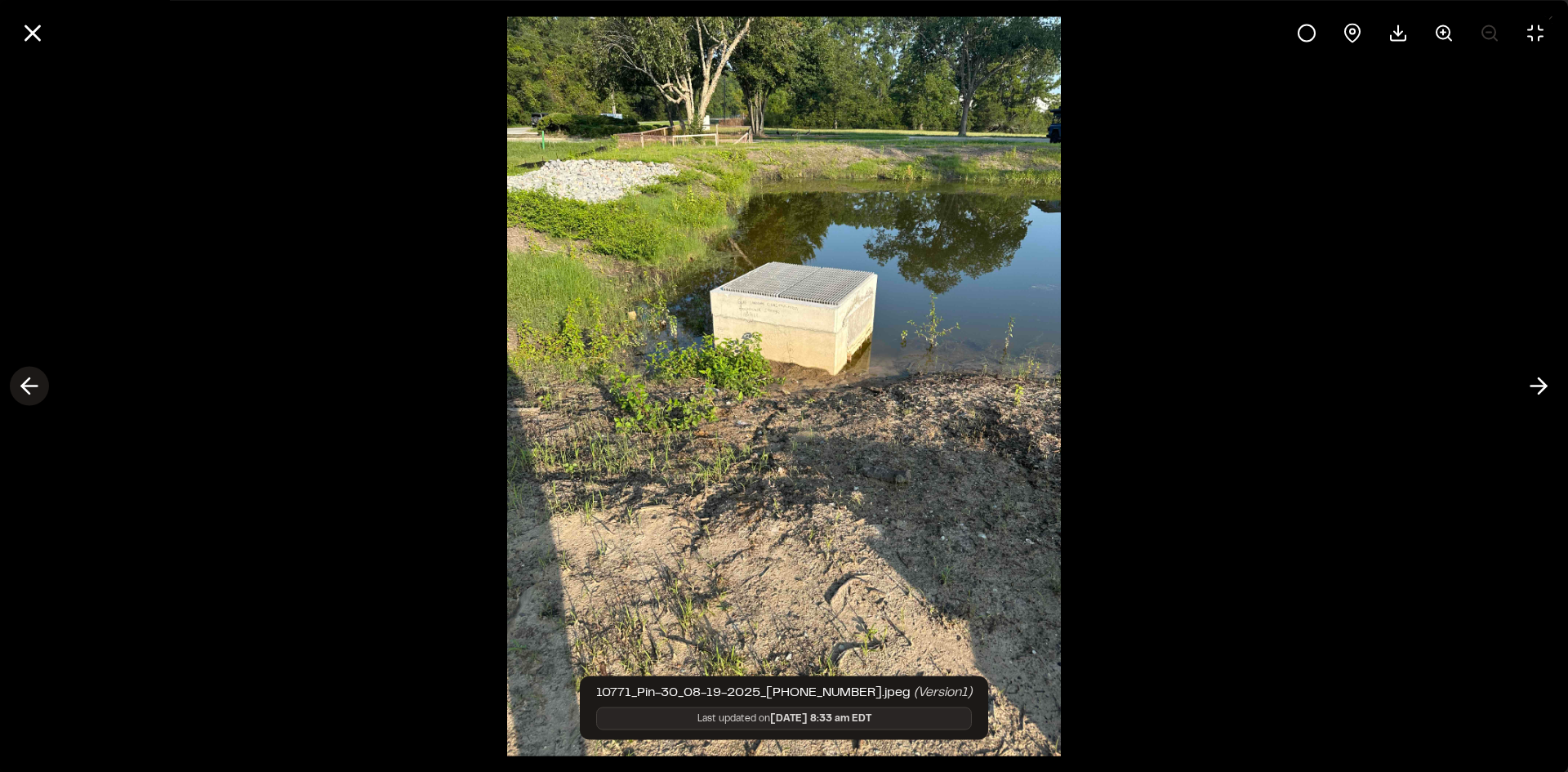
click at [36, 389] on icon at bounding box center [30, 386] width 26 height 28
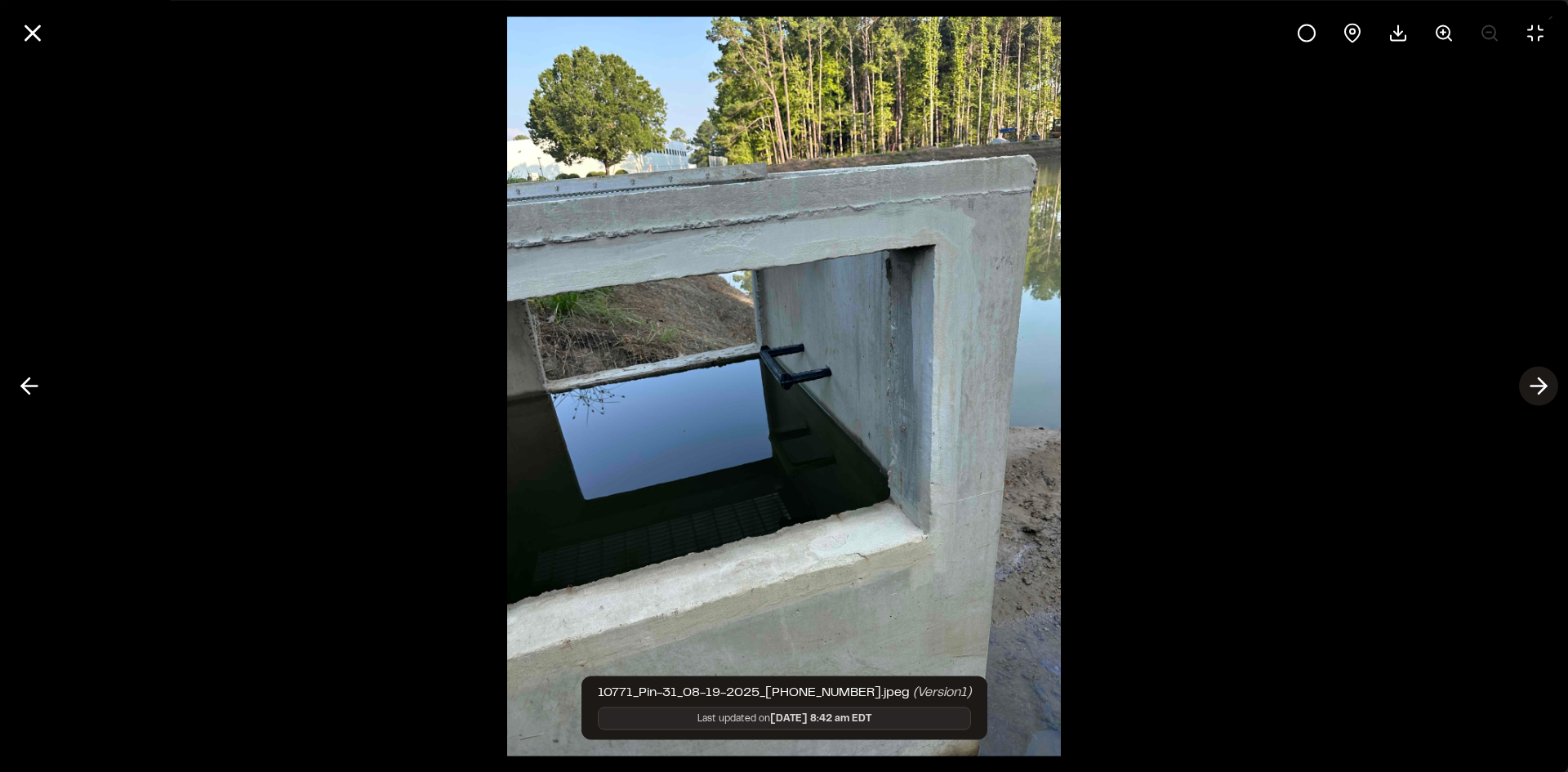
click at [1531, 389] on icon at bounding box center [1538, 386] width 26 height 28
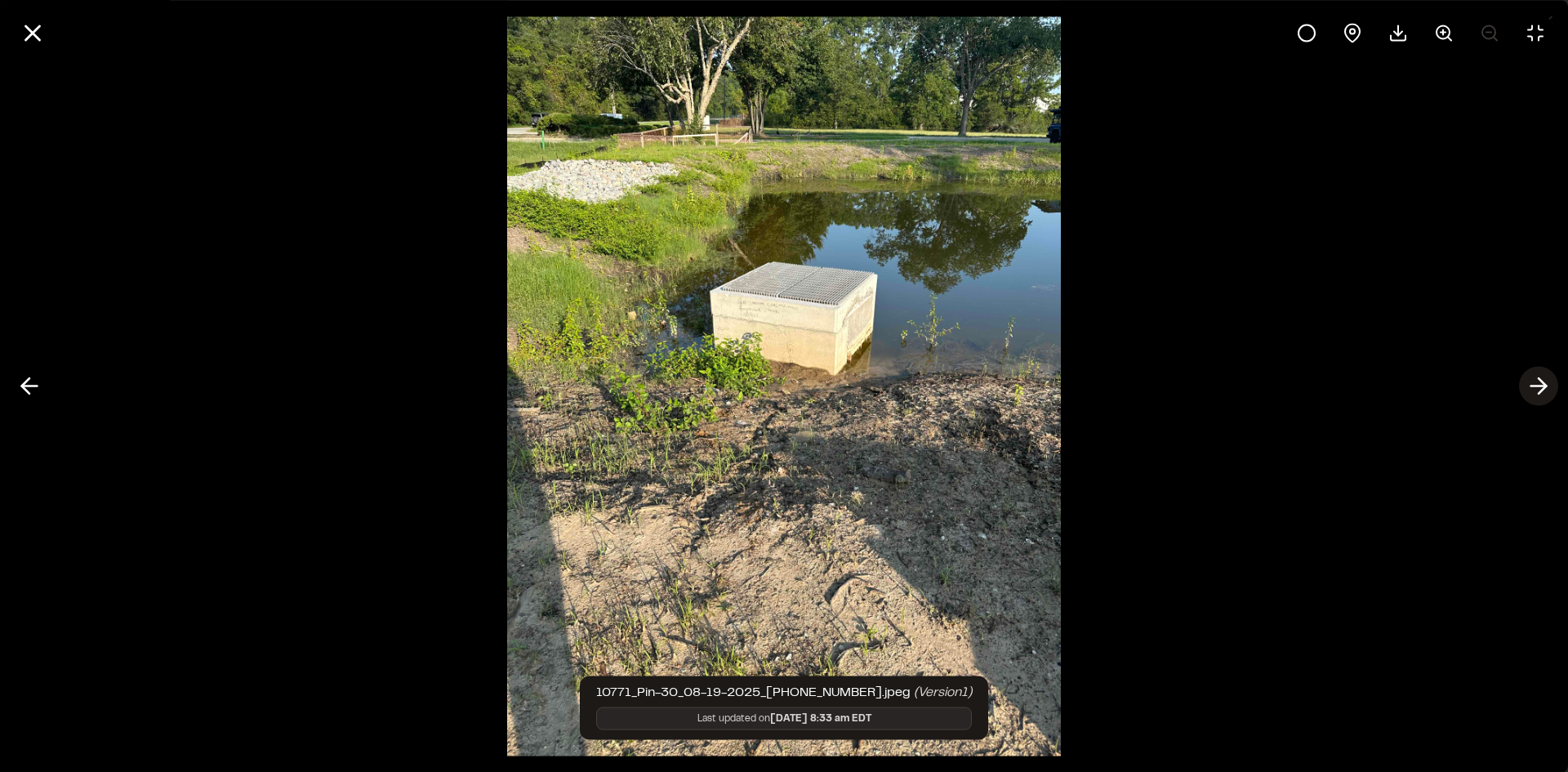
click at [1531, 389] on icon at bounding box center [1538, 386] width 26 height 28
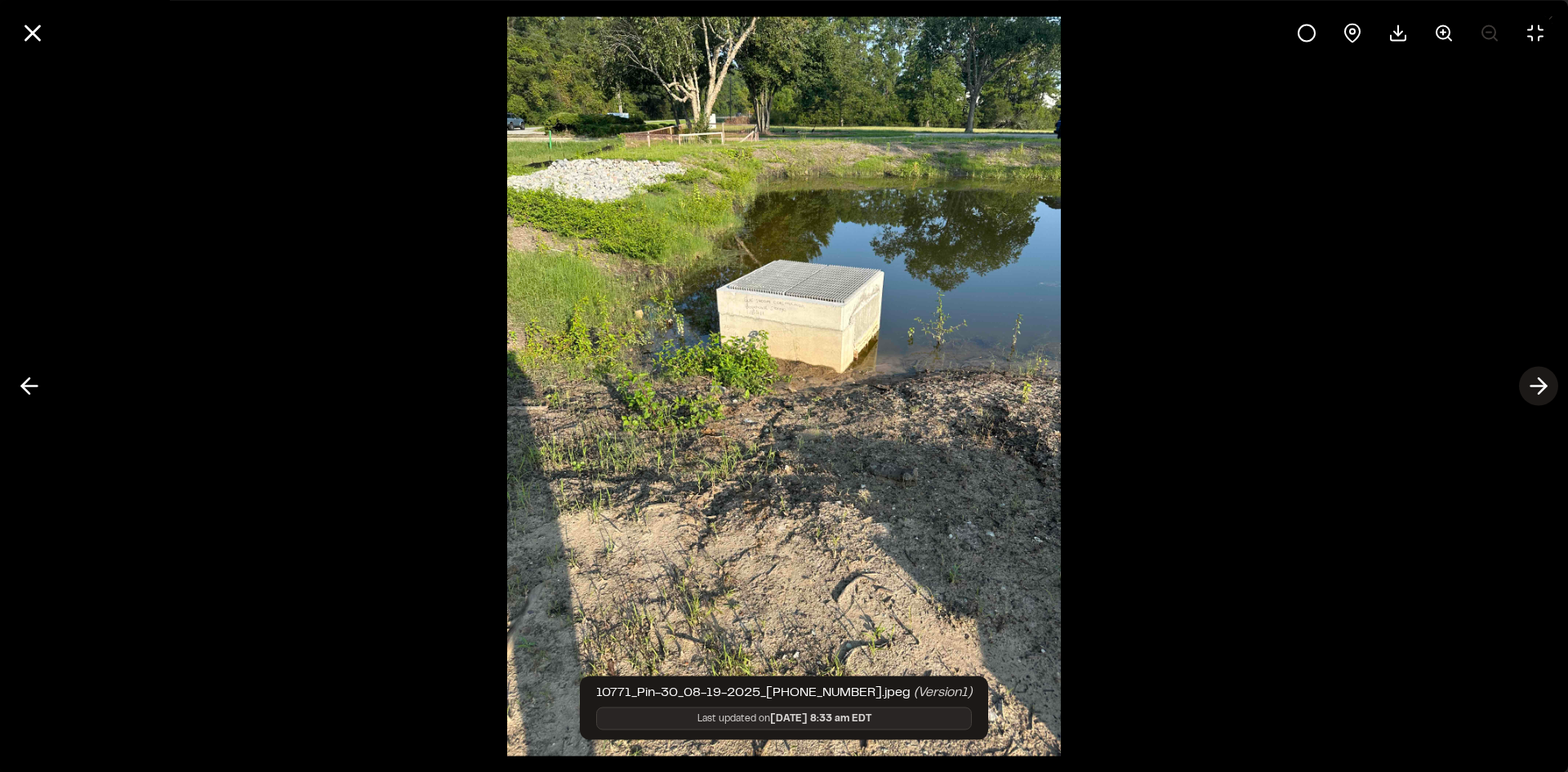
click at [1531, 389] on icon at bounding box center [1538, 386] width 26 height 28
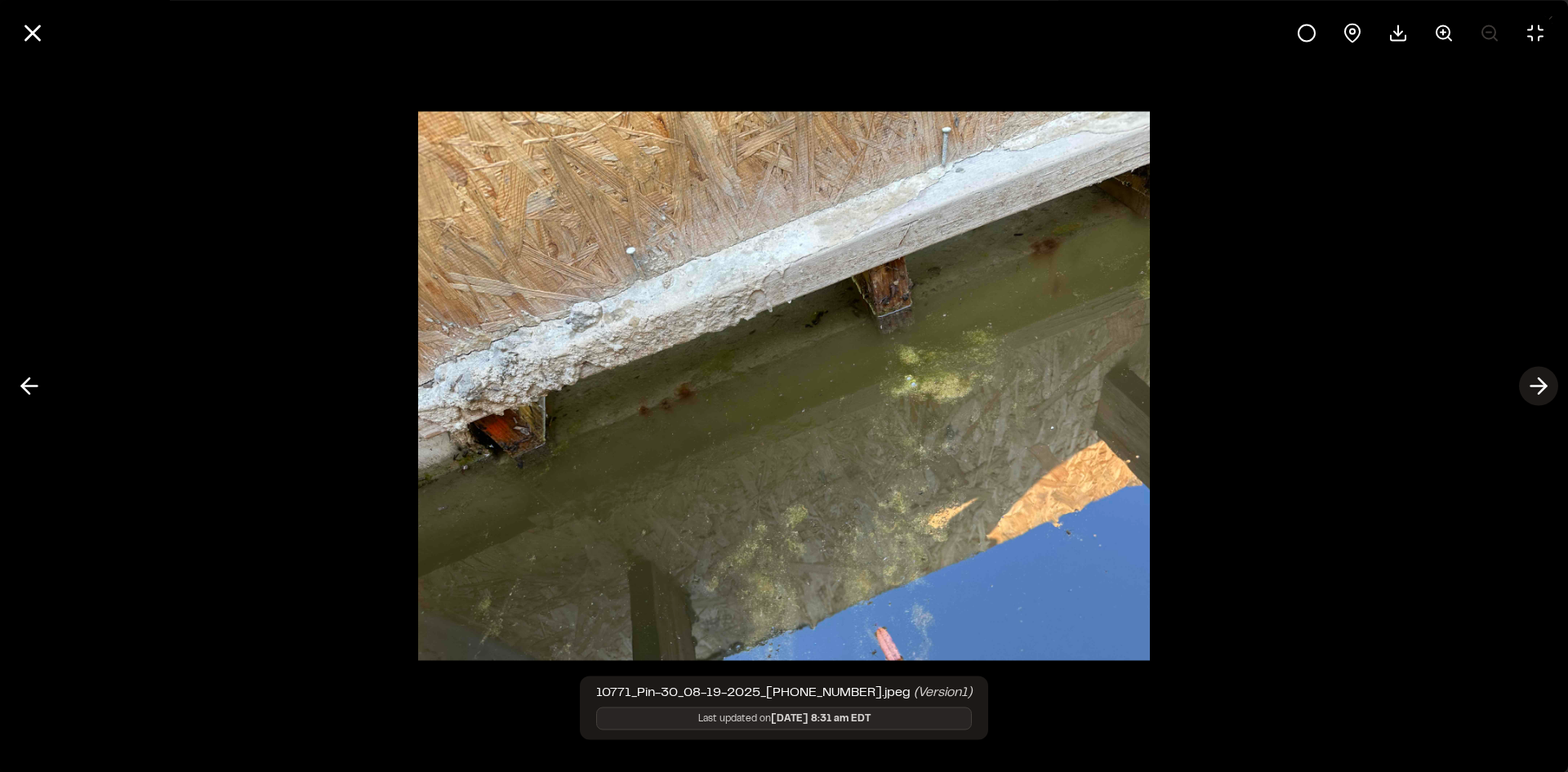
click at [1532, 389] on icon at bounding box center [1538, 386] width 26 height 28
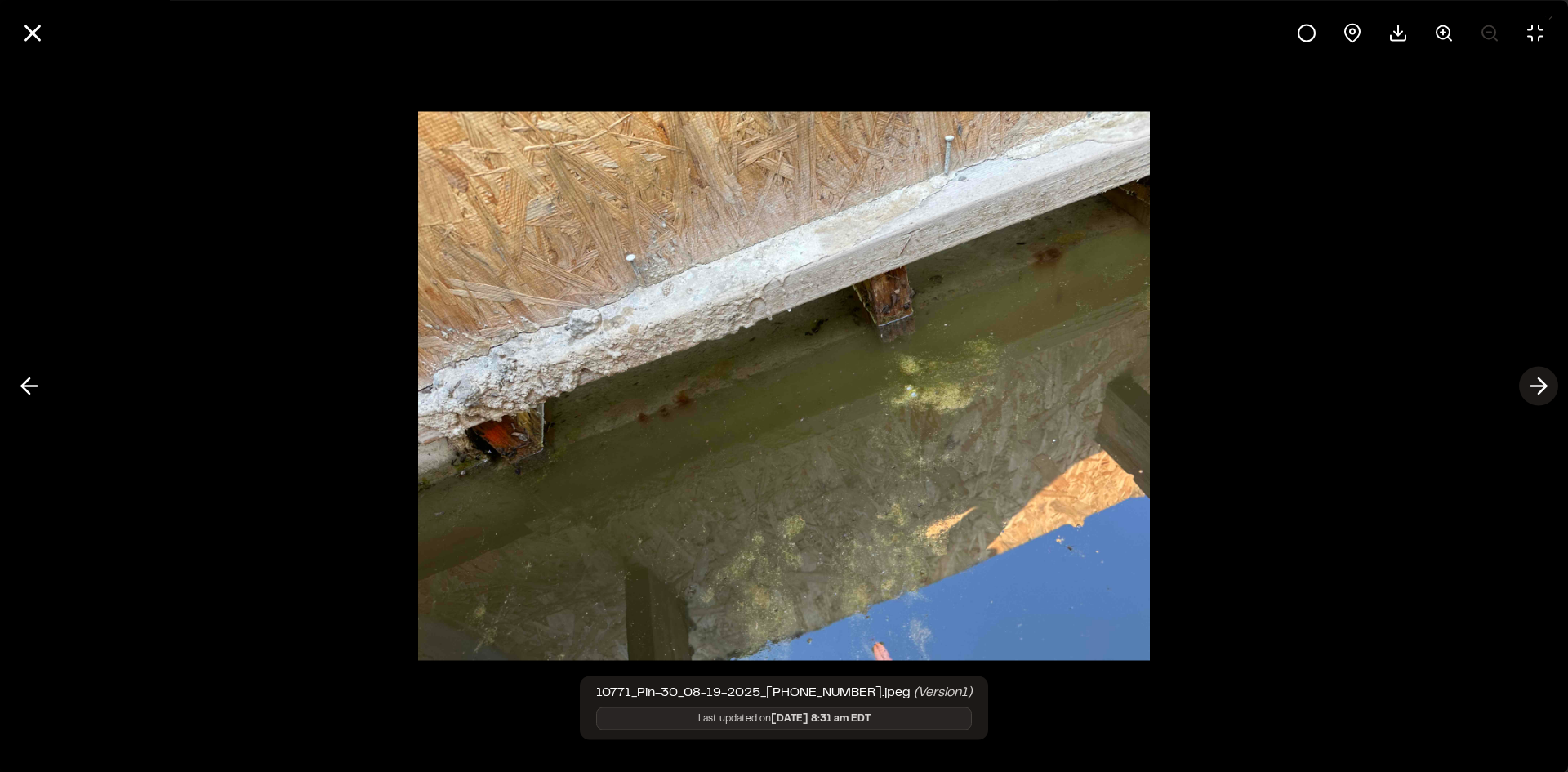
click at [1532, 389] on icon at bounding box center [1538, 386] width 26 height 28
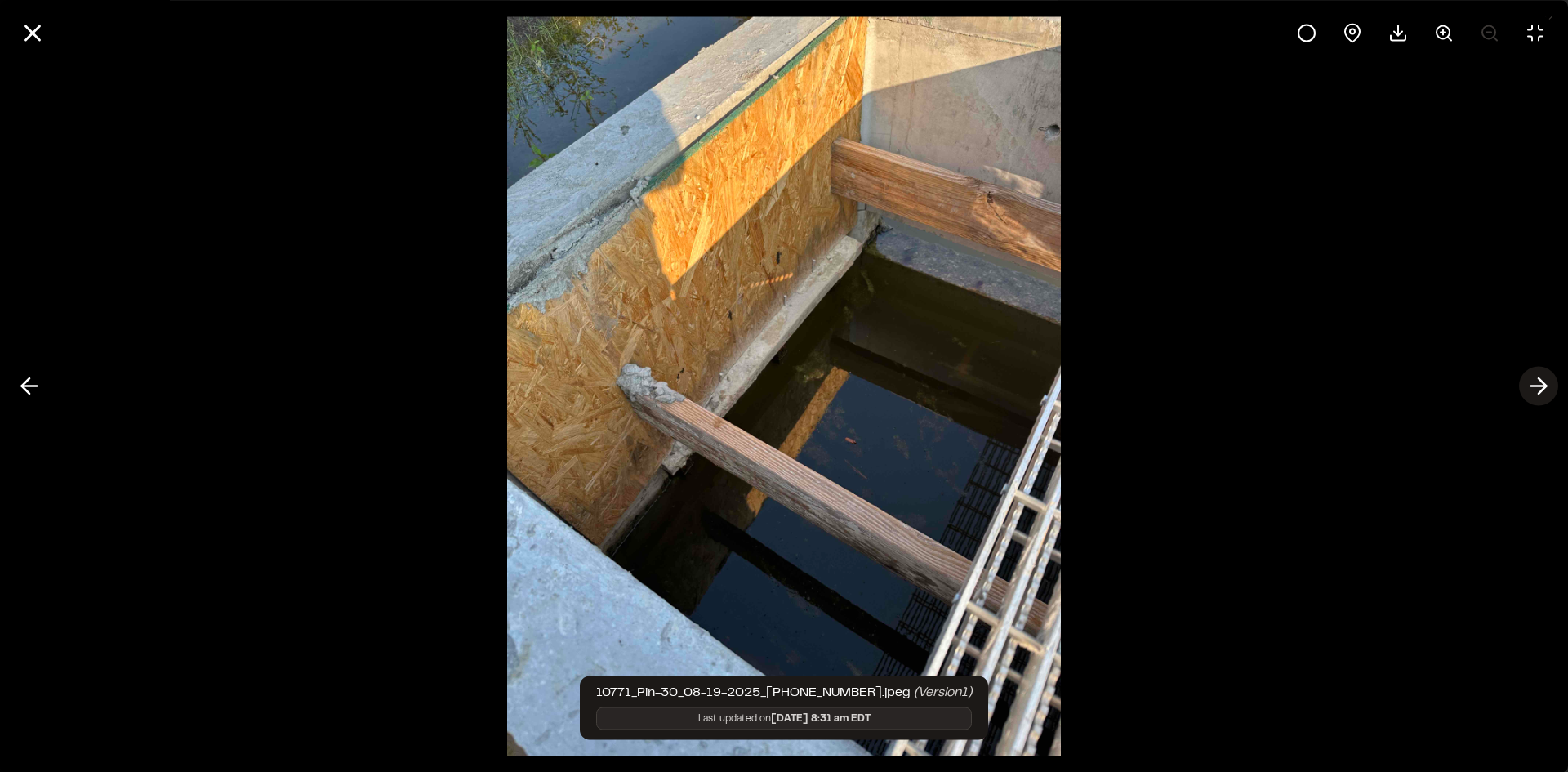
click at [1532, 389] on icon at bounding box center [1538, 386] width 26 height 28
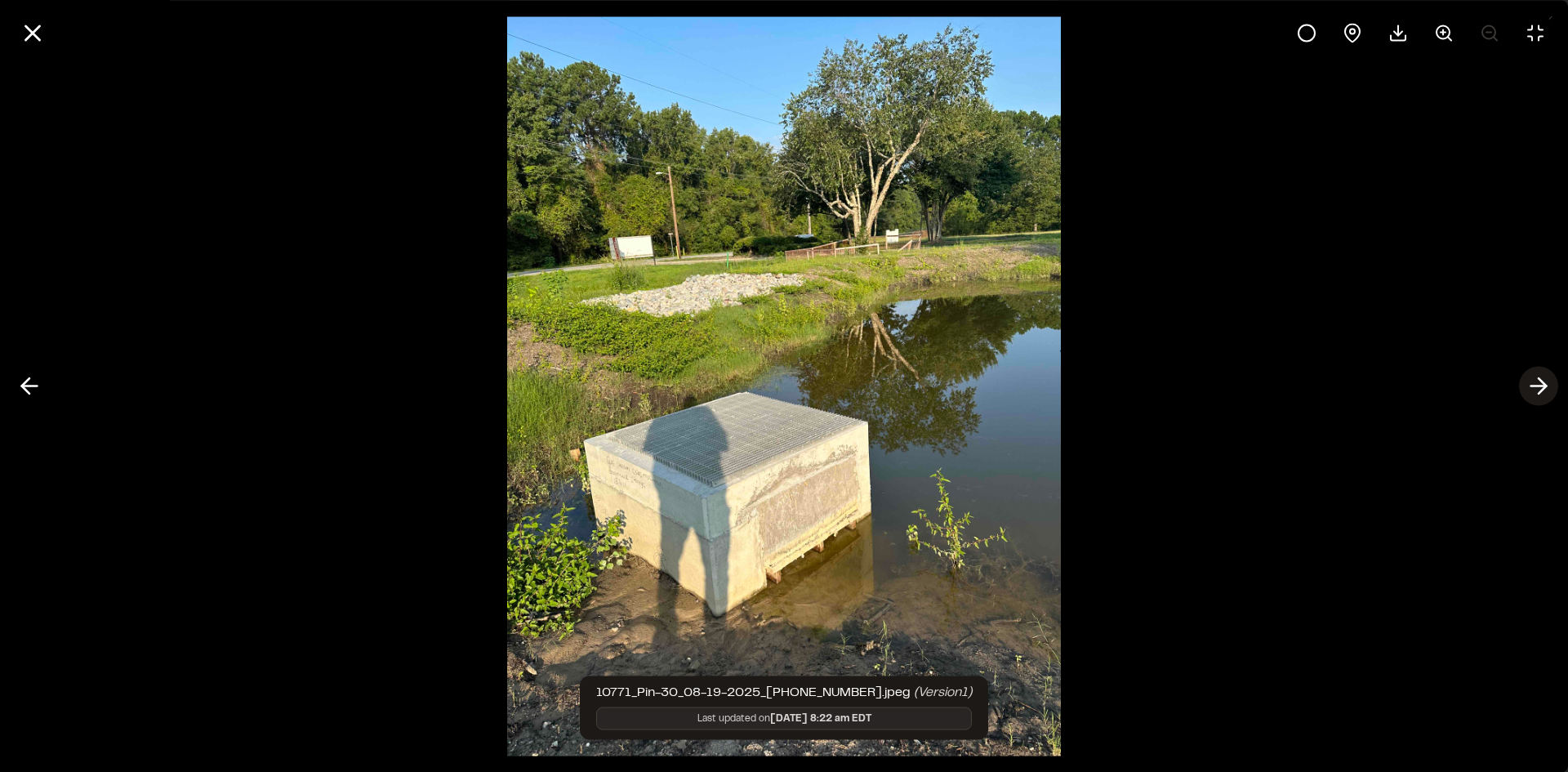
click at [1532, 389] on icon at bounding box center [1538, 386] width 26 height 28
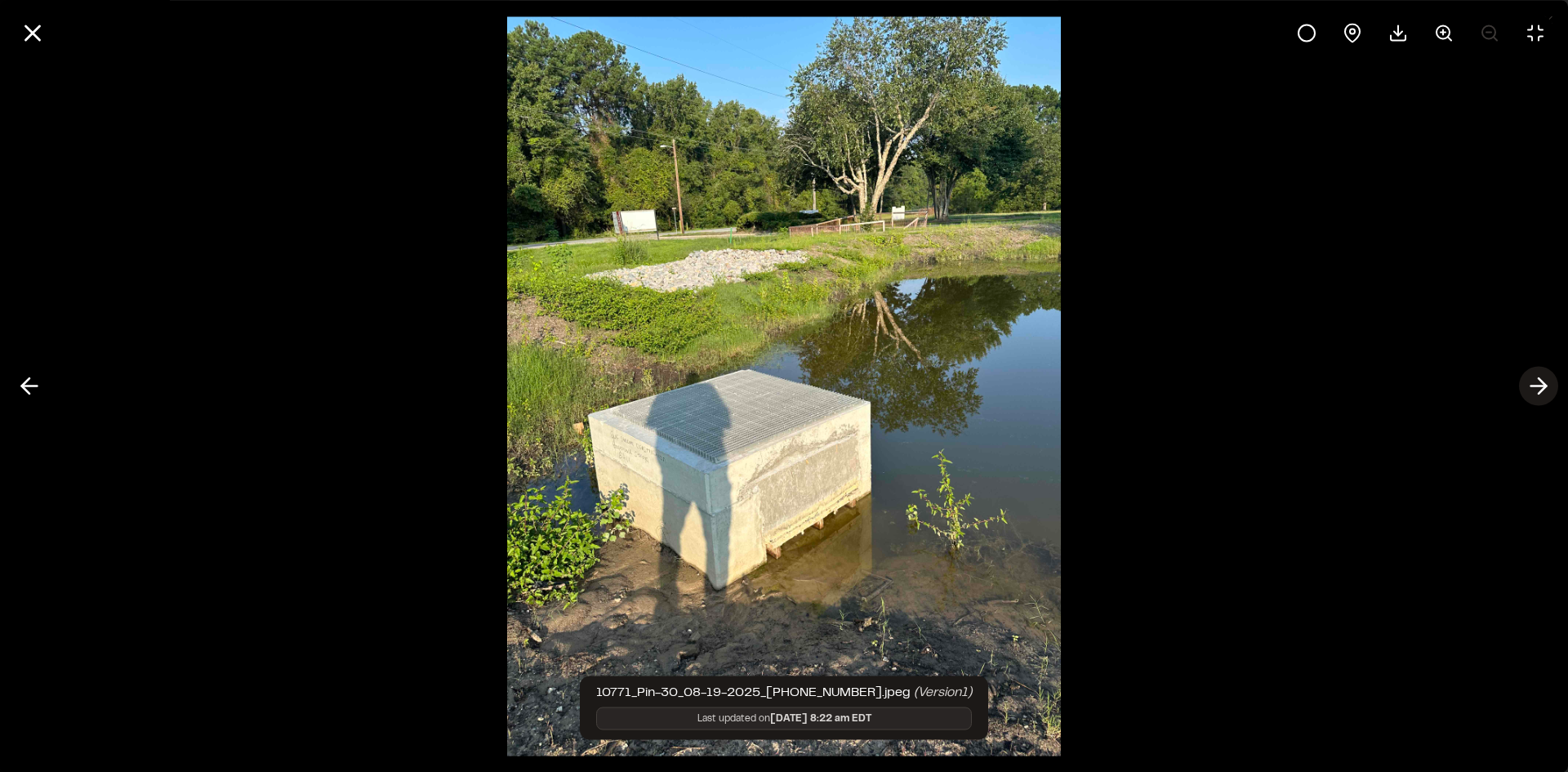
click at [1532, 389] on icon at bounding box center [1538, 386] width 26 height 28
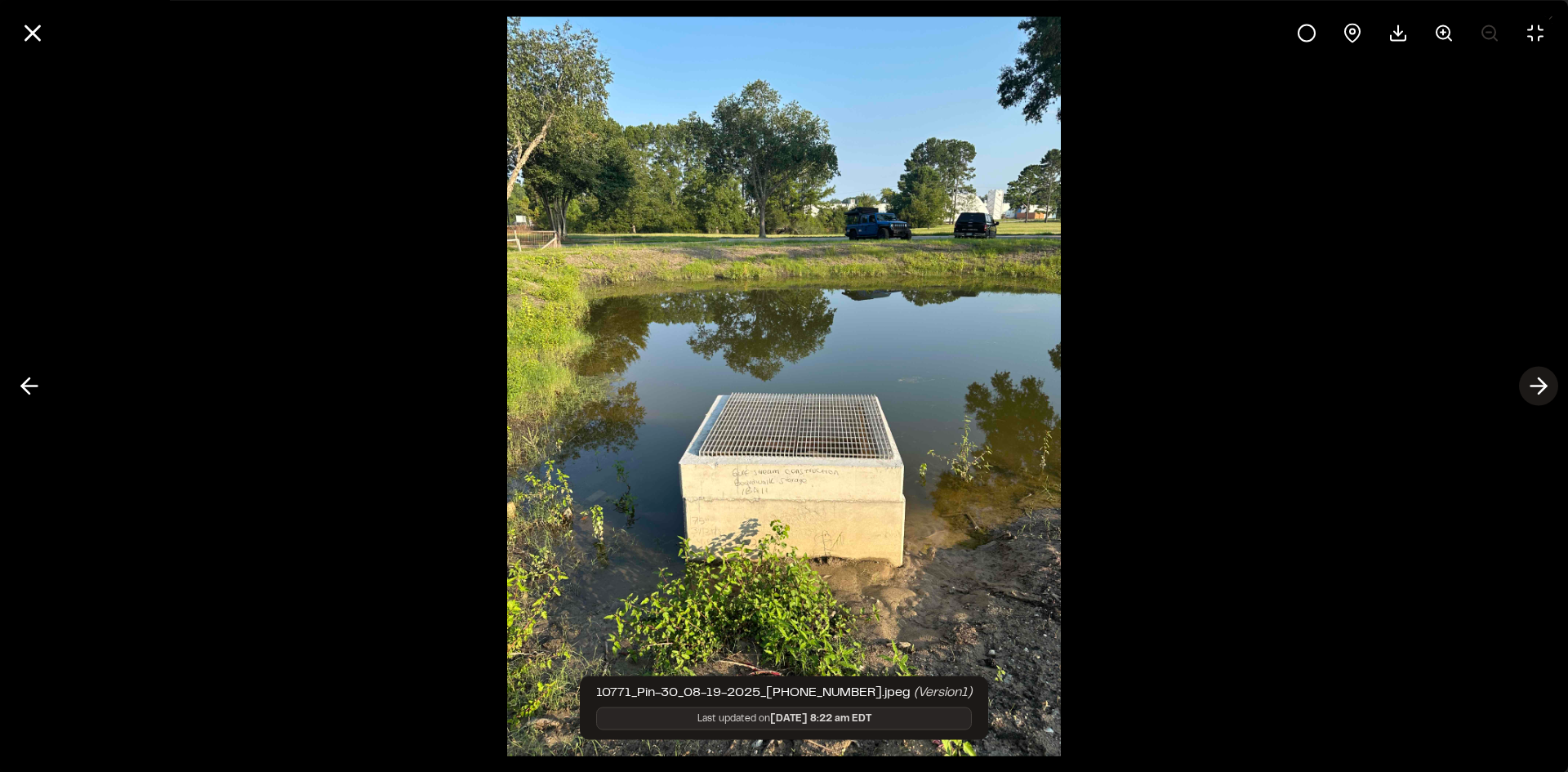
click at [1532, 389] on icon at bounding box center [1538, 386] width 26 height 28
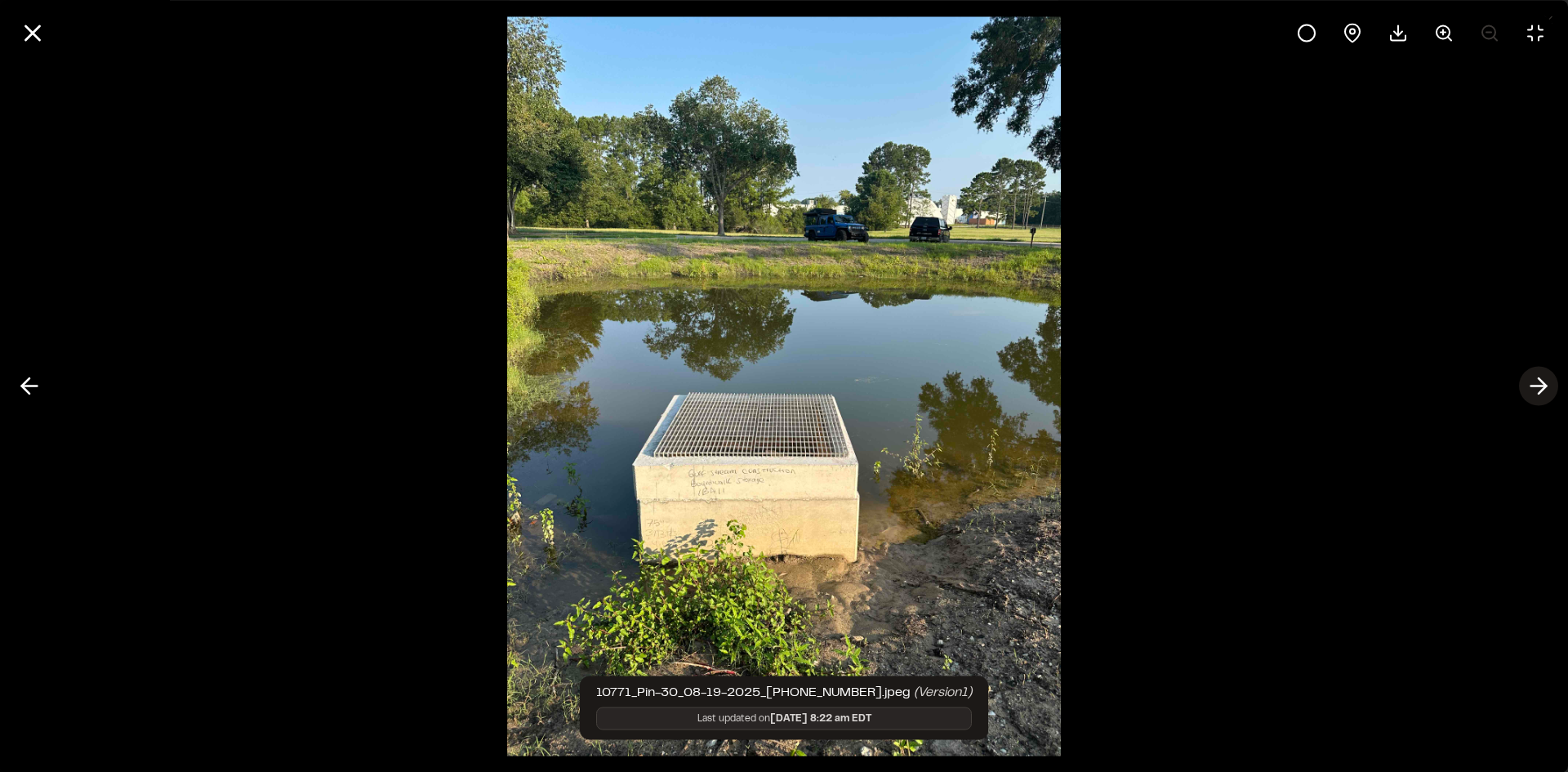
click at [1532, 389] on icon at bounding box center [1538, 386] width 26 height 28
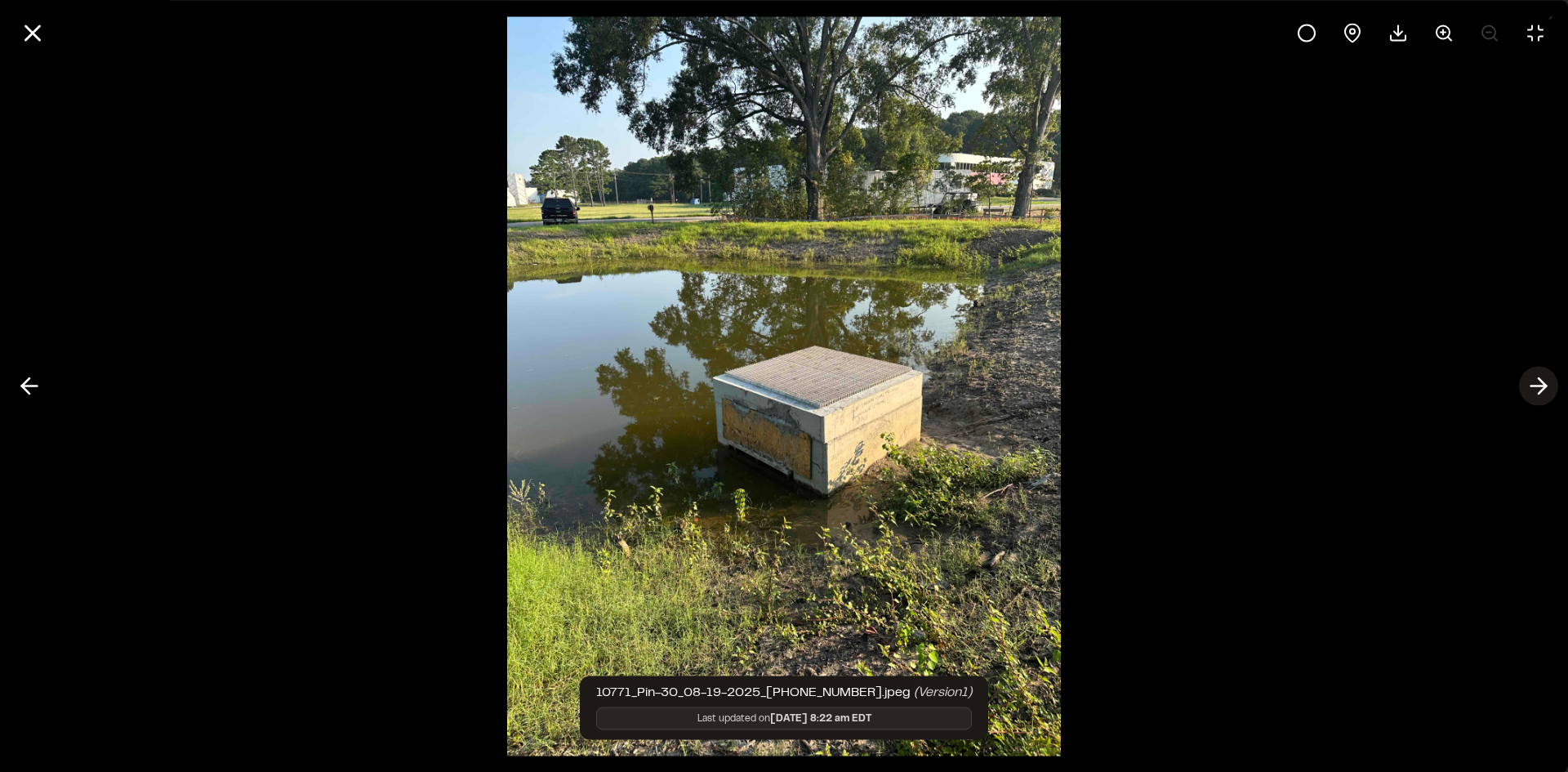
click at [1532, 389] on icon at bounding box center [1538, 386] width 26 height 28
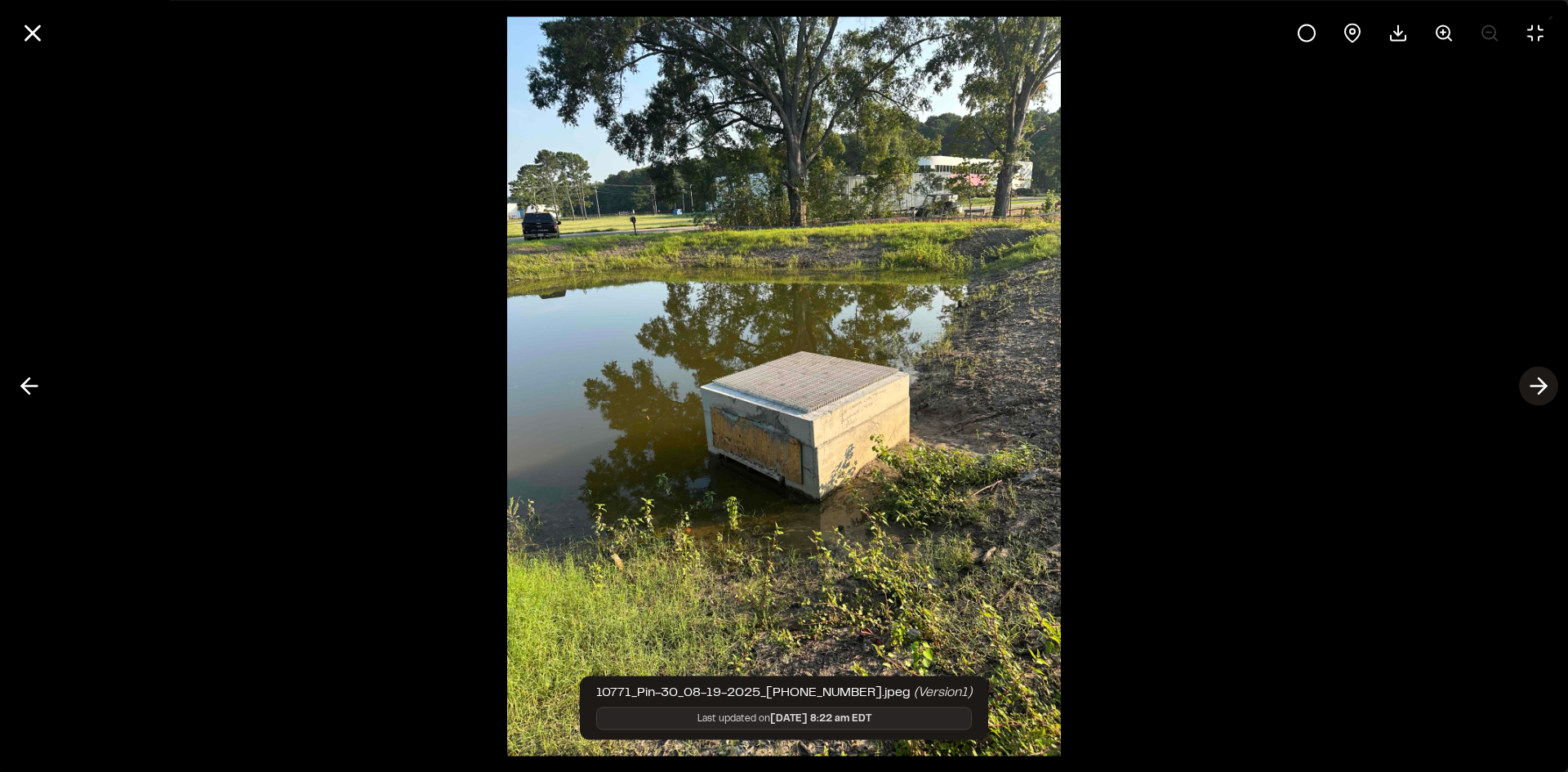
click at [1532, 389] on icon at bounding box center [1538, 386] width 26 height 28
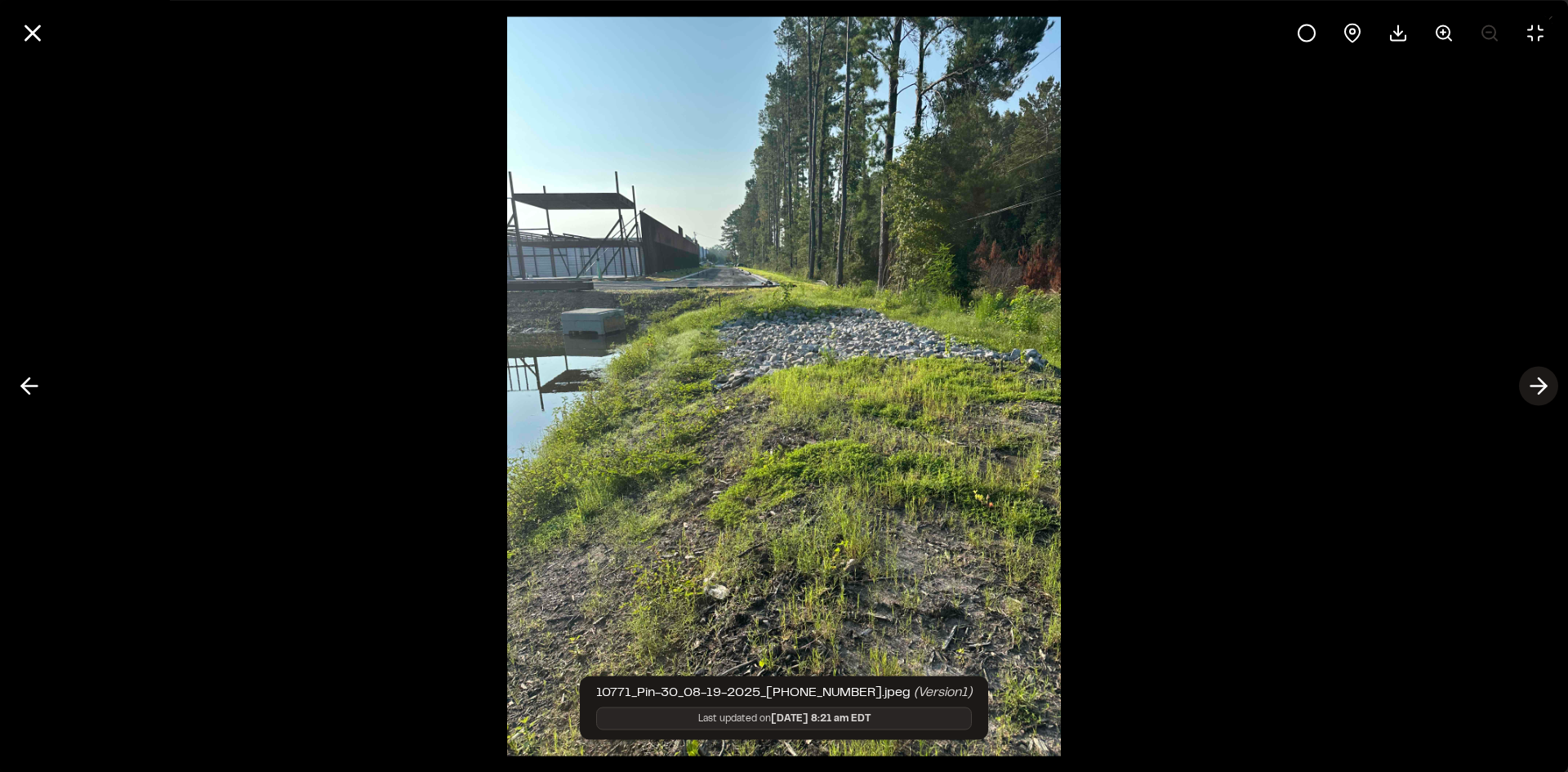
click at [1532, 389] on icon at bounding box center [1538, 386] width 26 height 28
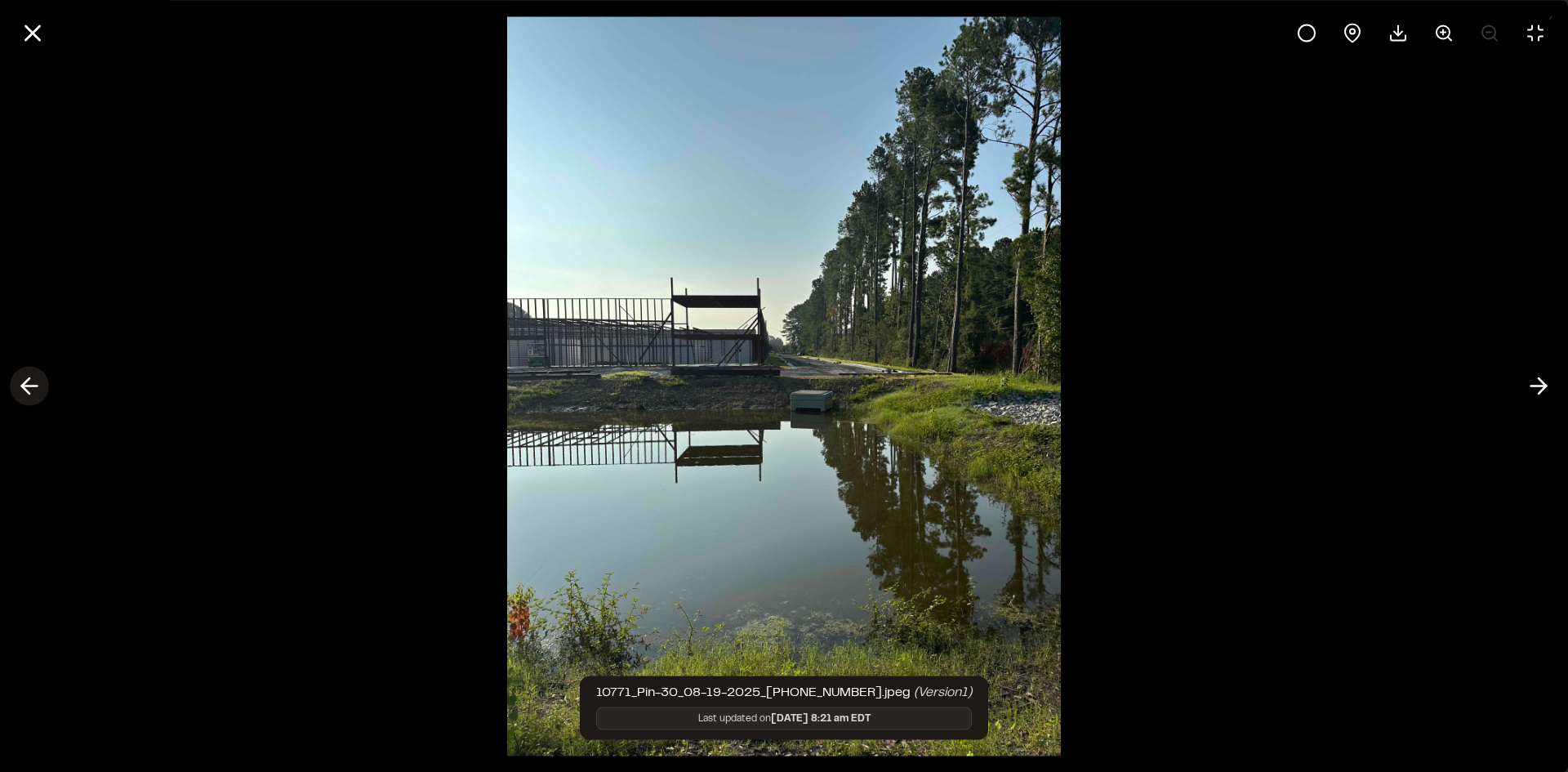
click at [29, 384] on icon at bounding box center [30, 386] width 26 height 28
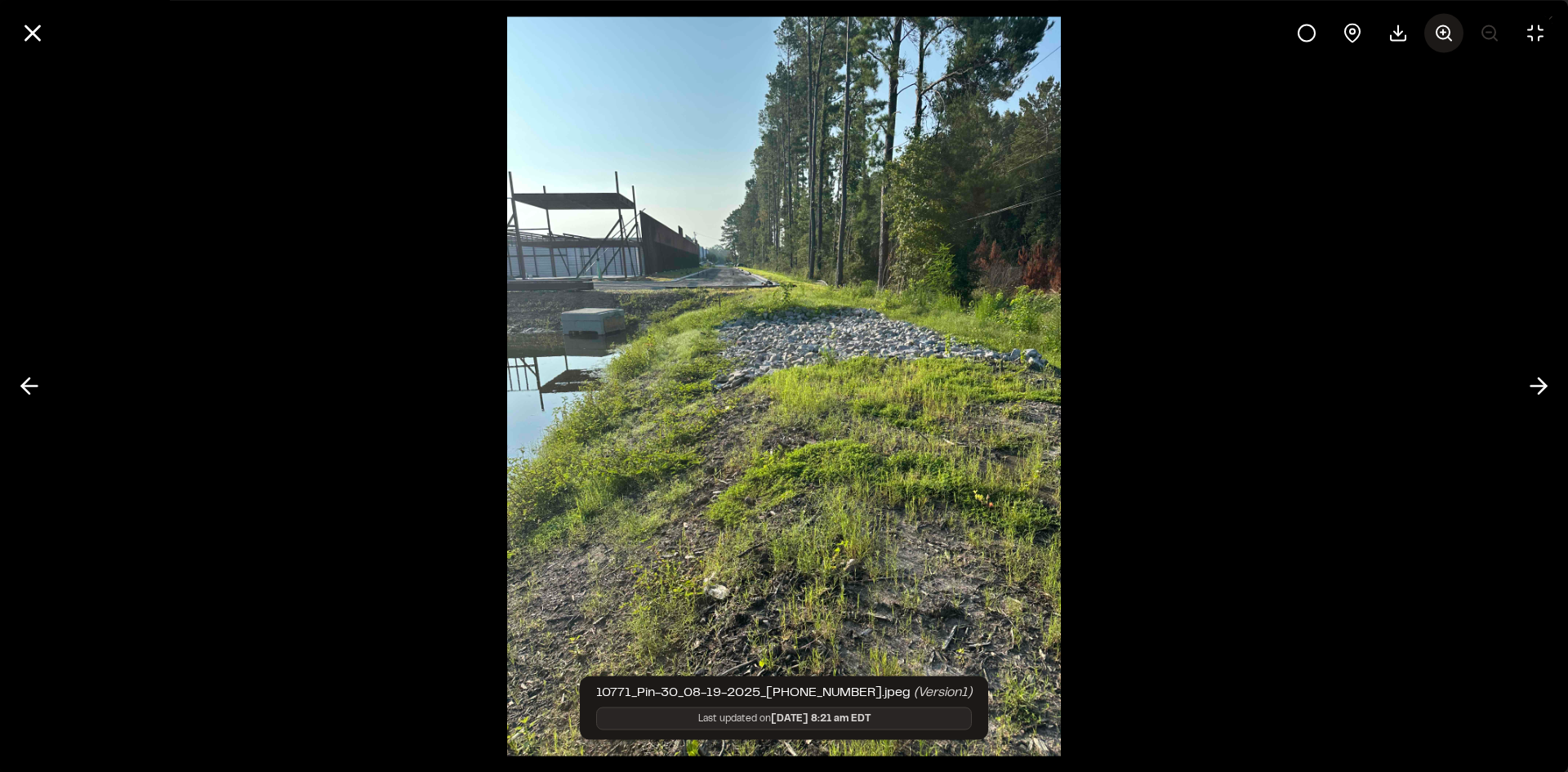
click at [1442, 30] on line at bounding box center [1442, 32] width 0 height 5
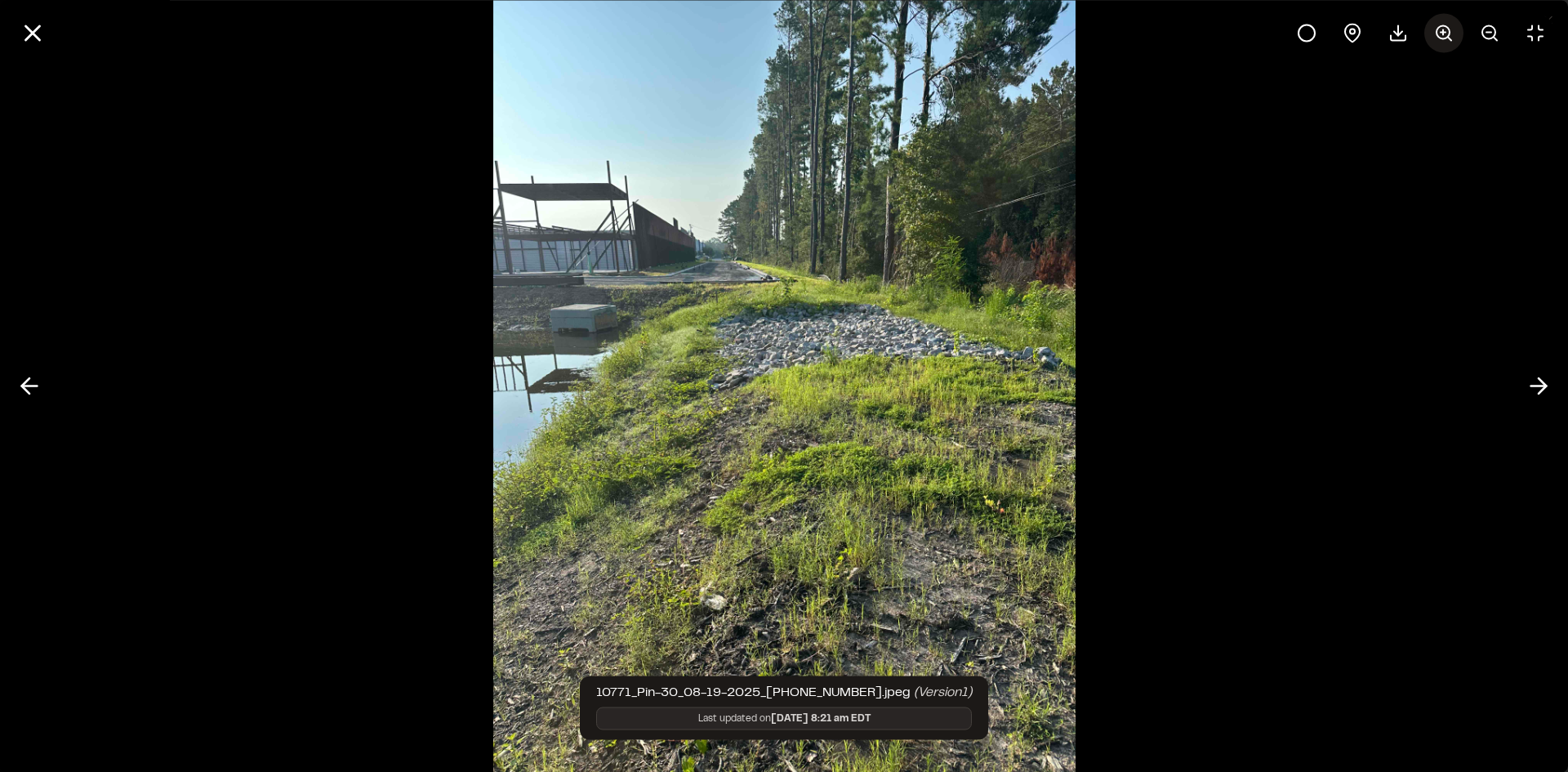
click at [1442, 30] on line at bounding box center [1442, 32] width 0 height 5
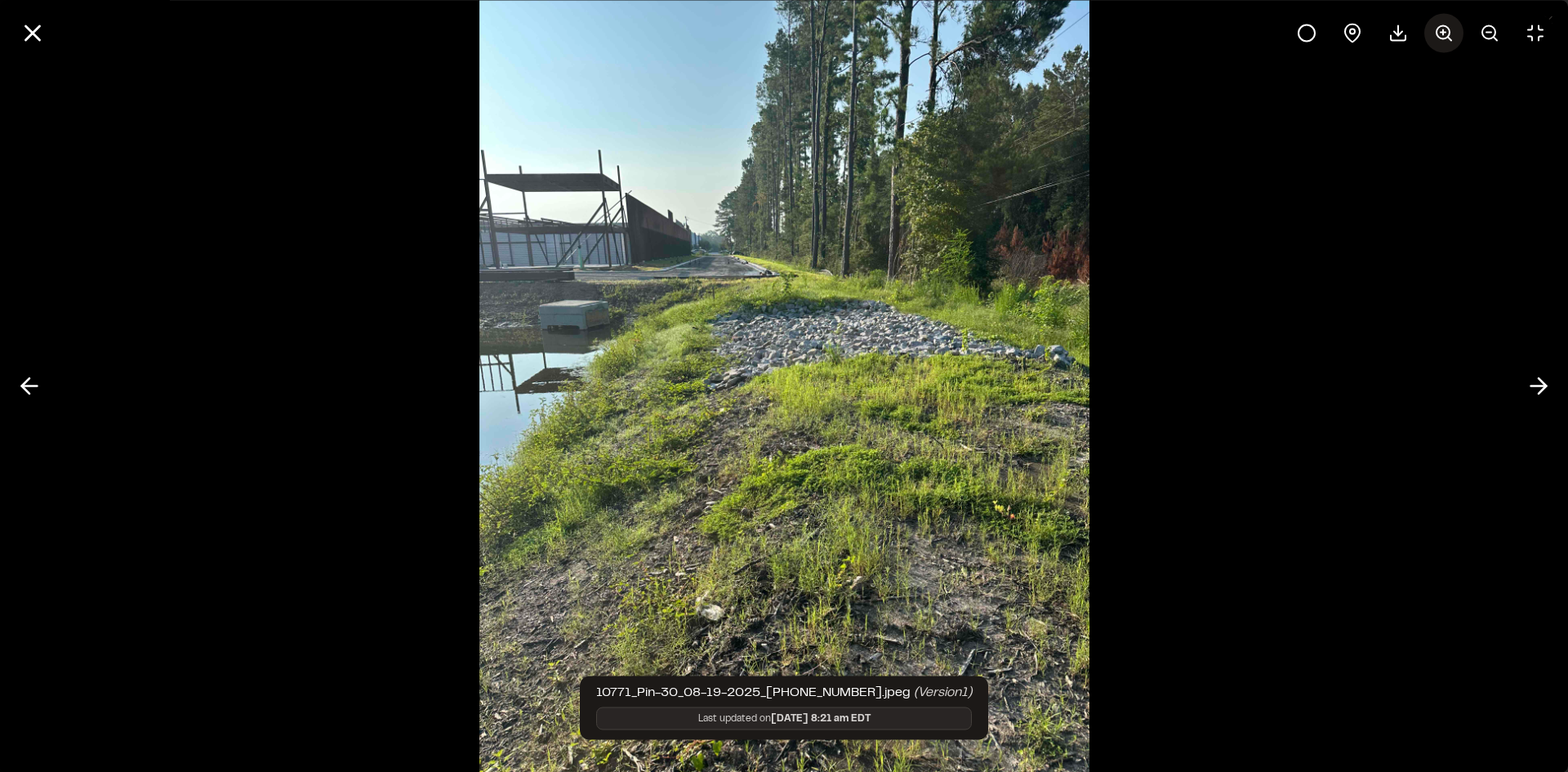
click at [1442, 30] on line at bounding box center [1442, 32] width 0 height 5
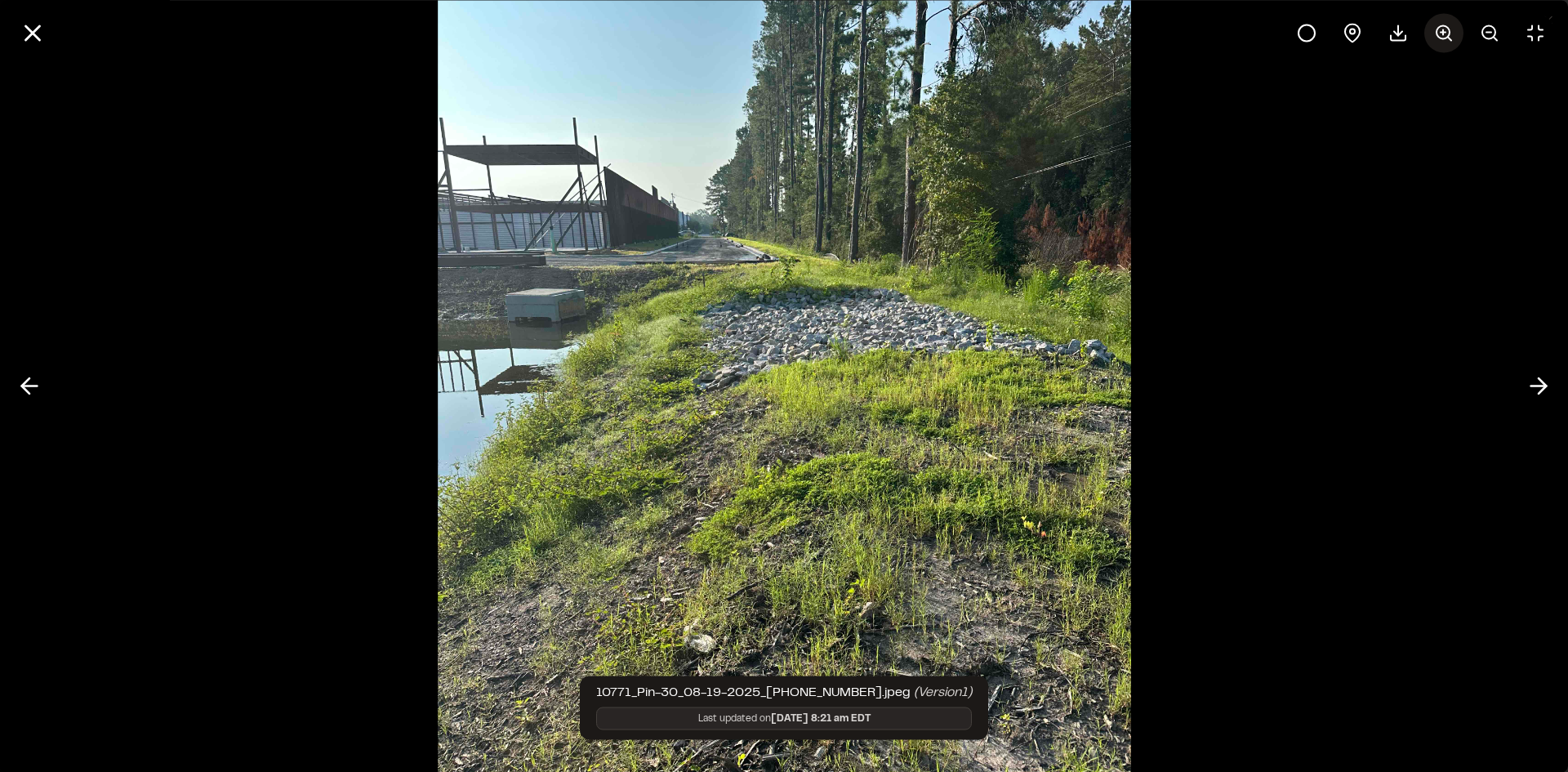
click at [1442, 30] on line at bounding box center [1442, 32] width 0 height 5
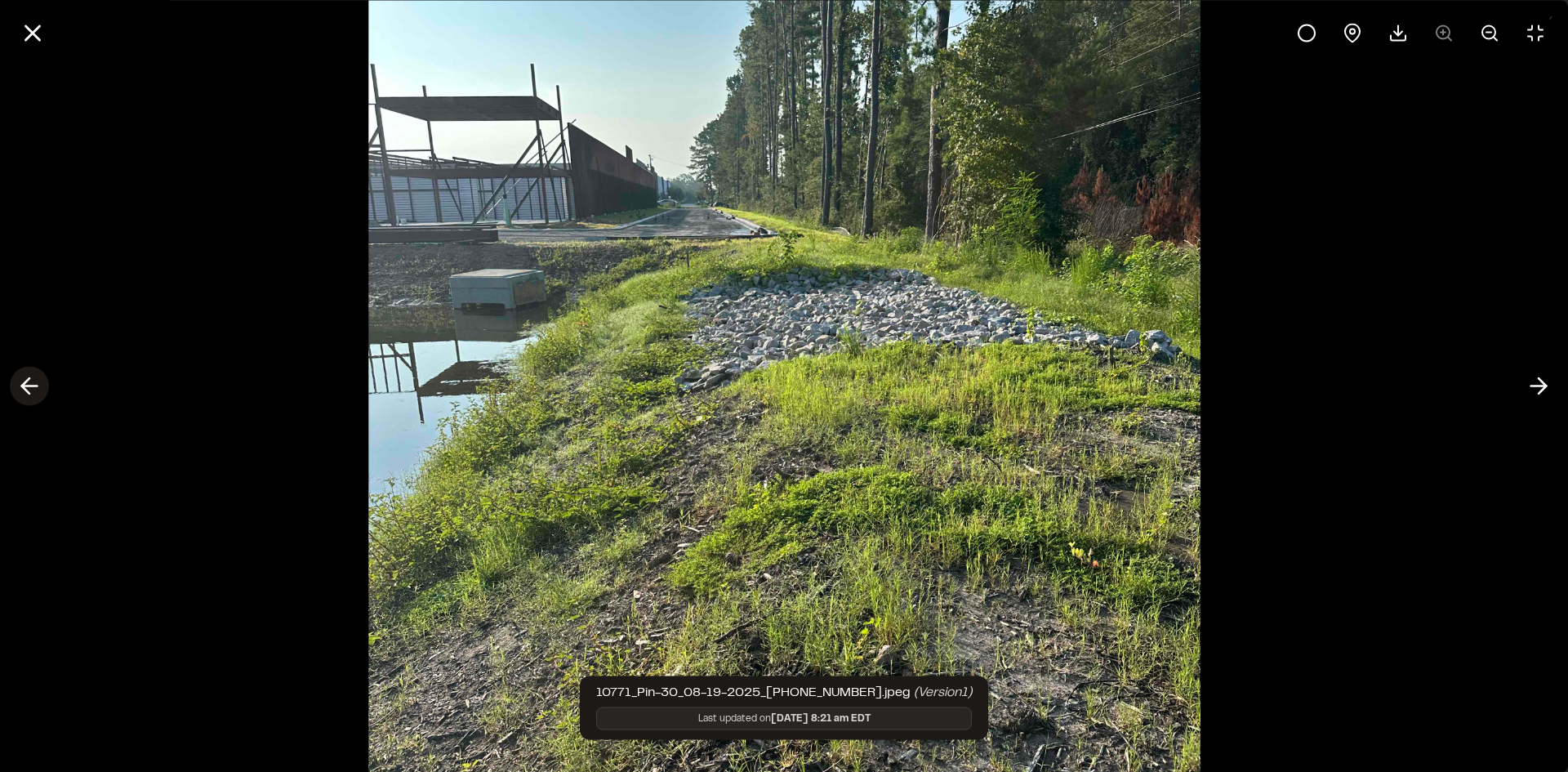
click at [28, 385] on icon at bounding box center [30, 386] width 26 height 28
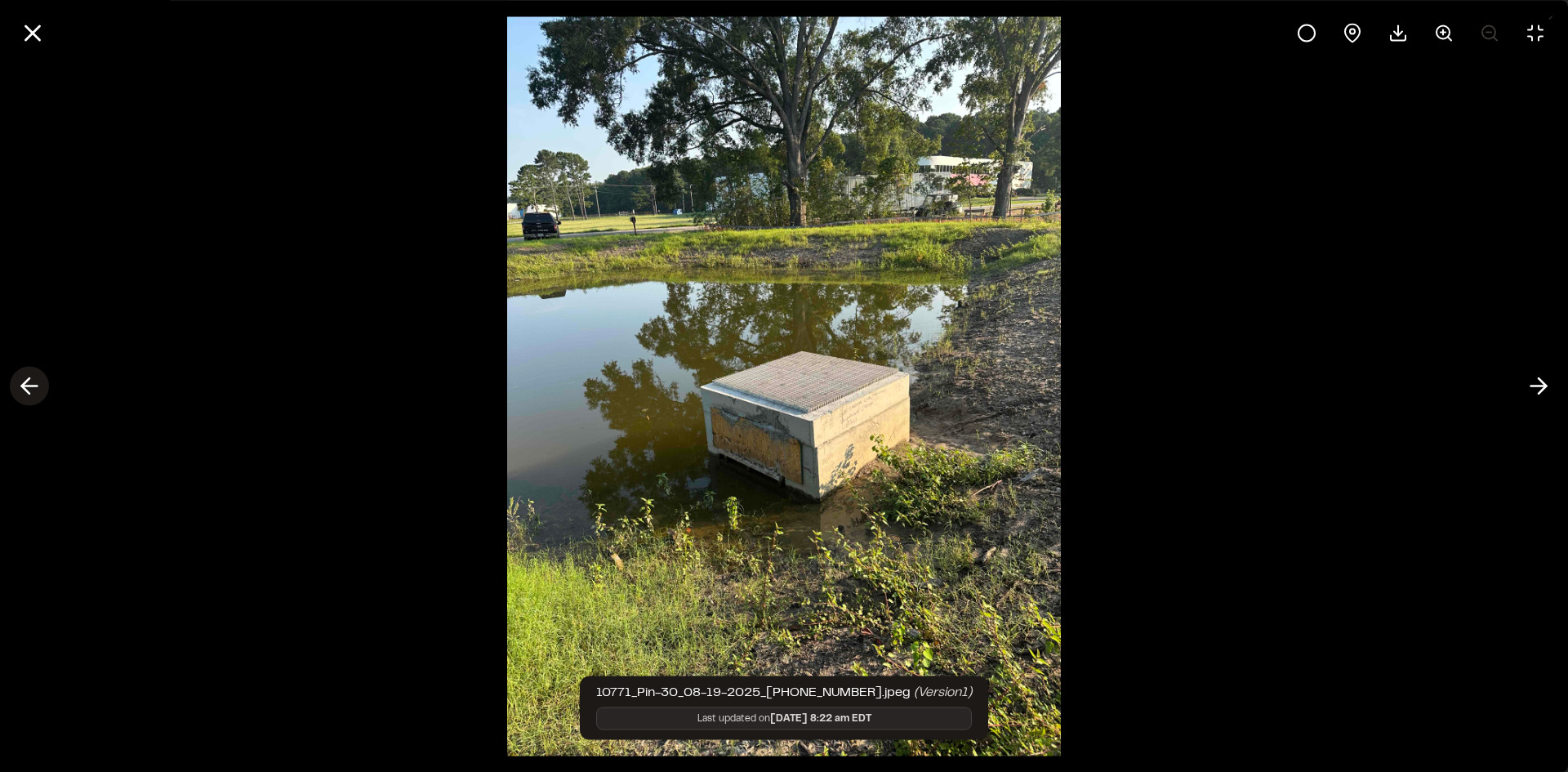
click at [29, 385] on icon at bounding box center [30, 386] width 26 height 28
